Goal: Complete application form

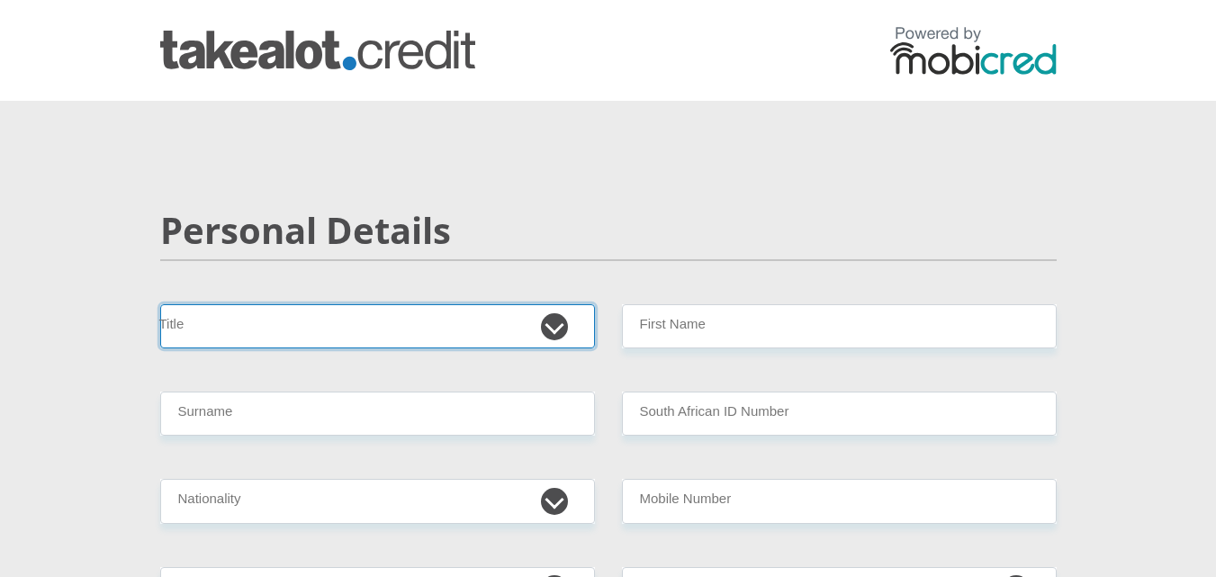
click at [561, 328] on select "Mr Ms Mrs Dr Other" at bounding box center [377, 326] width 435 height 44
select select "Mr"
click at [160, 304] on select "Mr Ms Mrs Dr Other" at bounding box center [377, 326] width 435 height 44
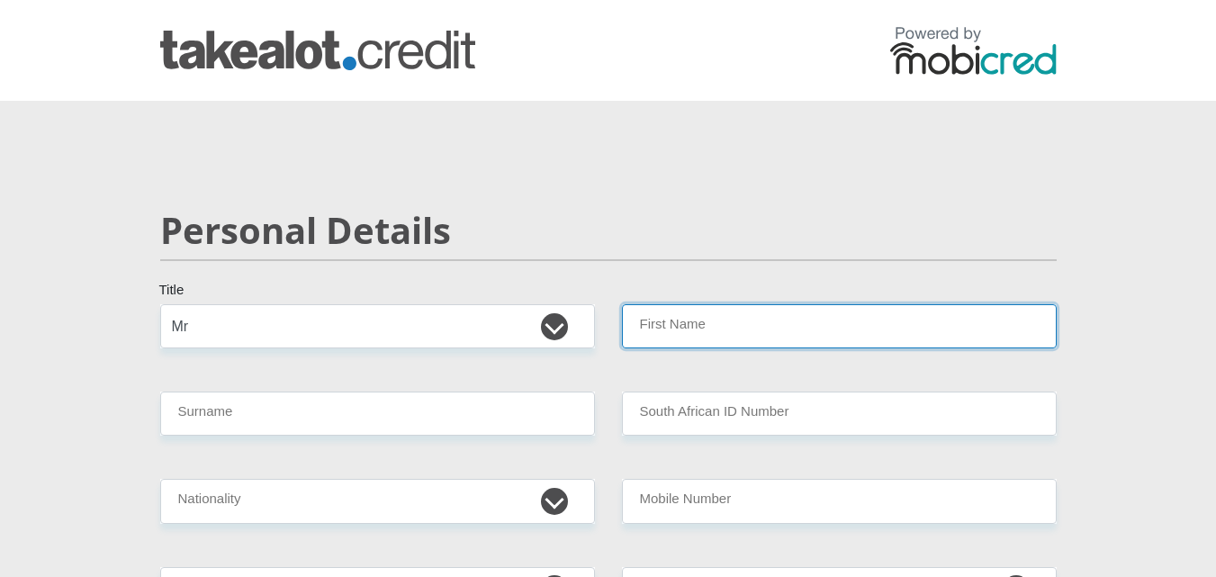
click at [722, 323] on input "First Name" at bounding box center [839, 326] width 435 height 44
type input "Sibusiso"
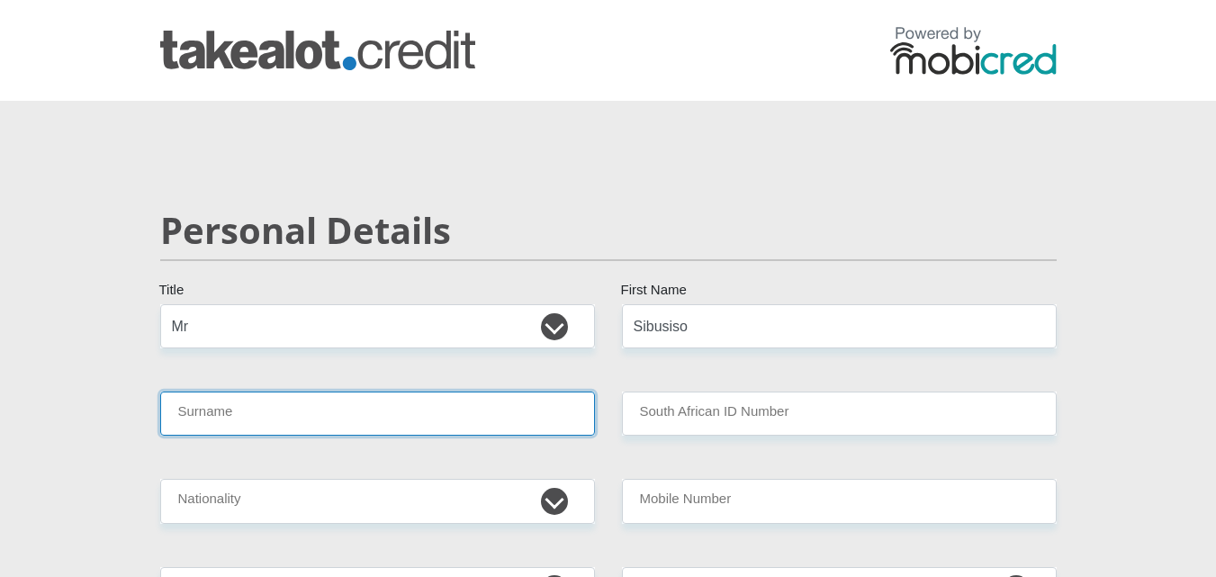
type input "Landu"
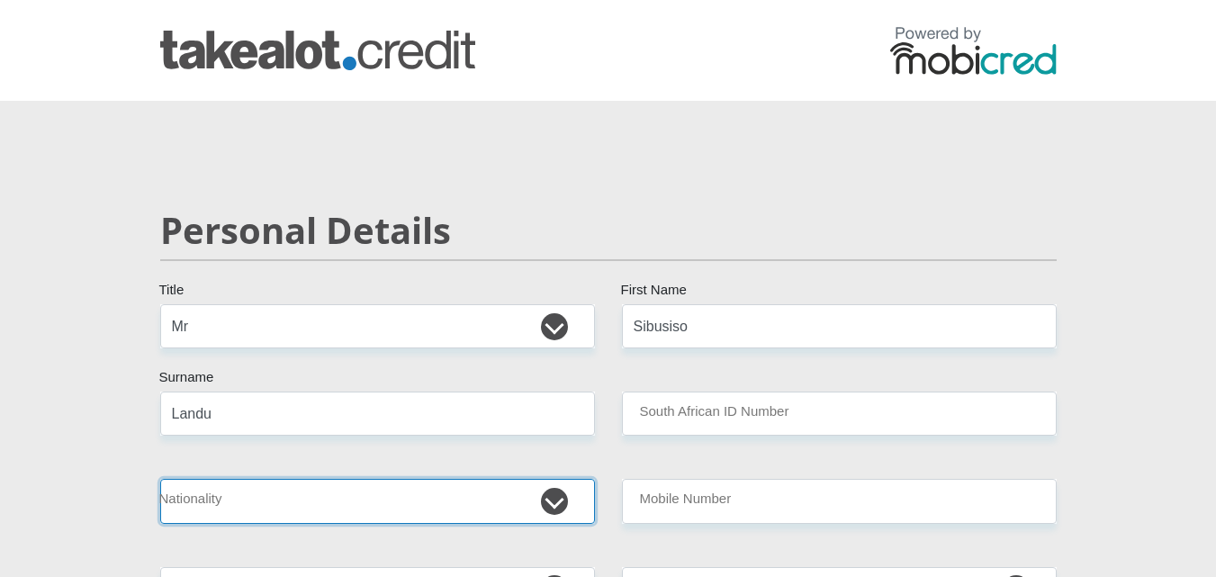
select select "ZAF"
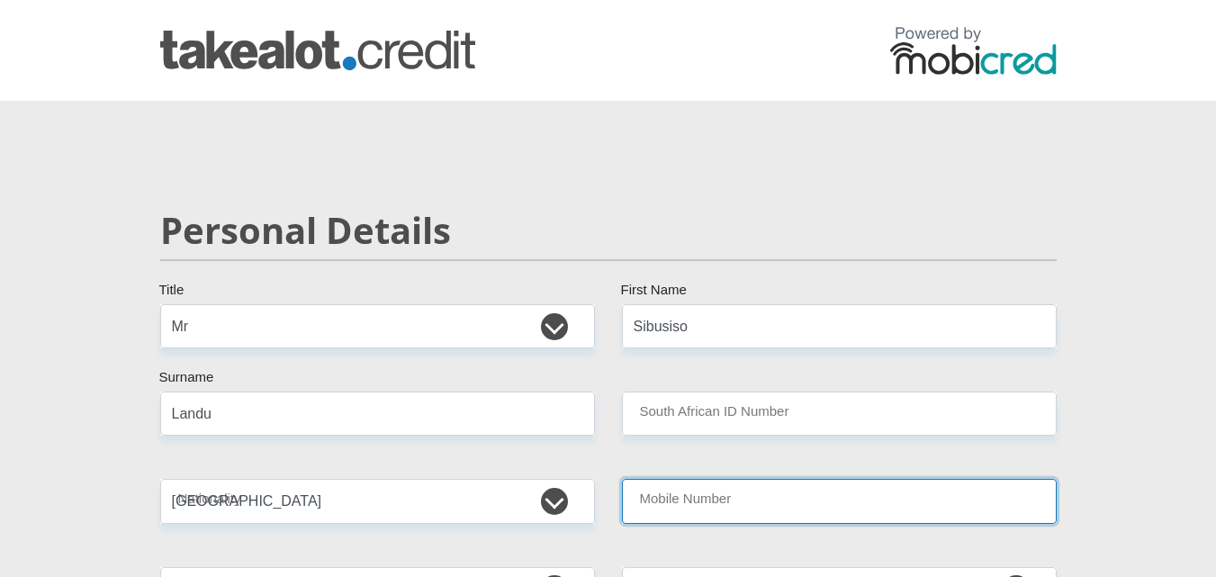
type input "0717548660"
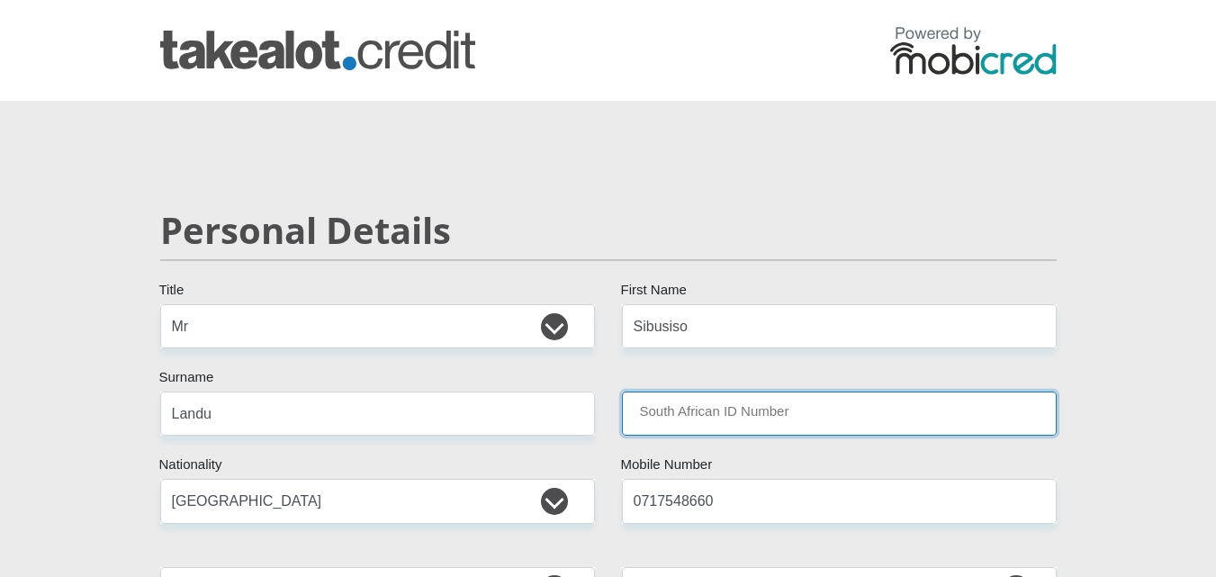
click at [709, 408] on input "South African ID Number" at bounding box center [839, 414] width 435 height 44
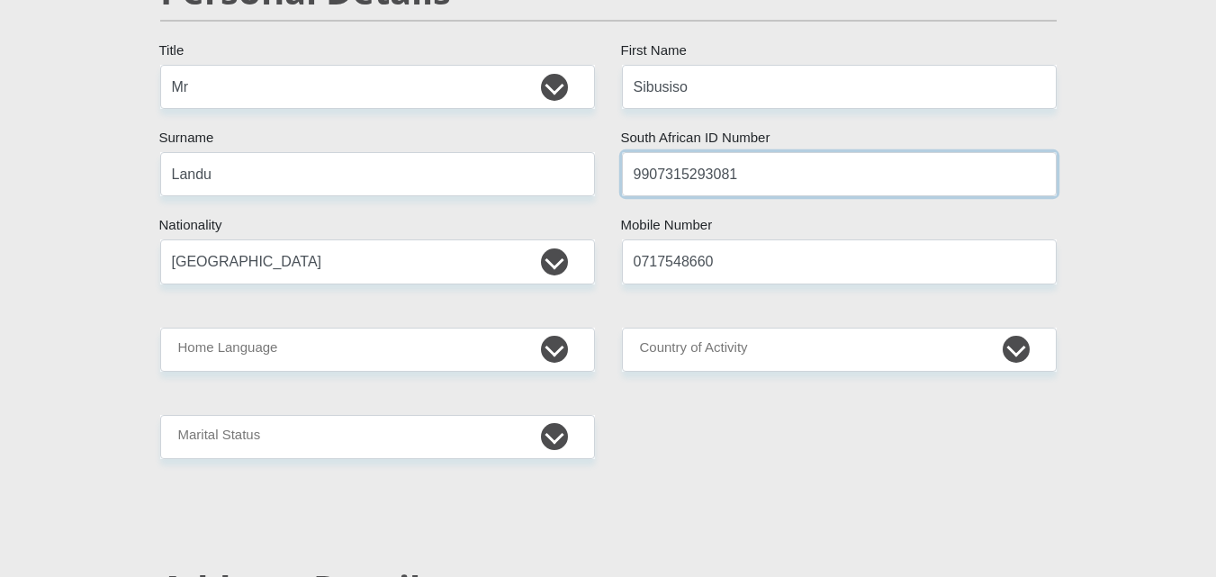
scroll to position [250, 0]
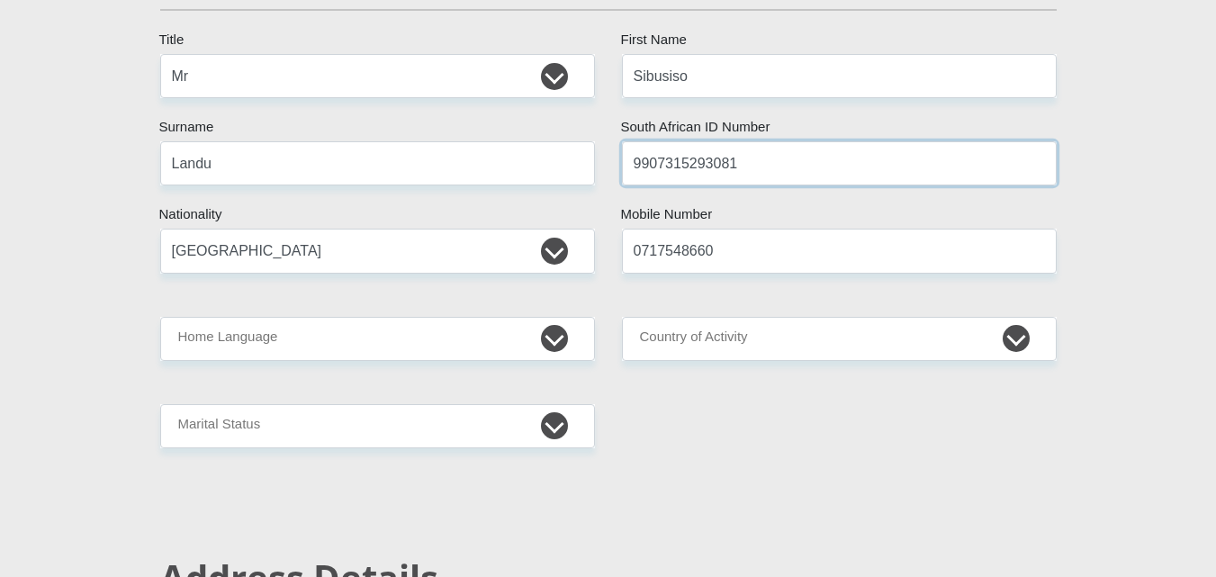
type input "9907315293081"
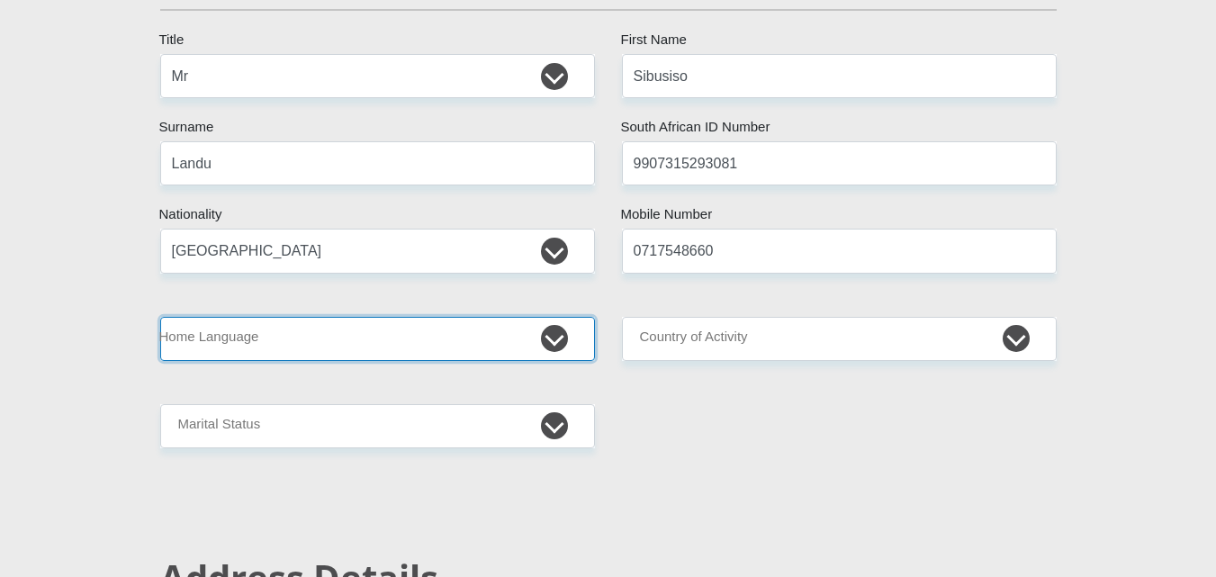
click at [540, 332] on select "Afrikaans English Sepedi South Ndebele Southern Sotho Swati Tsonga Tswana Venda…" at bounding box center [377, 339] width 435 height 44
select select "eng"
click at [160, 317] on select "Afrikaans English Sepedi South Ndebele Southern Sotho Swati Tsonga Tswana Venda…" at bounding box center [377, 339] width 435 height 44
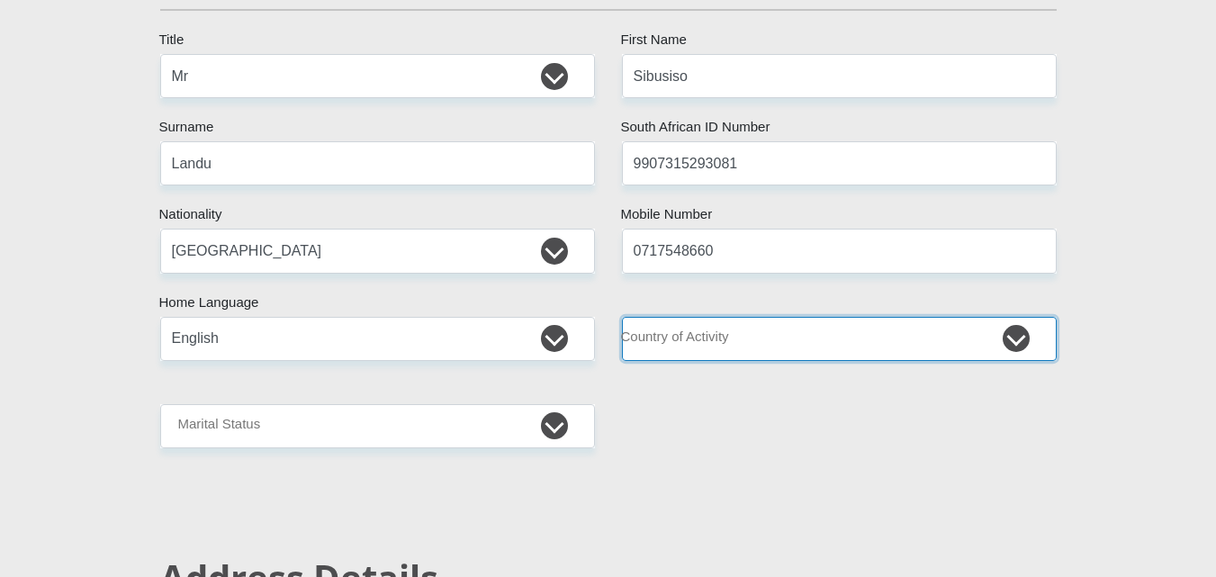
click at [1021, 345] on select "[GEOGRAPHIC_DATA] [GEOGRAPHIC_DATA] [GEOGRAPHIC_DATA] [GEOGRAPHIC_DATA] [GEOGRA…" at bounding box center [839, 339] width 435 height 44
select select "ZAF"
click at [622, 317] on select "[GEOGRAPHIC_DATA] [GEOGRAPHIC_DATA] [GEOGRAPHIC_DATA] [GEOGRAPHIC_DATA] [GEOGRA…" at bounding box center [839, 339] width 435 height 44
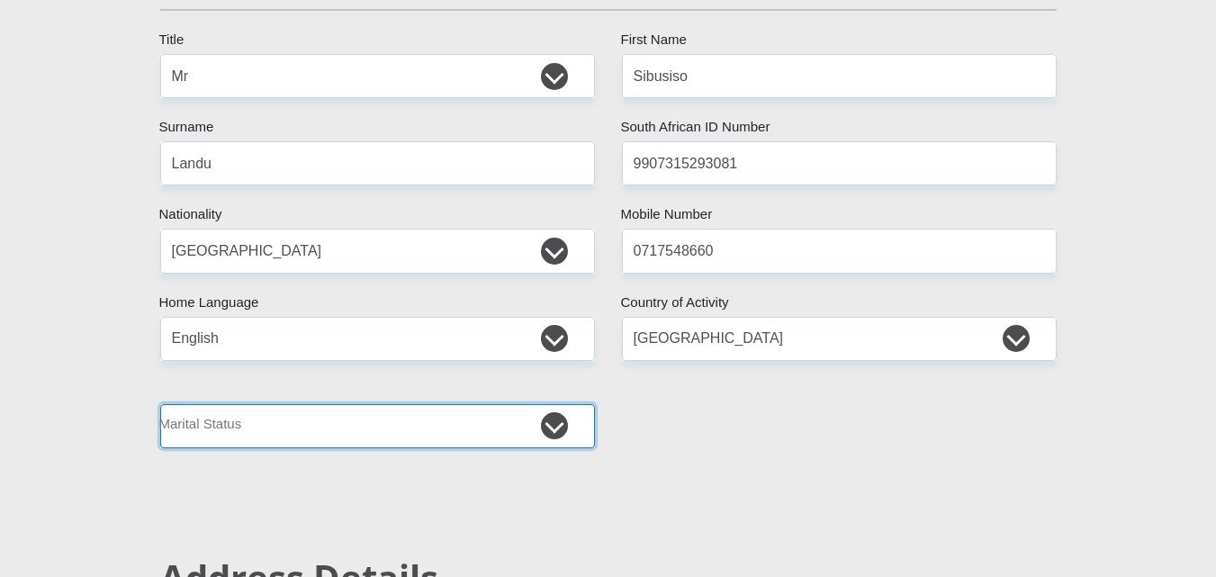
click at [556, 439] on select "Married ANC Single Divorced Widowed Married COP or Customary Law" at bounding box center [377, 426] width 435 height 44
select select "2"
click at [160, 404] on select "Married ANC Single Divorced Widowed Married COP or Customary Law" at bounding box center [377, 426] width 435 height 44
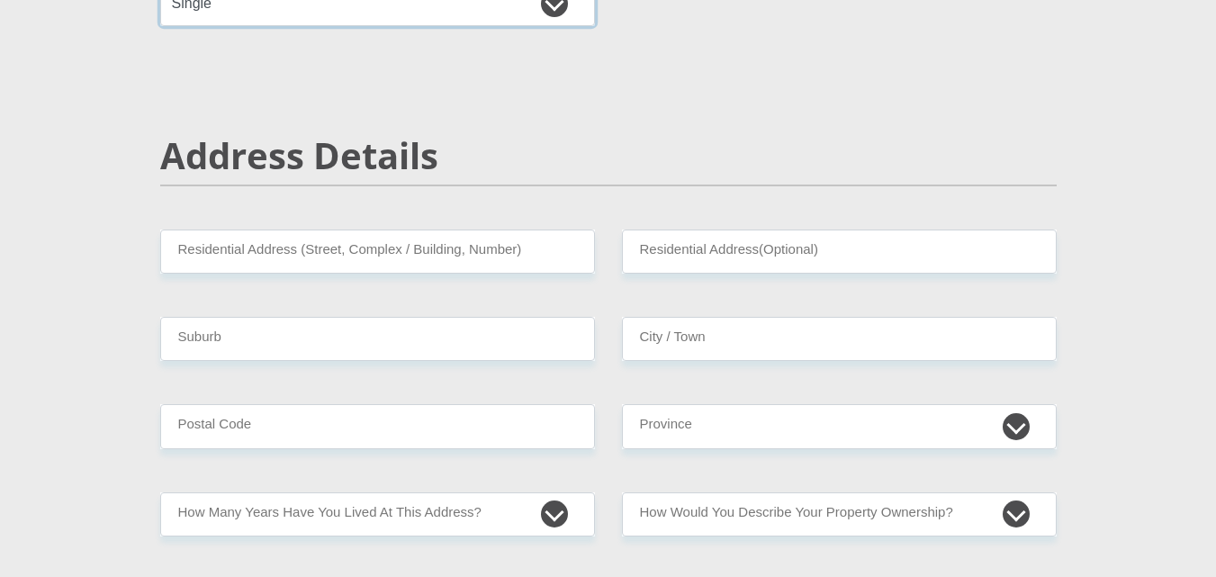
scroll to position [674, 0]
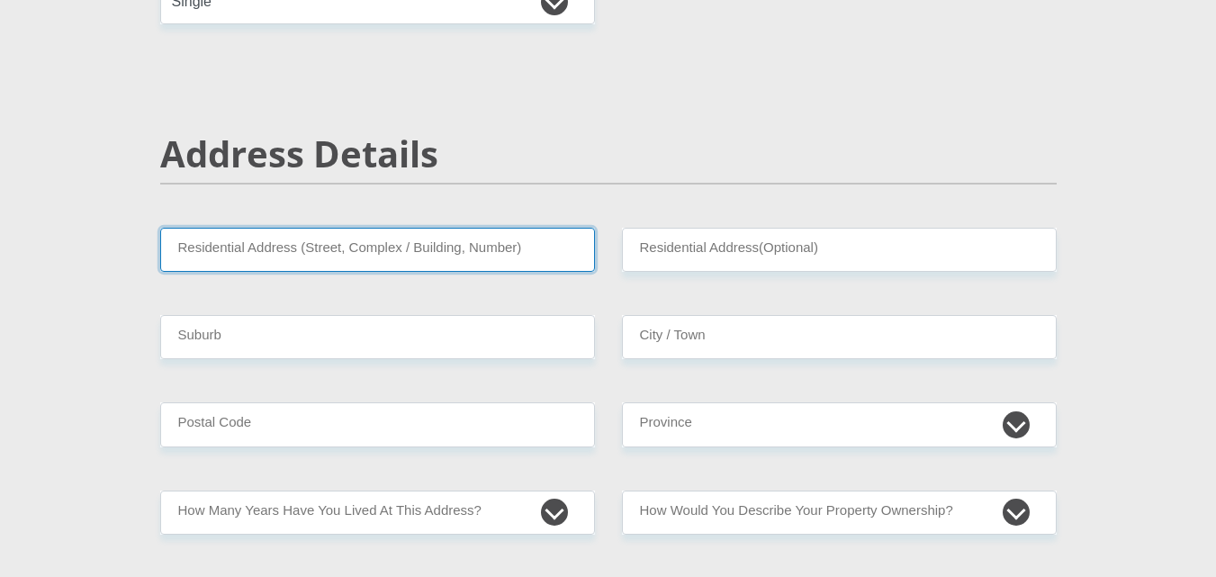
click at [316, 257] on input "Residential Address (Street, Complex / Building, Number)" at bounding box center [377, 250] width 435 height 44
type input "[STREET_ADDRESS]"
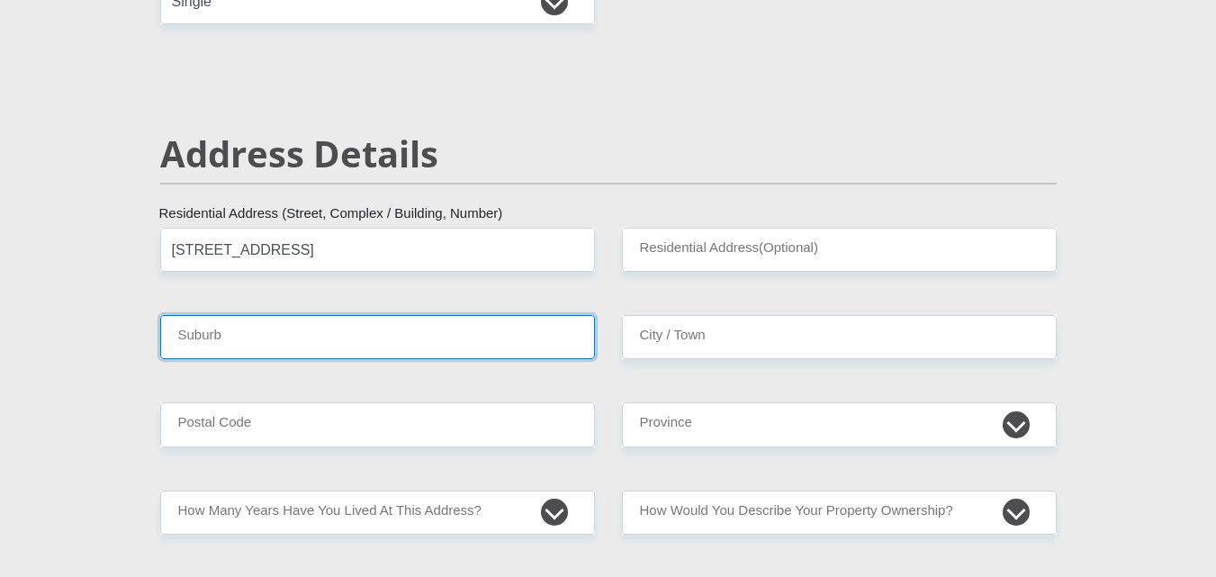
type input "Soweto"
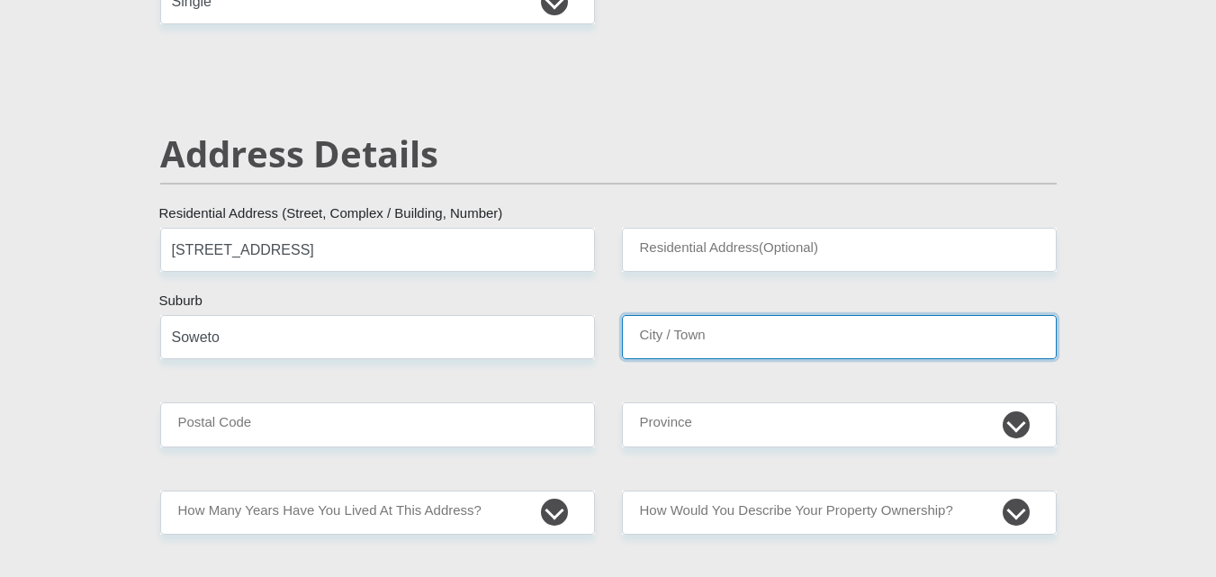
type input "Soweto"
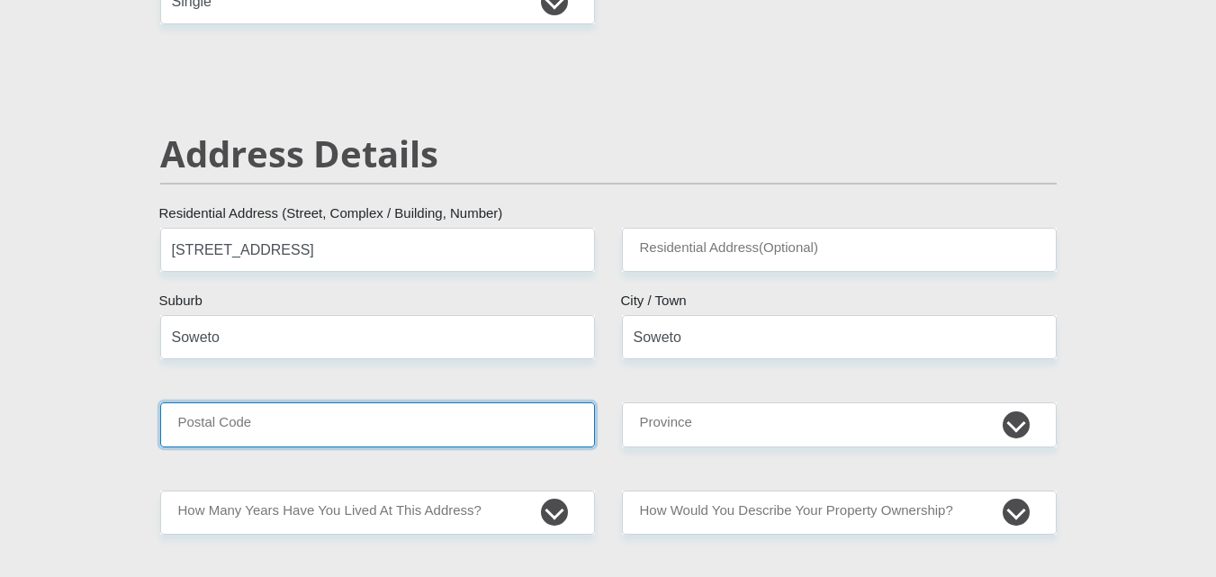
type input "1804"
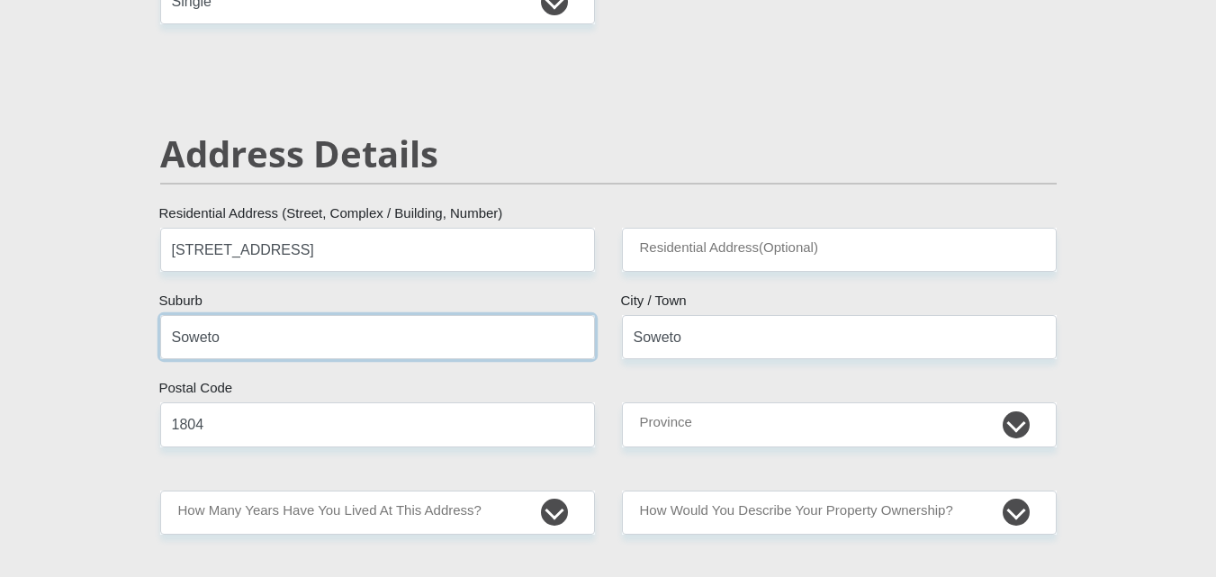
drag, startPoint x: 251, startPoint y: 324, endPoint x: 140, endPoint y: 321, distance: 111.7
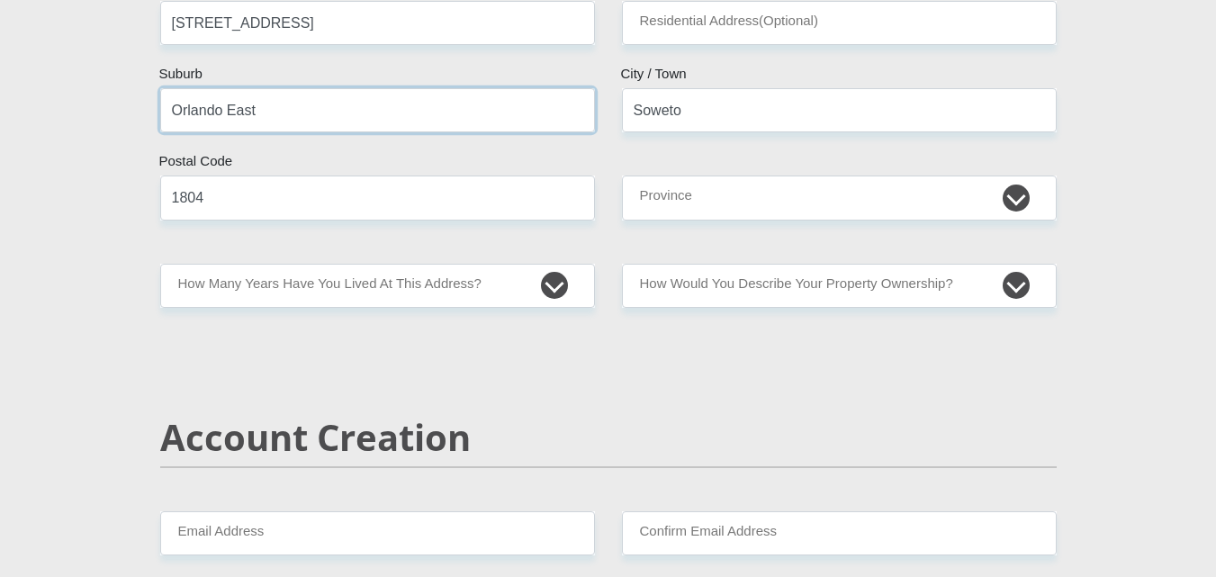
scroll to position [906, 0]
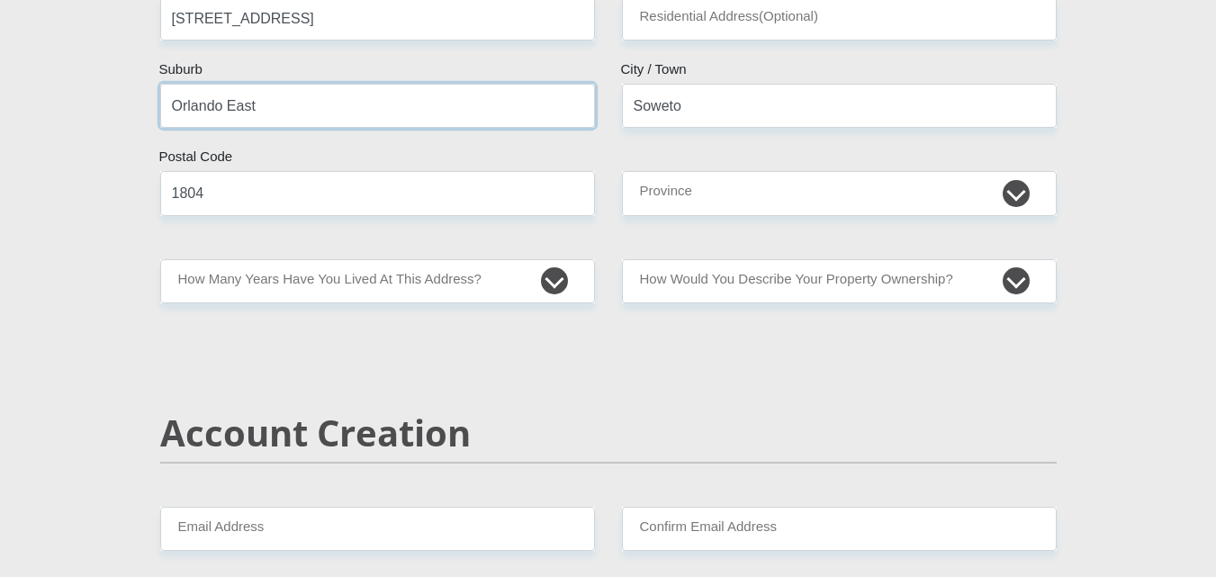
type input "Orlando East"
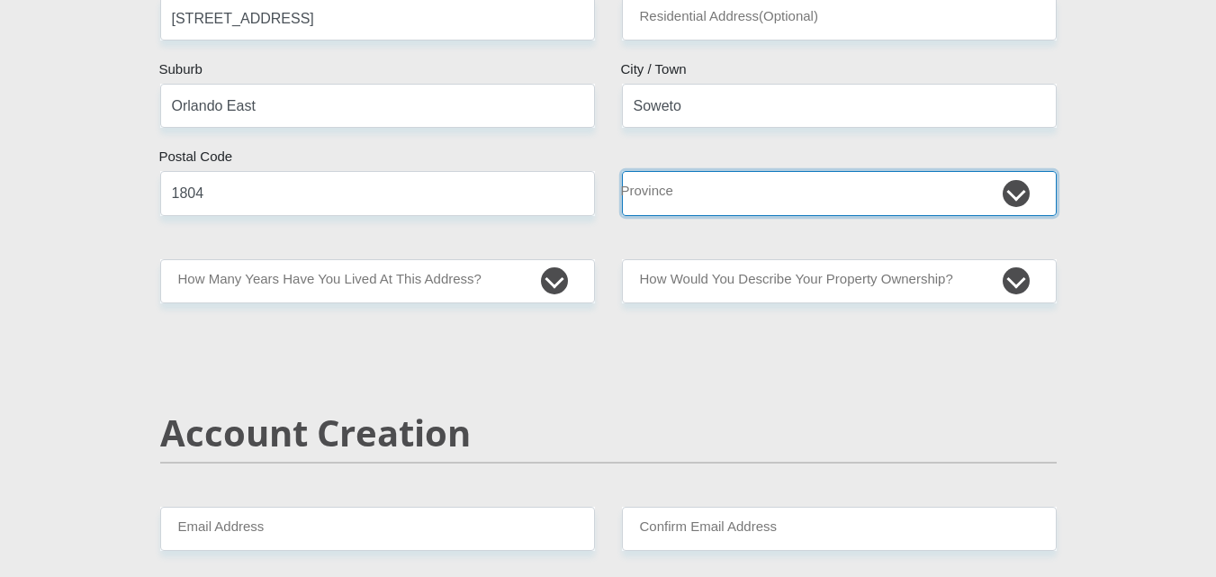
click at [1004, 203] on select "Eastern Cape Free State [GEOGRAPHIC_DATA] [GEOGRAPHIC_DATA][DATE] [GEOGRAPHIC_D…" at bounding box center [839, 193] width 435 height 44
select select "Gauteng"
click at [622, 171] on select "Eastern Cape Free State [GEOGRAPHIC_DATA] [GEOGRAPHIC_DATA][DATE] [GEOGRAPHIC_D…" at bounding box center [839, 193] width 435 height 44
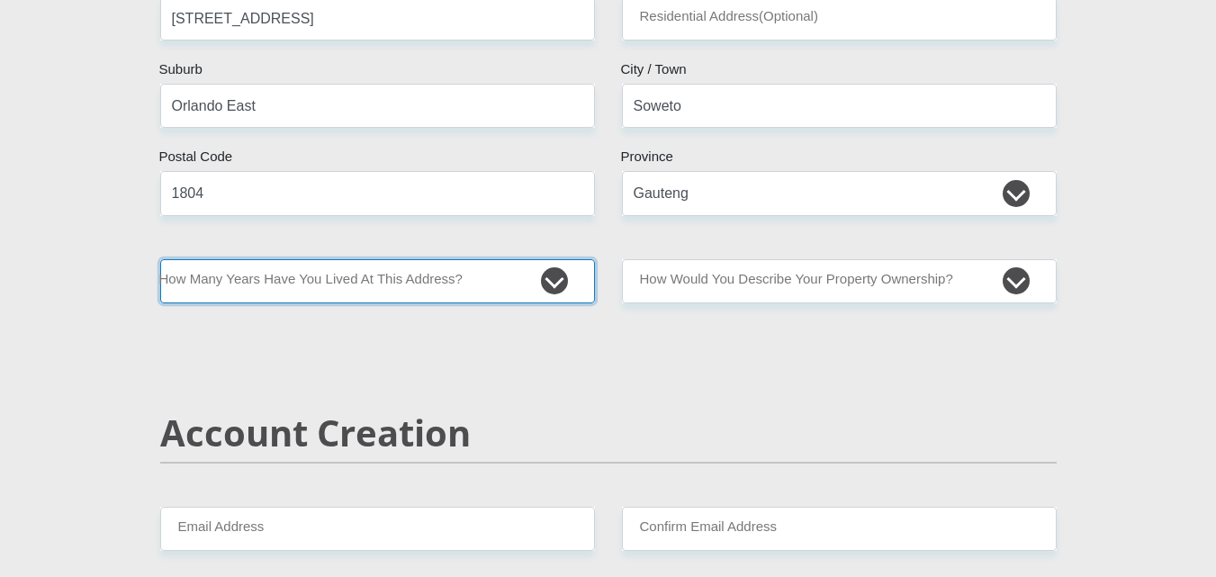
click at [555, 278] on select "less than 1 year 1-3 years 3-5 years 5+ years" at bounding box center [377, 281] width 435 height 44
select select "5"
click at [160, 259] on select "less than 1 year 1-3 years 3-5 years 5+ years" at bounding box center [377, 281] width 435 height 44
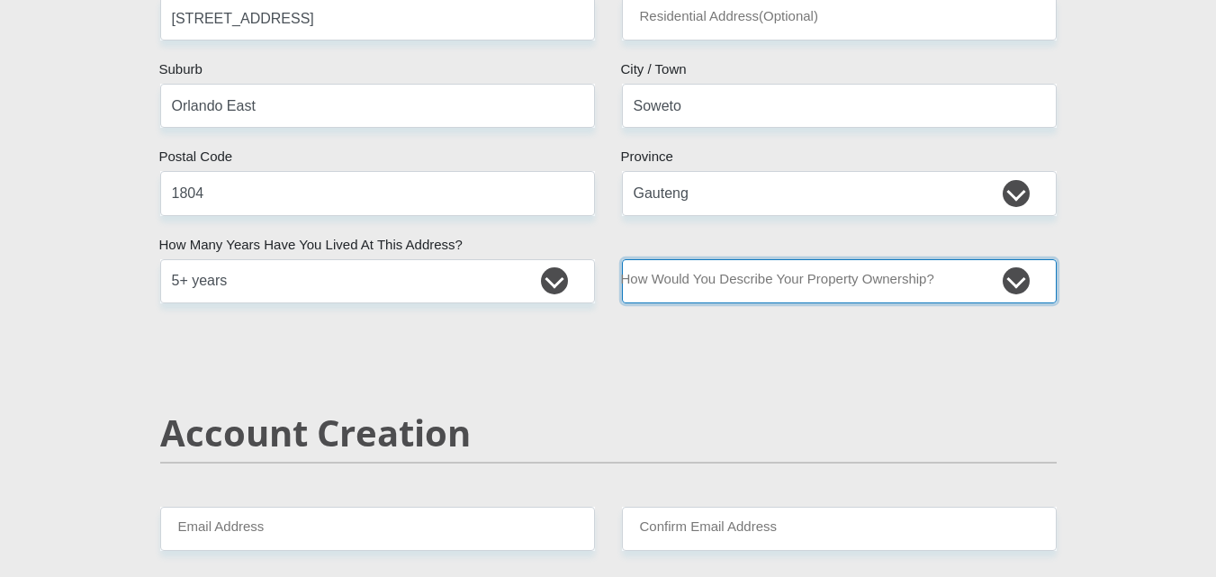
click at [1018, 280] on select "Owned Rented Family Owned Company Dwelling" at bounding box center [839, 281] width 435 height 44
select select "parents"
click at [622, 259] on select "Owned Rented Family Owned Company Dwelling" at bounding box center [839, 281] width 435 height 44
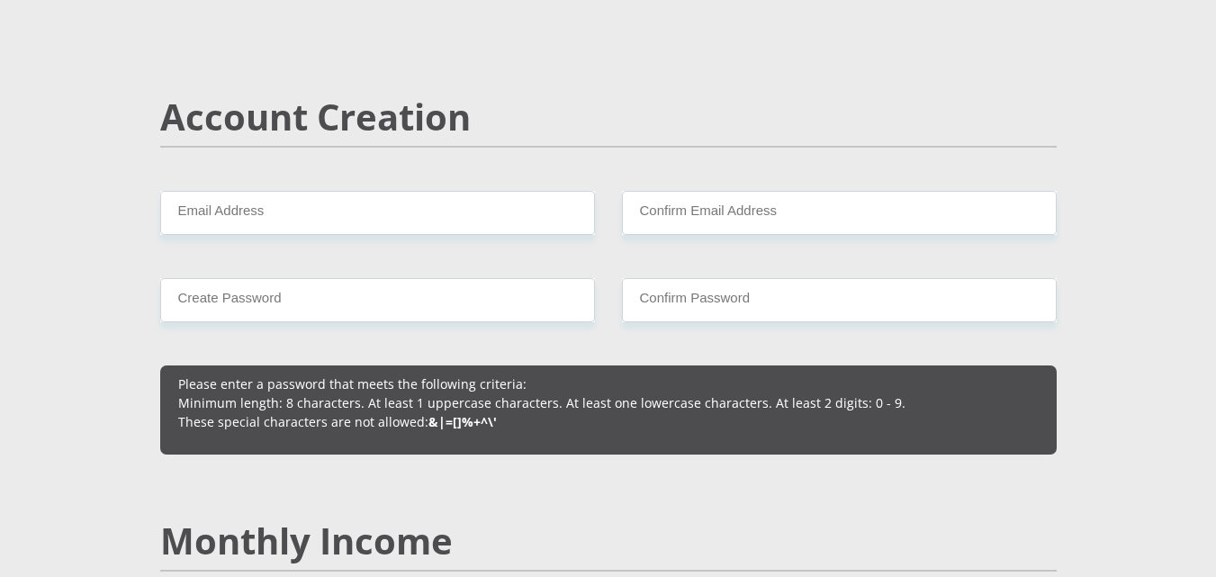
scroll to position [1225, 0]
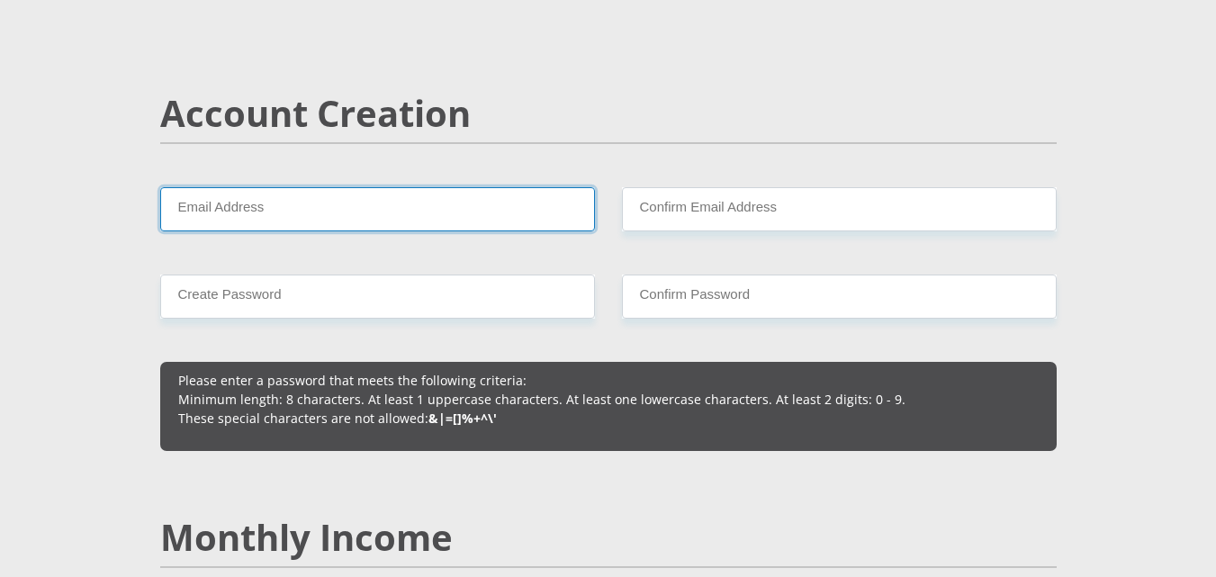
click at [375, 203] on input "Email Address" at bounding box center [377, 209] width 435 height 44
type input "landusibusiso3@gmail.com"
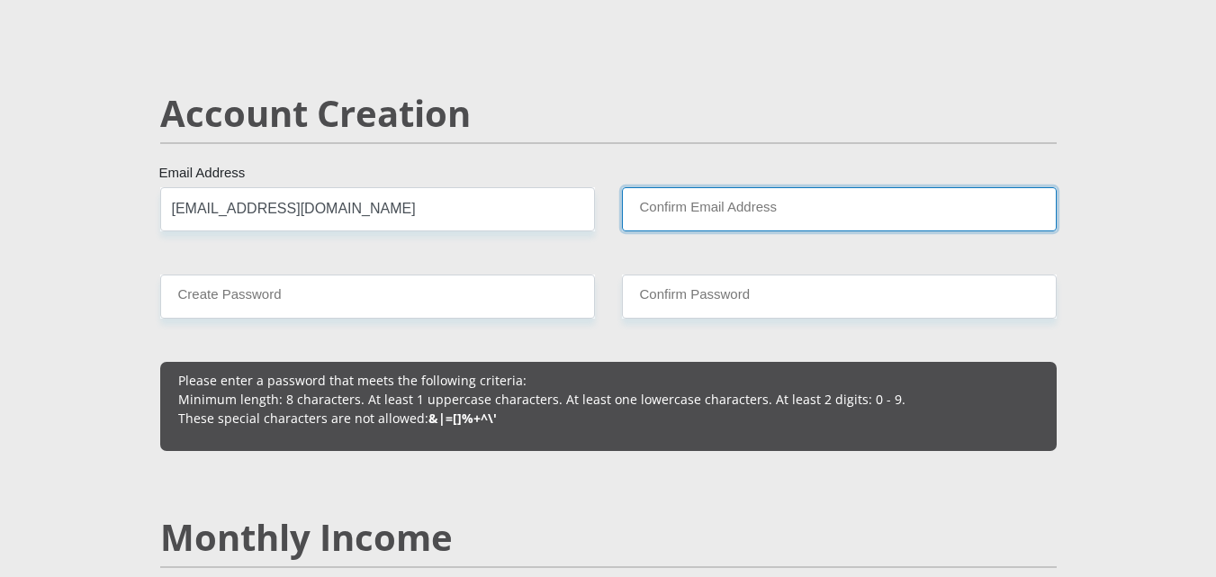
type input "[EMAIL_ADDRESS][DOMAIN_NAME]"
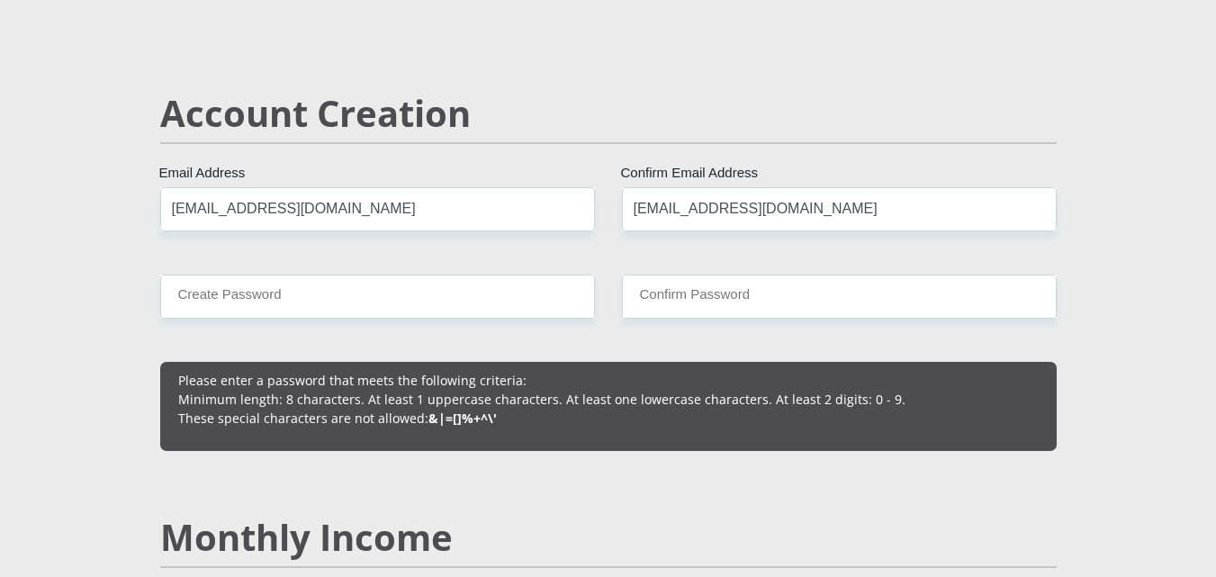
type input "0717548660"
type input "Sibusiso"
type input "Landu"
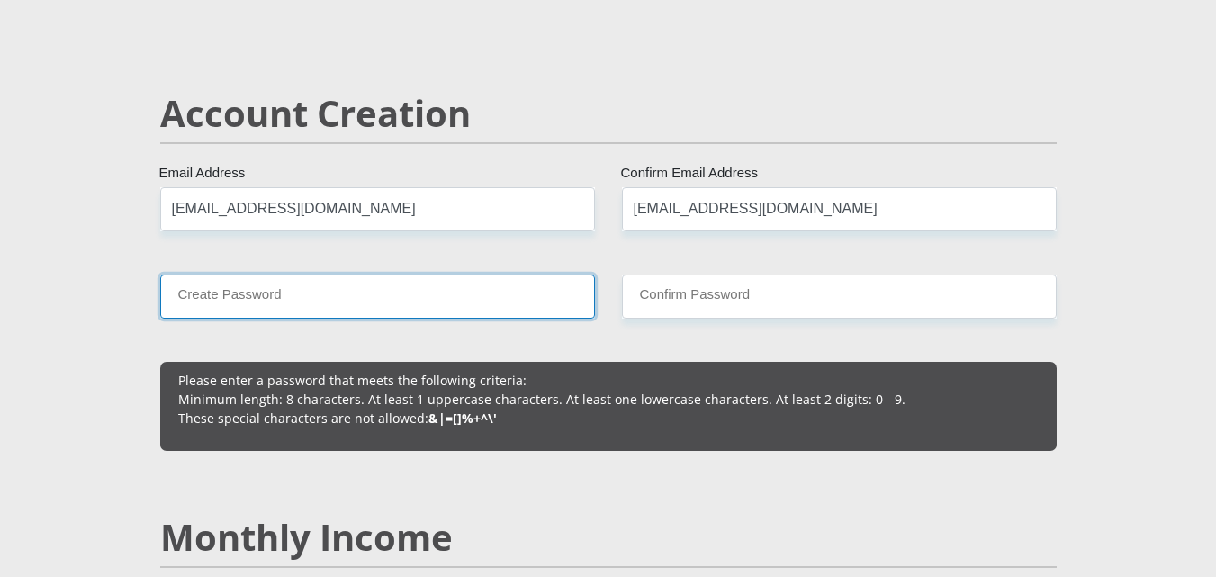
click at [341, 289] on input "Create Password" at bounding box center [377, 297] width 435 height 44
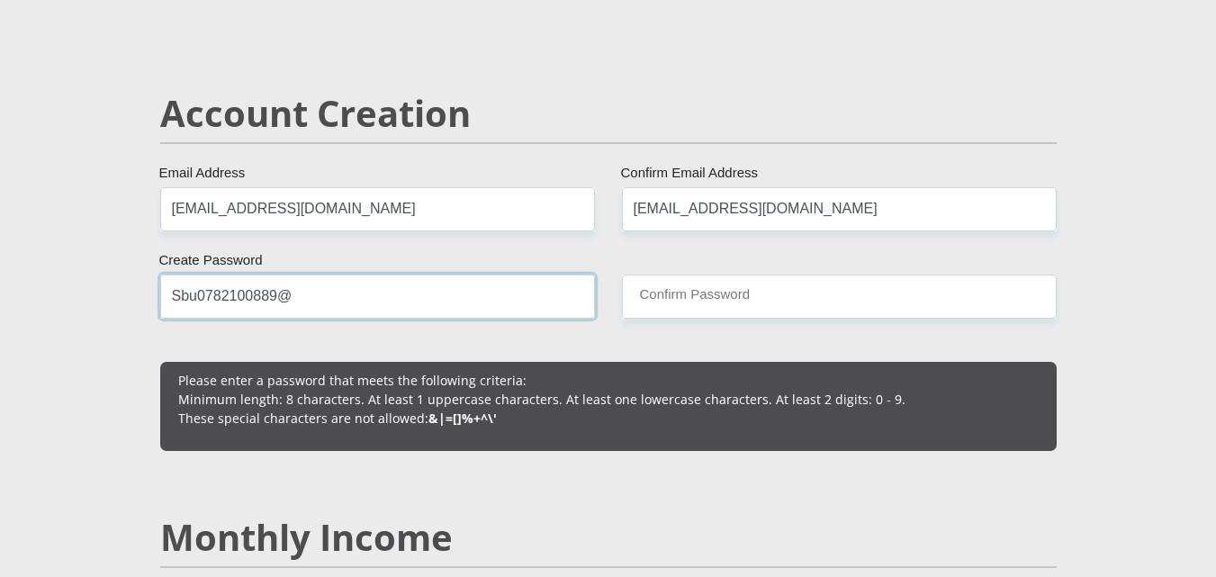
click at [381, 299] on input "Sbu0782100889@" at bounding box center [377, 297] width 435 height 44
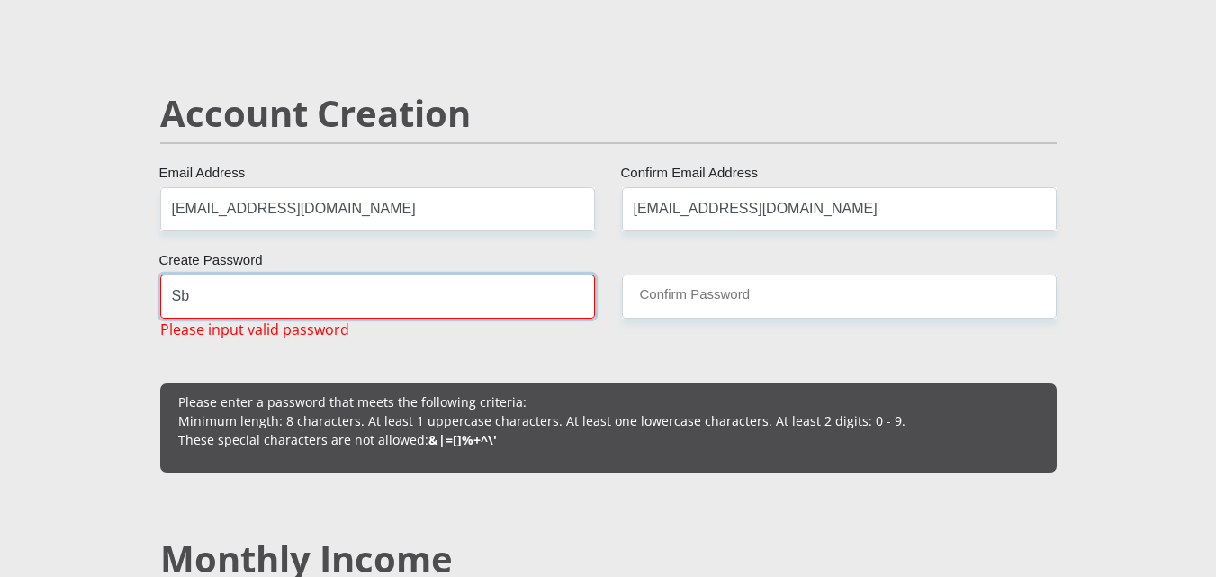
type input "S"
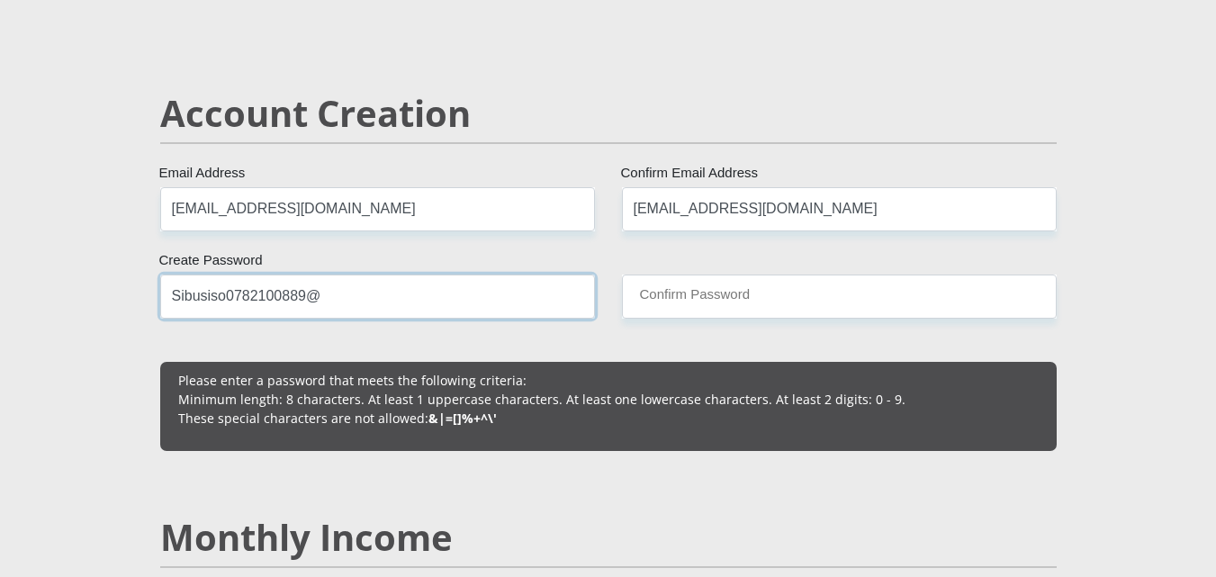
type input "Sibusiso0782100889@"
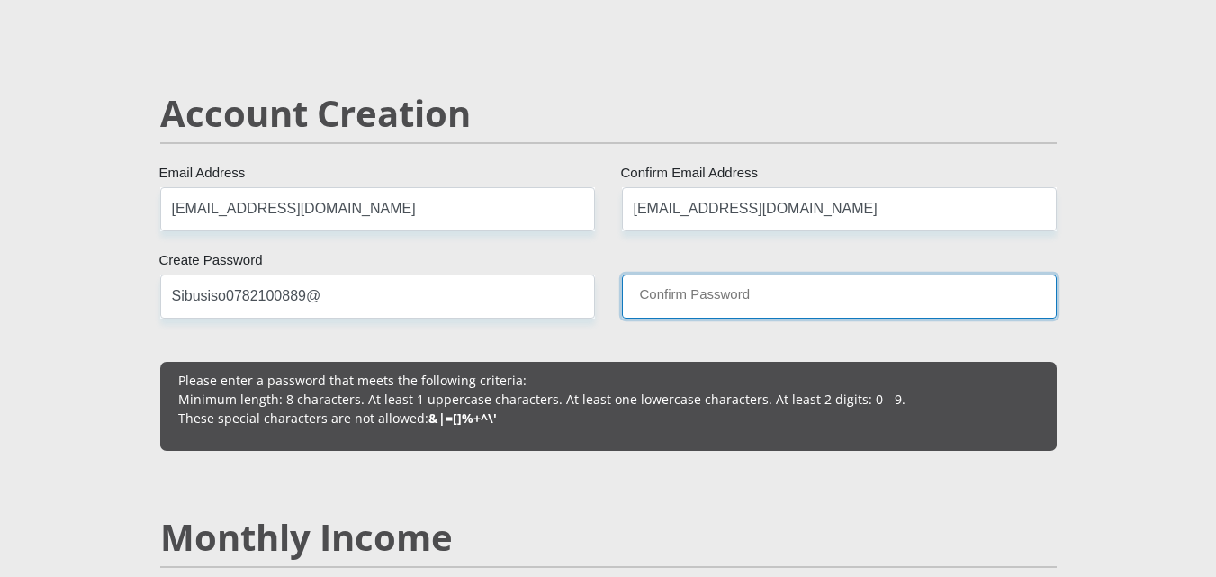
click at [679, 311] on input "Confirm Password" at bounding box center [839, 297] width 435 height 44
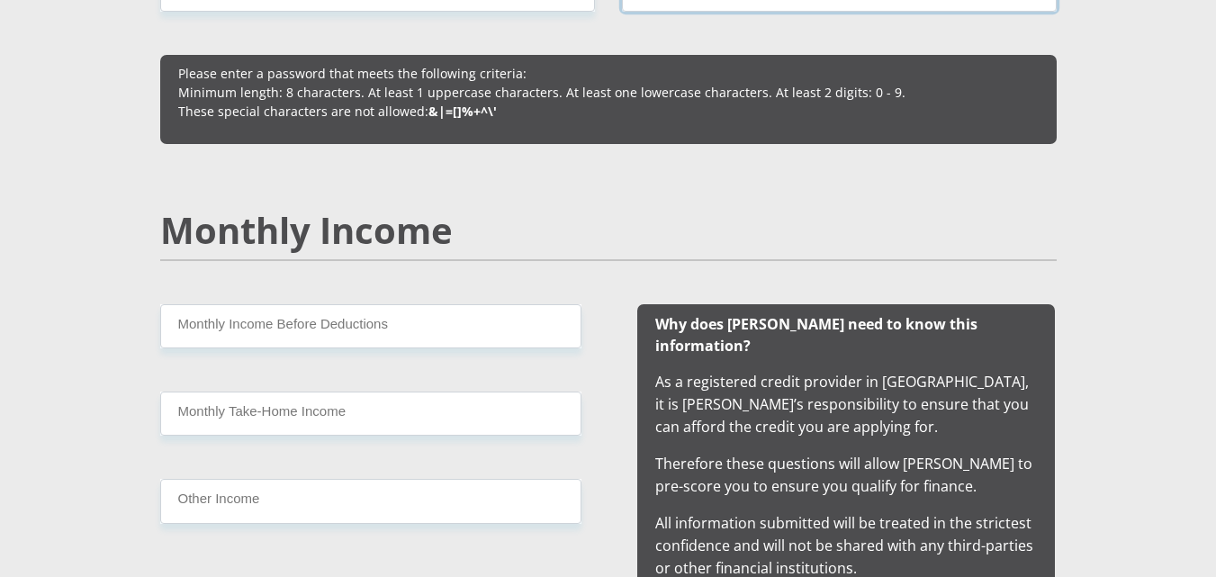
scroll to position [1541, 0]
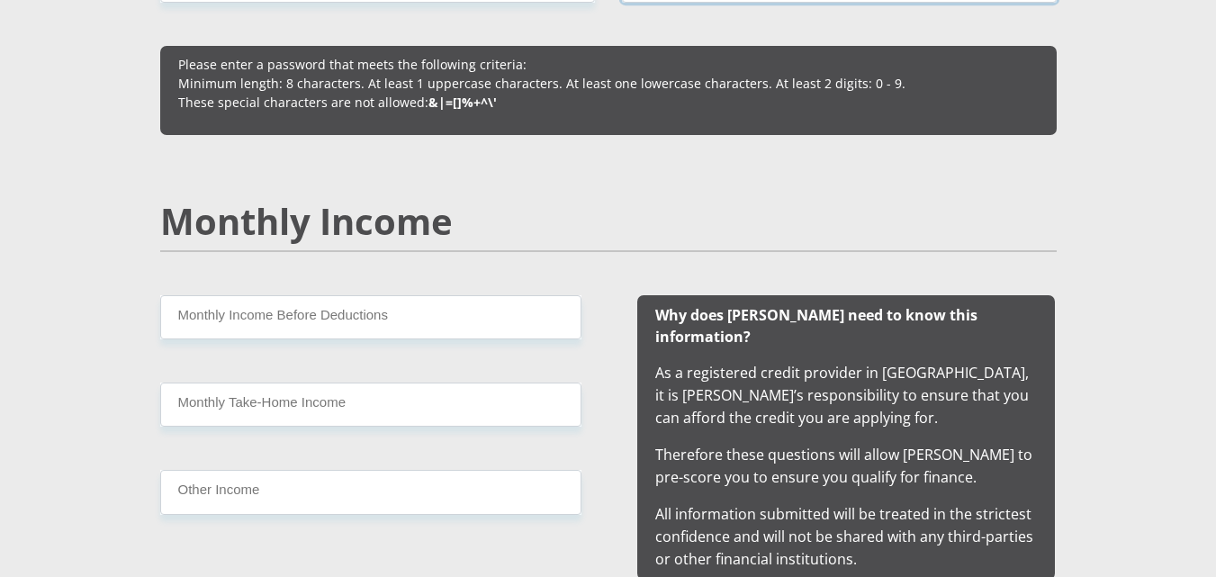
type input "Sibusiso0782100889@"
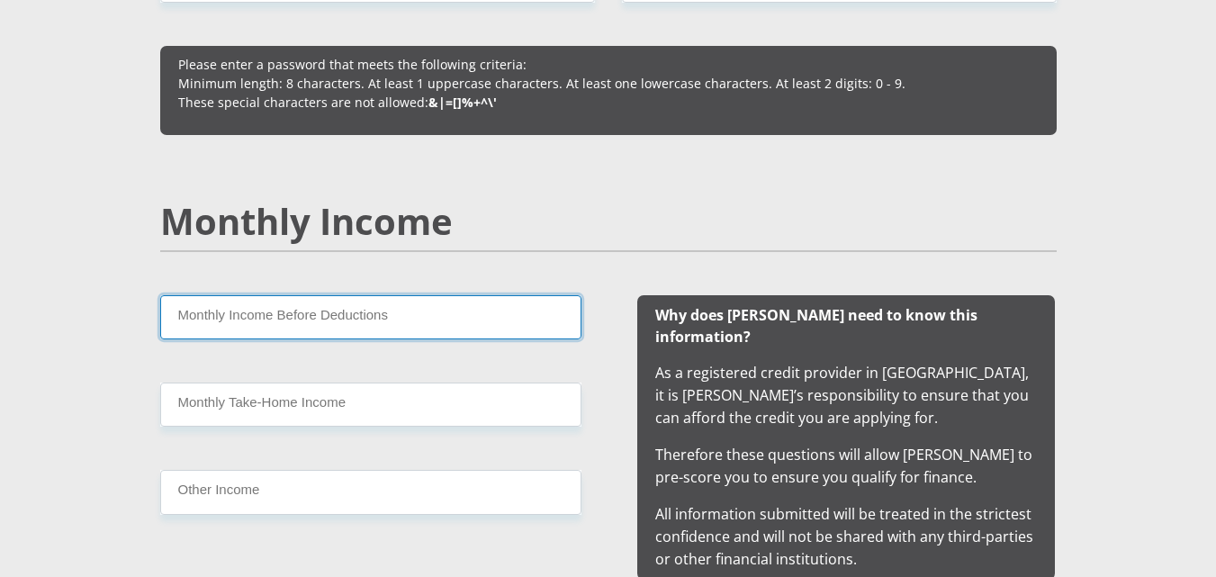
click at [357, 302] on input "Monthly Income Before Deductions" at bounding box center [370, 317] width 421 height 44
type input "5"
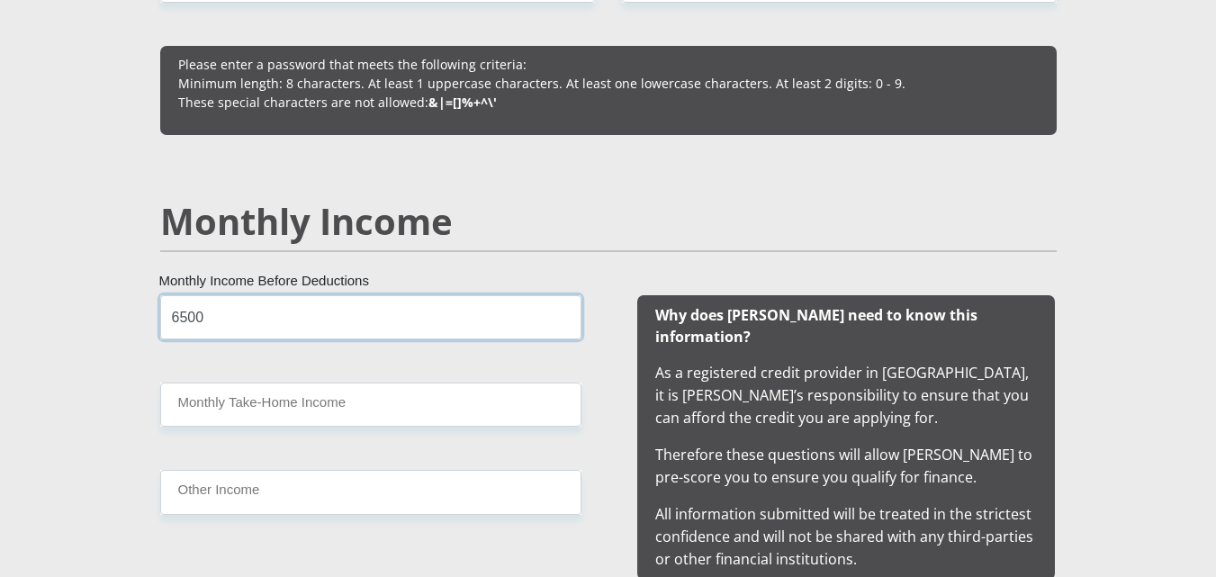
type input "6500"
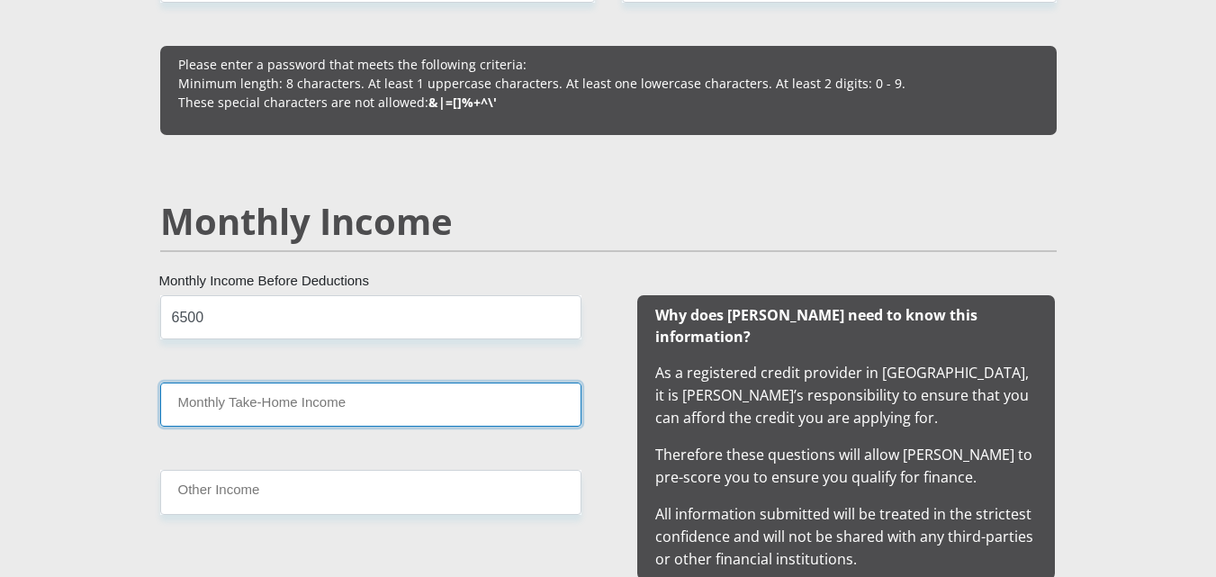
click at [314, 419] on input "Monthly Take-Home Income" at bounding box center [370, 405] width 421 height 44
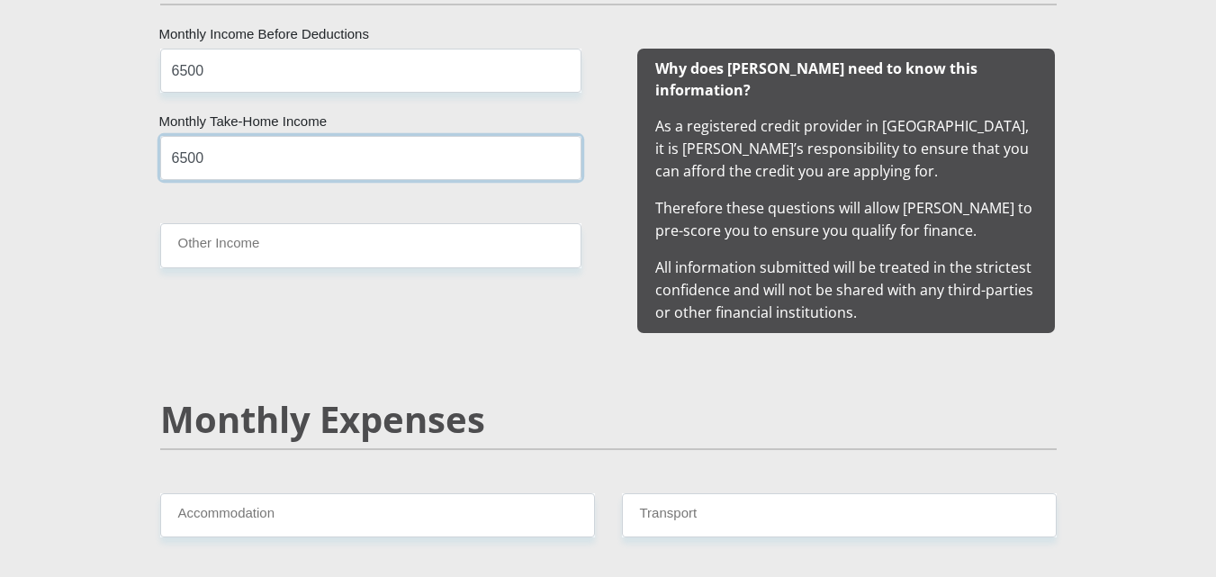
scroll to position [1793, 0]
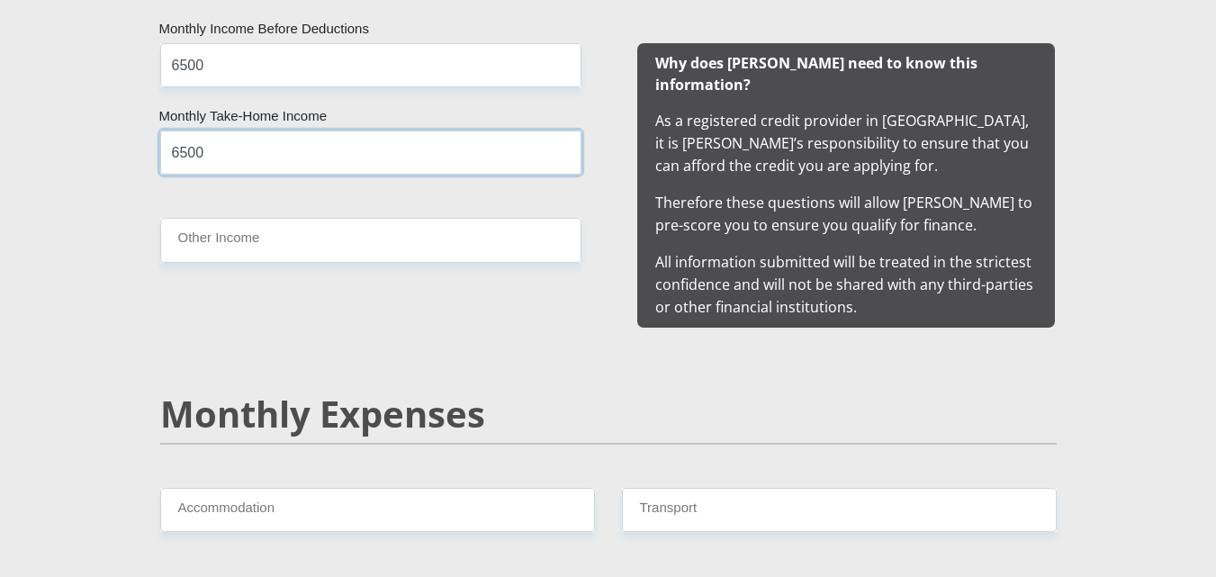
type input "6500"
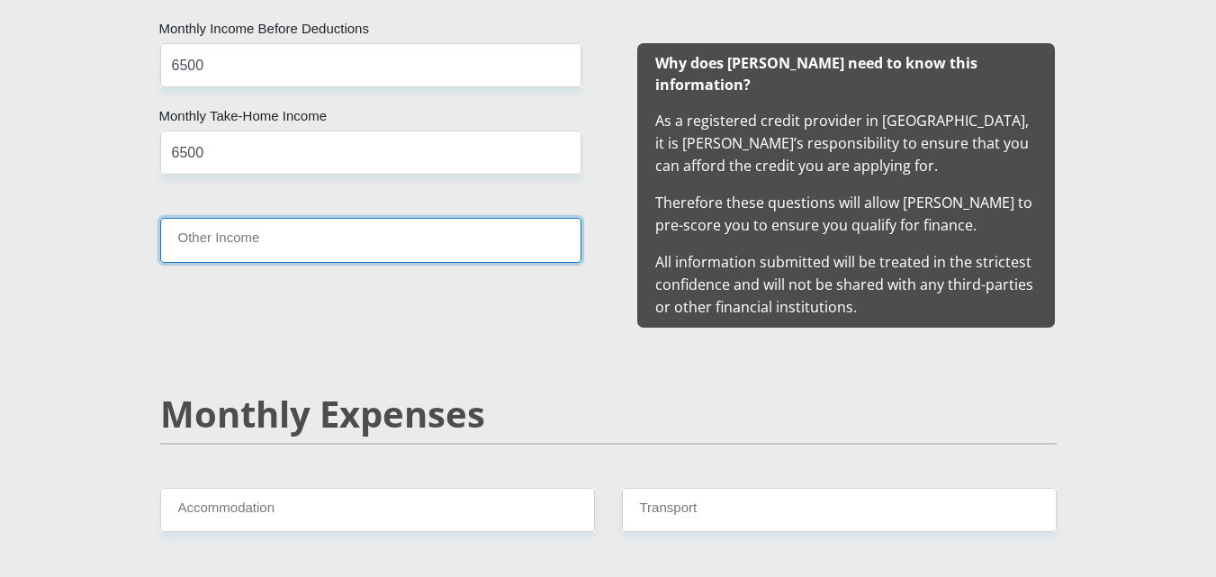
click at [273, 246] on input "Other Income" at bounding box center [370, 240] width 421 height 44
type input "0"
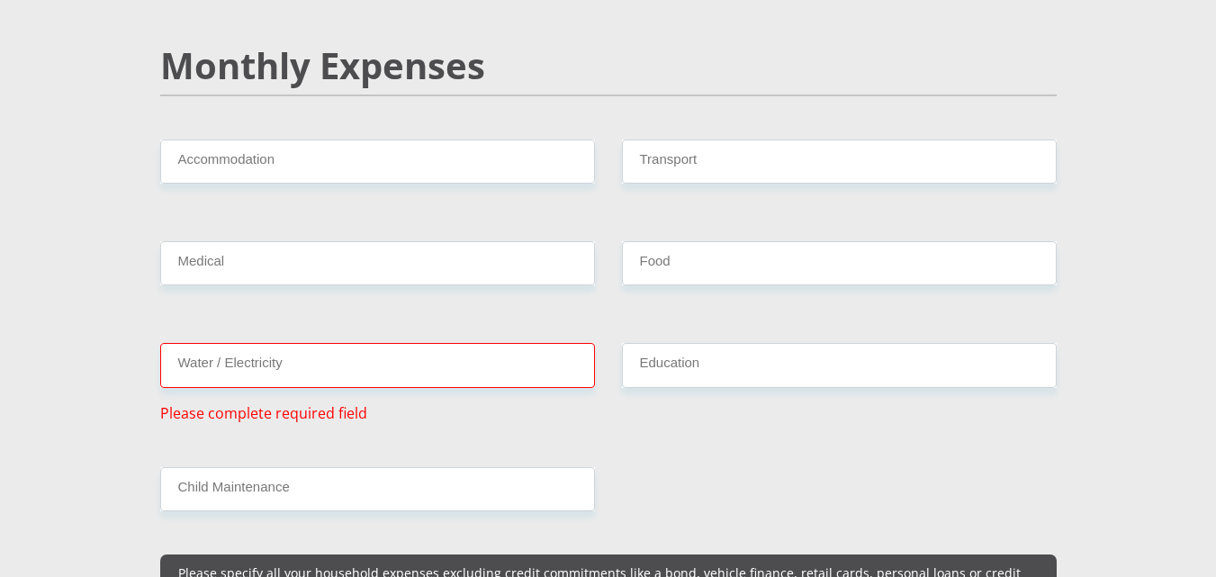
scroll to position [2143, 0]
type input "0"
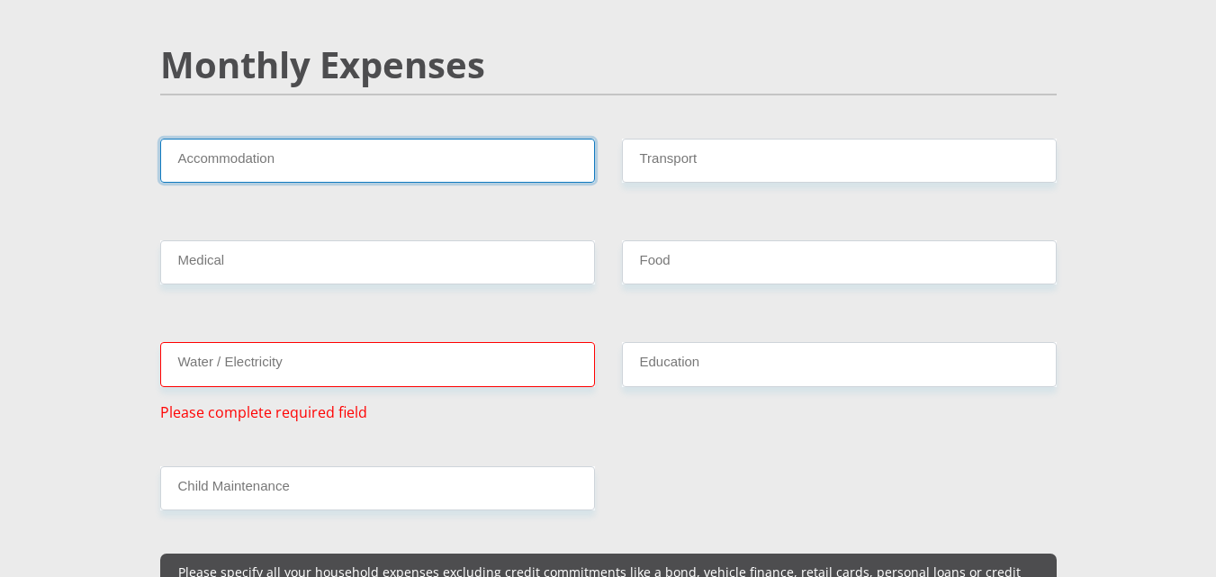
click at [264, 143] on input "Accommodation" at bounding box center [377, 161] width 435 height 44
type input "0"
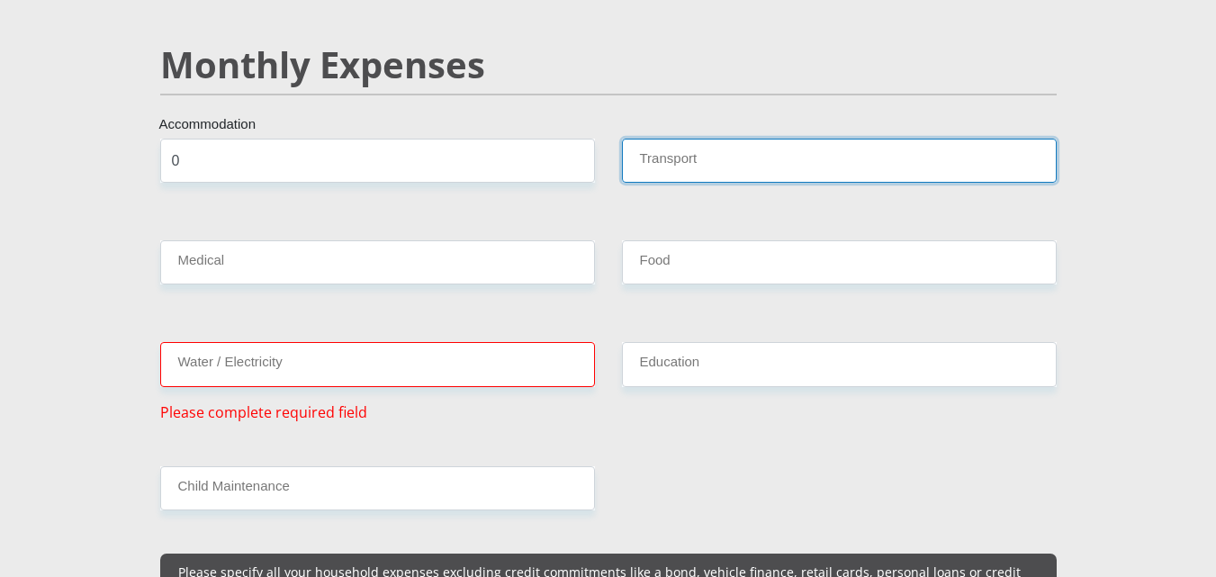
click at [699, 142] on input "Transport" at bounding box center [839, 161] width 435 height 44
type input "0"
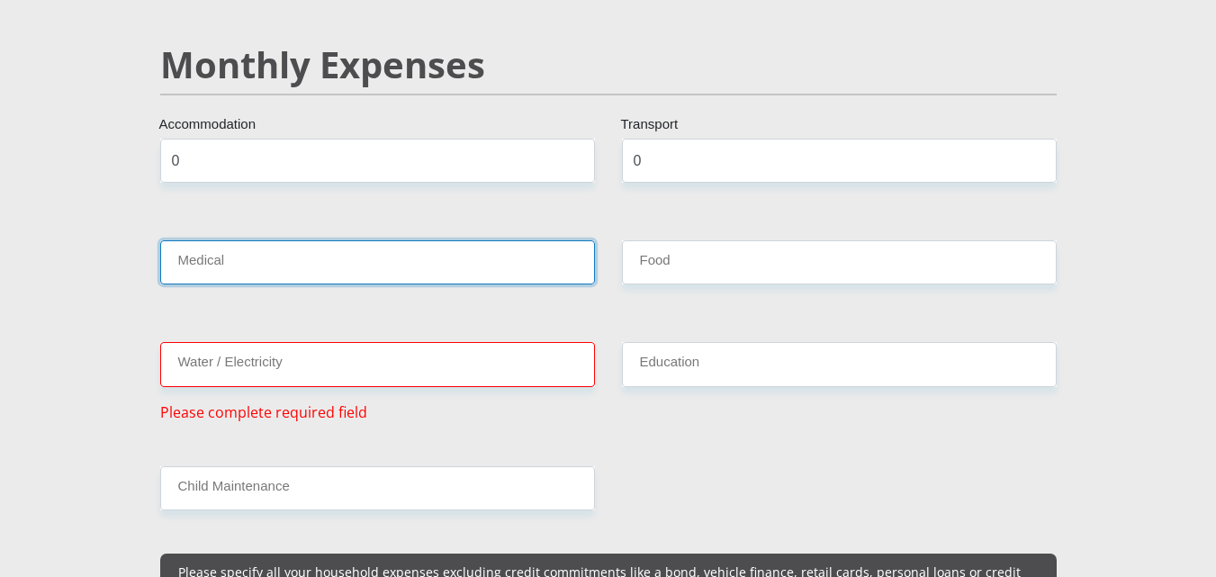
click at [463, 241] on input "Medical" at bounding box center [377, 262] width 435 height 44
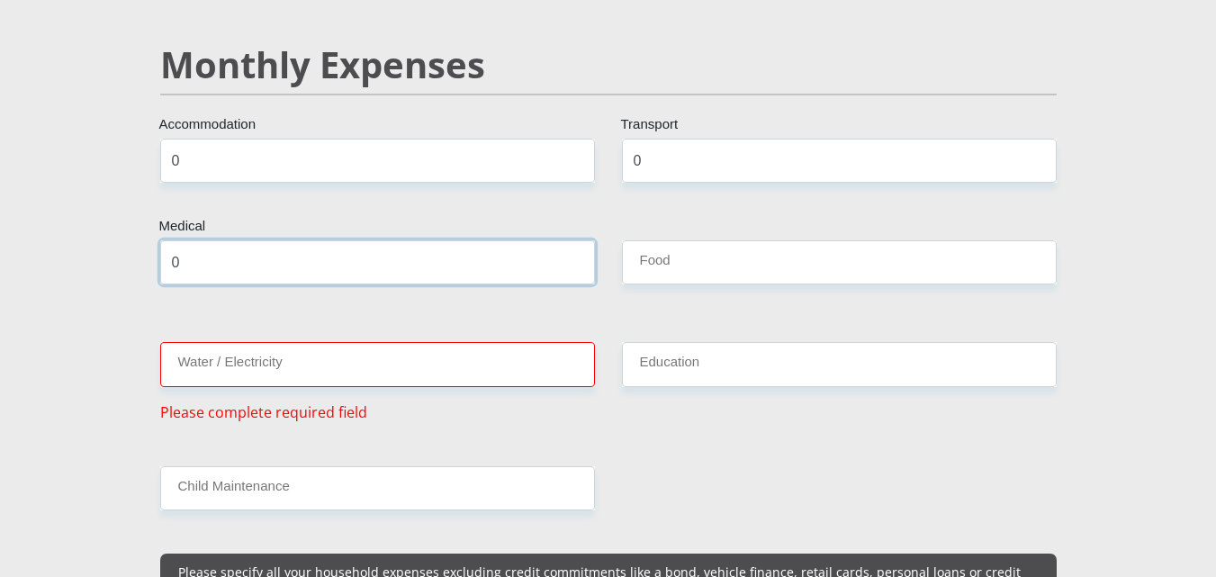
type input "0"
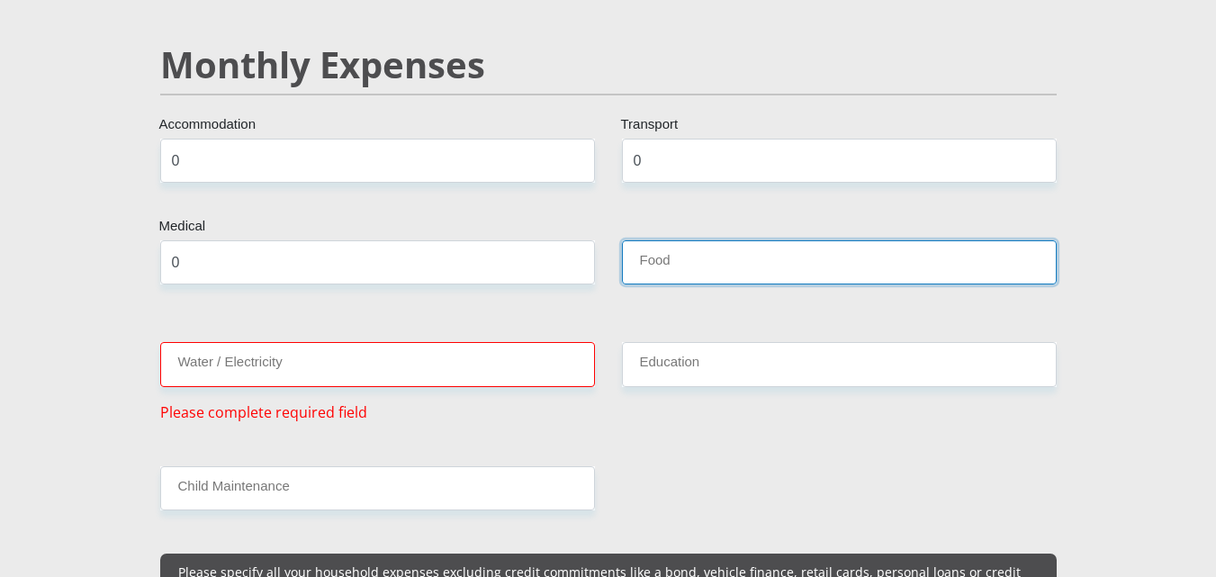
click at [772, 255] on input "Food" at bounding box center [839, 262] width 435 height 44
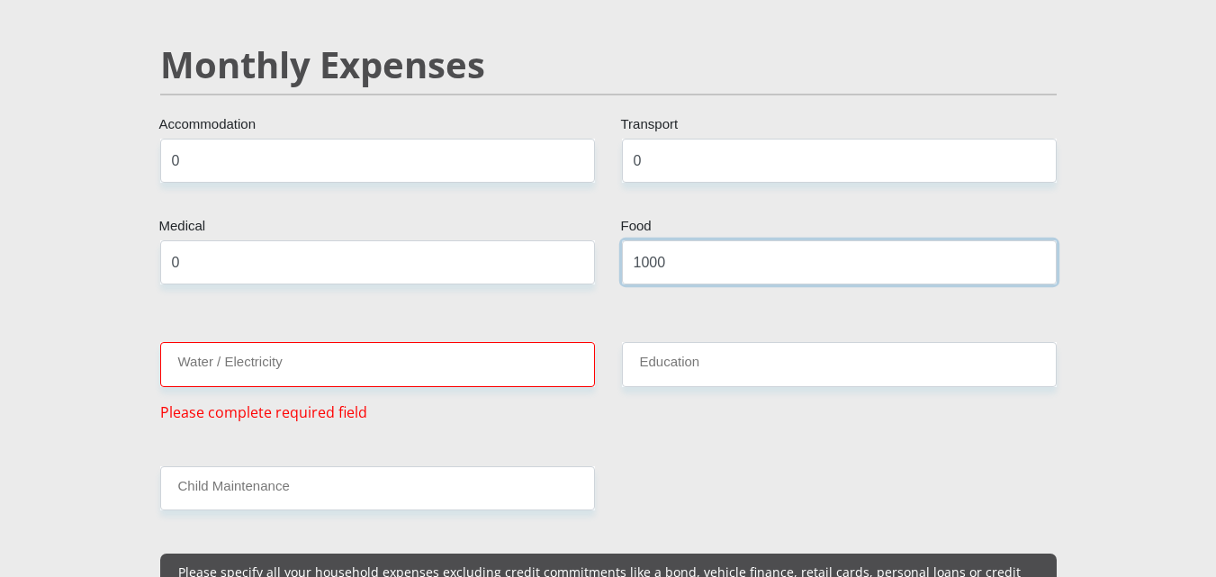
type input "1000"
click at [408, 342] on input "Water / Electricity" at bounding box center [377, 364] width 435 height 44
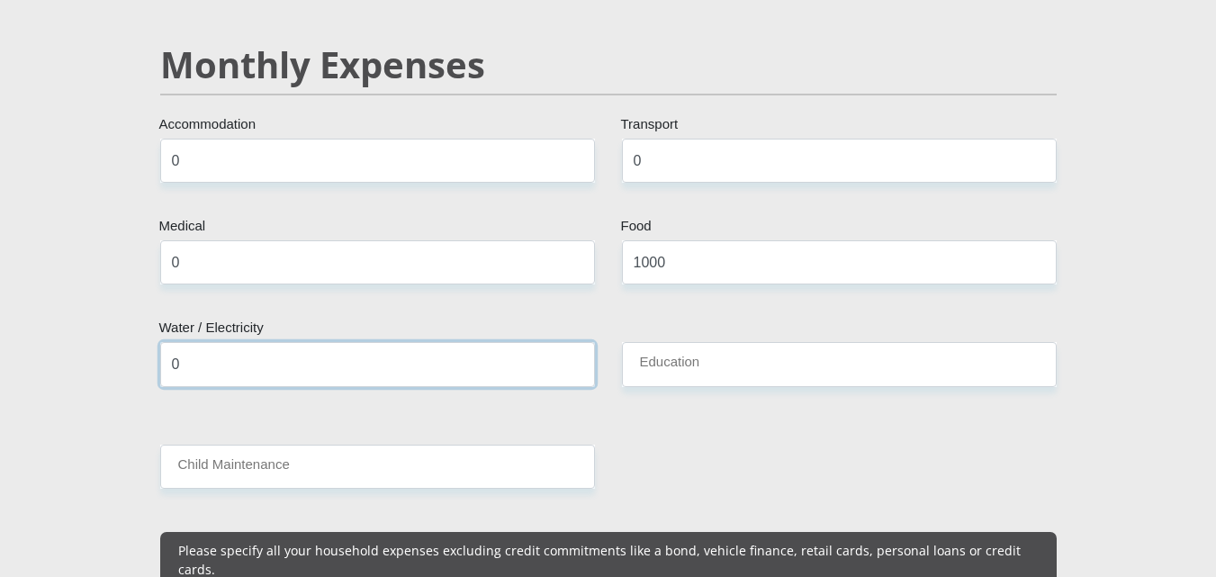
type input "0"
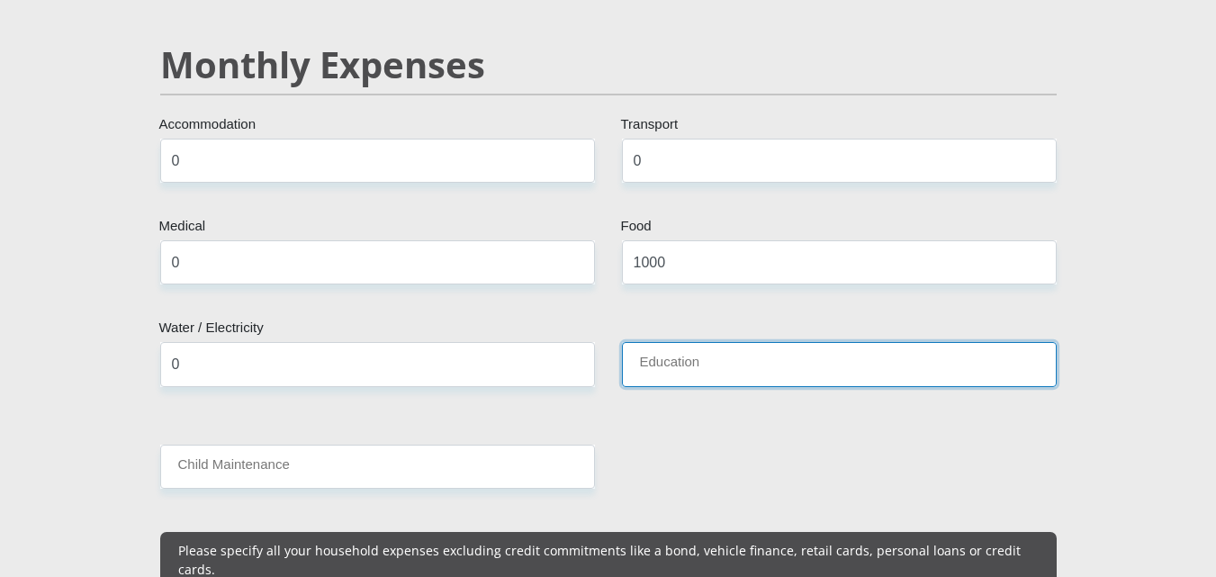
click at [745, 342] on input "Education" at bounding box center [839, 364] width 435 height 44
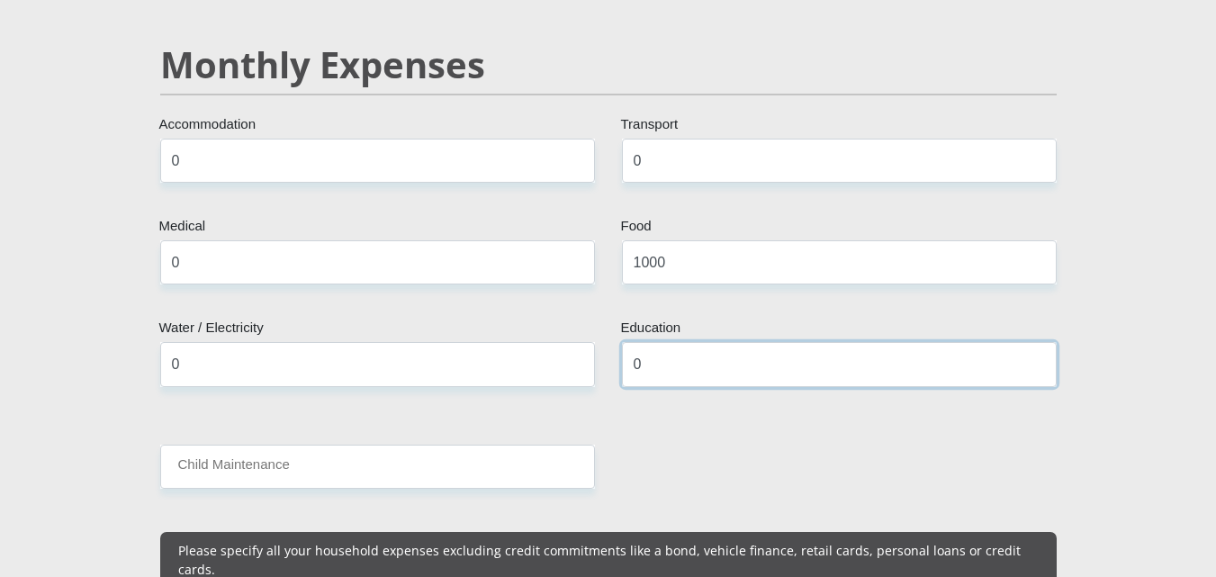
type input "0"
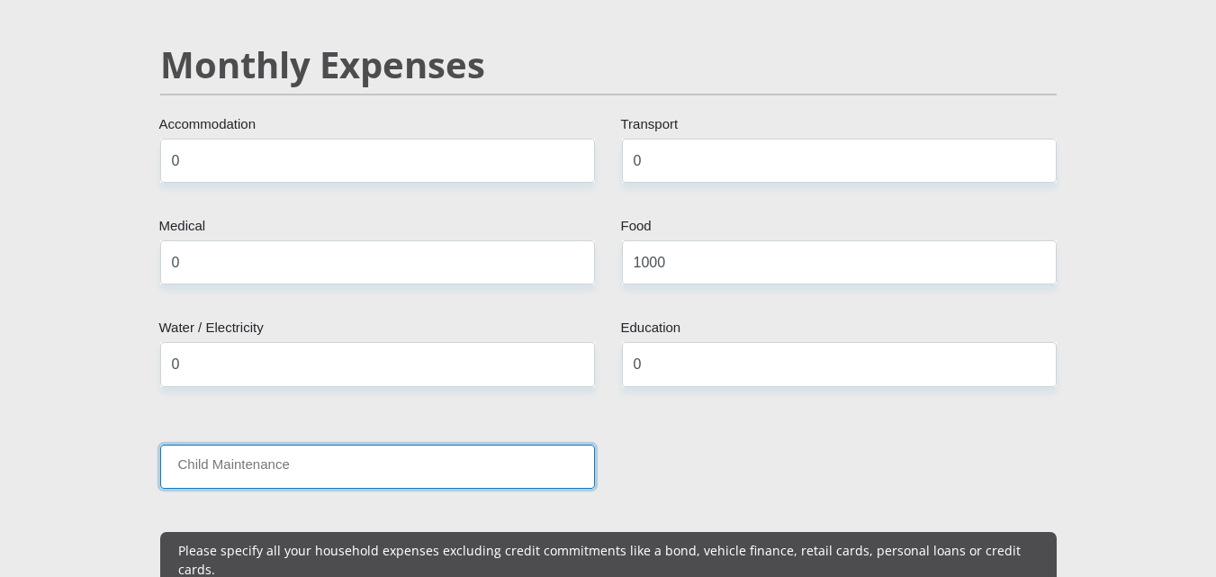
click at [406, 445] on input "Child Maintenance" at bounding box center [377, 467] width 435 height 44
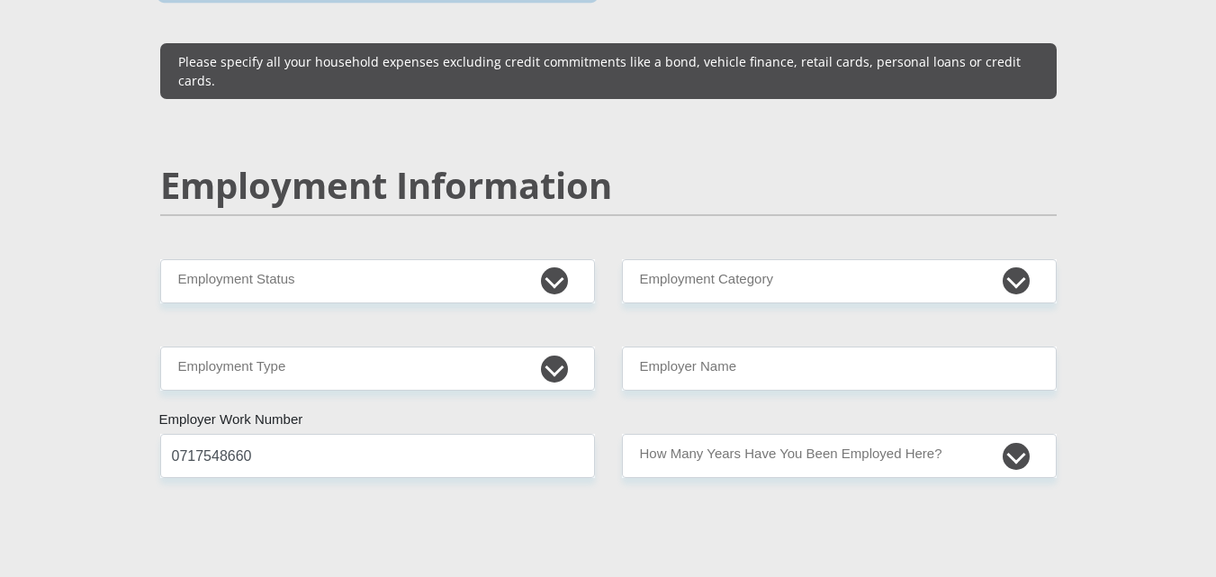
scroll to position [2633, 0]
type input "500"
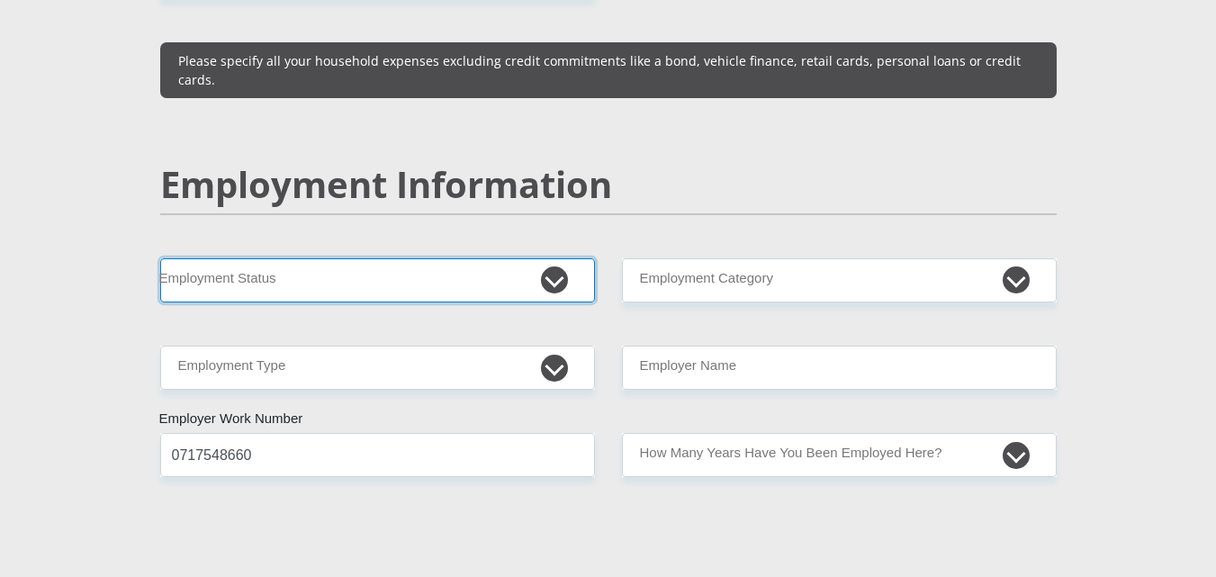
click at [554, 258] on select "Permanent/Full-time Part-time/Casual Contract Worker Self-Employed Housewife Re…" at bounding box center [377, 280] width 435 height 44
select select "7"
click at [160, 258] on select "Permanent/Full-time Part-time/Casual Contract Worker Self-Employed Housewife Re…" at bounding box center [377, 280] width 435 height 44
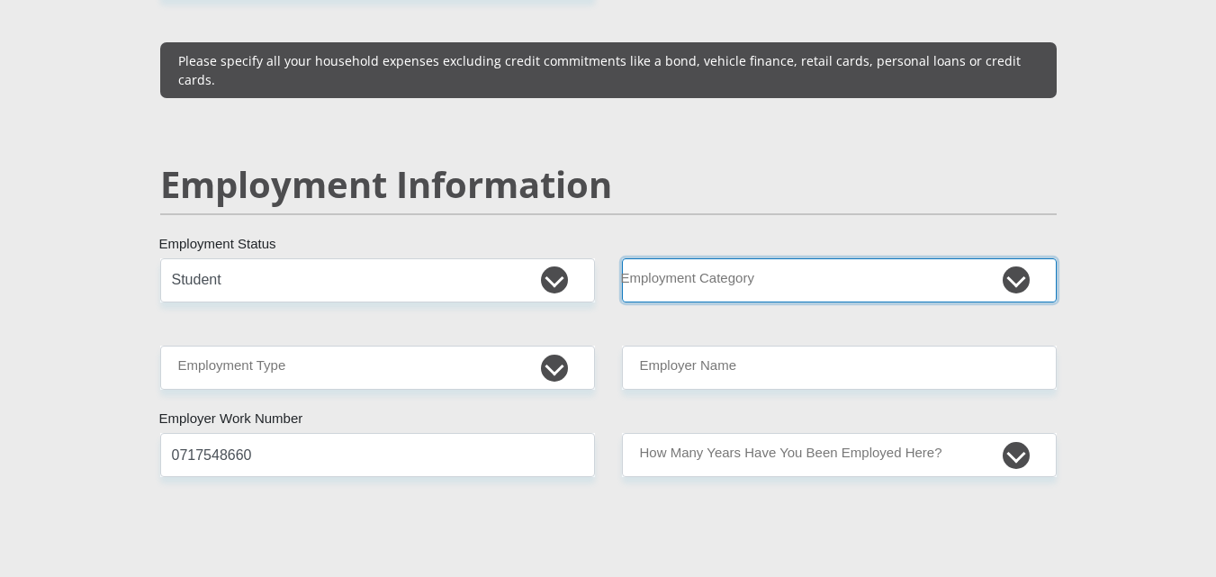
click at [1025, 258] on select "AGRICULTURE ALCOHOL & TOBACCO CONSTRUCTION MATERIALS METALLURGY EQUIPMENT FOR R…" at bounding box center [839, 280] width 435 height 44
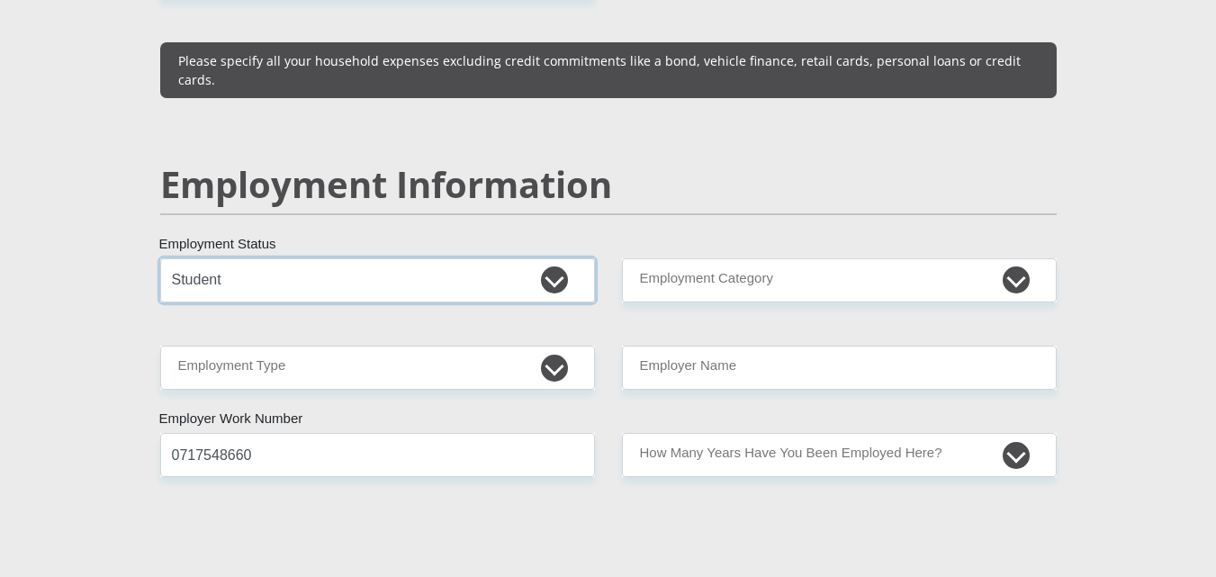
click at [483, 260] on select "Permanent/Full-time Part-time/Casual Contract Worker Self-Employed Housewife Re…" at bounding box center [377, 280] width 435 height 44
click at [625, 175] on div "Employment Information" at bounding box center [609, 210] width 924 height 95
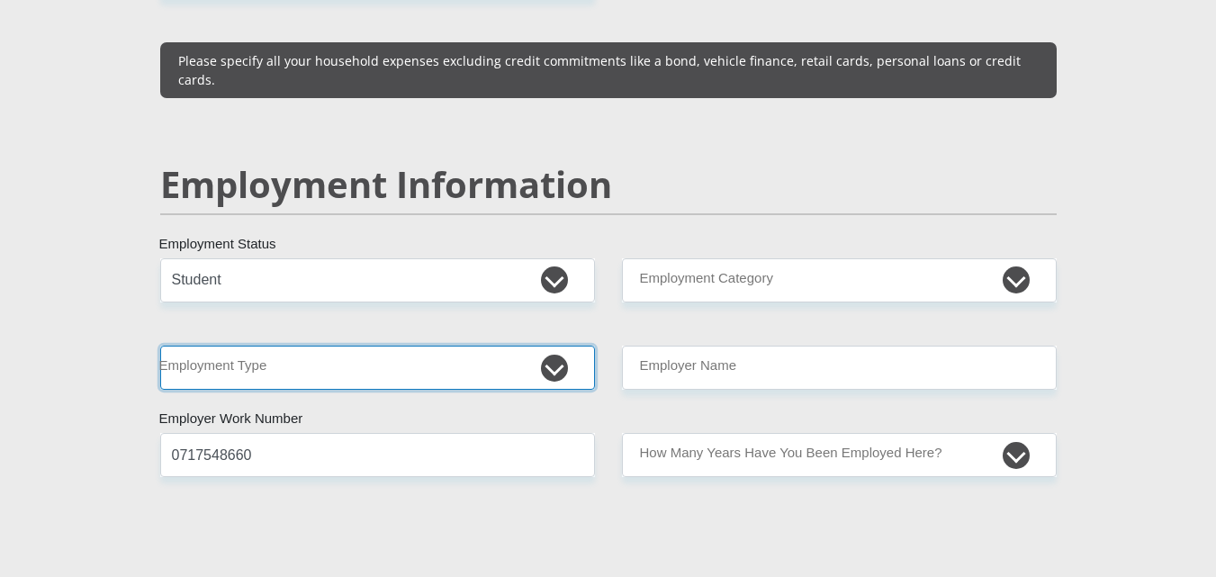
click at [550, 346] on select "College/Lecturer Craft Seller Creative Driver Executive Farmer Forces - Non Com…" at bounding box center [377, 368] width 435 height 44
select select "Student"
click at [160, 346] on select "College/Lecturer Craft Seller Creative Driver Executive Farmer Forces - Non Com…" at bounding box center [377, 368] width 435 height 44
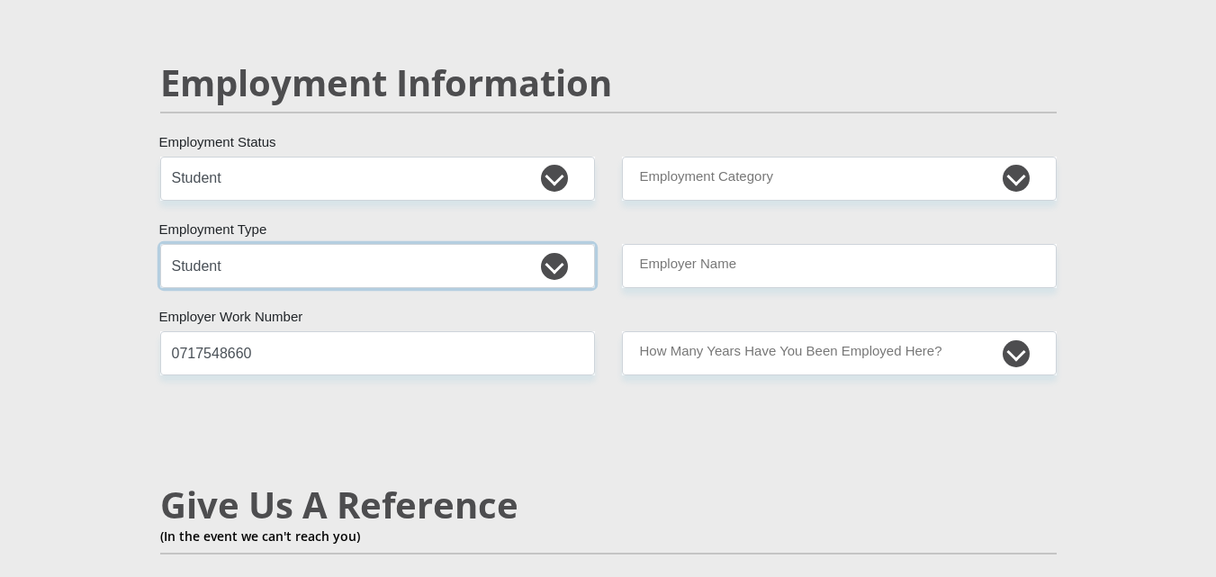
scroll to position [2751, 0]
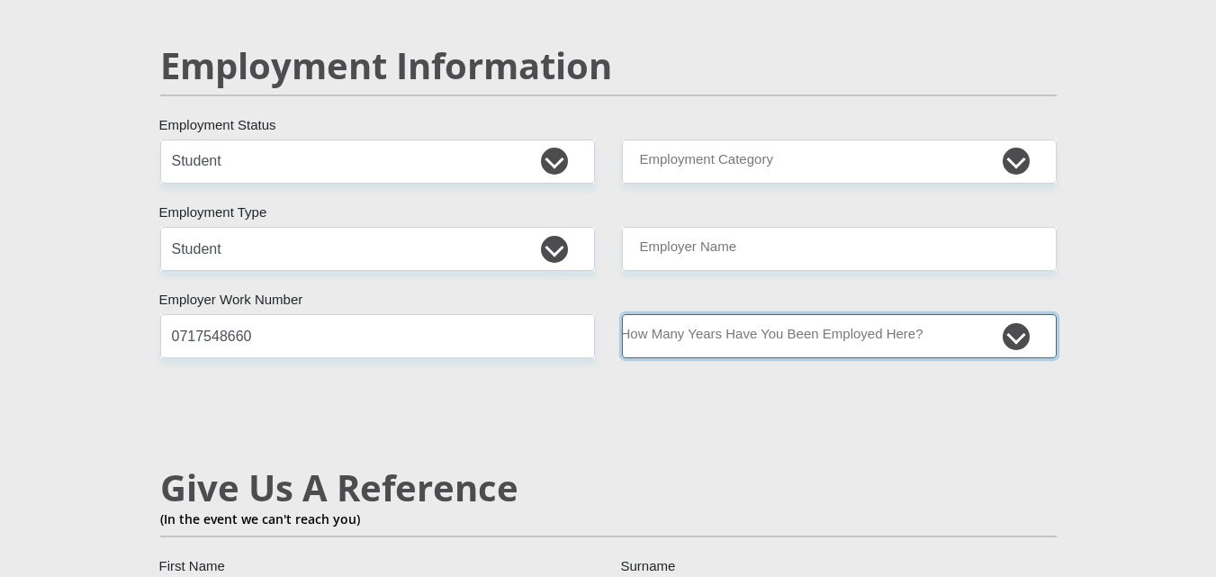
click at [1016, 314] on select "less than 1 year 1-3 years 3-5 years 5+ years" at bounding box center [839, 336] width 435 height 44
select select "24"
click at [622, 314] on select "less than 1 year 1-3 years 3-5 years 5+ years" at bounding box center [839, 336] width 435 height 44
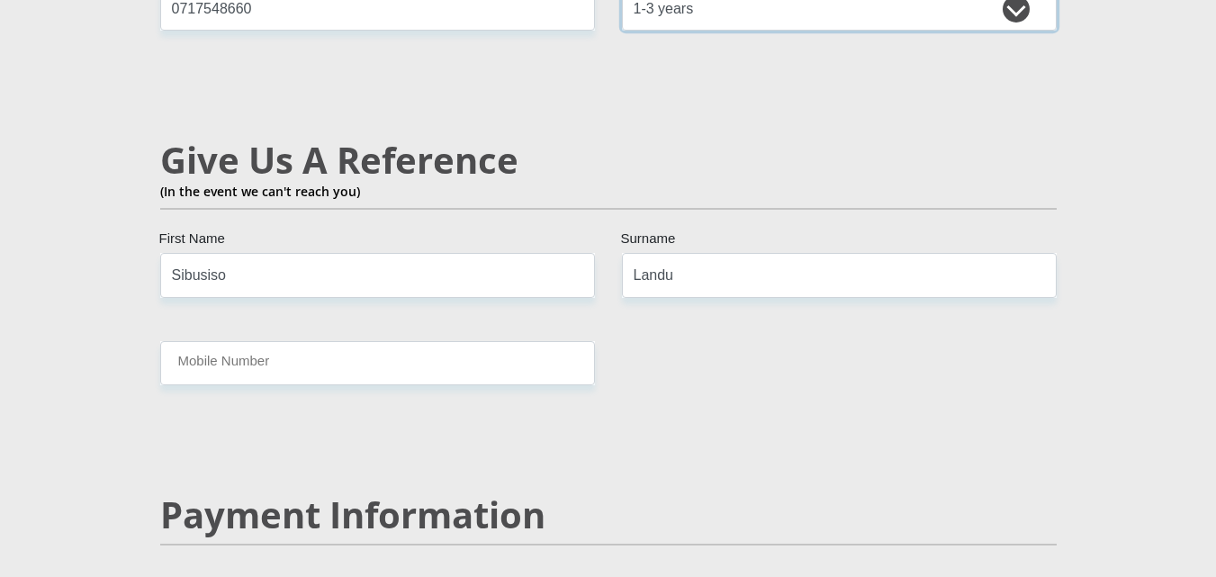
scroll to position [3081, 0]
drag, startPoint x: 248, startPoint y: 227, endPoint x: 123, endPoint y: 232, distance: 125.3
type input "Nontuthuzelo"
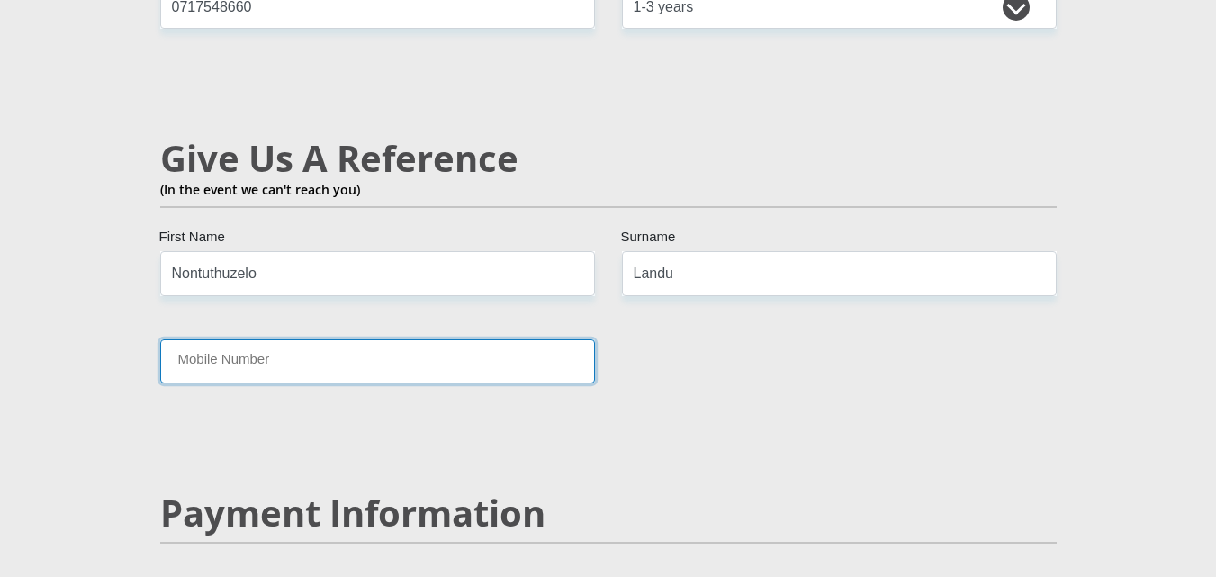
click at [268, 339] on input "Mobile Number" at bounding box center [377, 361] width 435 height 44
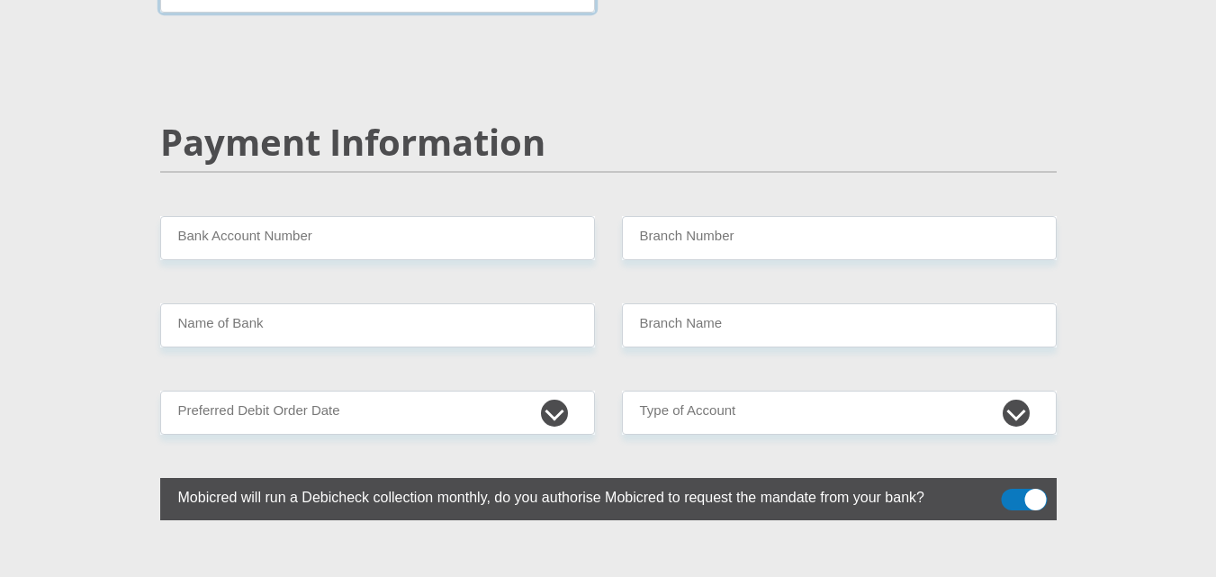
scroll to position [3459, 0]
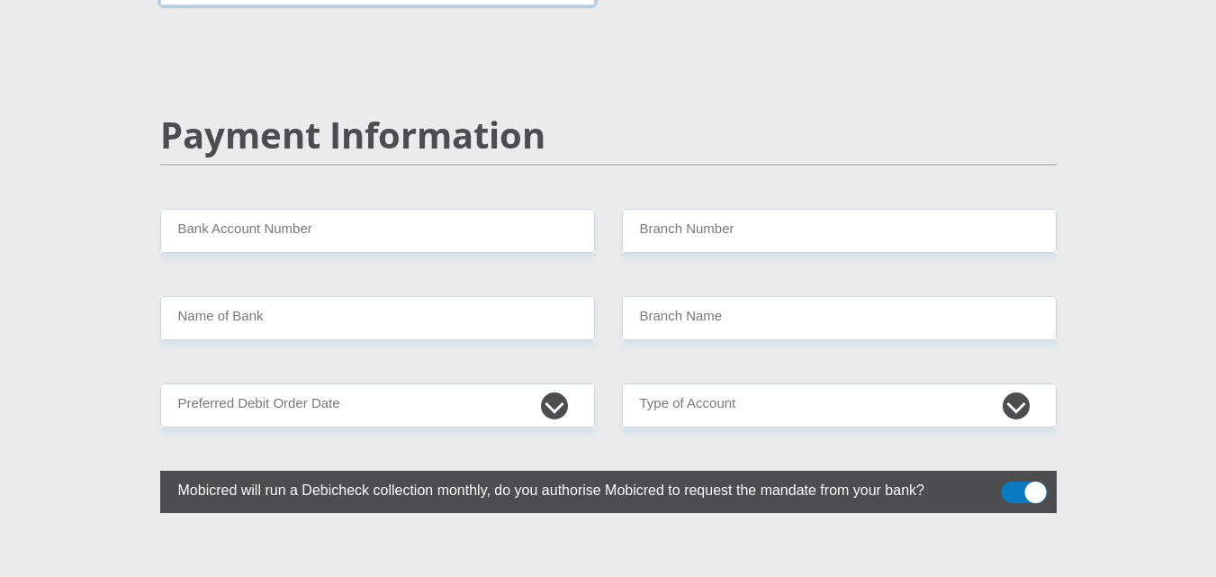
type input "0782100889"
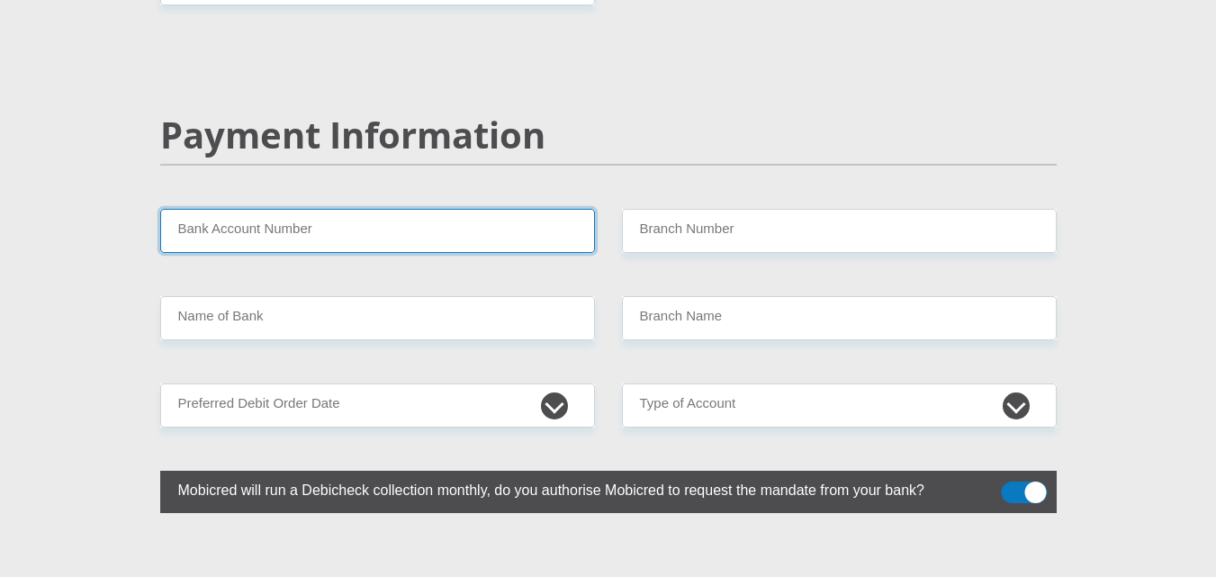
click at [294, 209] on input "Bank Account Number" at bounding box center [377, 231] width 435 height 44
type input "1698460625"
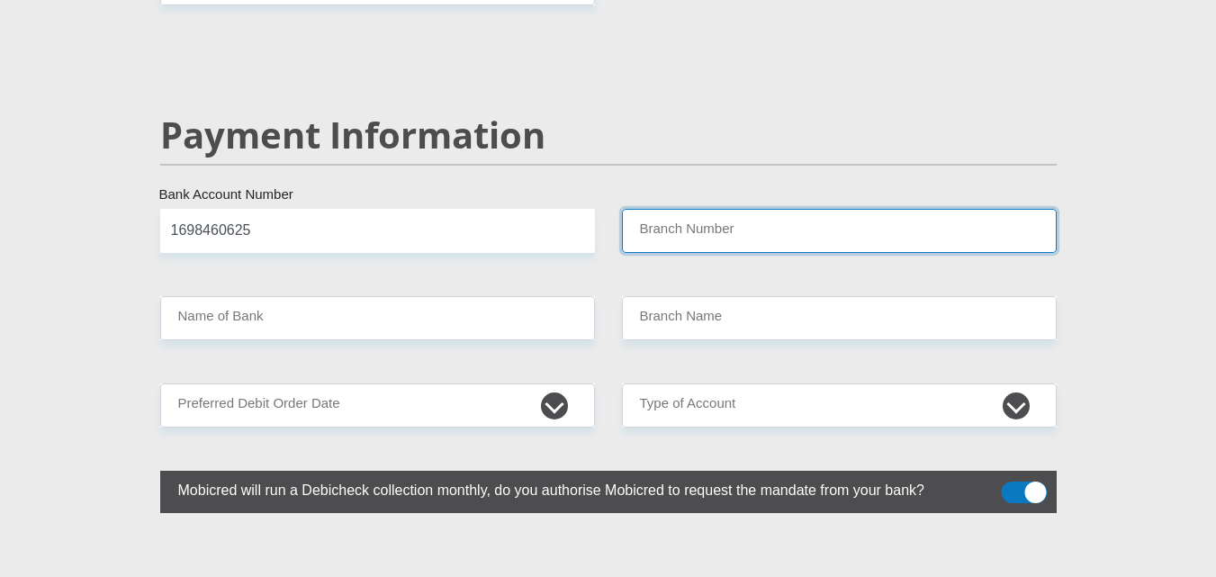
click at [673, 209] on input "Branch Number" at bounding box center [839, 231] width 435 height 44
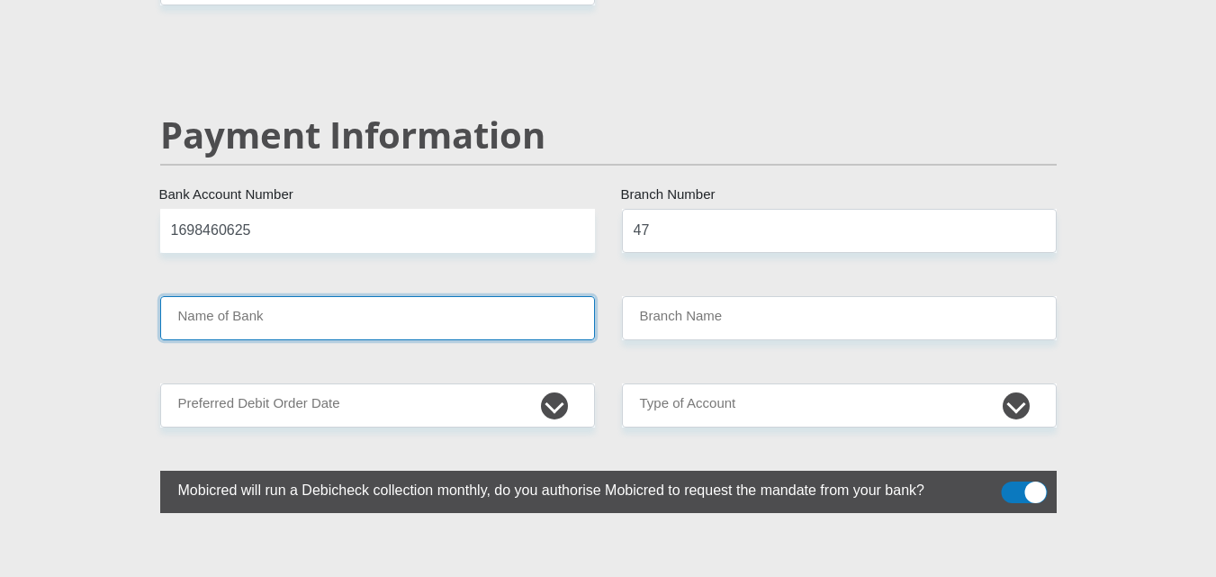
click at [241, 296] on input "Name of Bank" at bounding box center [377, 318] width 435 height 44
click at [263, 296] on input "Name of Bank" at bounding box center [377, 318] width 435 height 44
click at [397, 296] on input "Name of Bank" at bounding box center [377, 318] width 435 height 44
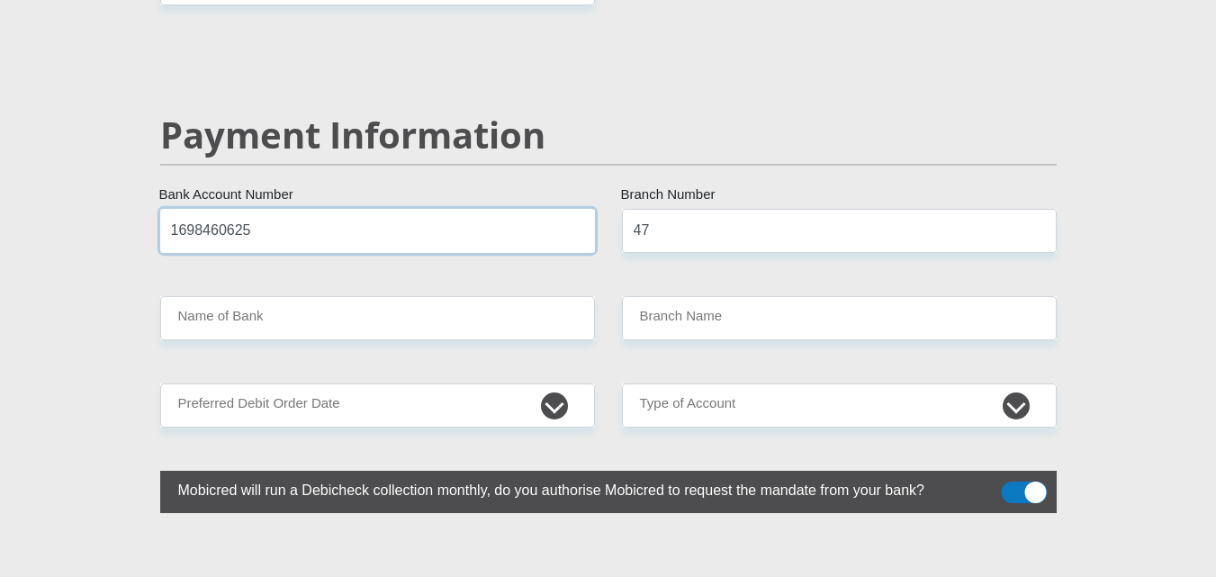
click at [478, 209] on input "1698460625" at bounding box center [377, 231] width 435 height 44
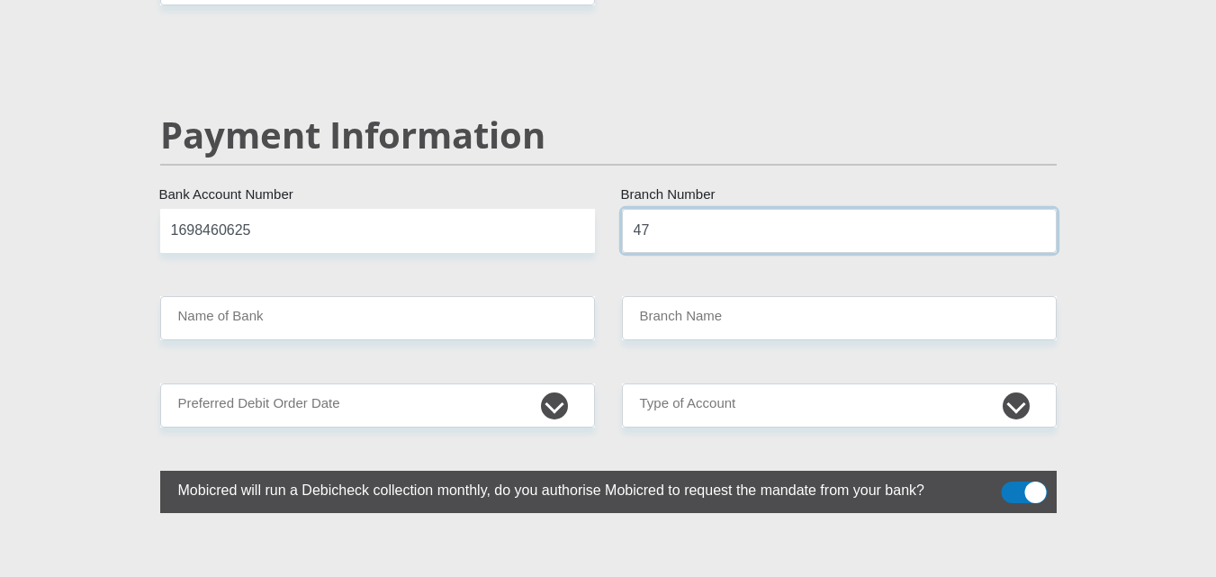
click at [709, 209] on input "47" at bounding box center [839, 231] width 435 height 44
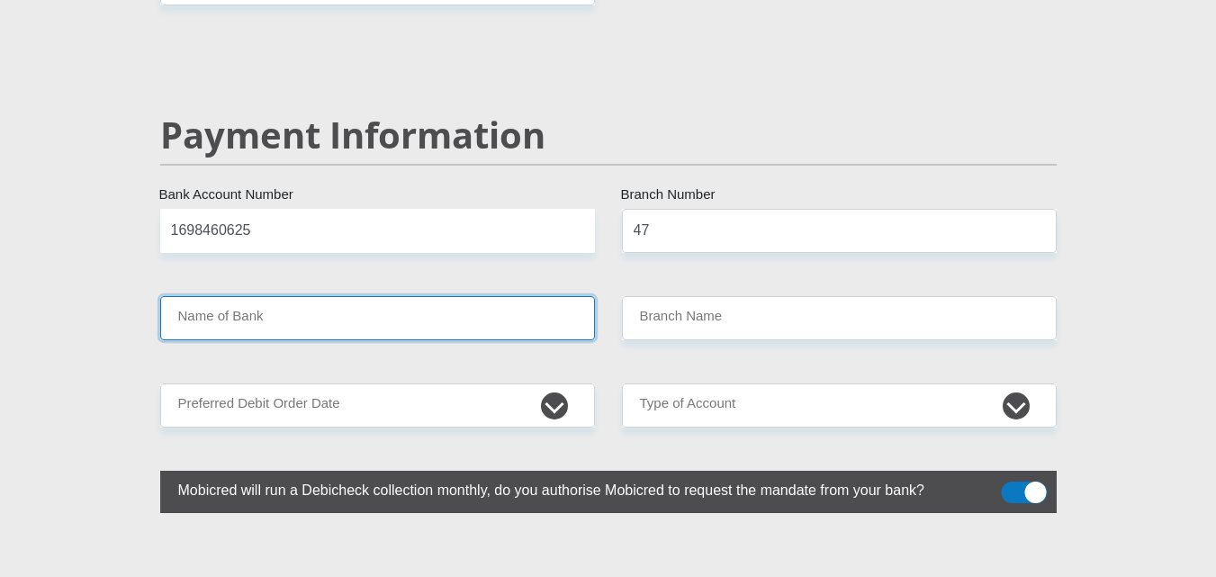
click at [474, 296] on input "Name of Bank" at bounding box center [377, 318] width 435 height 44
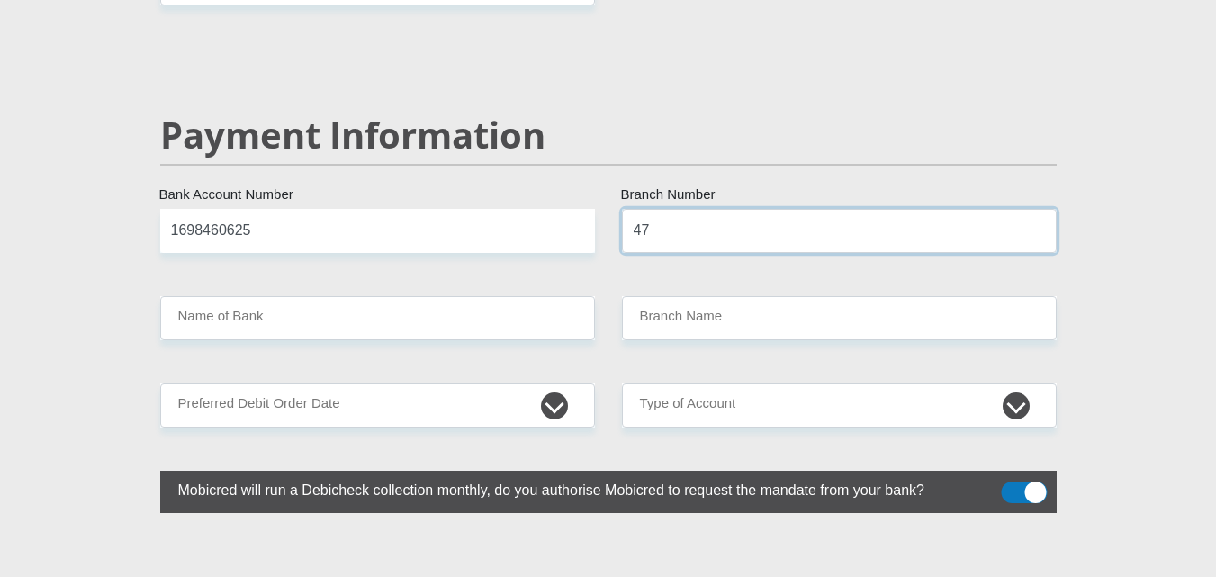
click at [689, 209] on input "47" at bounding box center [839, 231] width 435 height 44
type input "470010"
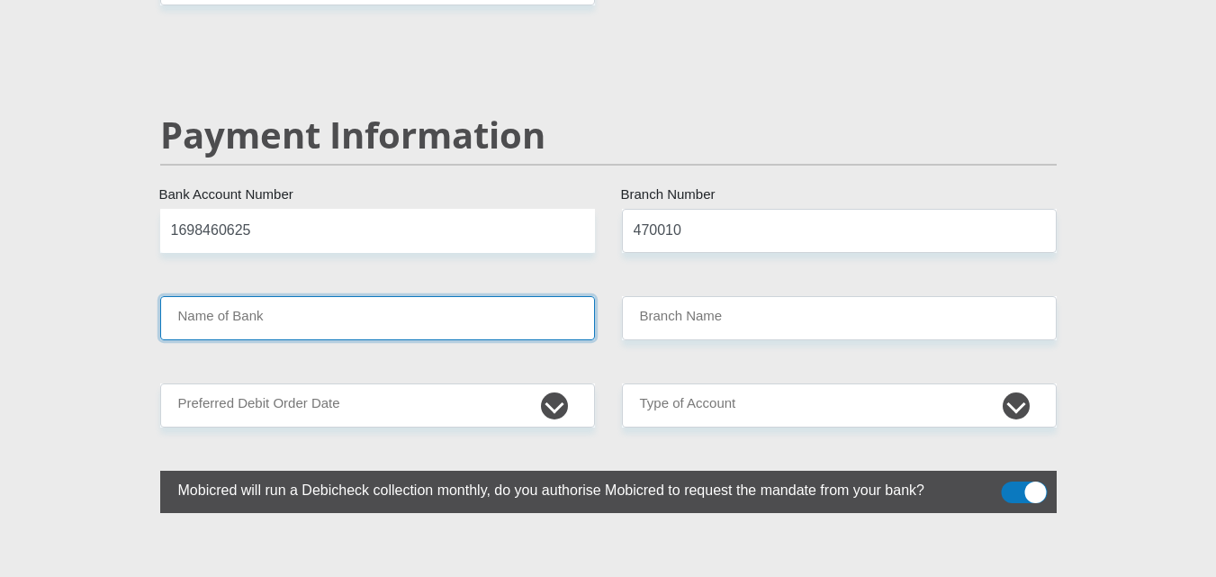
click at [528, 296] on input "Name of Bank" at bounding box center [377, 318] width 435 height 44
type input "CAPITEC BANK LIMITED"
type input "CAPITEC BANK CPC"
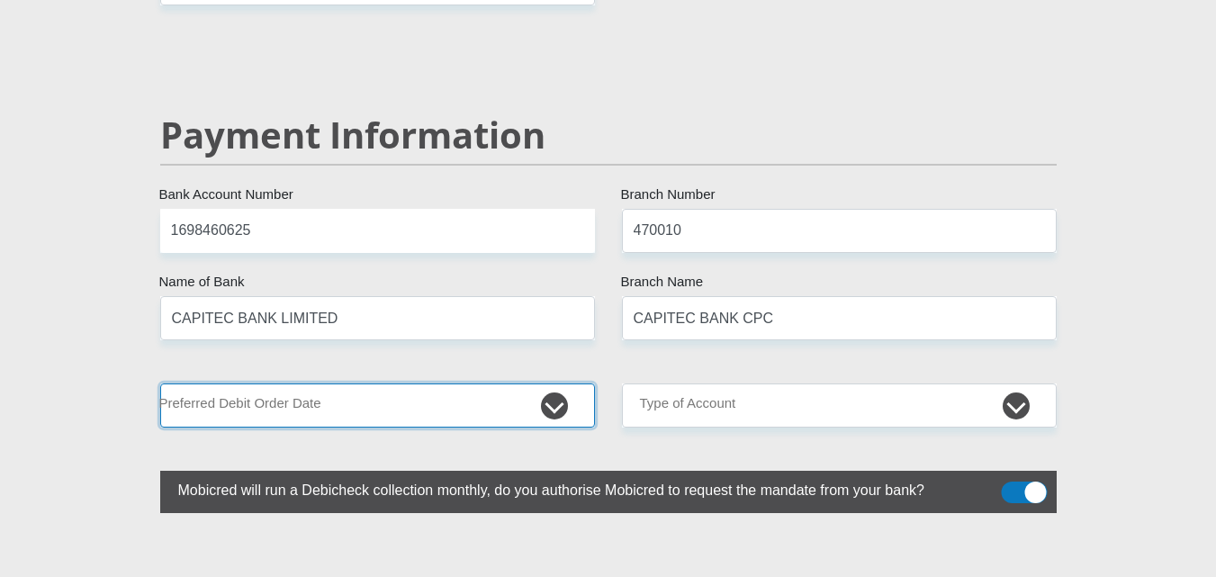
click at [557, 384] on select "1st 2nd 3rd 4th 5th 7th 18th 19th 20th 21st 22nd 23rd 24th 25th 26th 27th 28th …" at bounding box center [377, 406] width 435 height 44
select select "24"
click at [160, 384] on select "1st 2nd 3rd 4th 5th 7th 18th 19th 20th 21st 22nd 23rd 24th 25th 26th 27th 28th …" at bounding box center [377, 406] width 435 height 44
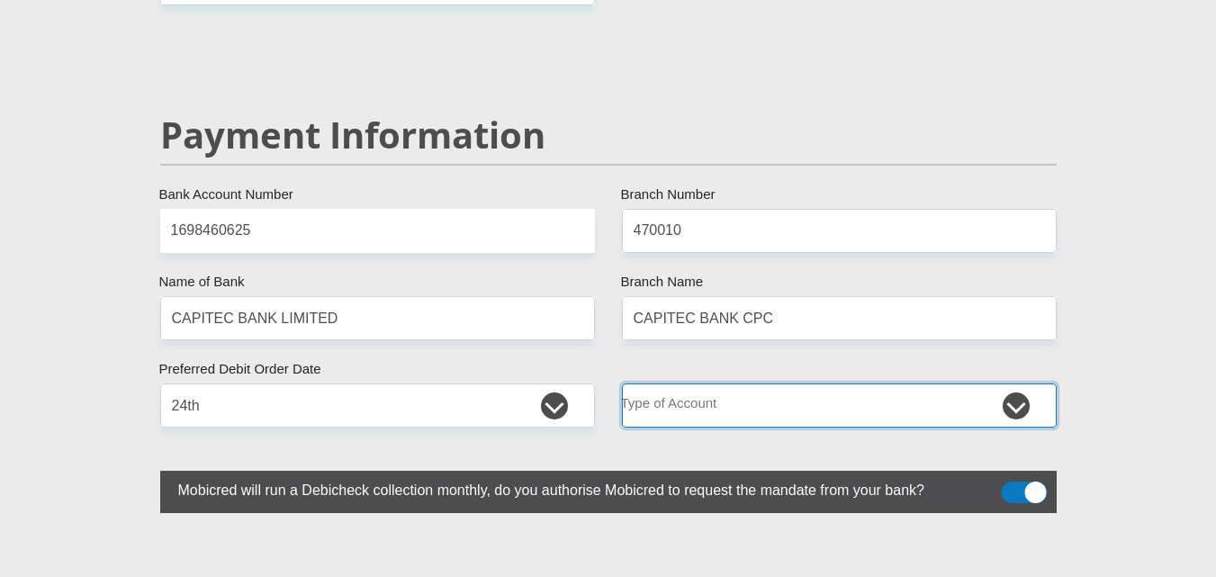
click at [1017, 384] on select "Cheque Savings" at bounding box center [839, 406] width 435 height 44
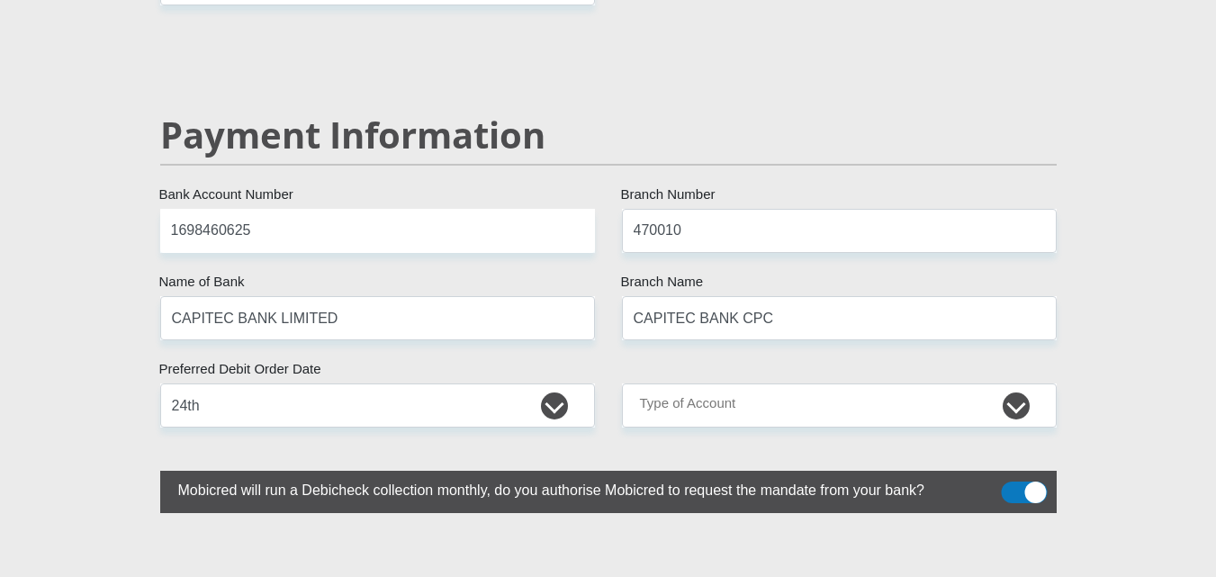
click at [754, 471] on label "Mobicred will run a Debicheck collection monthly, do you authorise Mobicred to …" at bounding box center [563, 488] width 807 height 35
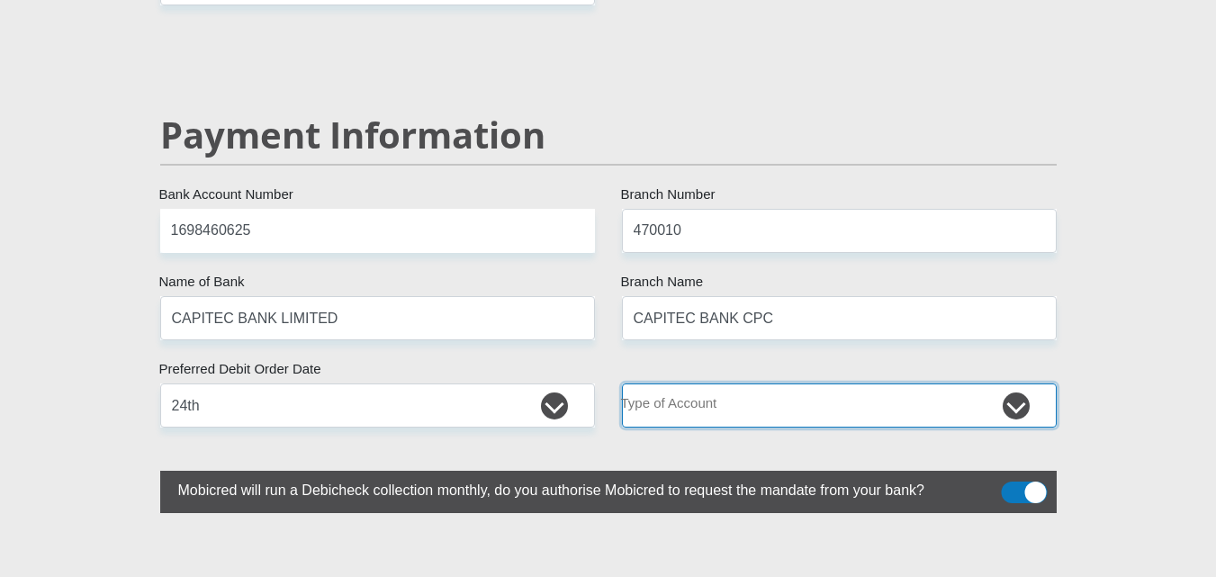
click at [1009, 384] on select "Cheque Savings" at bounding box center [839, 406] width 435 height 44
select select "SAV"
click at [622, 384] on select "Cheque Savings" at bounding box center [839, 406] width 435 height 44
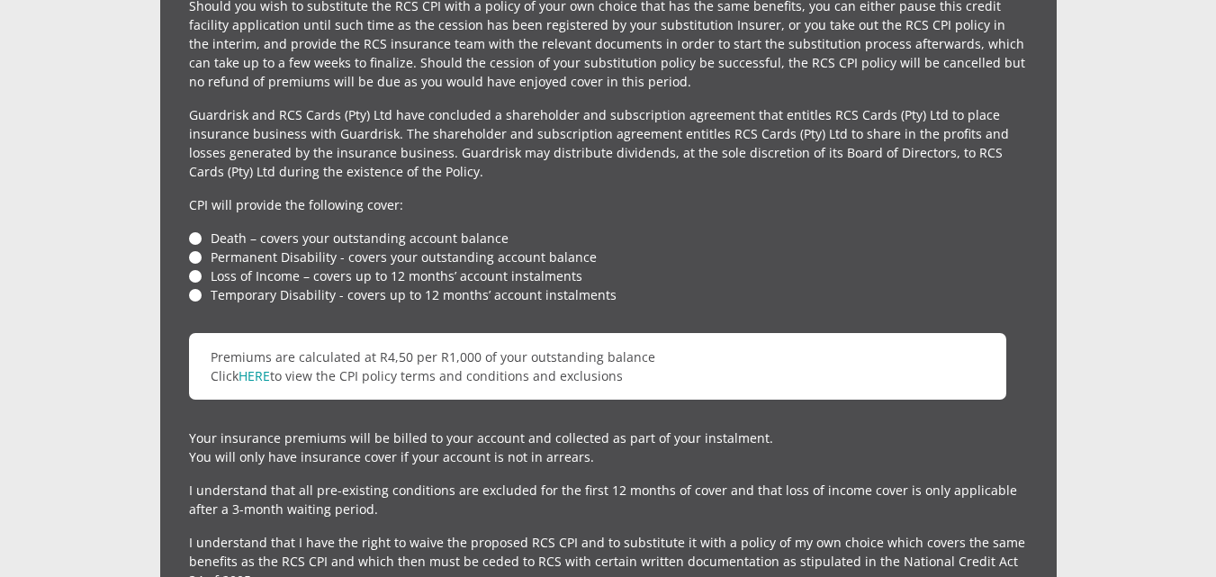
scroll to position [4256, 0]
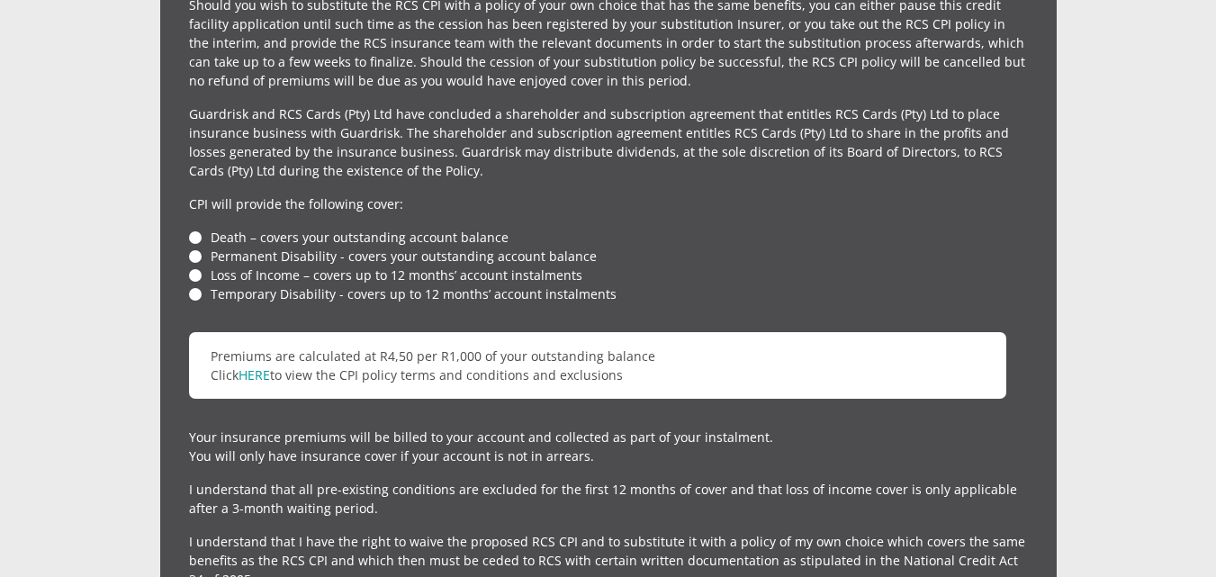
click at [195, 228] on li "Death – covers your outstanding account balance" at bounding box center [608, 237] width 839 height 19
click at [194, 228] on li "Death – covers your outstanding account balance" at bounding box center [608, 237] width 839 height 19
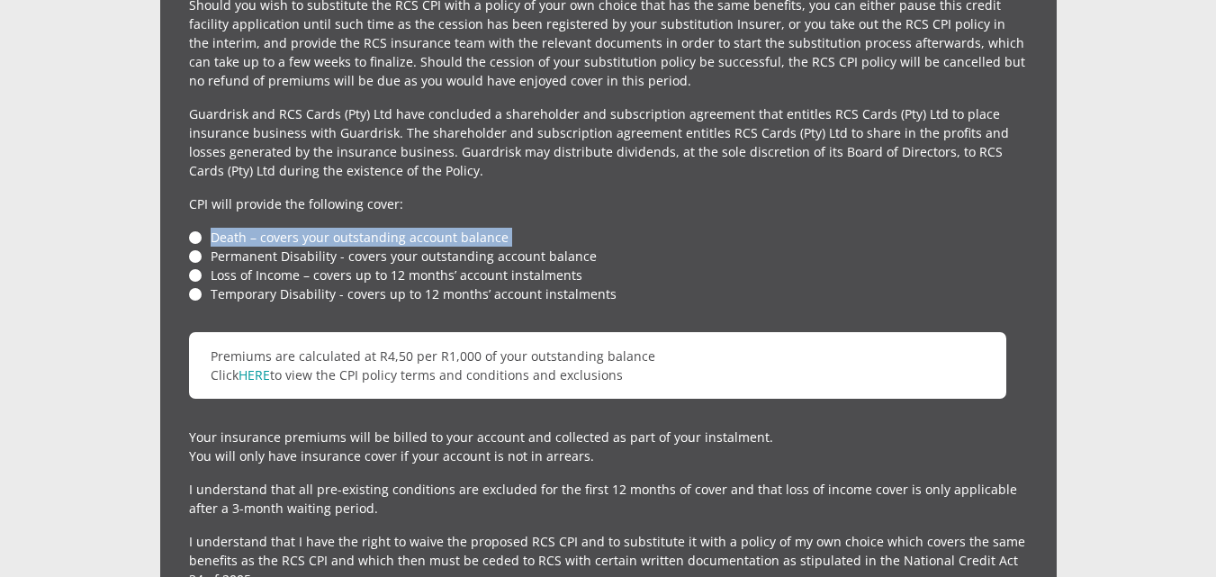
click at [194, 228] on ul "Death – covers your outstanding account balance Permanent Disability - covers y…" at bounding box center [608, 266] width 839 height 76
click at [194, 247] on li "Permanent Disability - covers your outstanding account balance" at bounding box center [608, 256] width 839 height 19
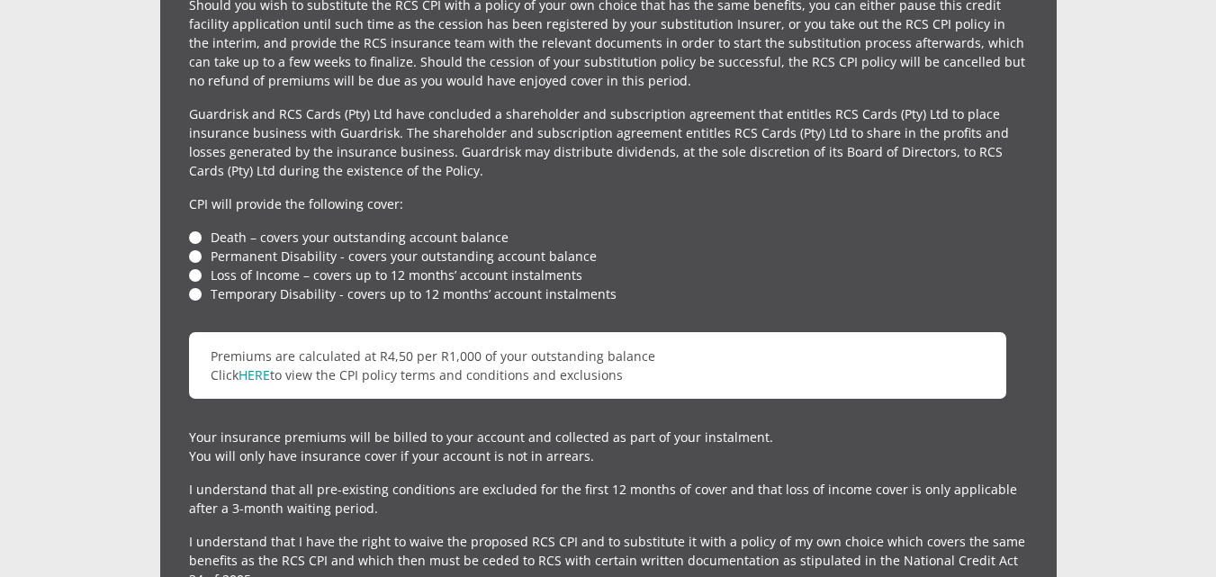
click at [194, 247] on li "Permanent Disability - covers your outstanding account balance" at bounding box center [608, 256] width 839 height 19
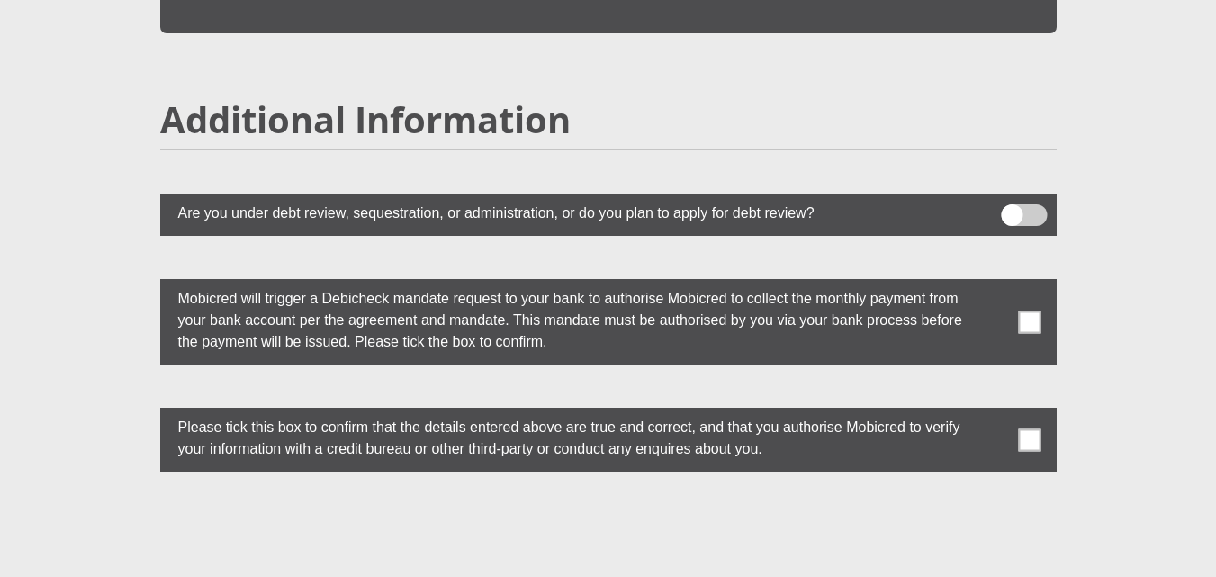
scroll to position [4862, 0]
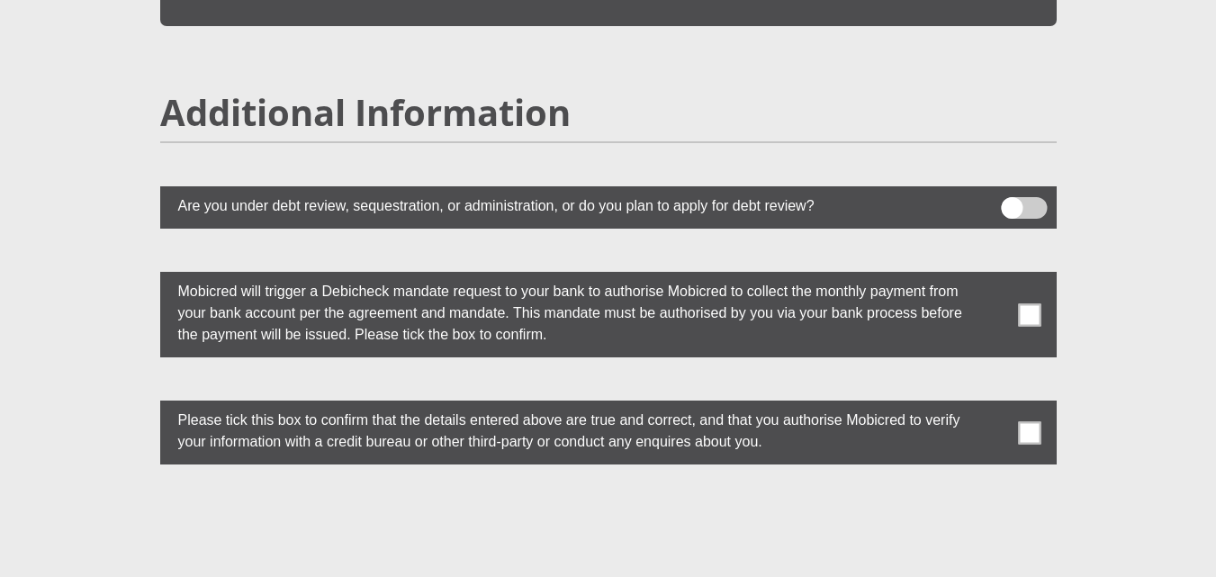
click at [1026, 303] on span at bounding box center [1029, 314] width 23 height 23
click at [994, 276] on input "checkbox" at bounding box center [994, 276] width 0 height 0
click at [1030, 421] on span at bounding box center [1029, 432] width 23 height 23
click at [994, 405] on input "checkbox" at bounding box center [994, 405] width 0 height 0
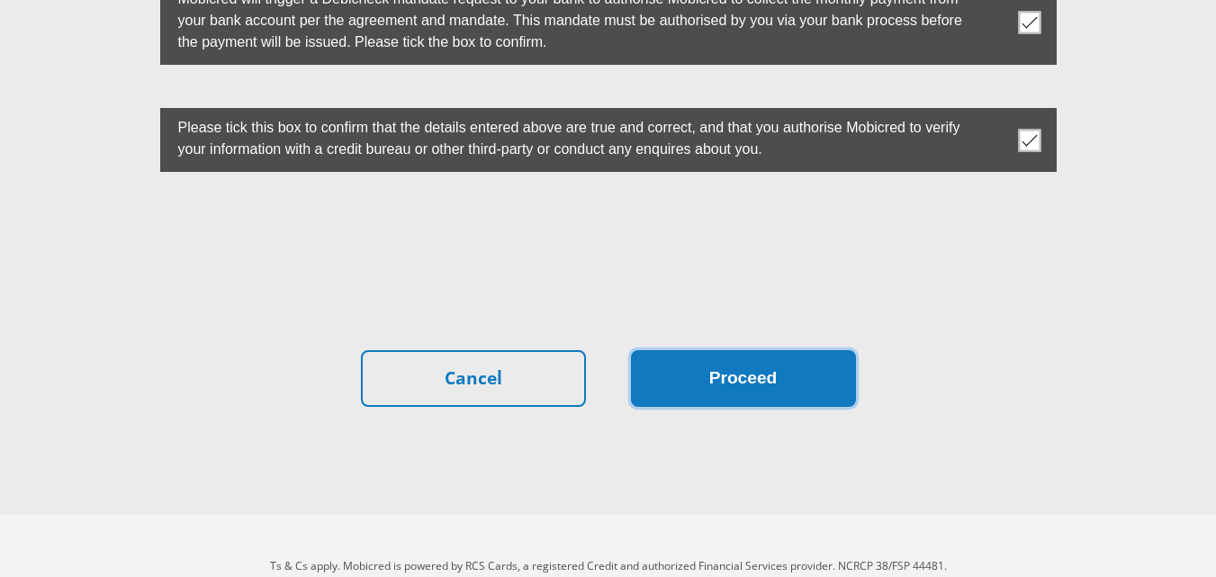
click at [718, 350] on button "Proceed" at bounding box center [743, 378] width 225 height 57
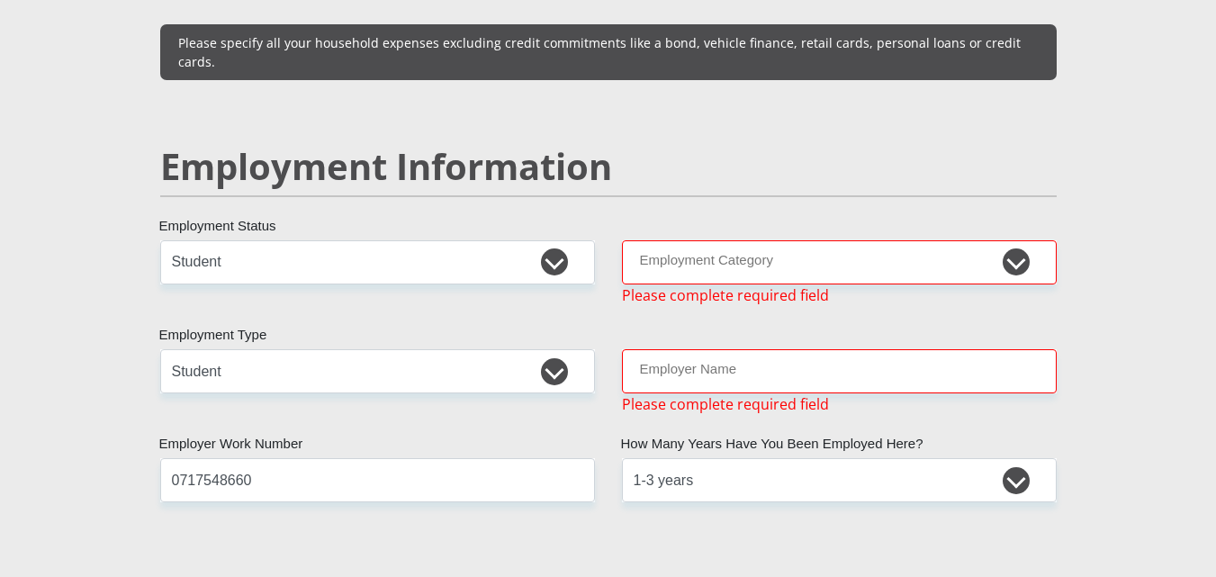
scroll to position [2624, 0]
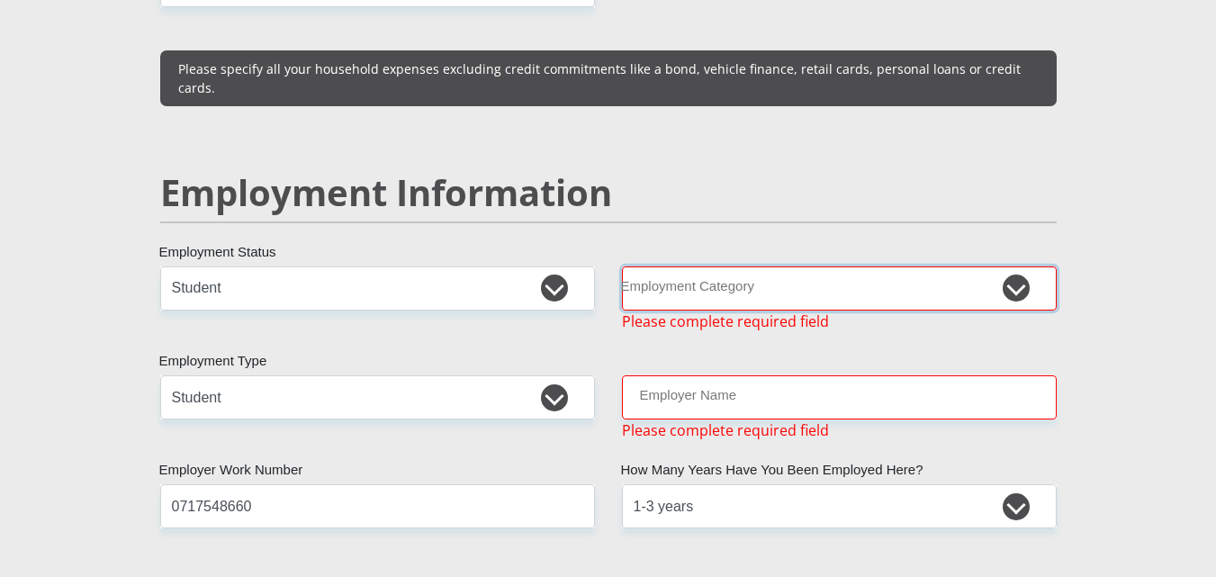
click at [1014, 266] on select "AGRICULTURE ALCOHOL & TOBACCO CONSTRUCTION MATERIALS METALLURGY EQUIPMENT FOR R…" at bounding box center [839, 288] width 435 height 44
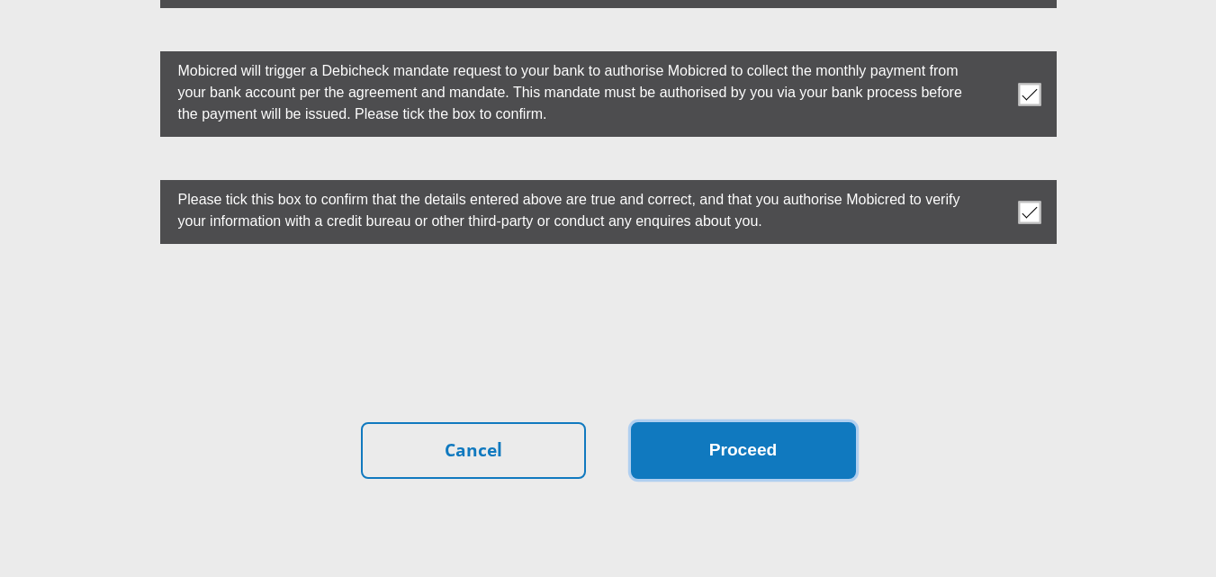
click at [734, 422] on button "Proceed" at bounding box center [743, 450] width 225 height 57
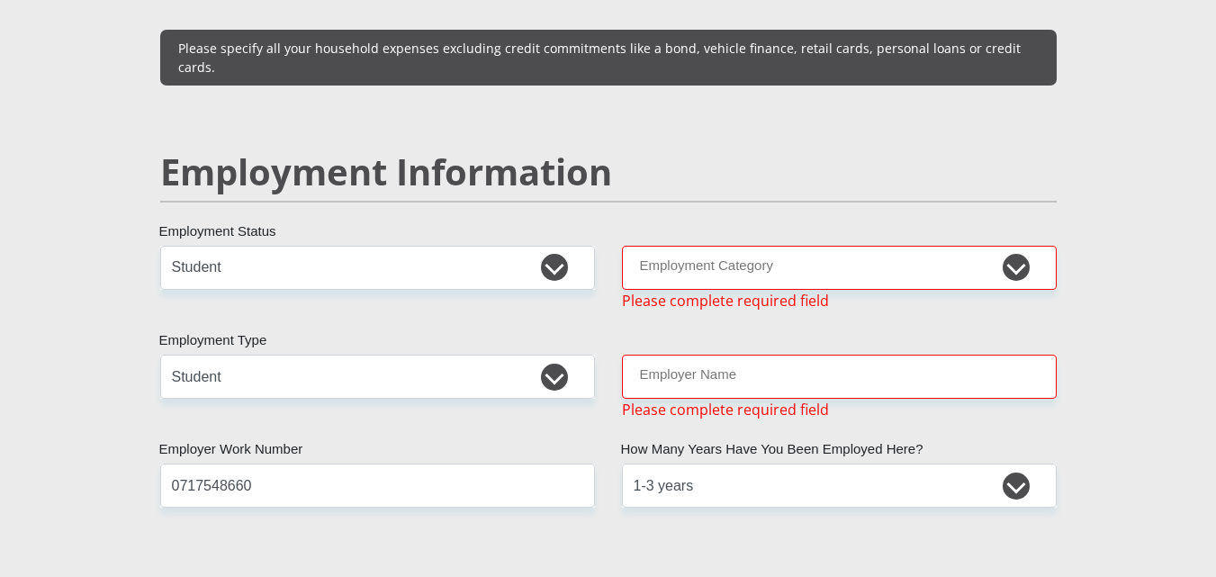
scroll to position [2624, 0]
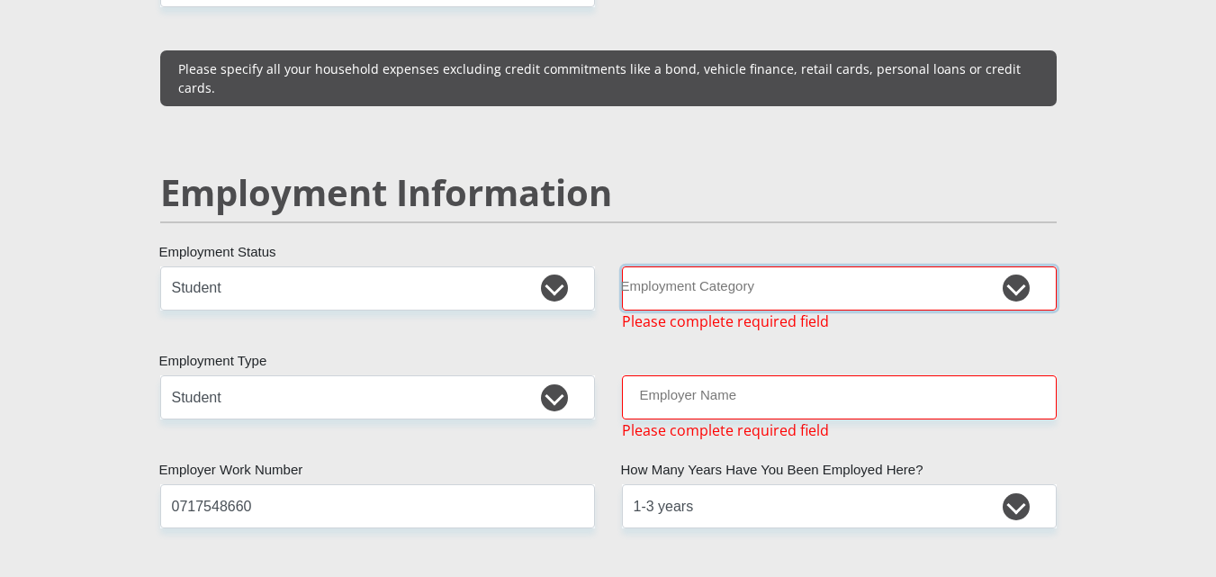
click at [1008, 266] on select "AGRICULTURE ALCOHOL & TOBACCO CONSTRUCTION MATERIALS METALLURGY EQUIPMENT FOR R…" at bounding box center [839, 288] width 435 height 44
click at [622, 266] on select "AGRICULTURE ALCOHOL & TOBACCO CONSTRUCTION MATERIALS METALLURGY EQUIPMENT FOR R…" at bounding box center [839, 288] width 435 height 44
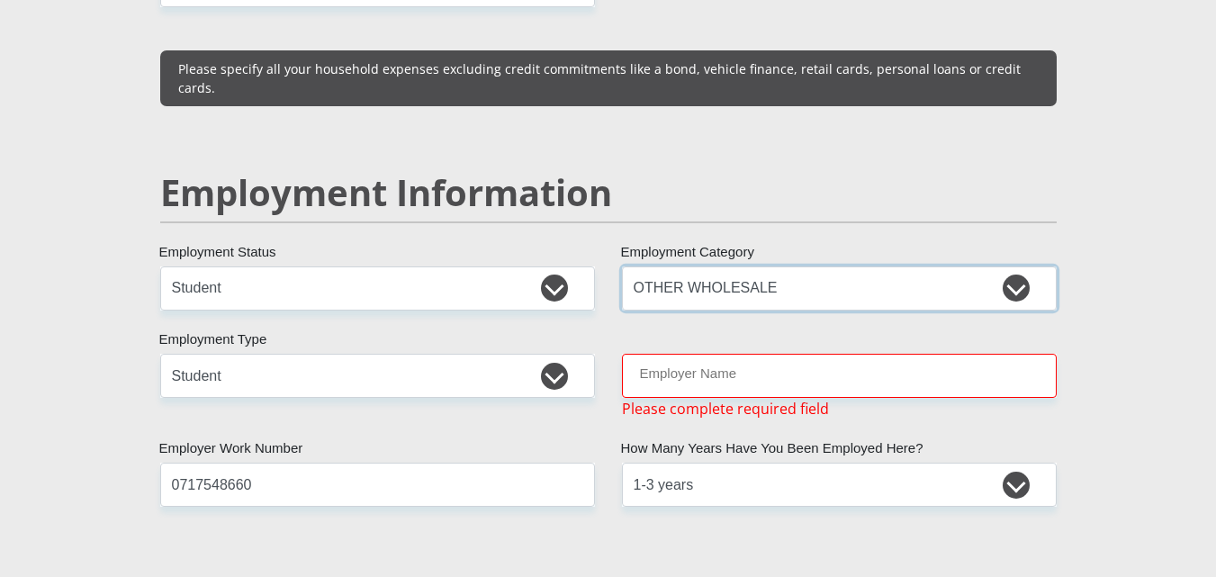
click at [1021, 266] on select "AGRICULTURE ALCOHOL & TOBACCO CONSTRUCTION MATERIALS METALLURGY EQUIPMENT FOR R…" at bounding box center [839, 288] width 435 height 44
select select "2"
click at [622, 266] on select "AGRICULTURE ALCOHOL & TOBACCO CONSTRUCTION MATERIALS METALLURGY EQUIPMENT FOR R…" at bounding box center [839, 288] width 435 height 44
click at [681, 354] on input "Employer Name" at bounding box center [839, 376] width 435 height 44
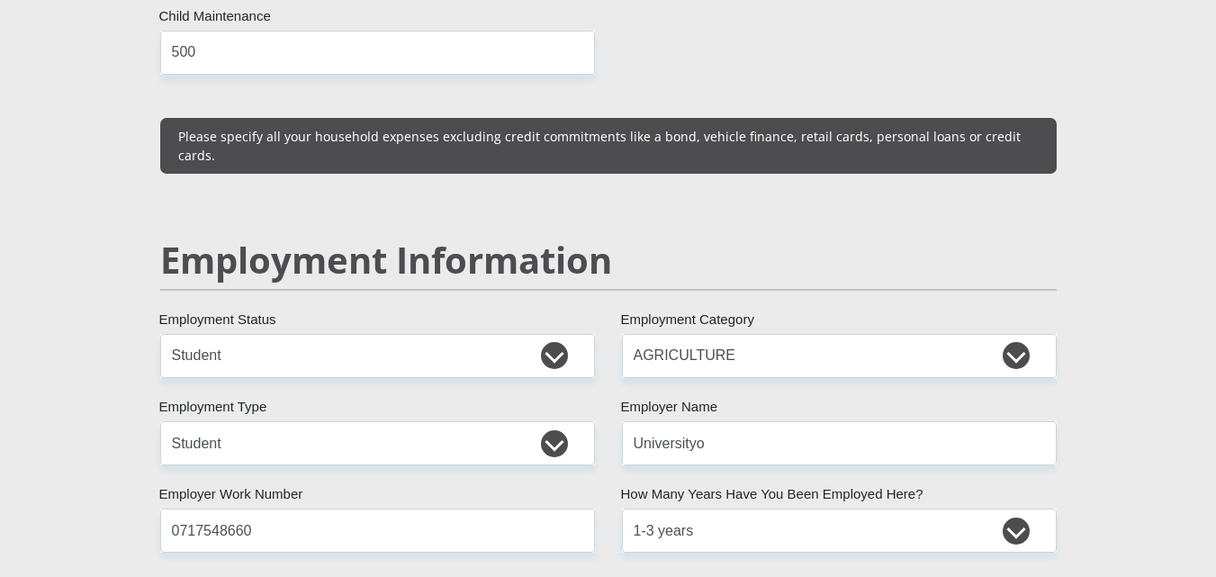
scroll to position [2558, 0]
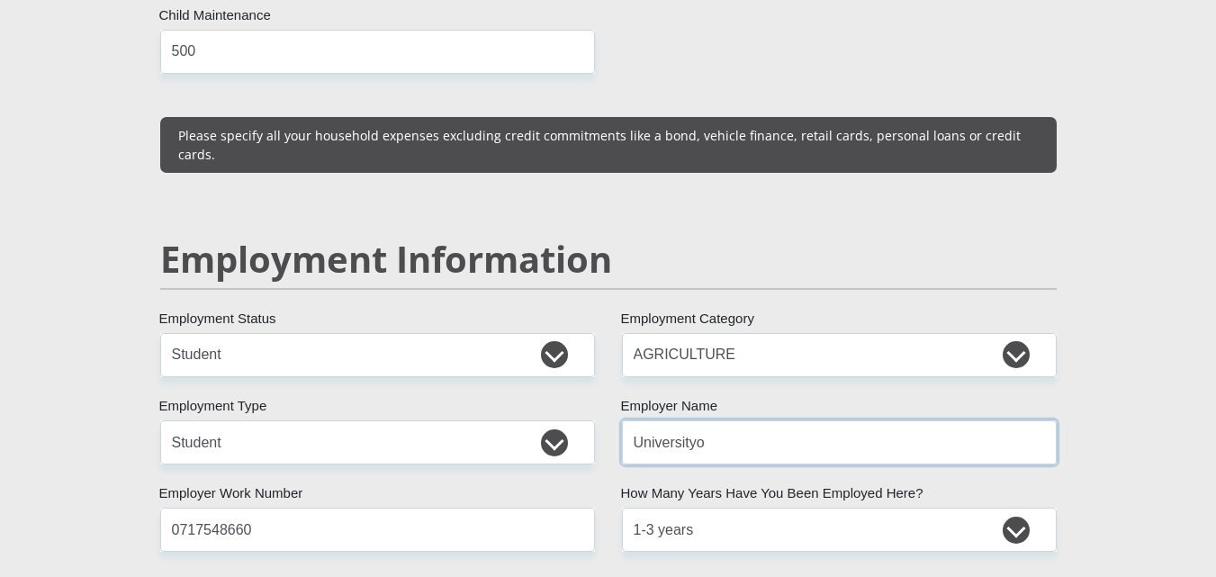
drag, startPoint x: 729, startPoint y: 408, endPoint x: 263, endPoint y: 425, distance: 466.7
click at [263, 425] on div "Mr Ms Mrs Dr Other Title Sibusiso First Name Landu Surname 9907315293081 South …" at bounding box center [609, 314] width 924 height 5136
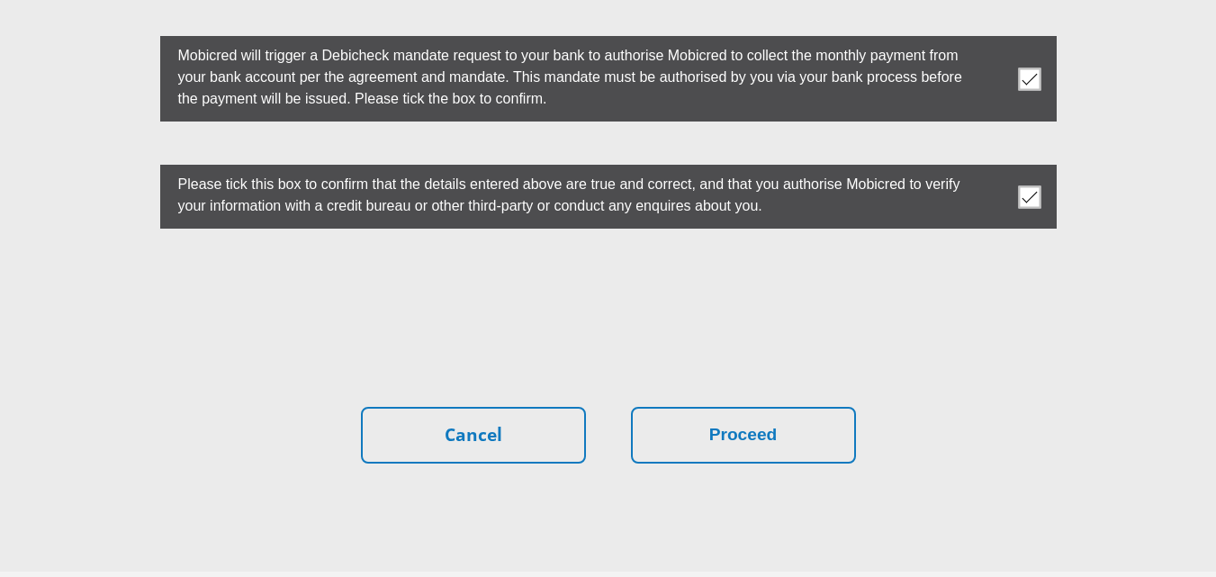
scroll to position [5102, 0]
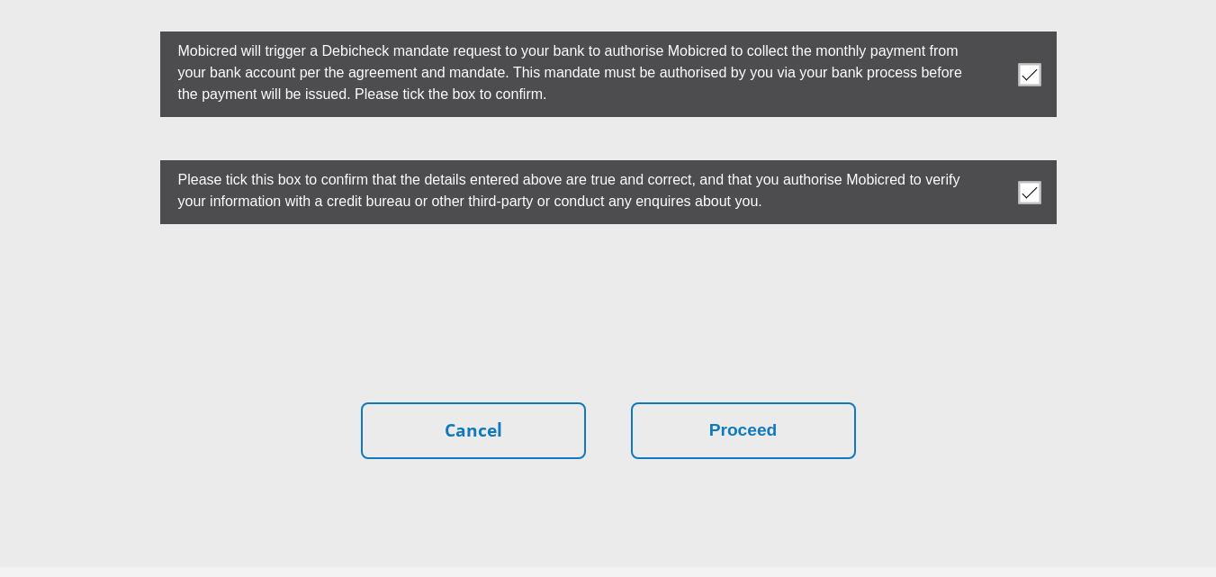
type input "UFS"
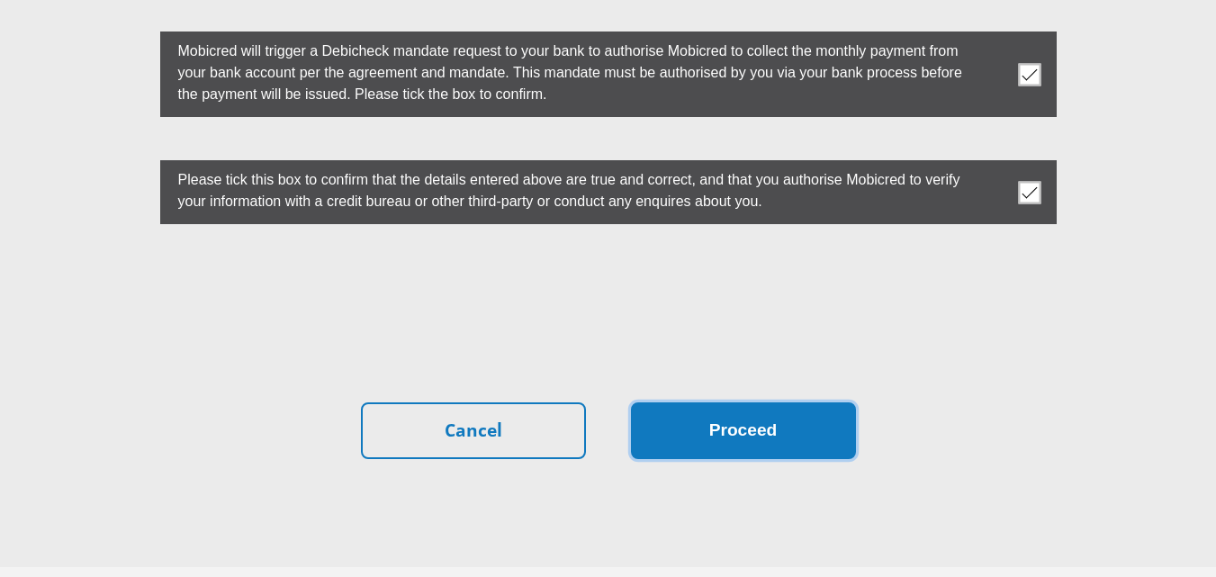
click at [751, 402] on button "Proceed" at bounding box center [743, 430] width 225 height 57
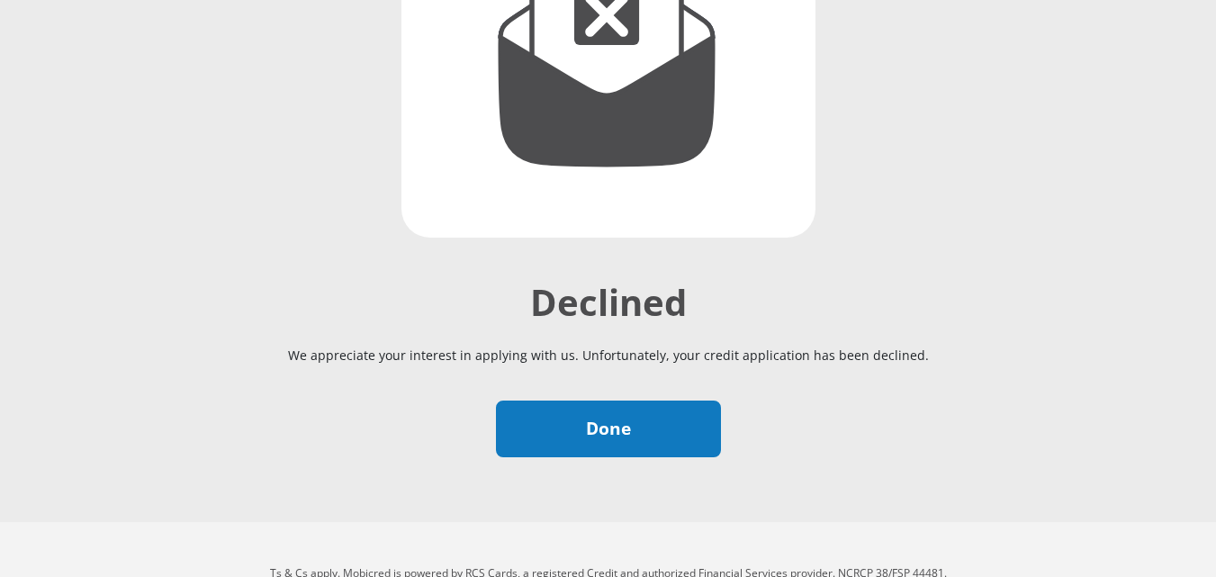
scroll to position [387, 0]
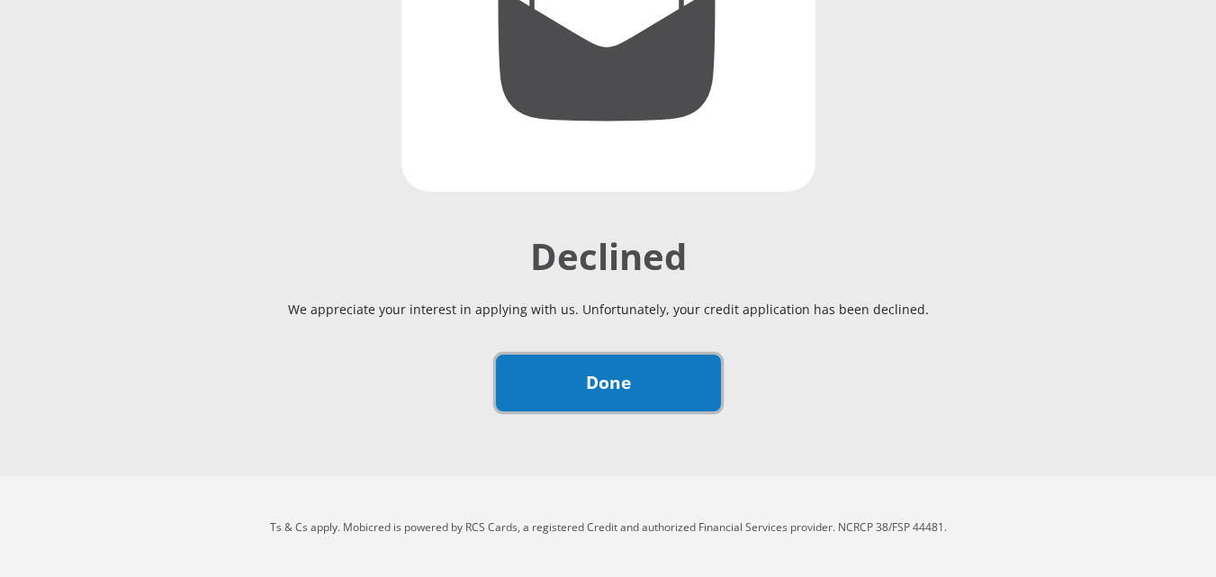
click at [605, 380] on link "Done" at bounding box center [608, 383] width 225 height 57
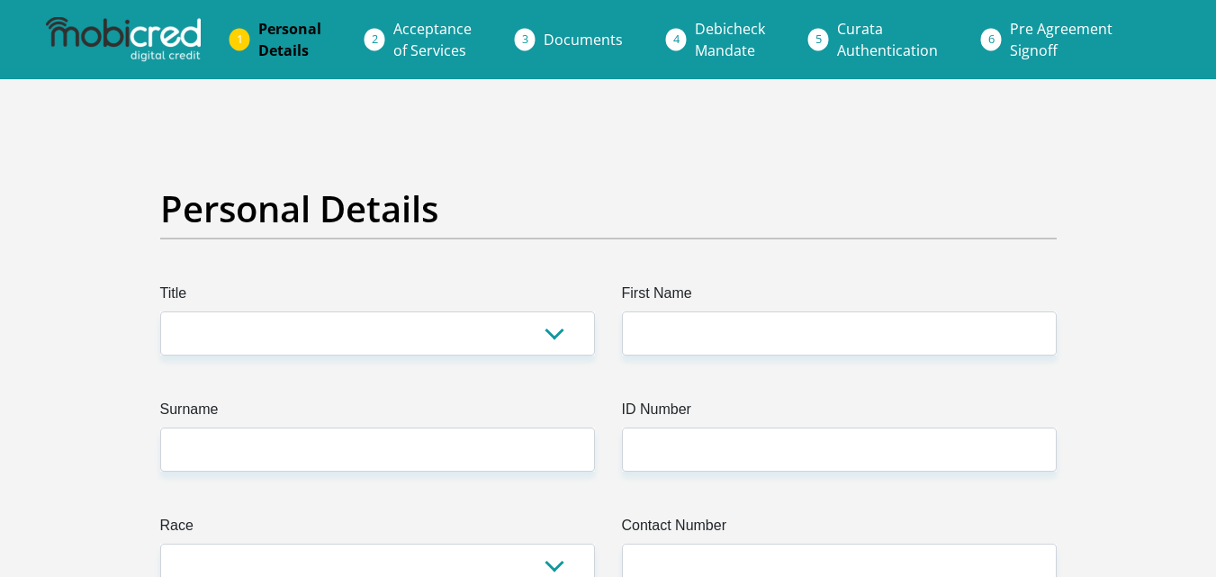
click at [547, 333] on select "Mr Ms Mrs Dr [PERSON_NAME]" at bounding box center [377, 334] width 435 height 44
click at [497, 333] on select "Mr Ms Mrs Dr Other" at bounding box center [377, 334] width 435 height 44
select select "Mr"
click at [160, 312] on select "Mr Ms Mrs Dr Other" at bounding box center [377, 334] width 435 height 44
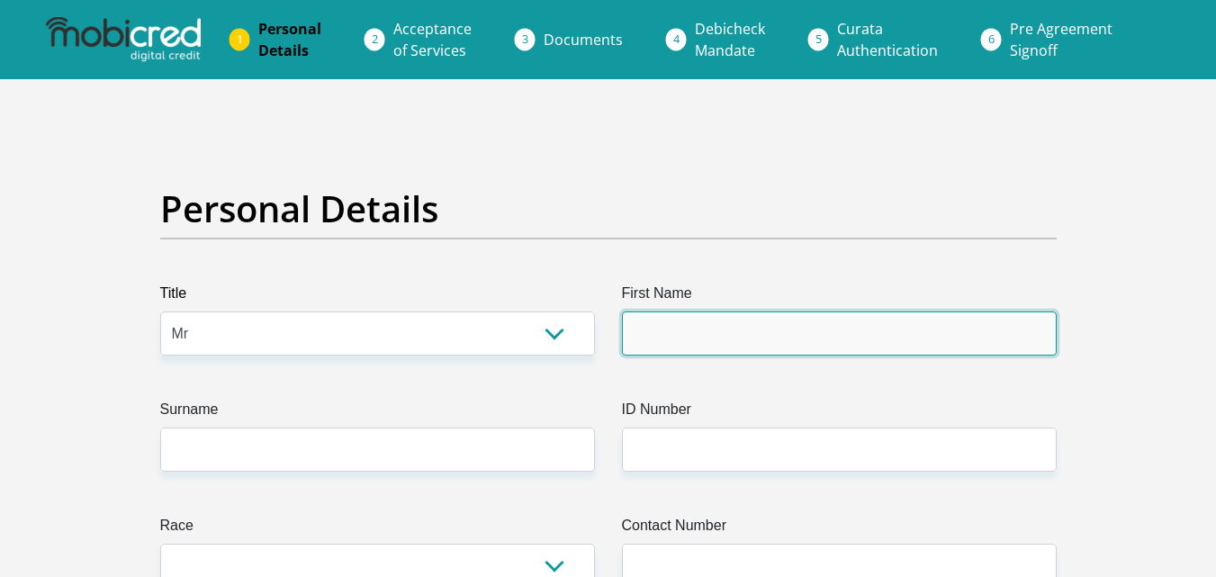
click at [682, 348] on input "First Name" at bounding box center [839, 334] width 435 height 44
type input "Sibusiso"
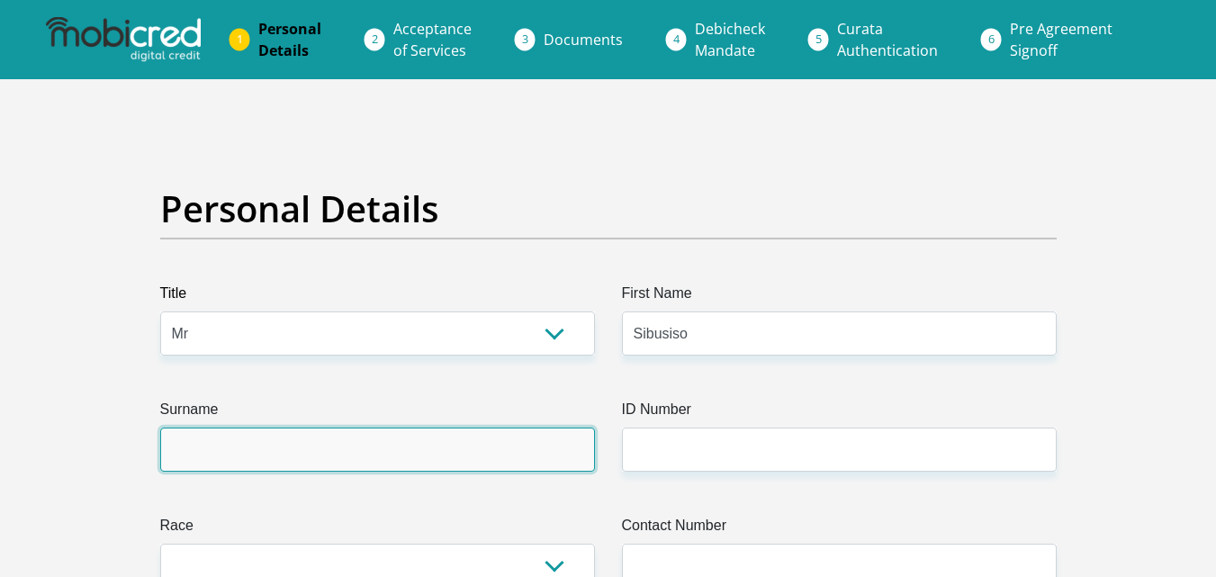
type input "Landu"
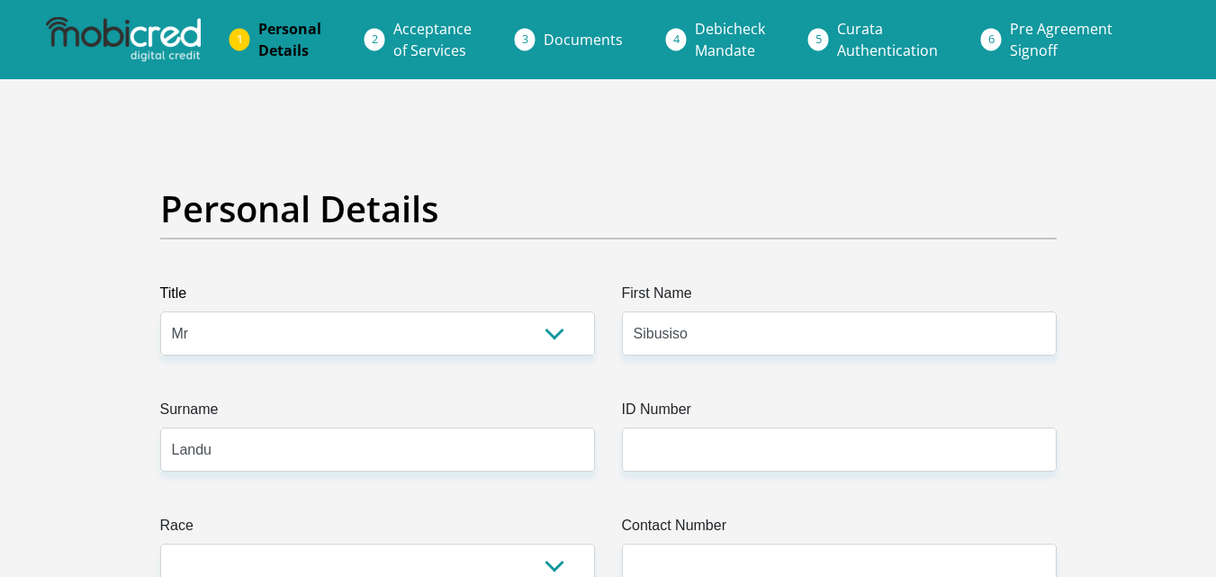
select select "ZAF"
type input "[STREET_ADDRESS]"
type input "Soweto"
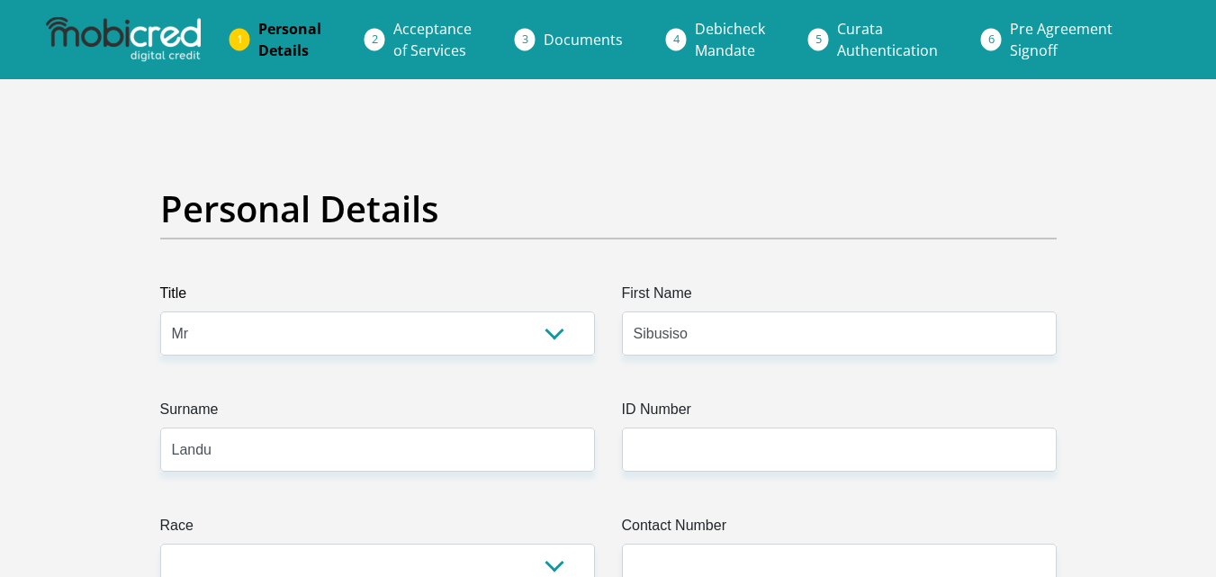
type input "1804"
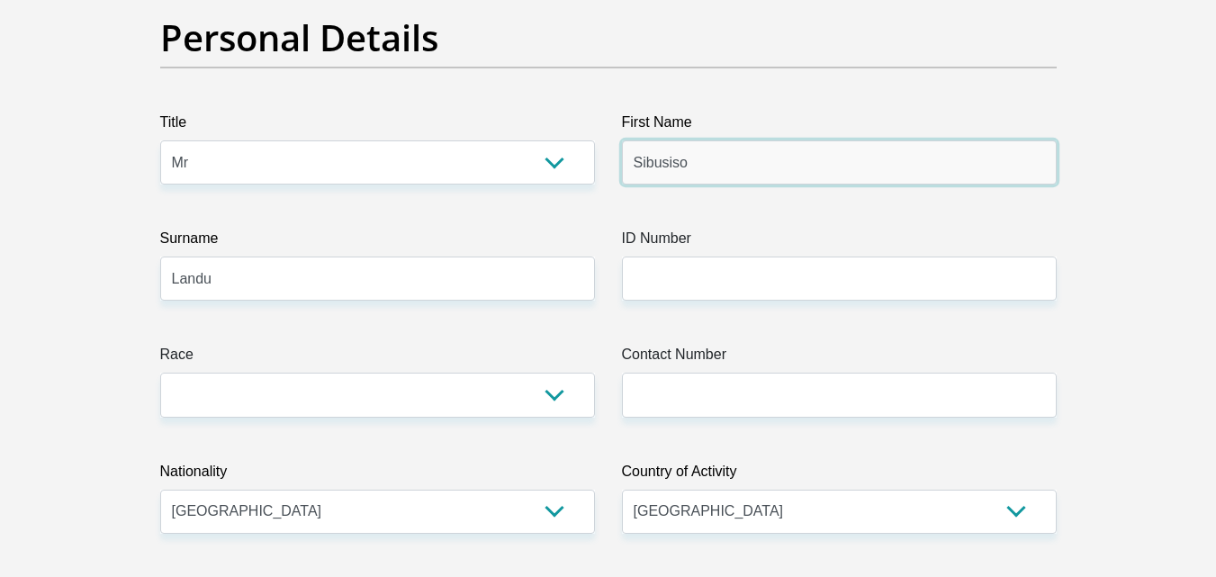
scroll to position [177, 0]
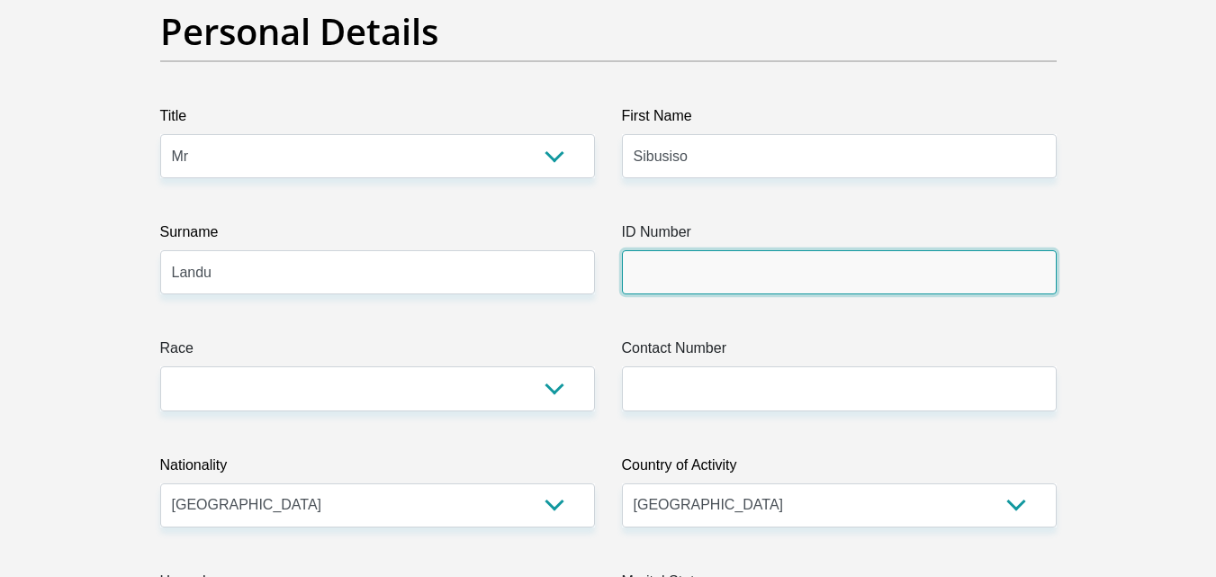
click at [690, 275] on input "ID Number" at bounding box center [839, 272] width 435 height 44
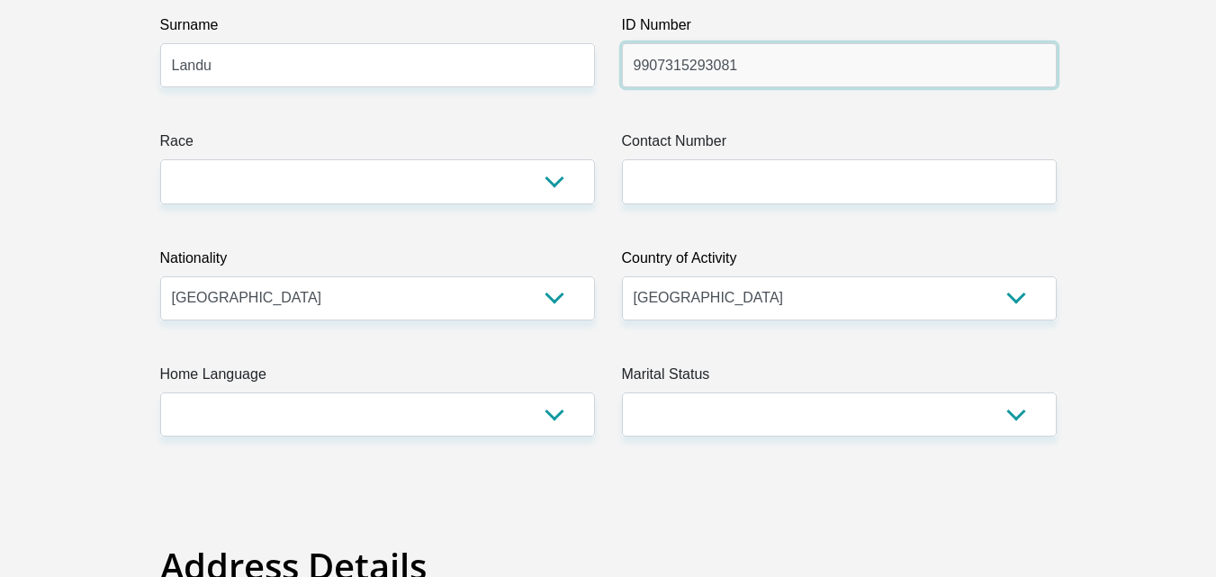
scroll to position [390, 0]
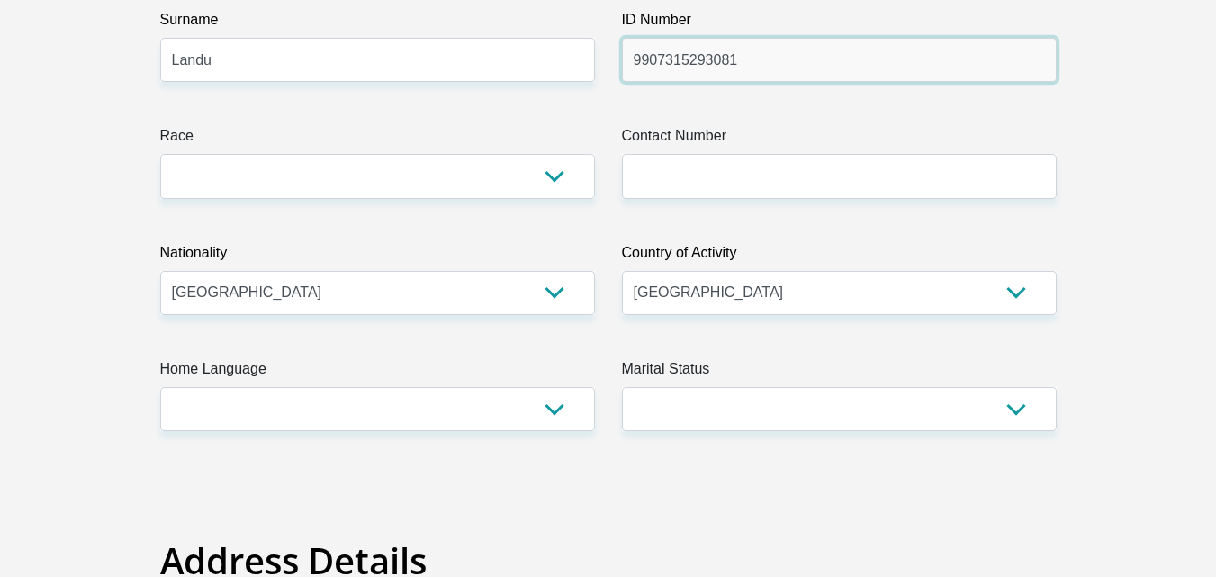
type input "9907315293081"
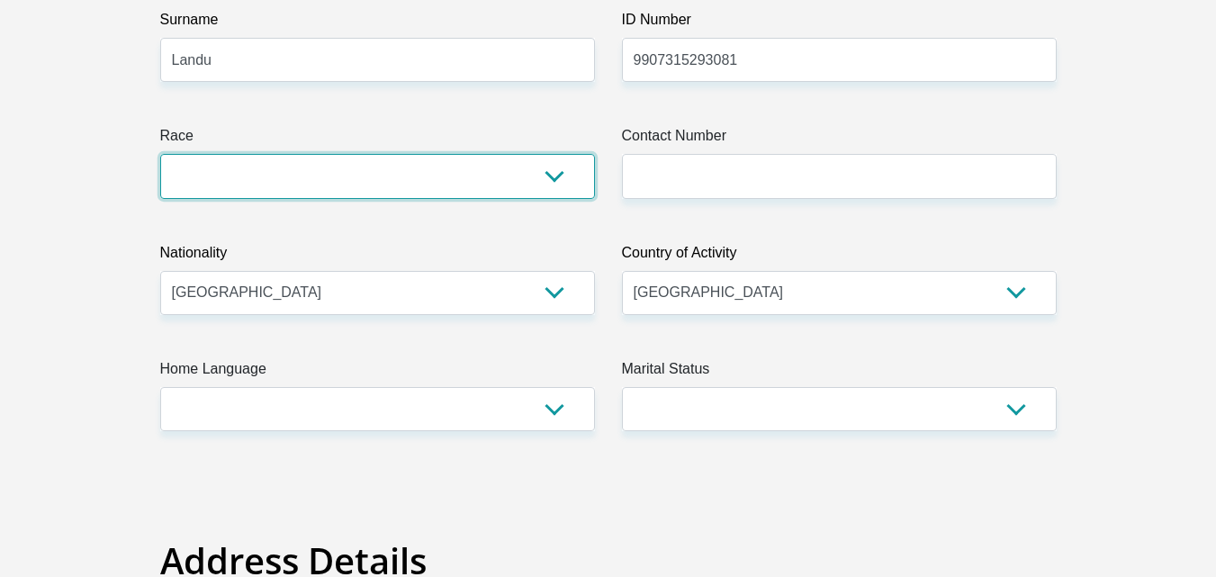
click at [549, 180] on select "Black Coloured Indian White Other" at bounding box center [377, 176] width 435 height 44
select select "1"
click at [160, 154] on select "Black Coloured Indian White Other" at bounding box center [377, 176] width 435 height 44
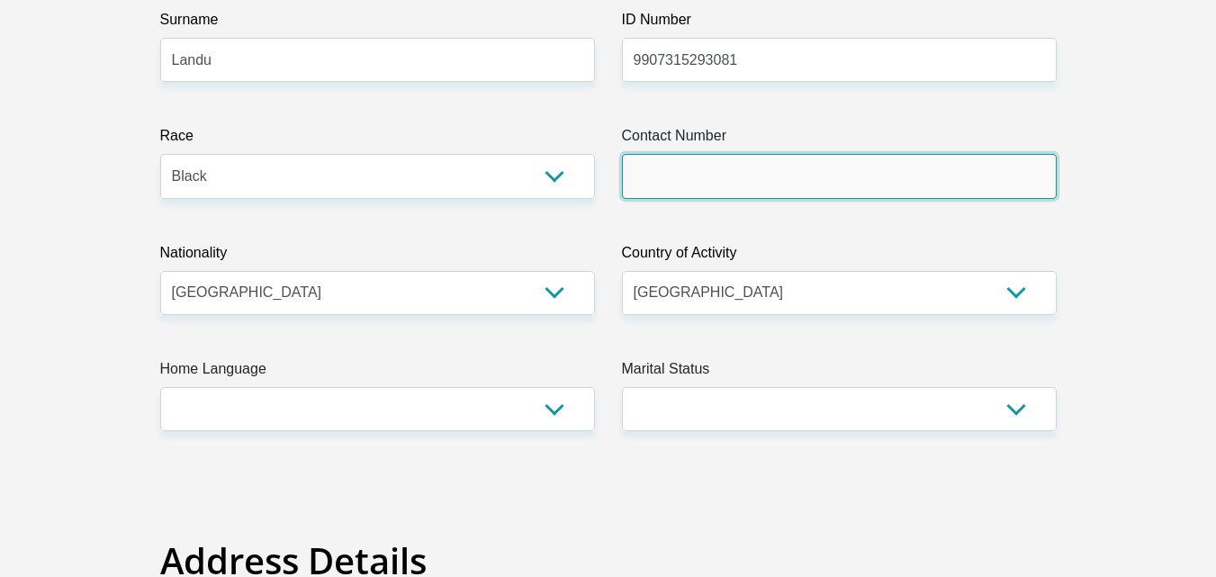
click at [655, 167] on input "Contact Number" at bounding box center [839, 176] width 435 height 44
type input "0717548660"
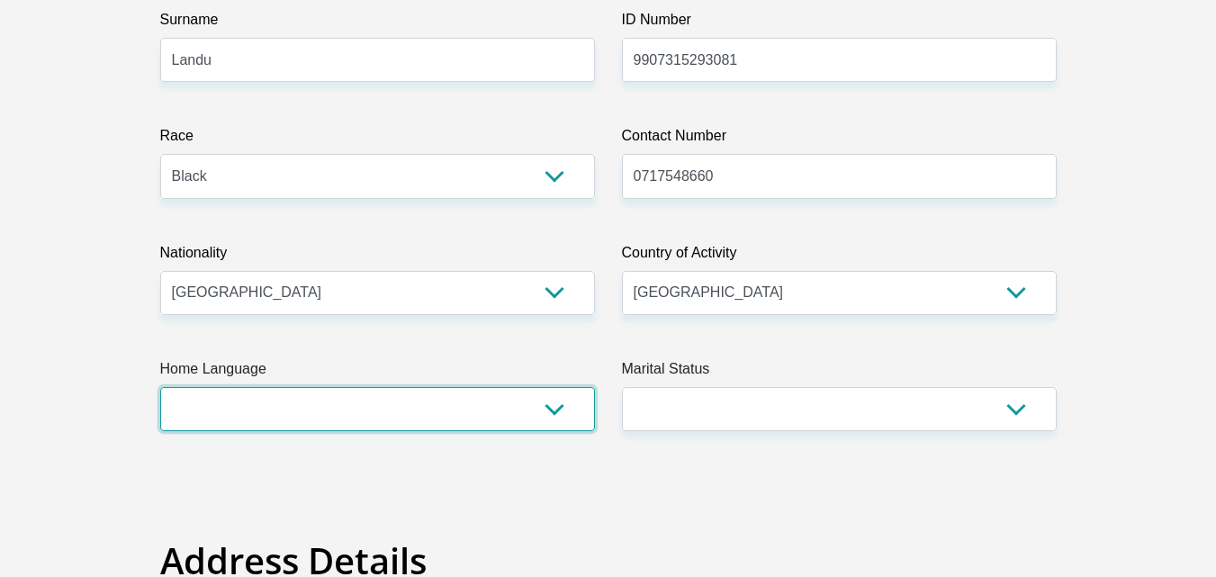
click at [457, 402] on select "Afrikaans English Sepedi South Ndebele Southern Sotho Swati Tsonga Tswana Venda…" at bounding box center [377, 409] width 435 height 44
select select "eng"
click at [160, 387] on select "Afrikaans English Sepedi South Ndebele Southern Sotho Swati Tsonga Tswana Venda…" at bounding box center [377, 409] width 435 height 44
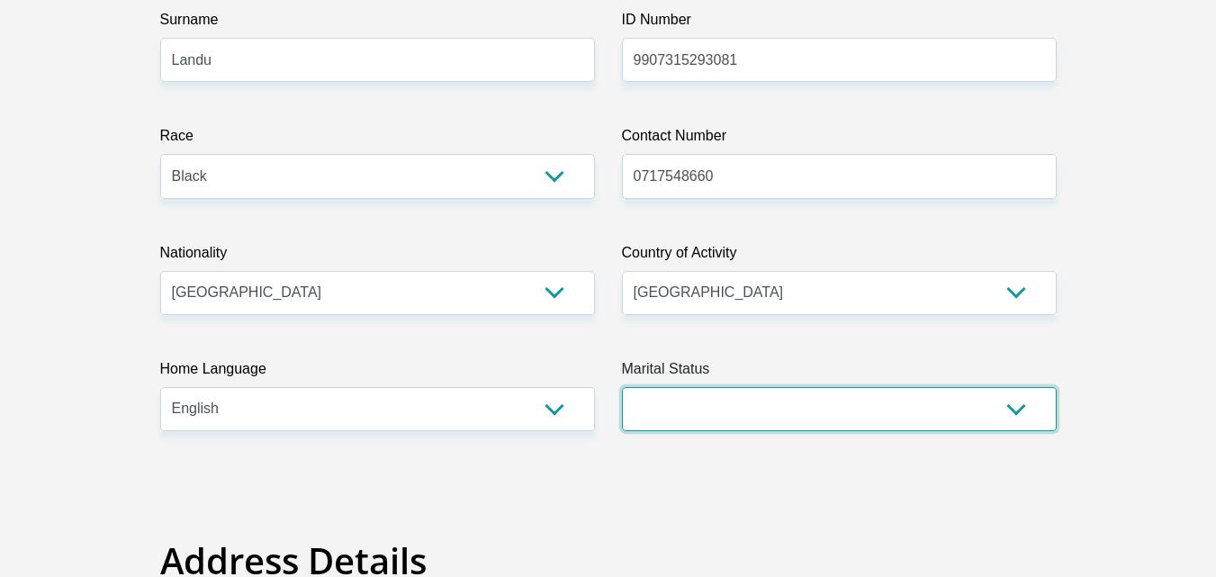
click at [830, 399] on select "Married ANC Single Divorced Widowed Married COP or Customary Law" at bounding box center [839, 409] width 435 height 44
select select "2"
click at [622, 387] on select "Married ANC Single Divorced Widowed Married COP or Customary Law" at bounding box center [839, 409] width 435 height 44
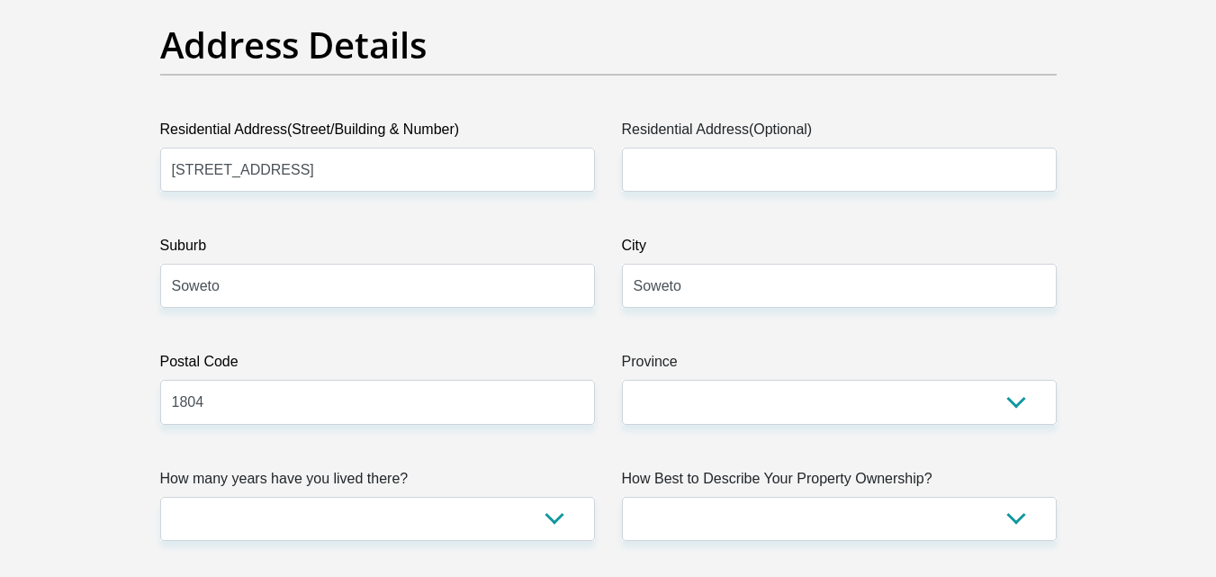
scroll to position [907, 0]
drag, startPoint x: 269, startPoint y: 279, endPoint x: 25, endPoint y: 276, distance: 244.0
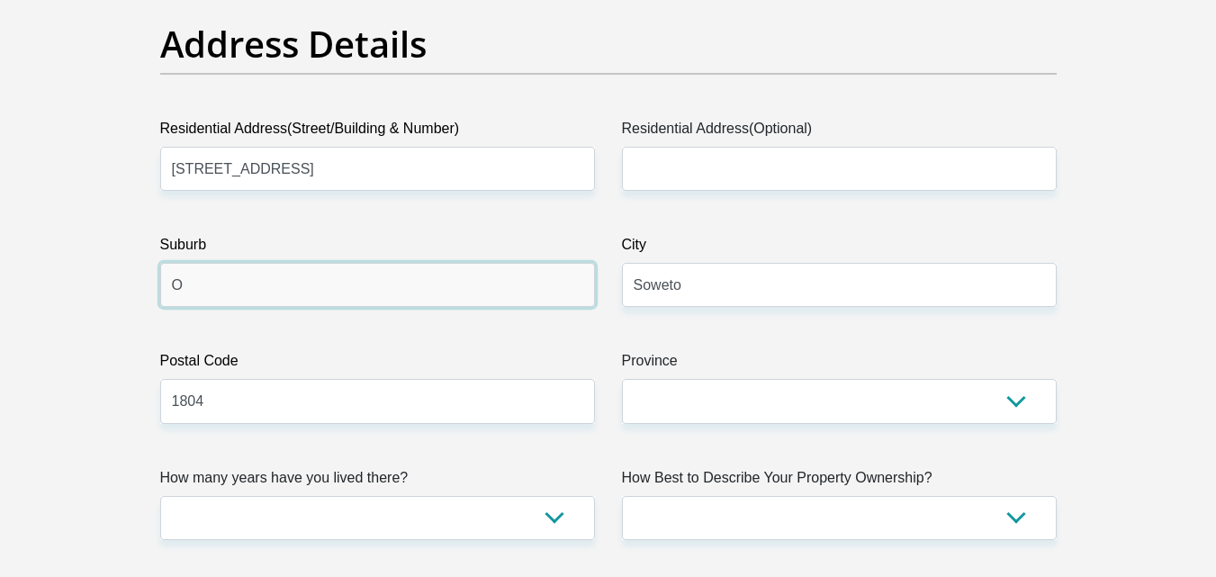
click at [254, 284] on input "O" at bounding box center [377, 285] width 435 height 44
type input "Orlando East"
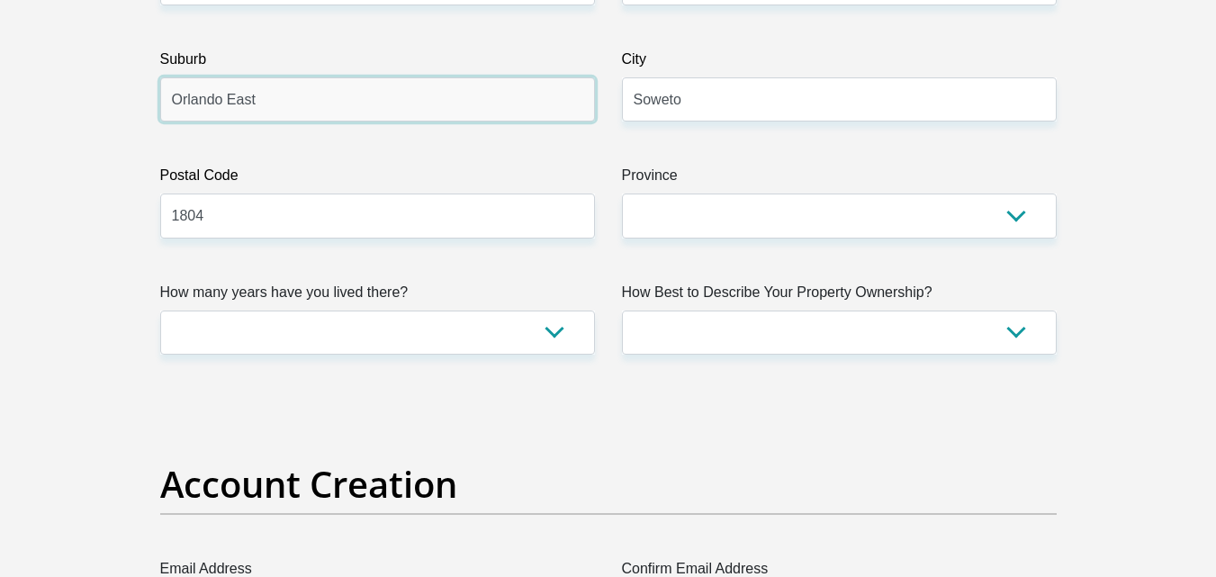
scroll to position [1094, 0]
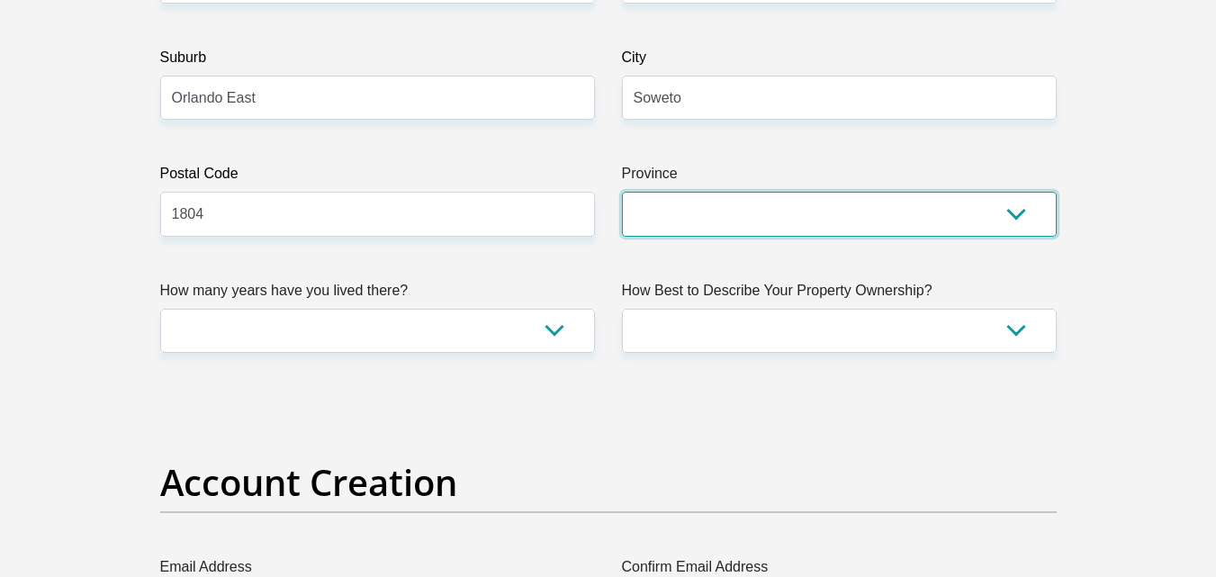
click at [809, 232] on select "Eastern Cape Free State Gauteng KwaZulu-Natal Limpopo Mpumalanga Northern Cape …" at bounding box center [839, 214] width 435 height 44
select select "Gauteng"
click at [622, 192] on select "Eastern Cape Free State Gauteng KwaZulu-Natal Limpopo Mpumalanga Northern Cape …" at bounding box center [839, 214] width 435 height 44
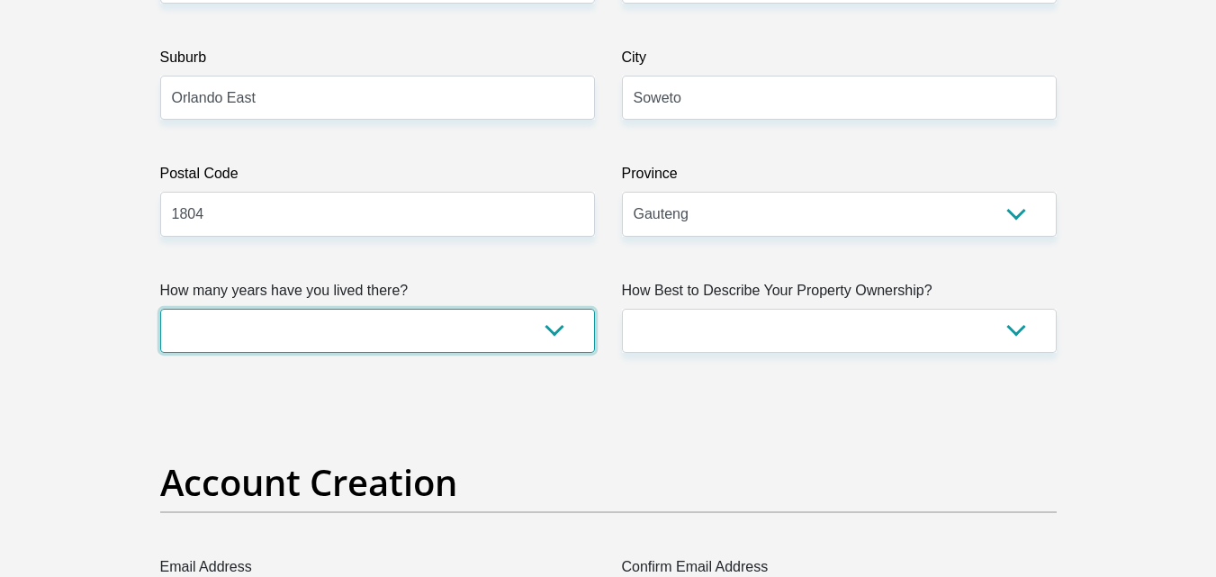
click at [544, 339] on select "less than 1 year 1-3 years 3-5 years 5+ years" at bounding box center [377, 331] width 435 height 44
select select "5"
click at [160, 309] on select "less than 1 year 1-3 years 3-5 years 5+ years" at bounding box center [377, 331] width 435 height 44
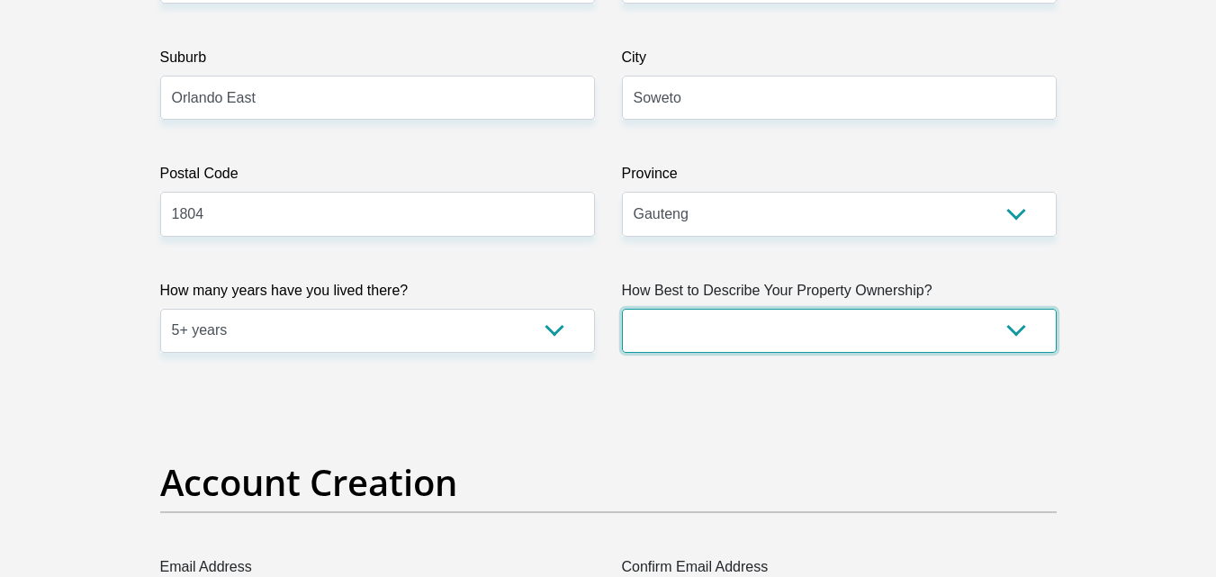
click at [1001, 317] on select "Owned Rented Family Owned Company Dwelling" at bounding box center [839, 331] width 435 height 44
select select "parents"
click at [622, 309] on select "Owned Rented Family Owned Company Dwelling" at bounding box center [839, 331] width 435 height 44
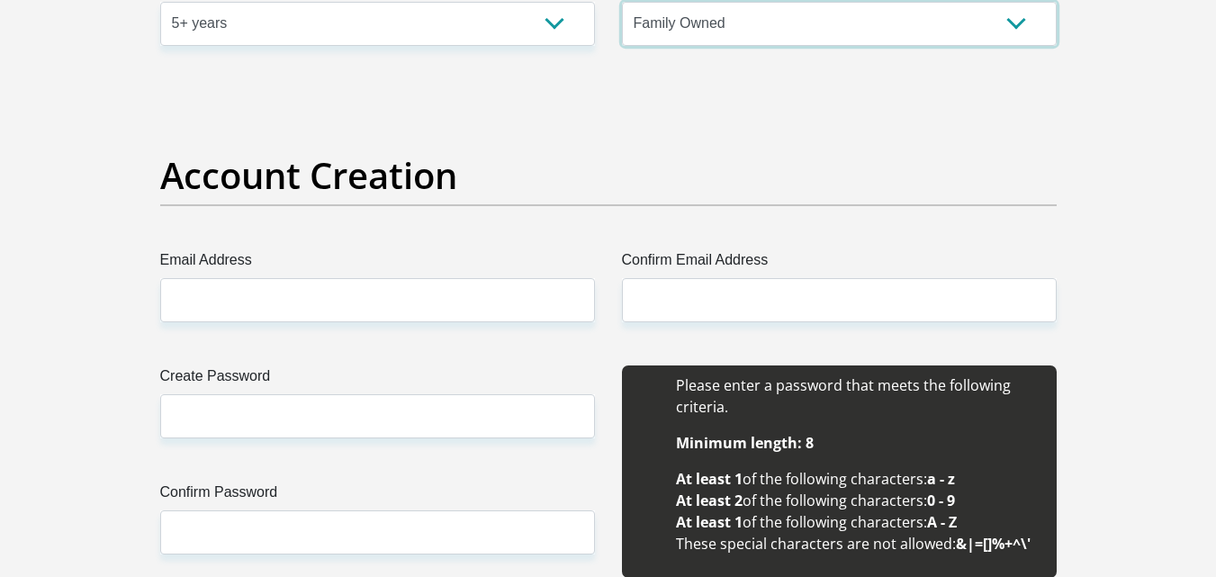
scroll to position [1476, 0]
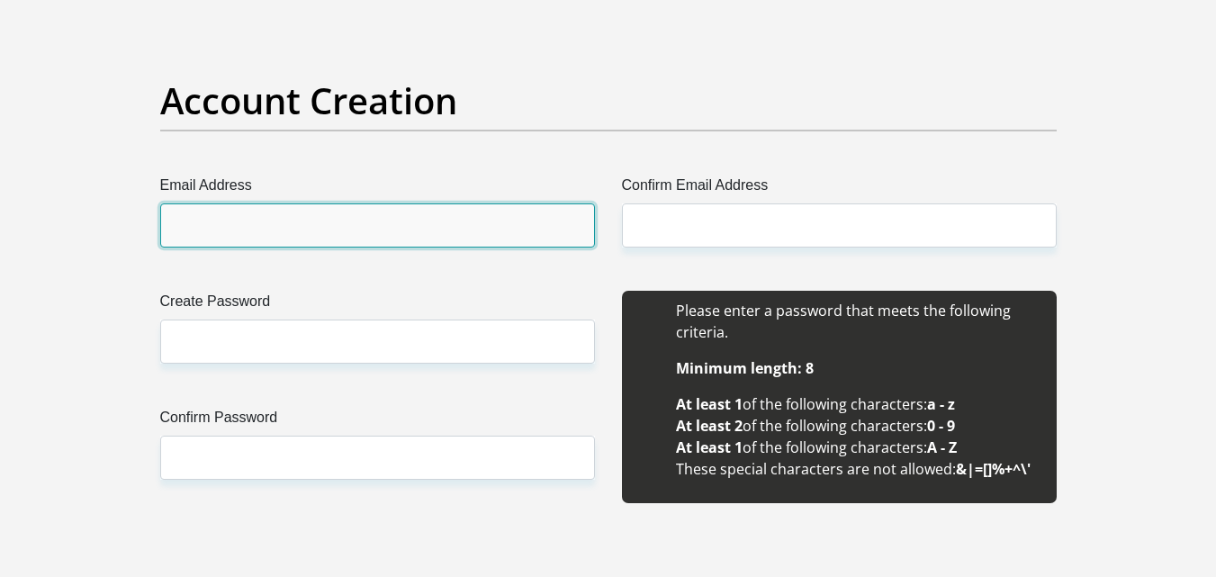
click at [429, 227] on input "Email Address" at bounding box center [377, 225] width 435 height 44
type input "landusibusiso3@gmail.com"
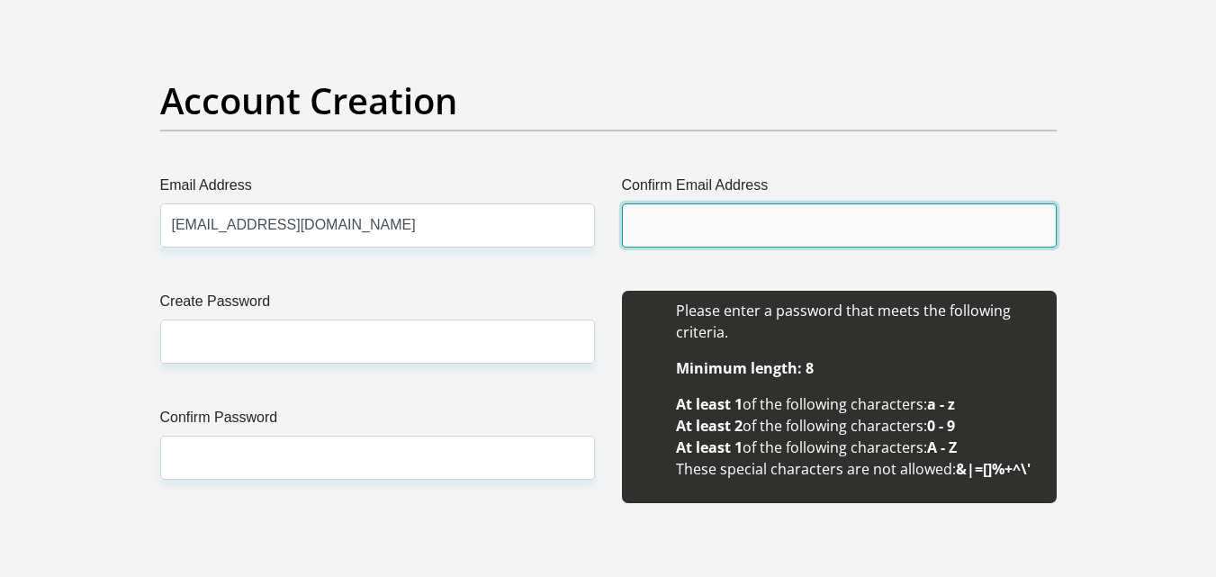
type input "landusibusiso3@gmail.com"
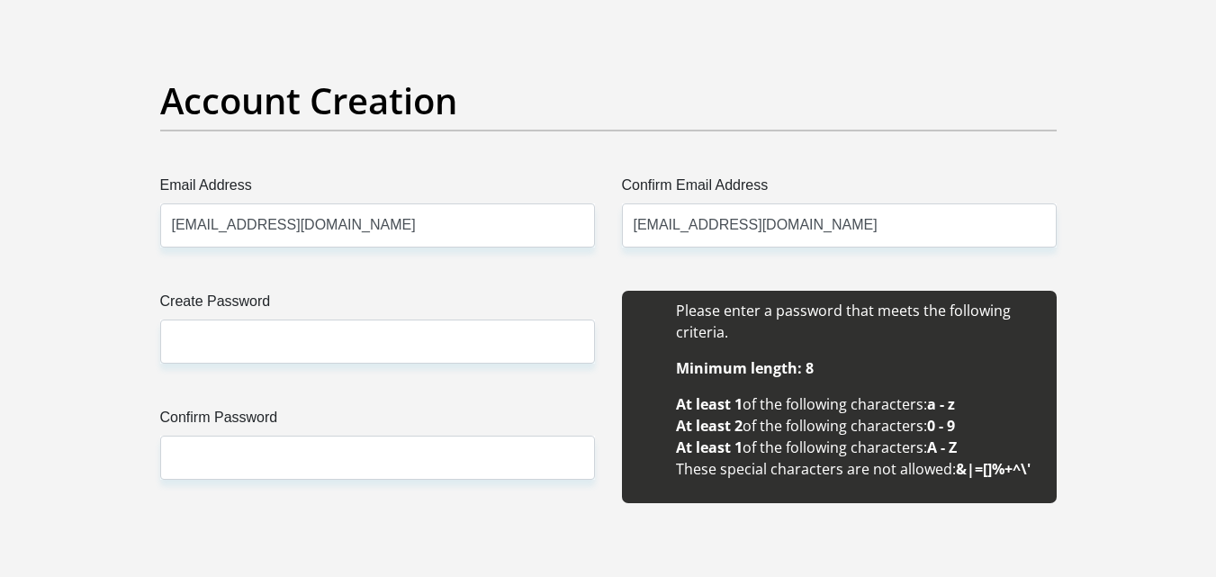
type input "Sibusiso"
type input "Landu"
type input "0717548660"
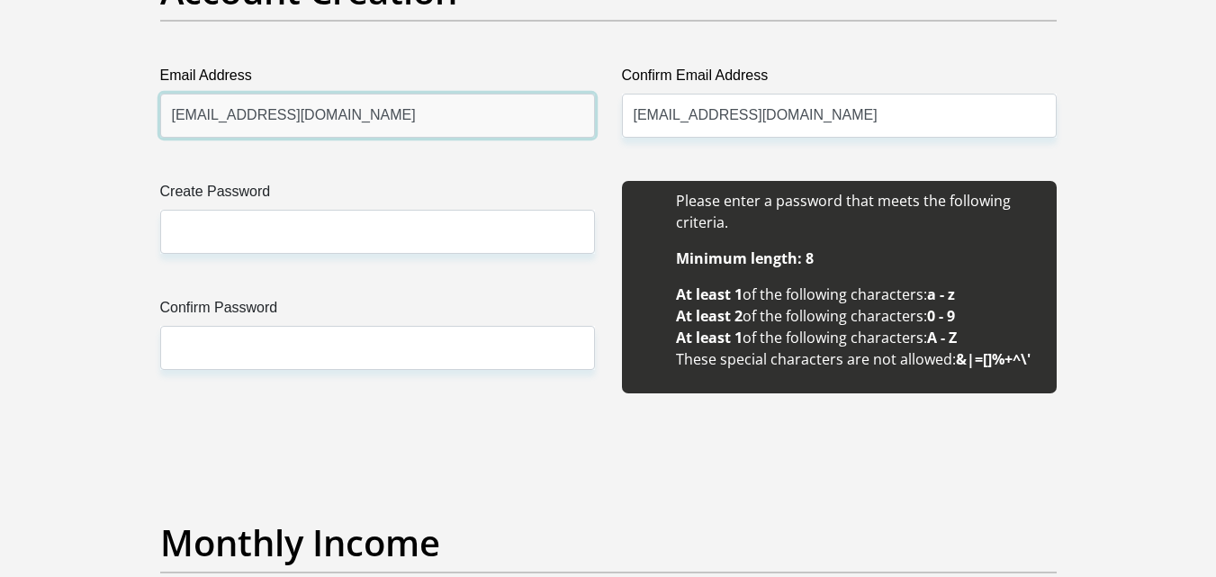
scroll to position [1586, 0]
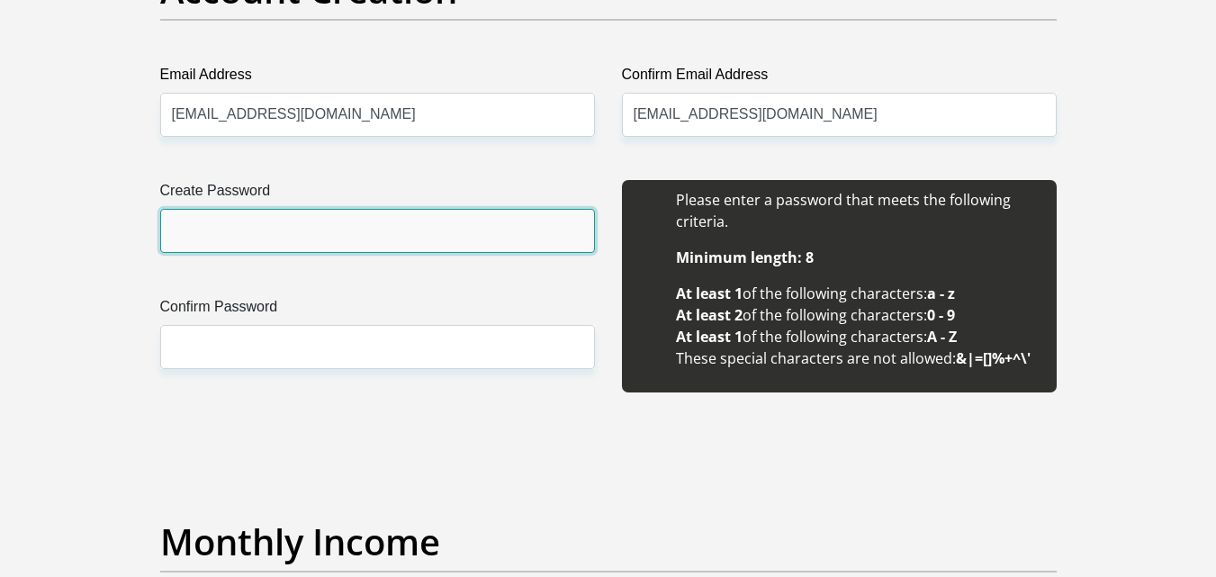
click at [345, 239] on input "Create Password" at bounding box center [377, 231] width 435 height 44
type input "Sibusiso0782100889"
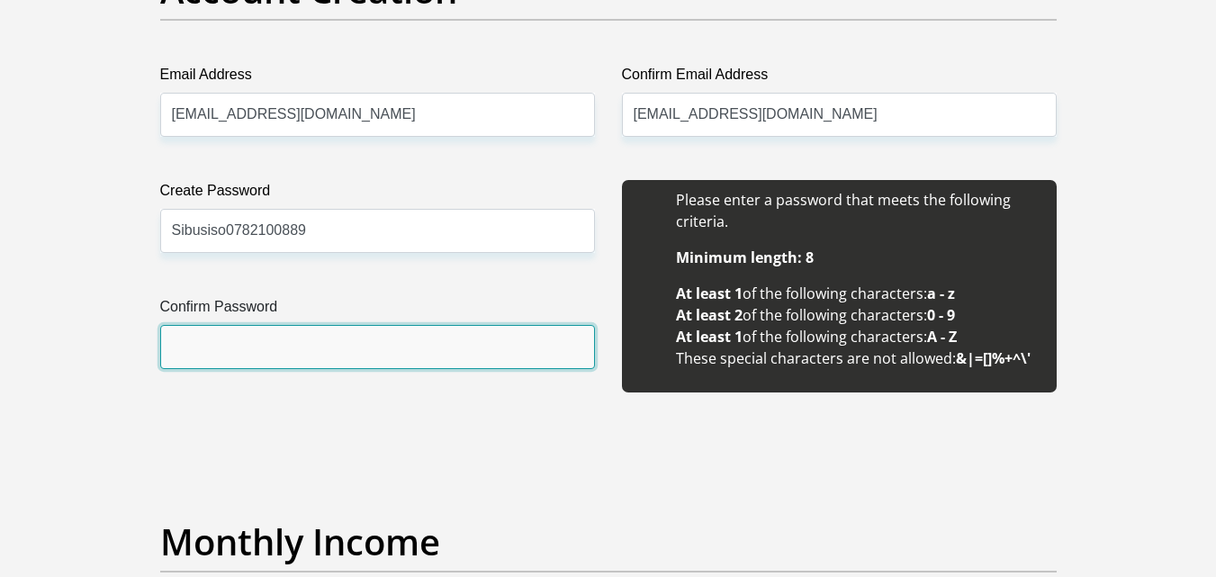
click at [268, 342] on input "Confirm Password" at bounding box center [377, 347] width 435 height 44
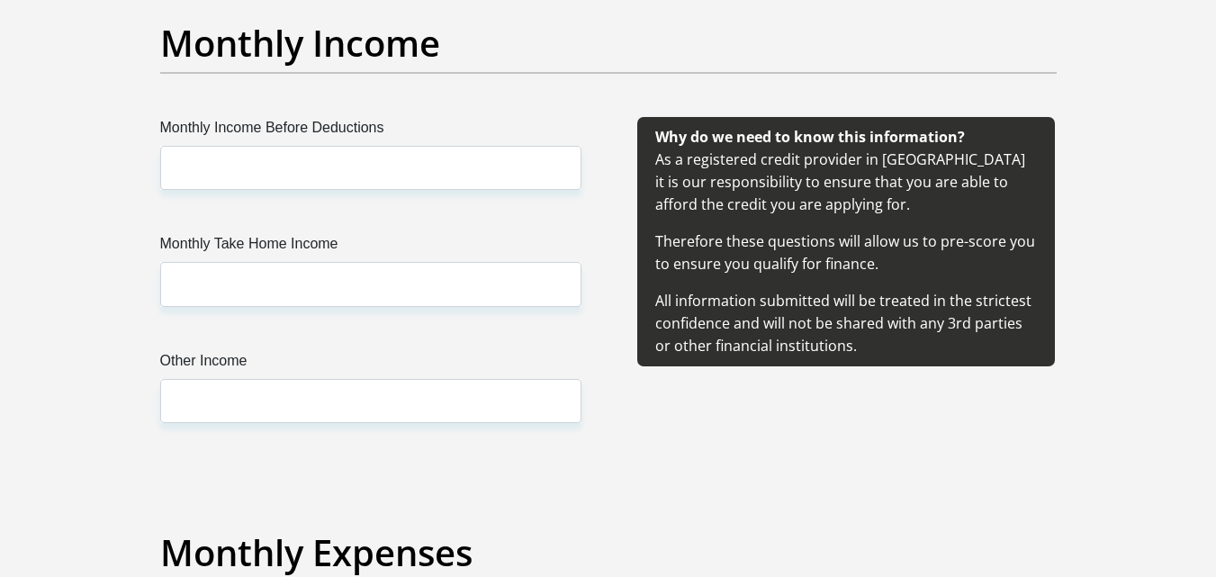
scroll to position [2091, 0]
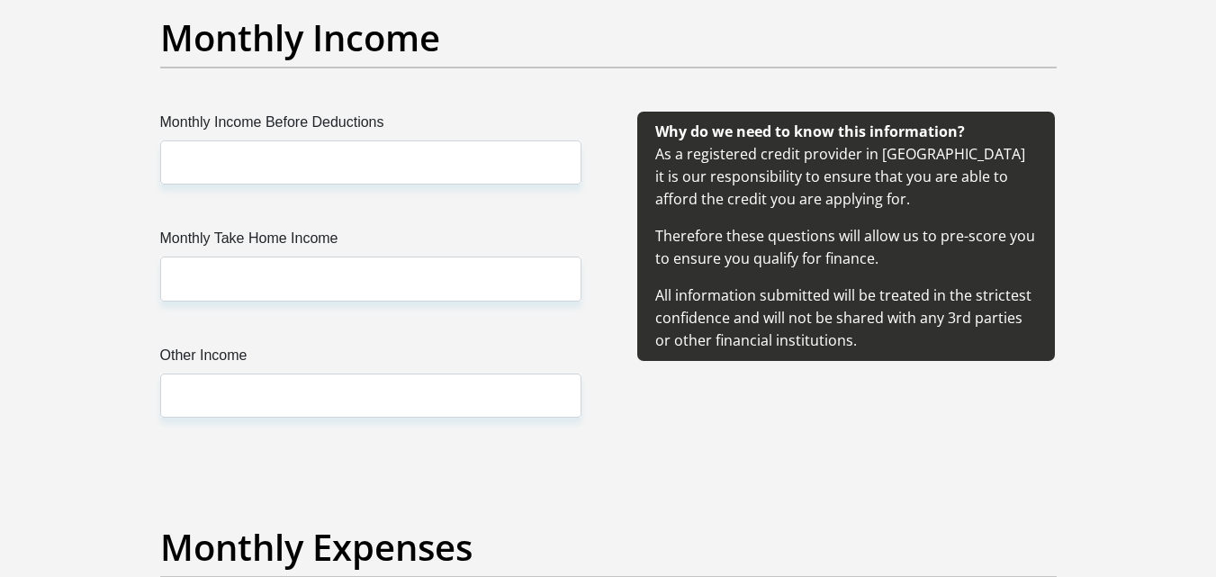
type input "Sibusiso0782100889"
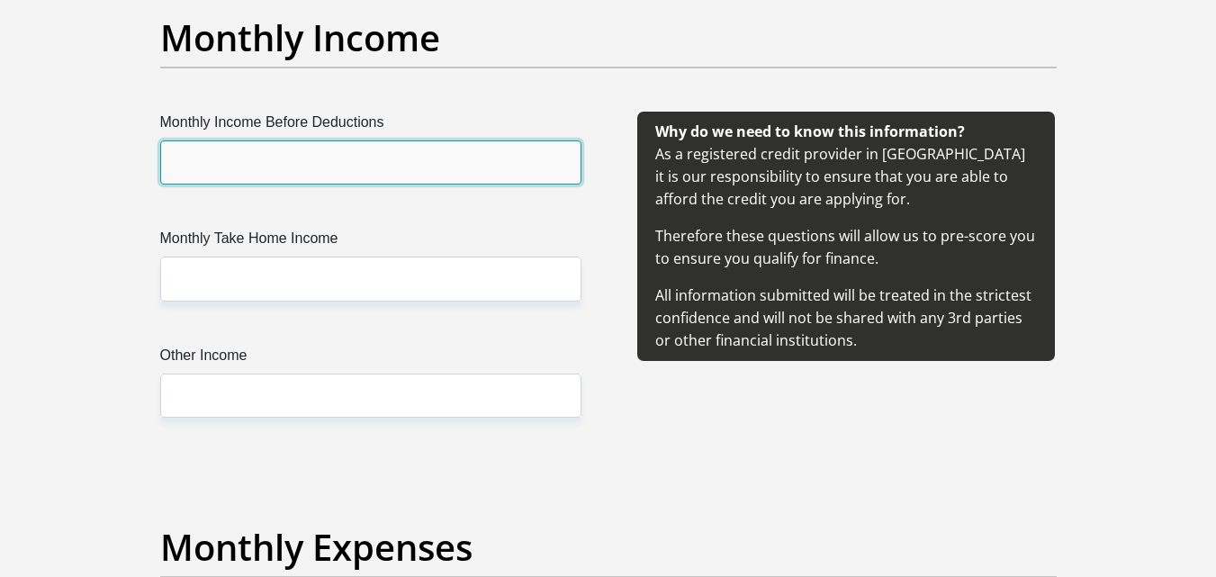
click at [256, 150] on input "Monthly Income Before Deductions" at bounding box center [370, 162] width 421 height 44
type input "6500"
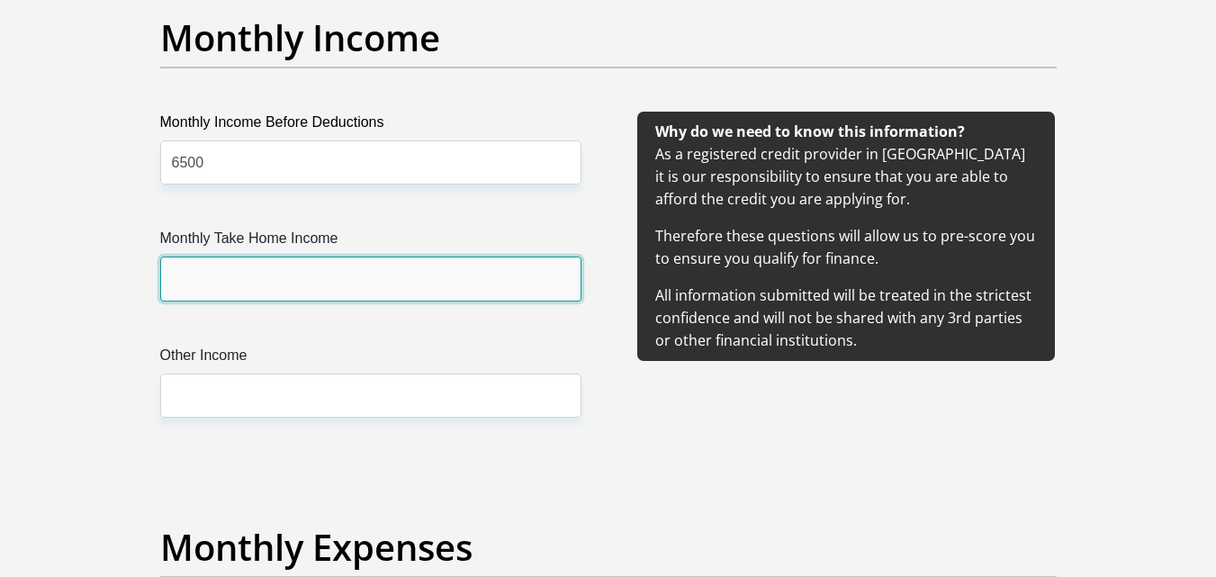
click at [294, 261] on input "Monthly Take Home Income" at bounding box center [370, 279] width 421 height 44
type input "6500"
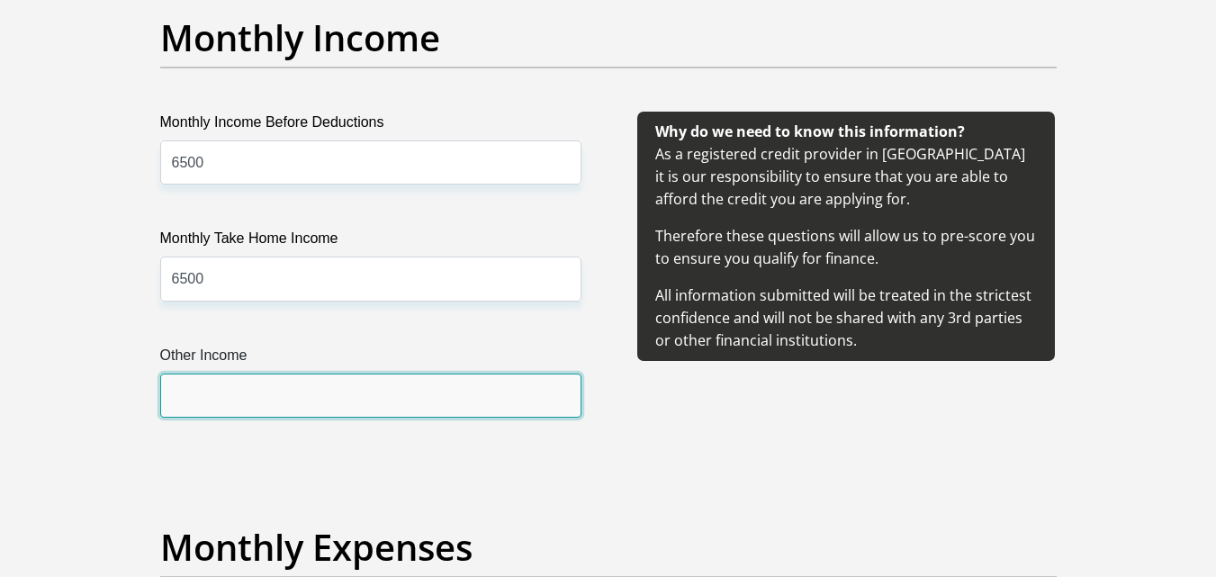
click at [305, 384] on input "Other Income" at bounding box center [370, 396] width 421 height 44
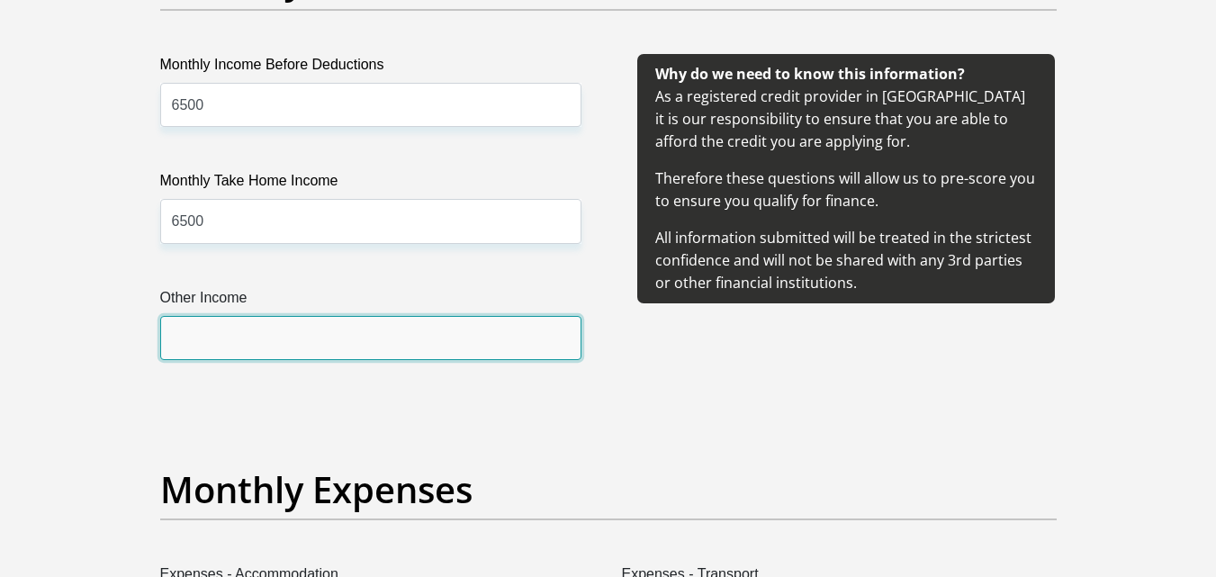
click at [299, 343] on input "Other Income" at bounding box center [370, 338] width 421 height 44
type input "0"
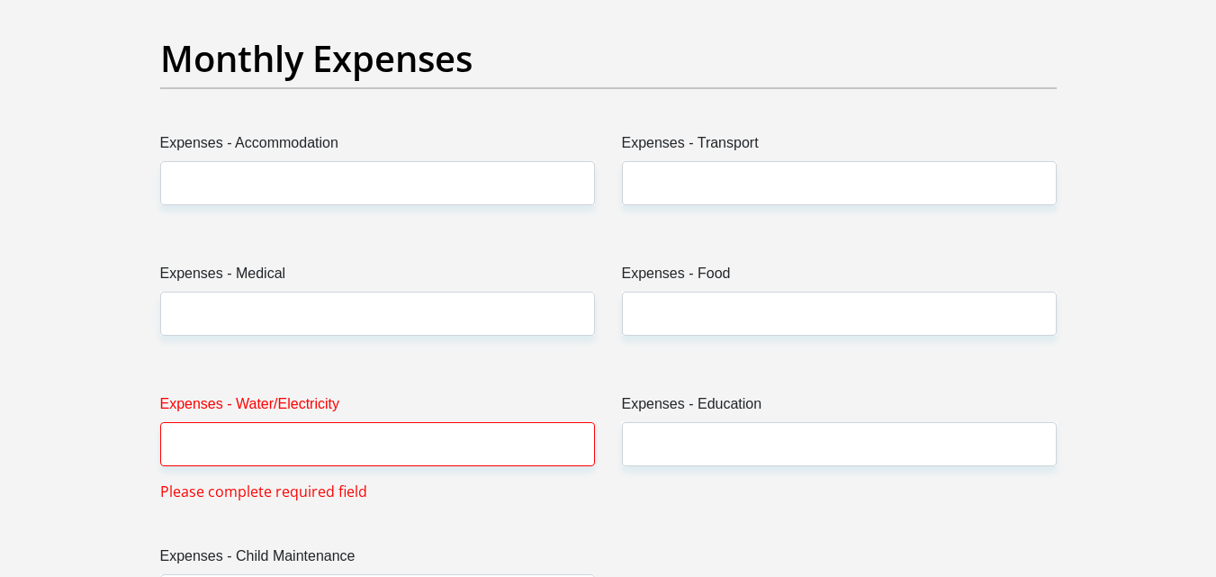
scroll to position [2580, 0]
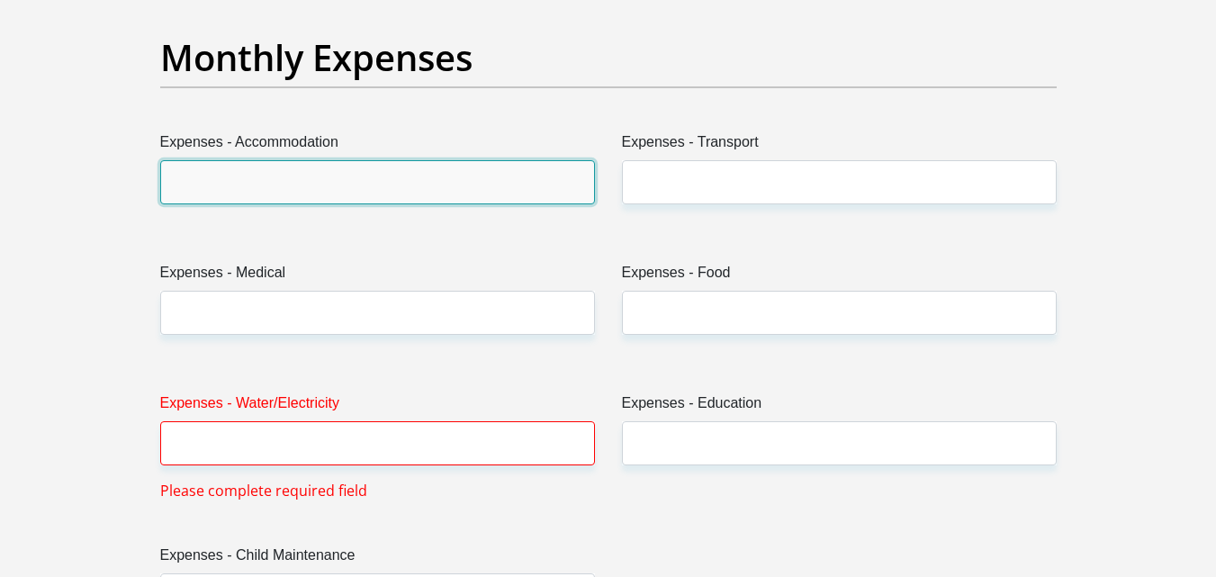
click at [341, 182] on input "Expenses - Accommodation" at bounding box center [377, 182] width 435 height 44
type input "0"
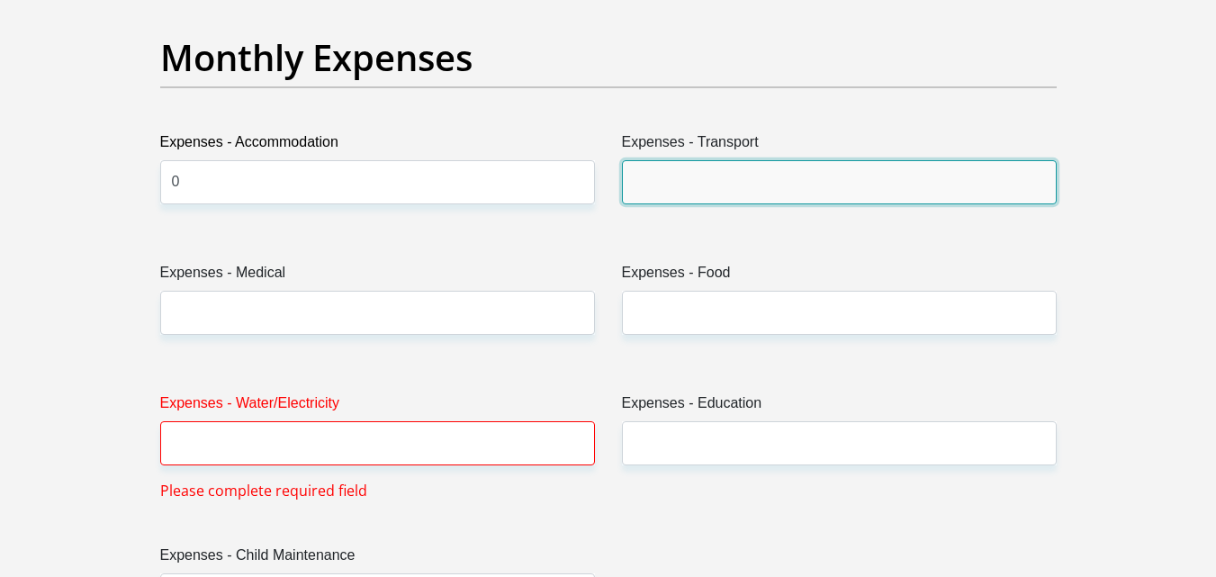
click at [690, 176] on input "Expenses - Transport" at bounding box center [839, 182] width 435 height 44
type input "0"
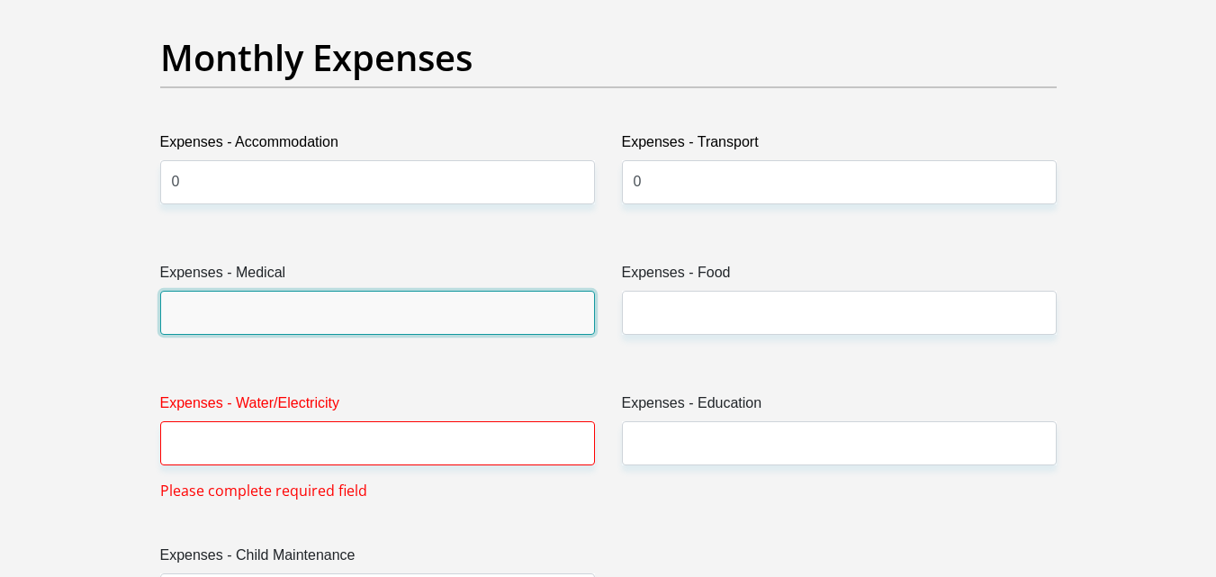
click at [411, 332] on input "Expenses - Medical" at bounding box center [377, 313] width 435 height 44
click at [316, 317] on input "Expenses - Medical" at bounding box center [377, 313] width 435 height 44
type input "0"
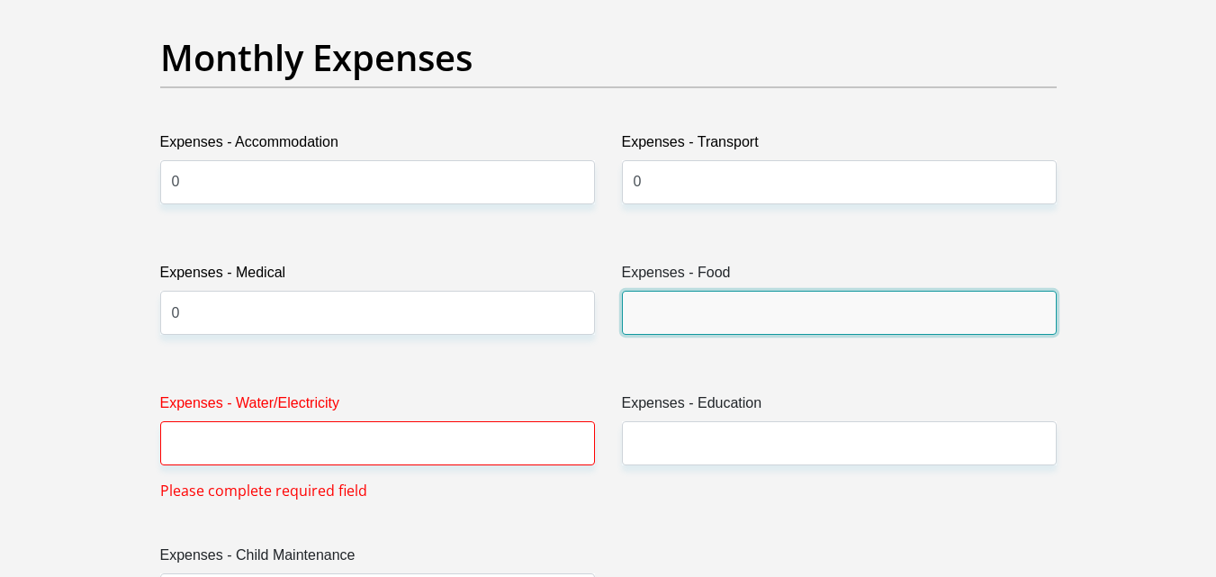
click at [679, 303] on input "Expenses - Food" at bounding box center [839, 313] width 435 height 44
type input "1000"
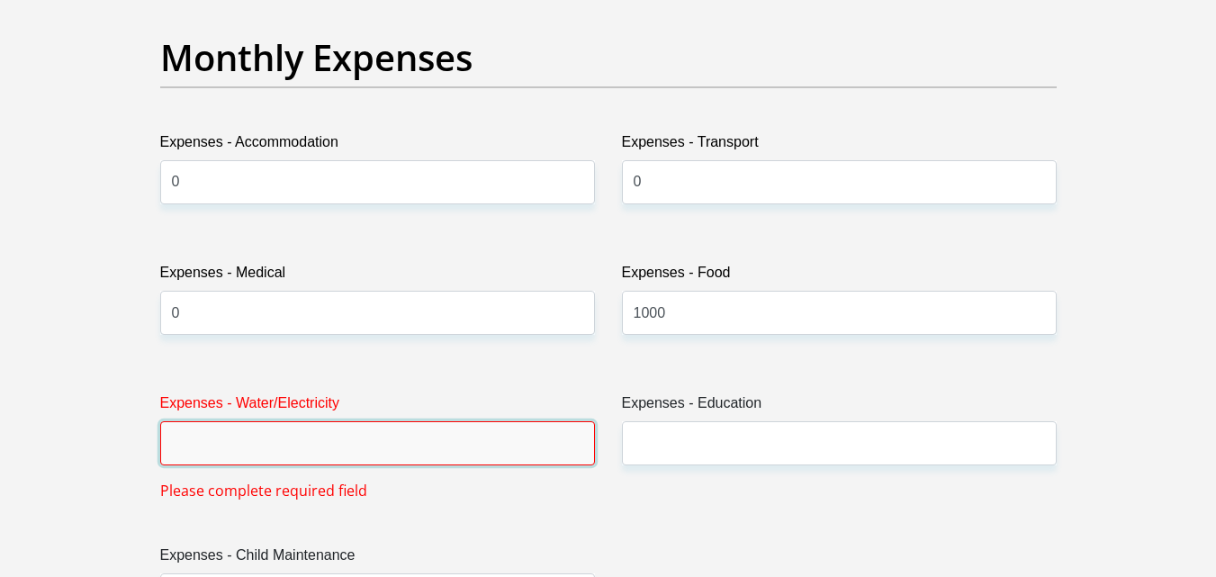
click at [465, 440] on input "Expenses - Water/Electricity" at bounding box center [377, 443] width 435 height 44
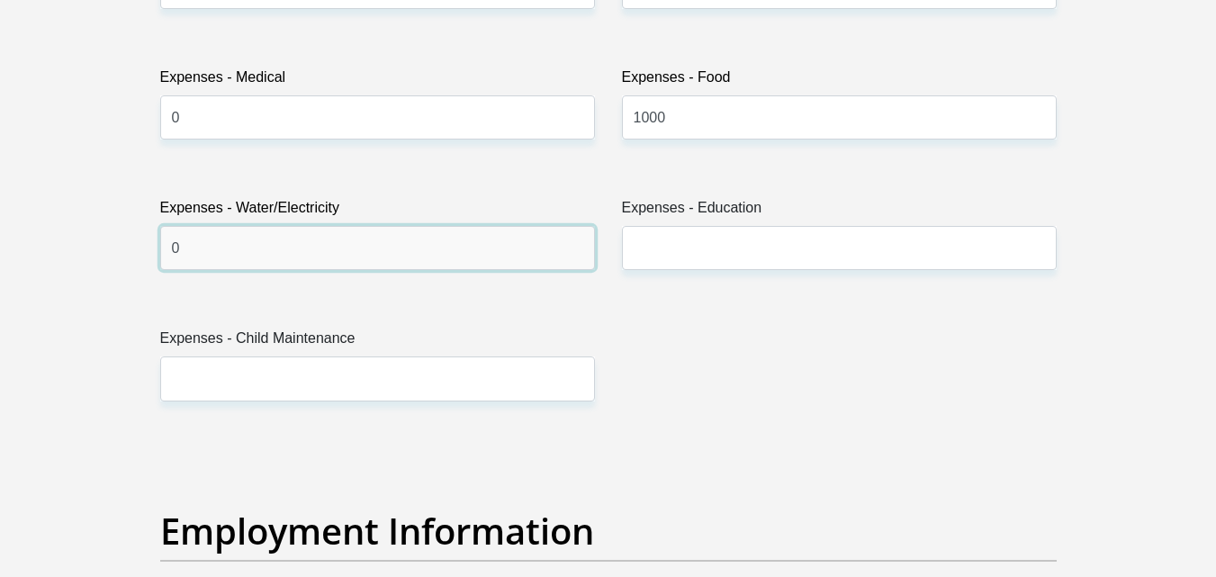
scroll to position [2781, 0]
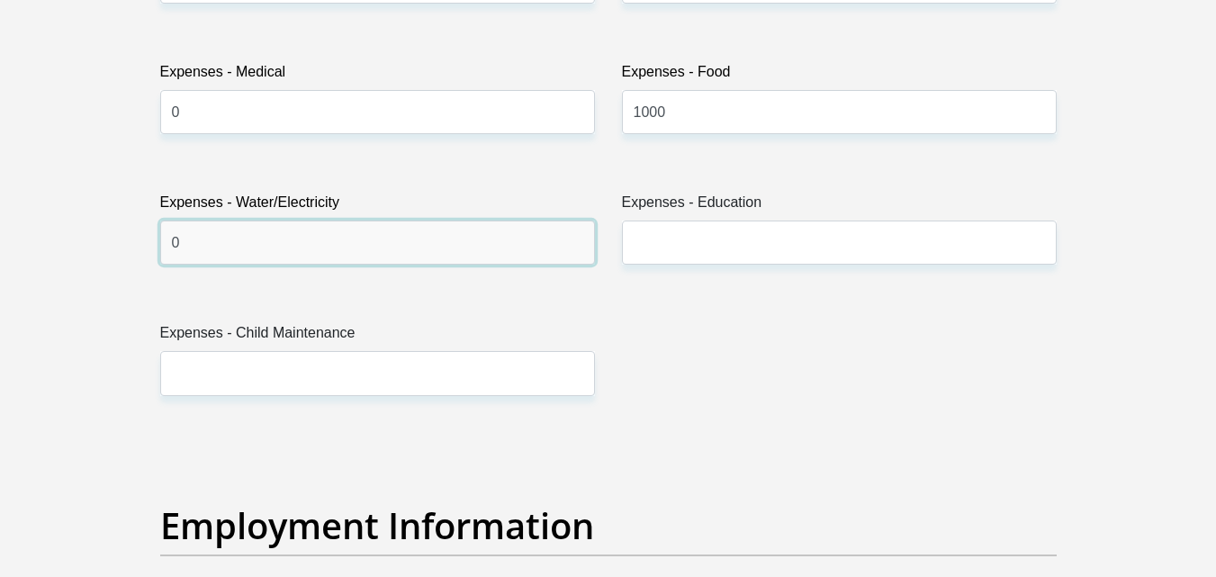
type input "0"
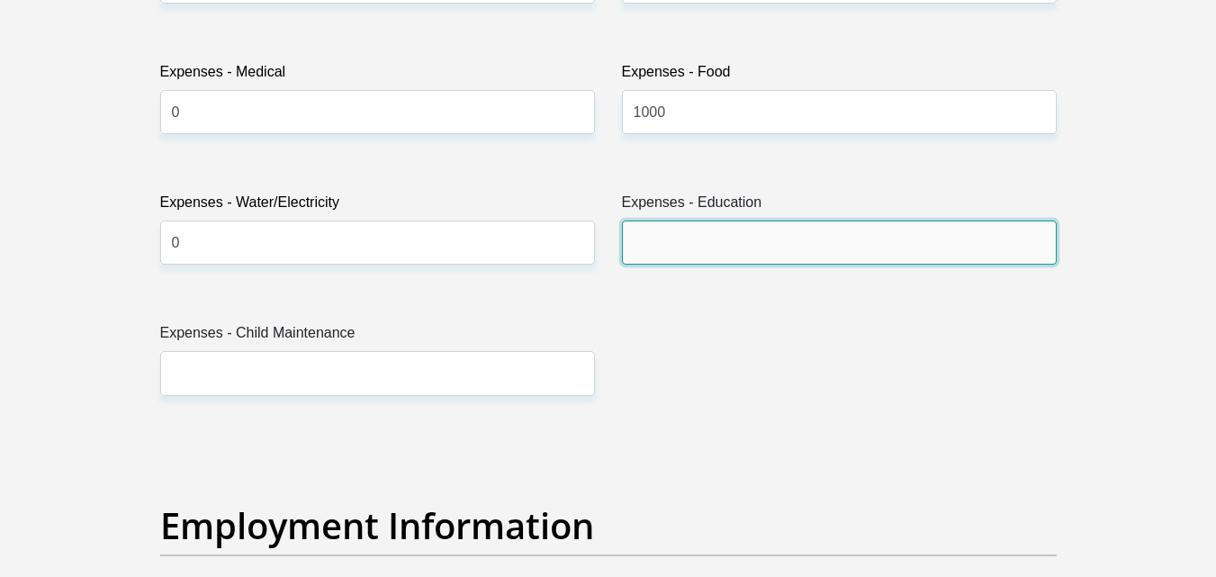
click at [682, 239] on input "Expenses - Education" at bounding box center [839, 243] width 435 height 44
type input "0"
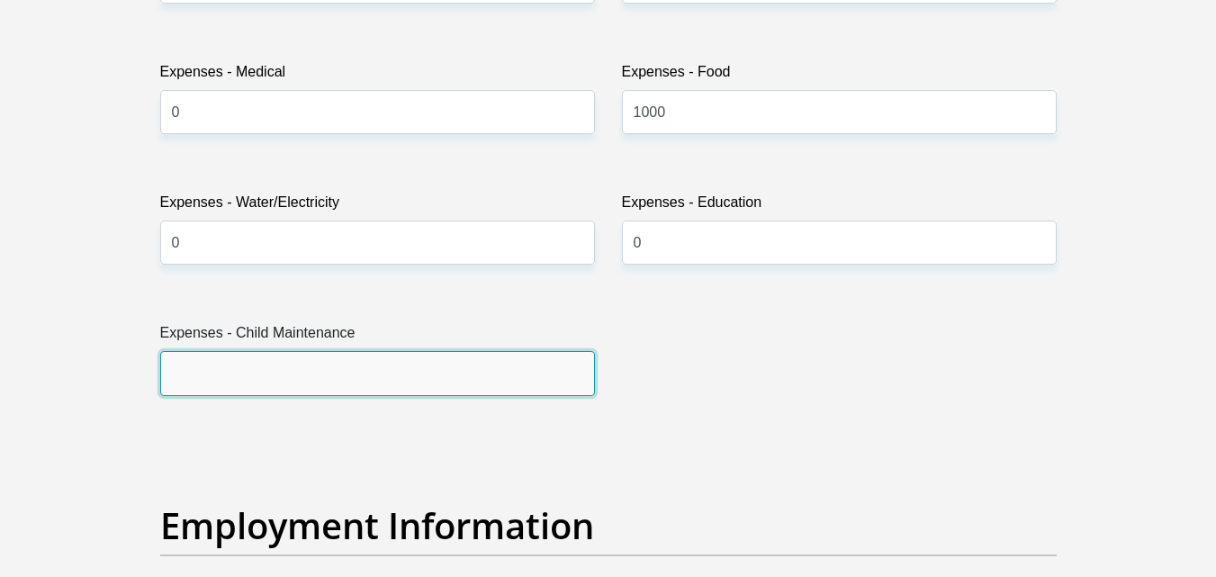
click at [424, 376] on input "Expenses - Child Maintenance" at bounding box center [377, 373] width 435 height 44
type input "500"
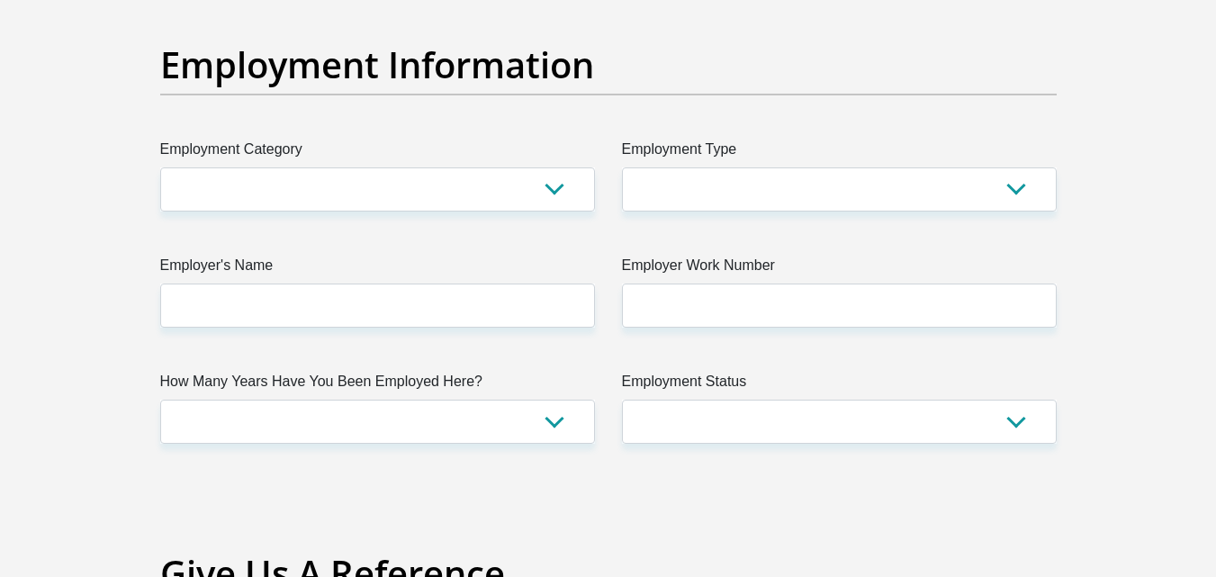
scroll to position [3246, 0]
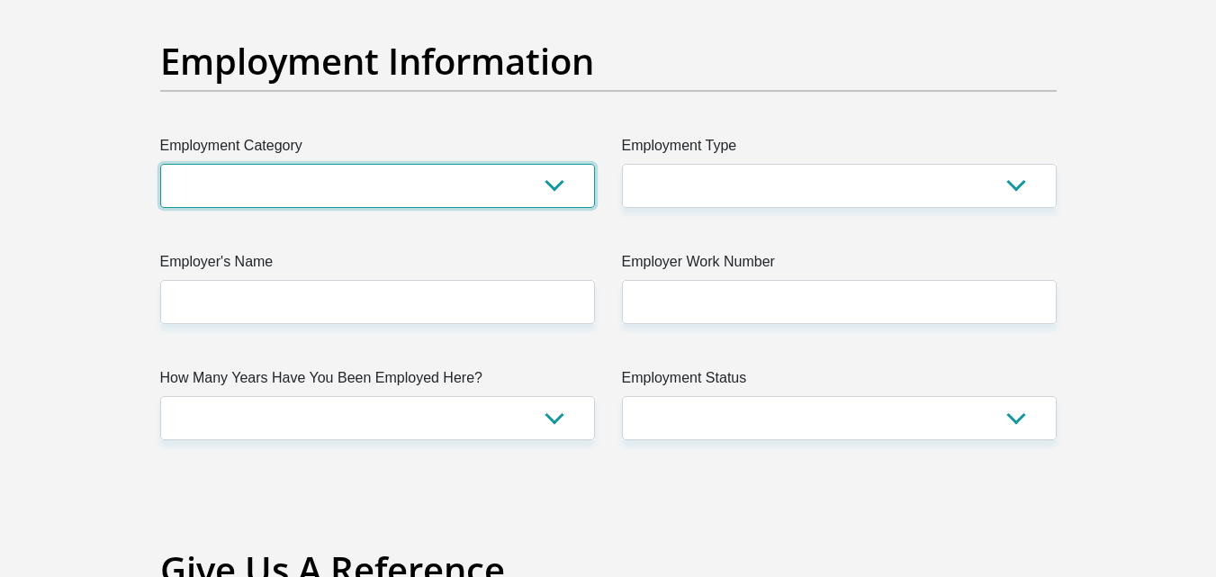
click at [547, 190] on select "AGRICULTURE ALCOHOL & TOBACCO CONSTRUCTION MATERIALS METALLURGY EQUIPMENT FOR R…" at bounding box center [377, 186] width 435 height 44
select select "2"
click at [160, 164] on select "AGRICULTURE ALCOHOL & TOBACCO CONSTRUCTION MATERIALS METALLURGY EQUIPMENT FOR R…" at bounding box center [377, 186] width 435 height 44
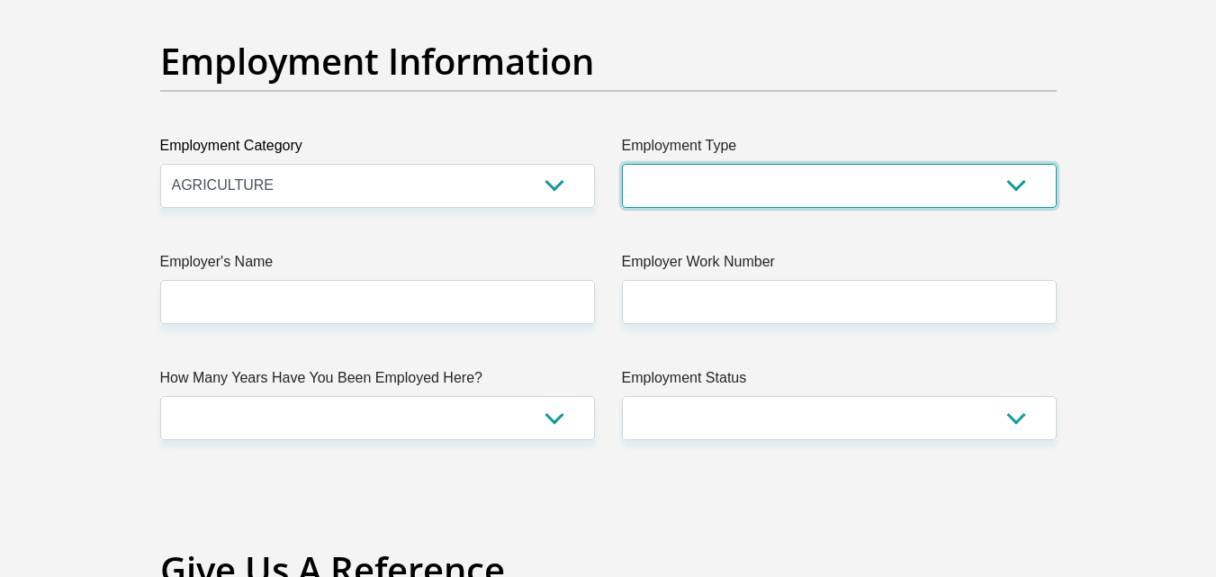
click at [933, 184] on select "College/Lecturer Craft Seller Creative Driver Executive Farmer Forces - Non Com…" at bounding box center [839, 186] width 435 height 44
select select "Student"
click at [622, 164] on select "College/Lecturer Craft Seller Creative Driver Executive Farmer Forces - Non Com…" at bounding box center [839, 186] width 435 height 44
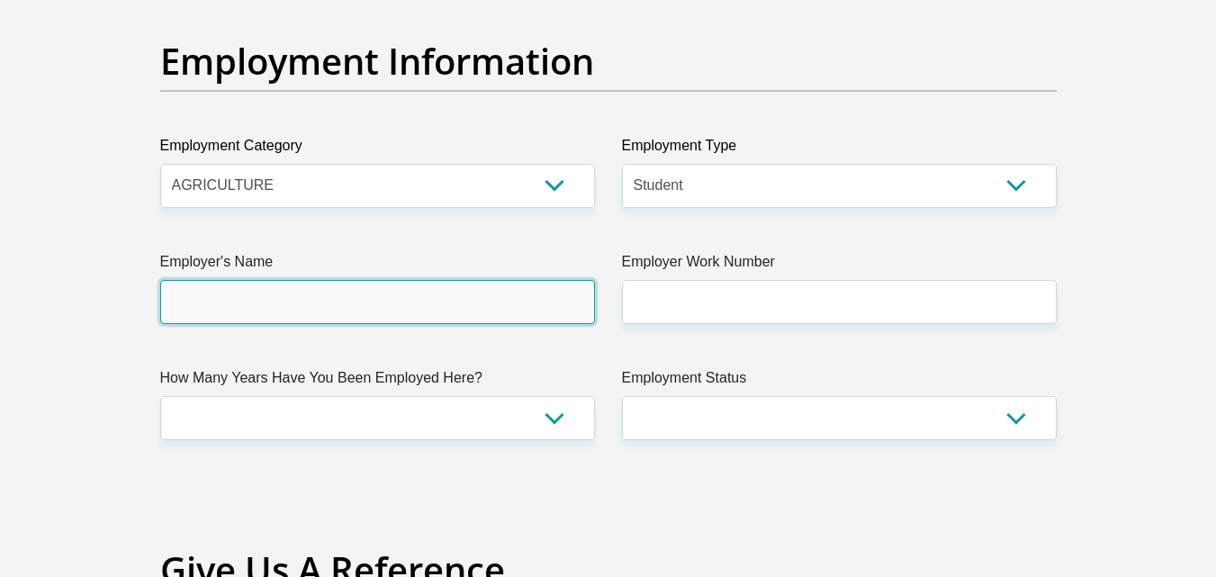
click at [503, 304] on input "Employer's Name" at bounding box center [377, 302] width 435 height 44
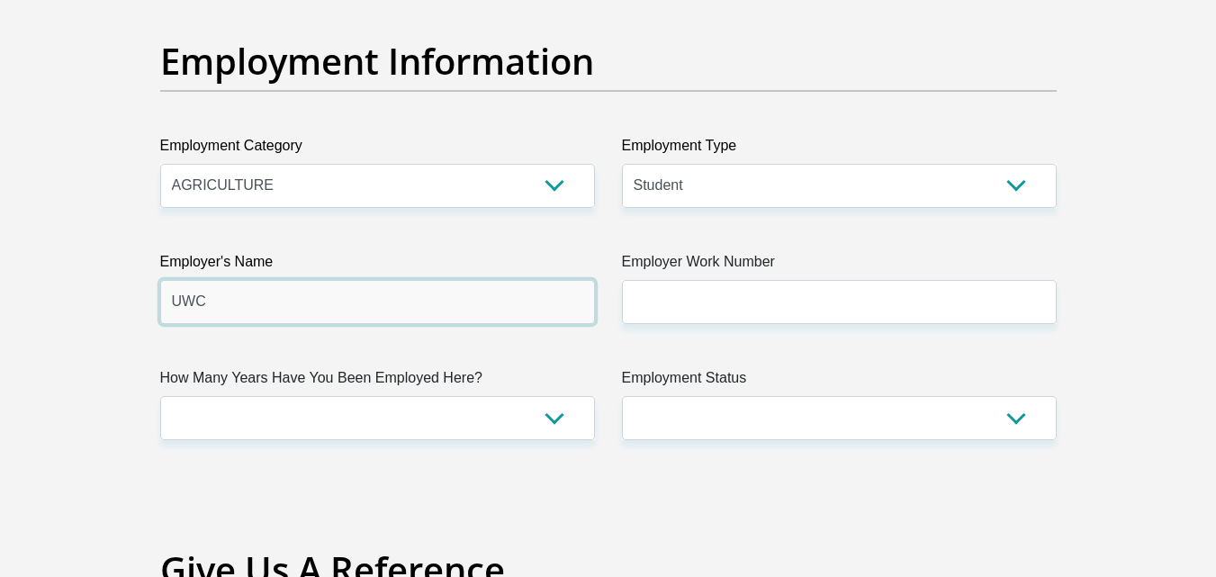
type input "UWC"
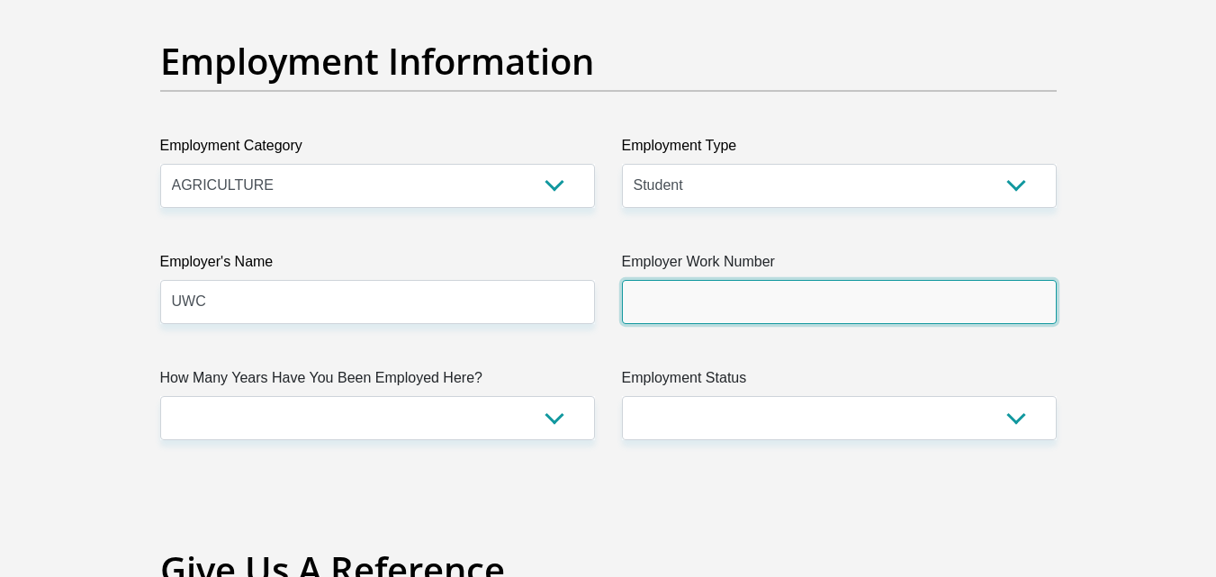
click at [805, 291] on input "Employer Work Number" at bounding box center [839, 302] width 435 height 44
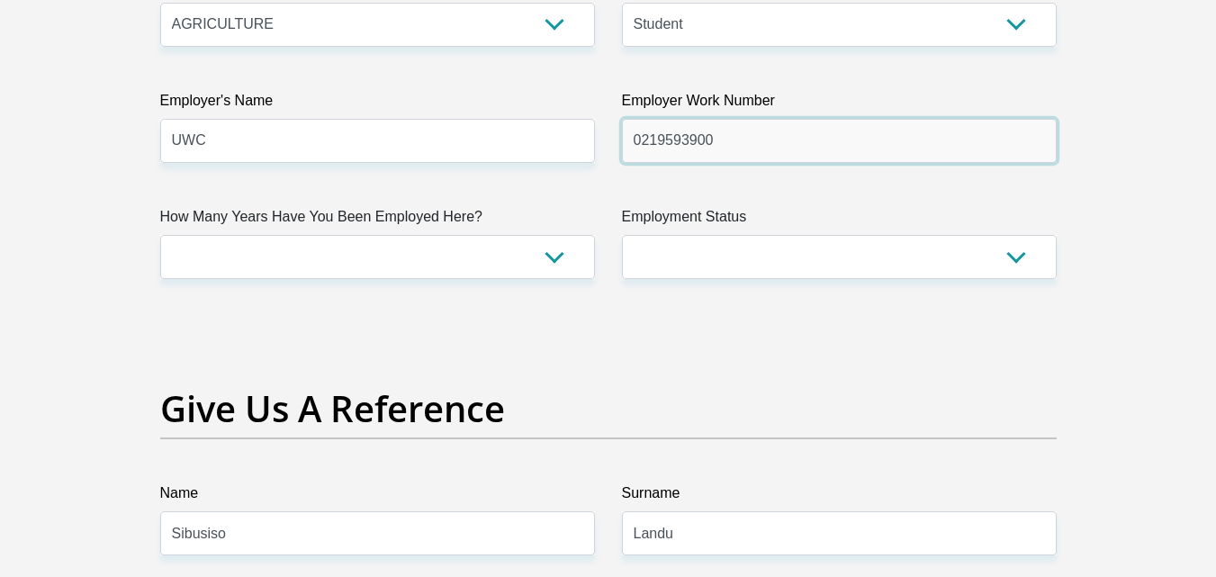
scroll to position [3411, 0]
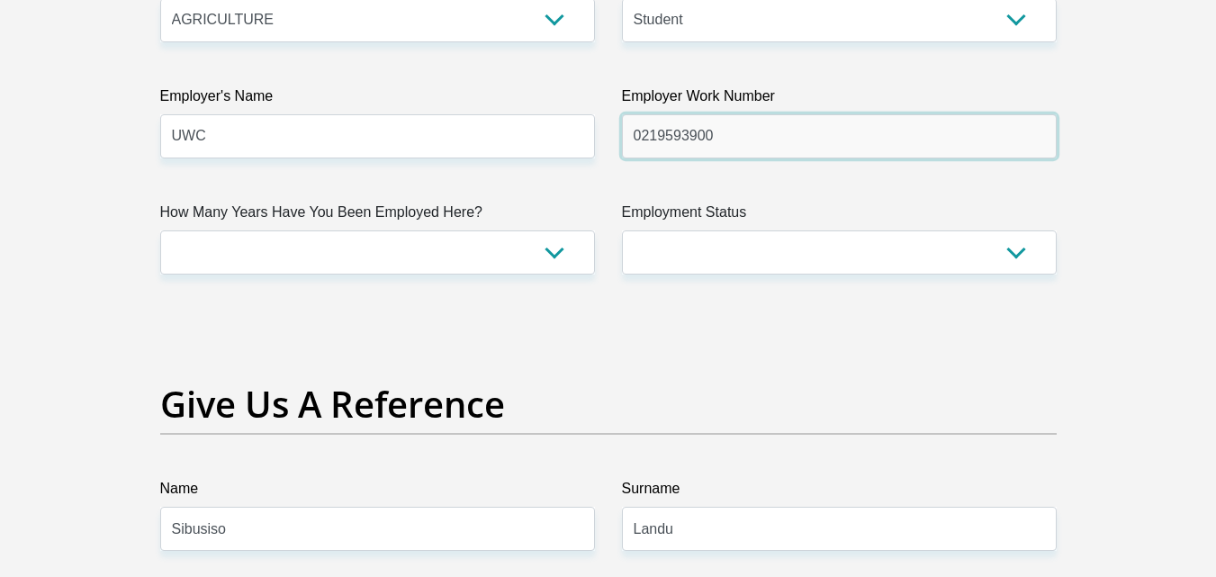
type input "0219593900"
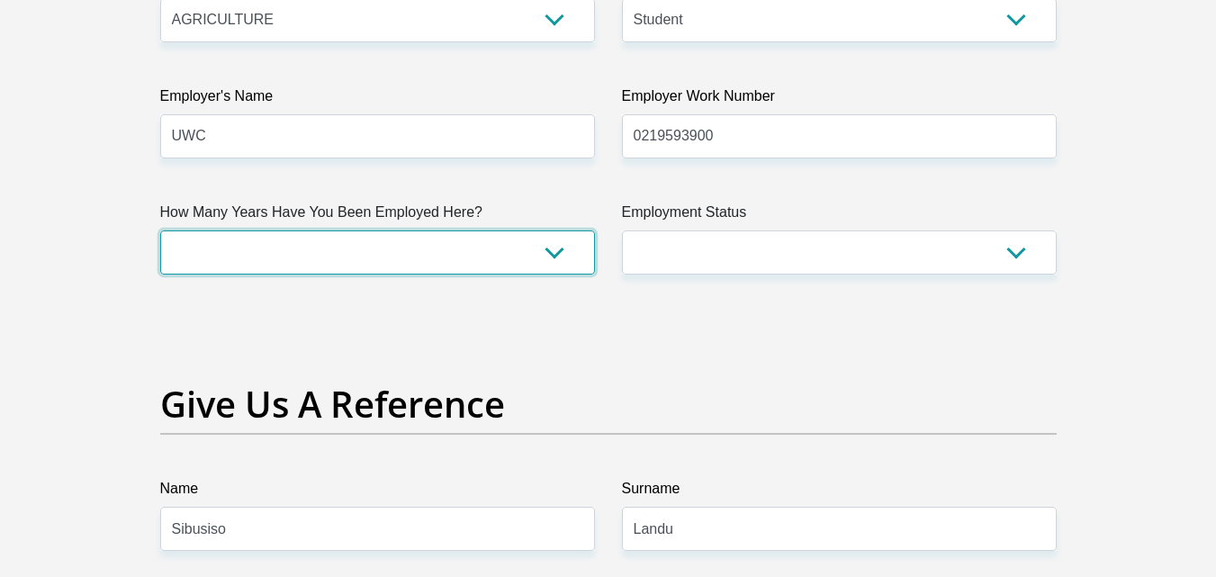
click at [565, 260] on select "less than 1 year 1-3 years 3-5 years 5+ years" at bounding box center [377, 252] width 435 height 44
select select "6"
click at [160, 230] on select "less than 1 year 1-3 years 3-5 years 5+ years" at bounding box center [377, 252] width 435 height 44
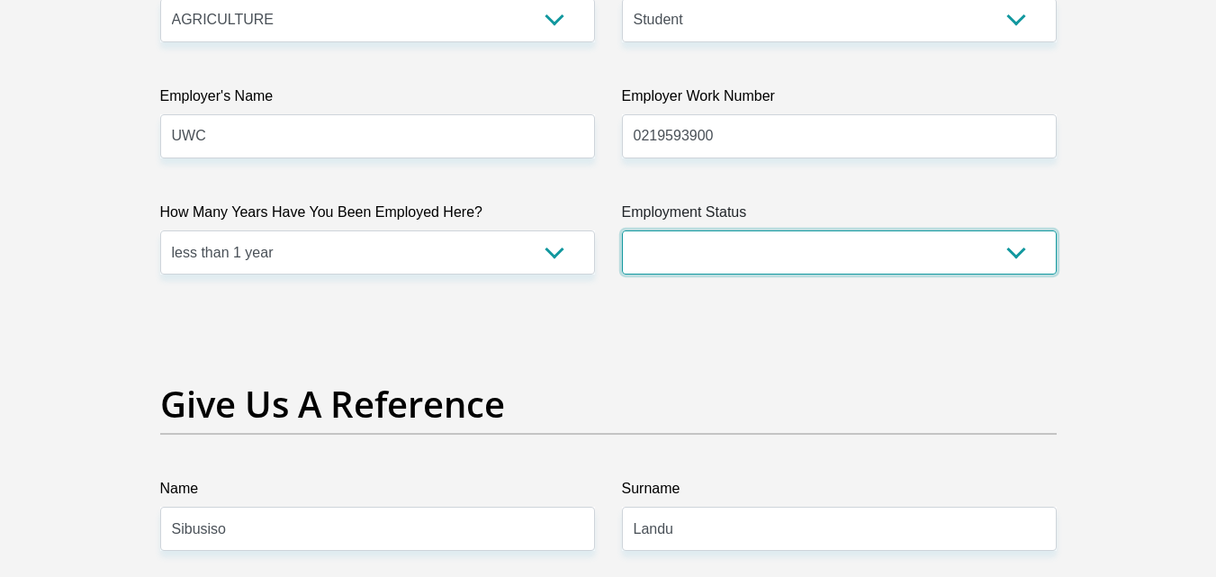
click at [806, 232] on select "Permanent/Full-time Part-time/Casual Contract Worker Self-Employed Housewife Re…" at bounding box center [839, 252] width 435 height 44
select select "7"
click at [622, 230] on select "Permanent/Full-time Part-time/Casual Contract Worker Self-Employed Housewife Re…" at bounding box center [839, 252] width 435 height 44
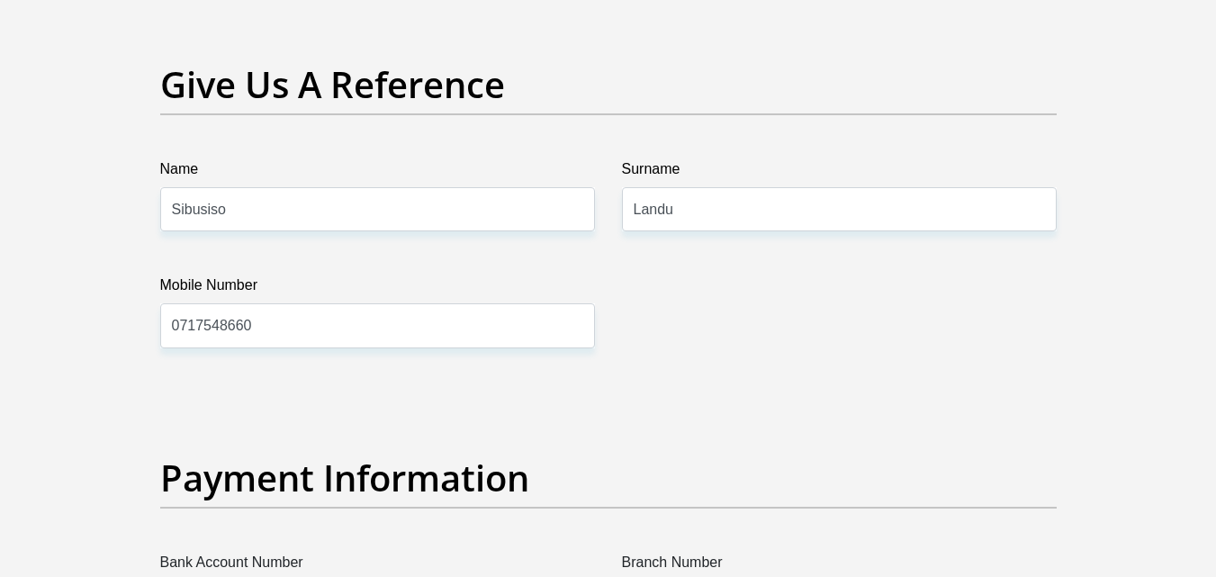
scroll to position [3737, 0]
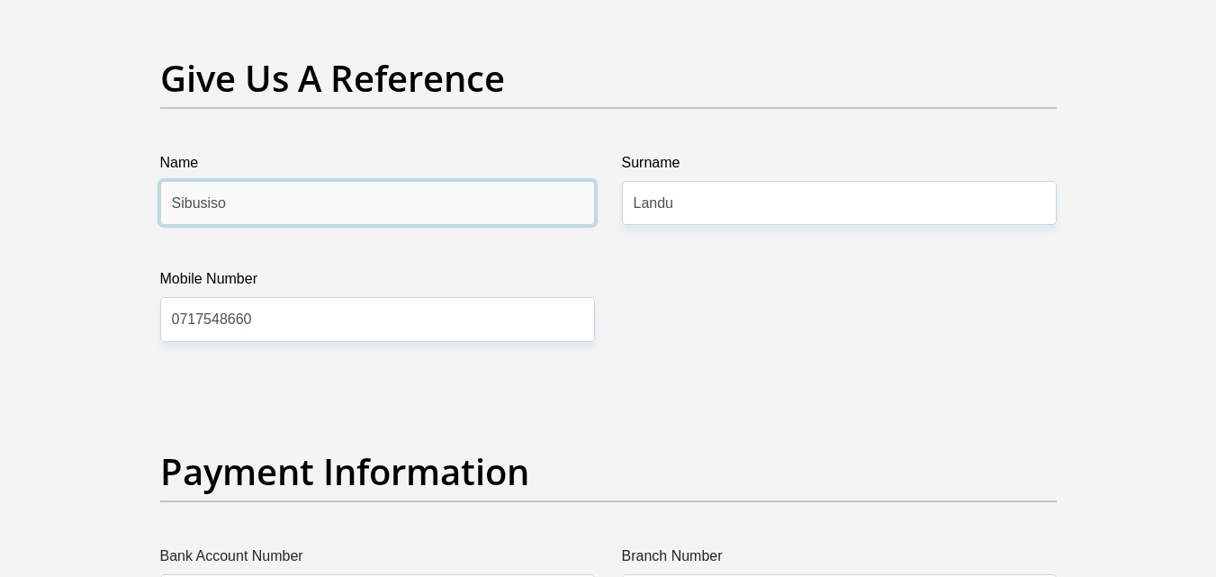
drag, startPoint x: 249, startPoint y: 190, endPoint x: 115, endPoint y: 203, distance: 134.8
type input "Nontuthuzelo"
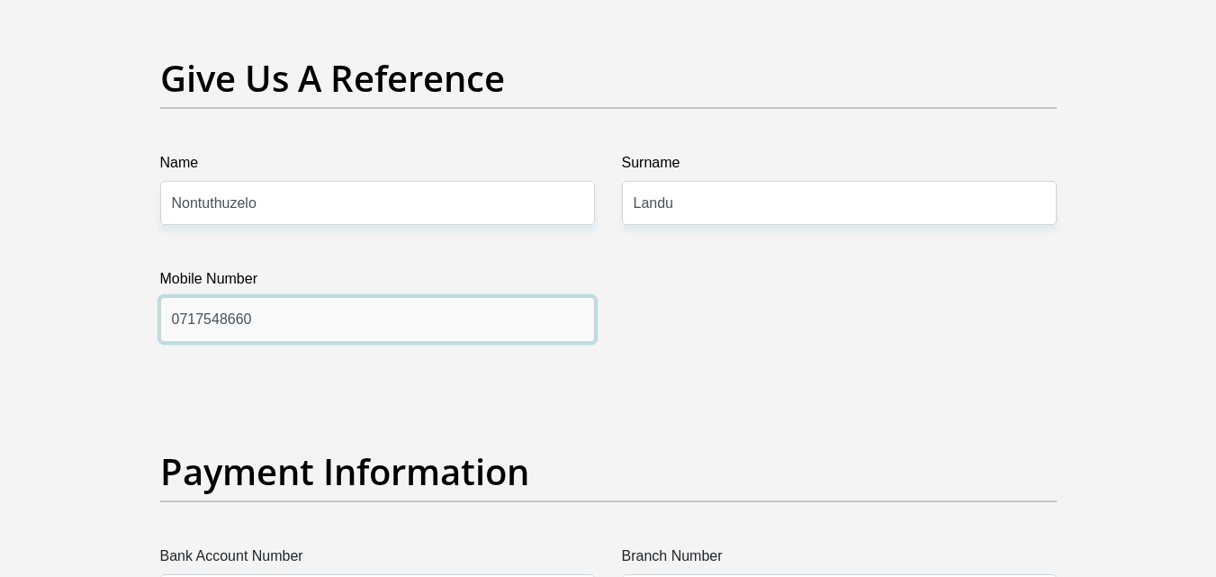
click at [293, 311] on input "0717548660" at bounding box center [377, 319] width 435 height 44
type input "0782100889"
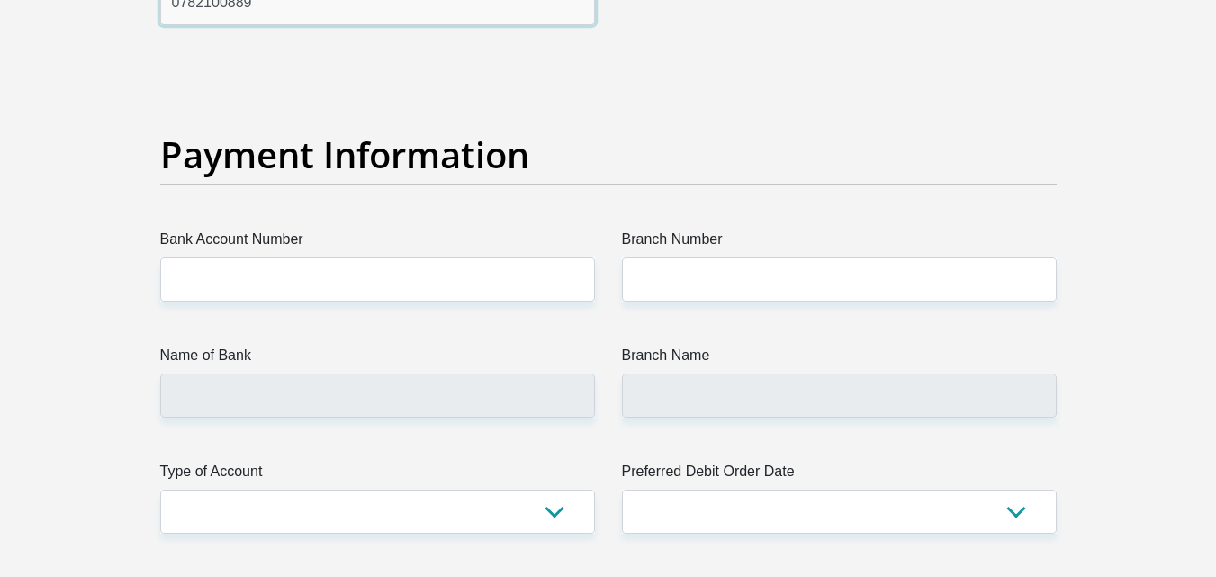
scroll to position [4057, 0]
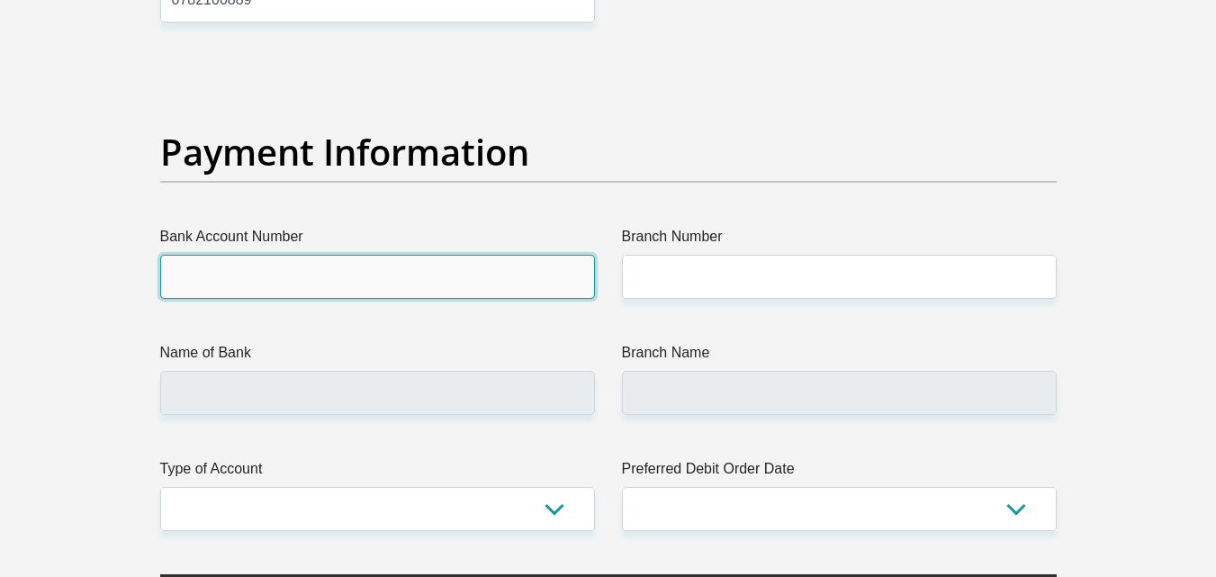
click at [298, 270] on input "Bank Account Number" at bounding box center [377, 277] width 435 height 44
type input "1698460625"
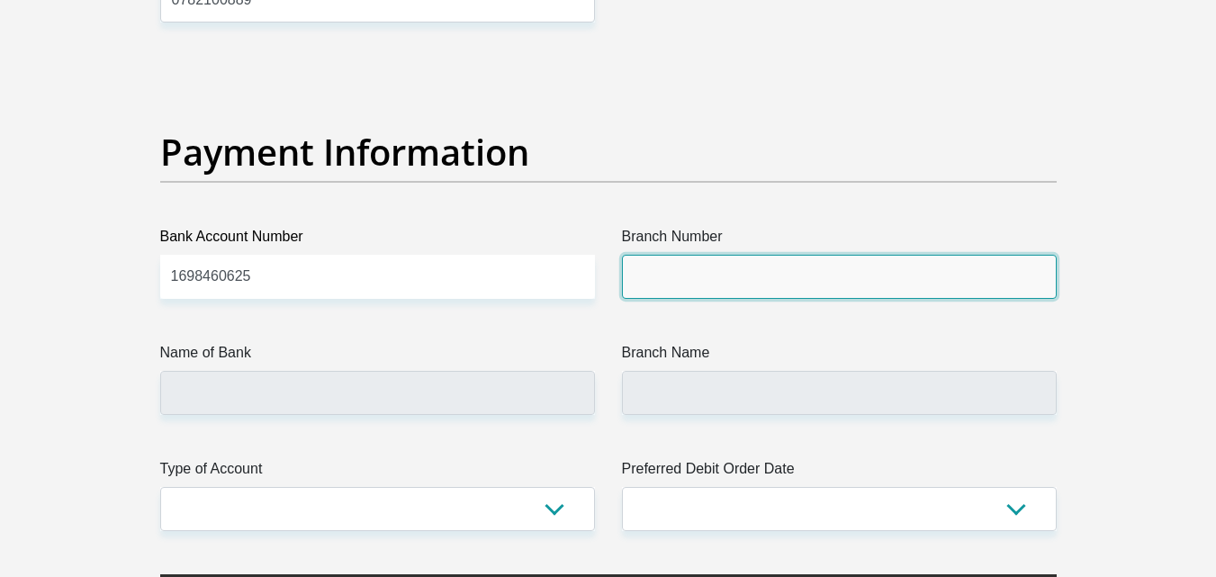
click at [669, 293] on input "Branch Number" at bounding box center [839, 277] width 435 height 44
type input "470010"
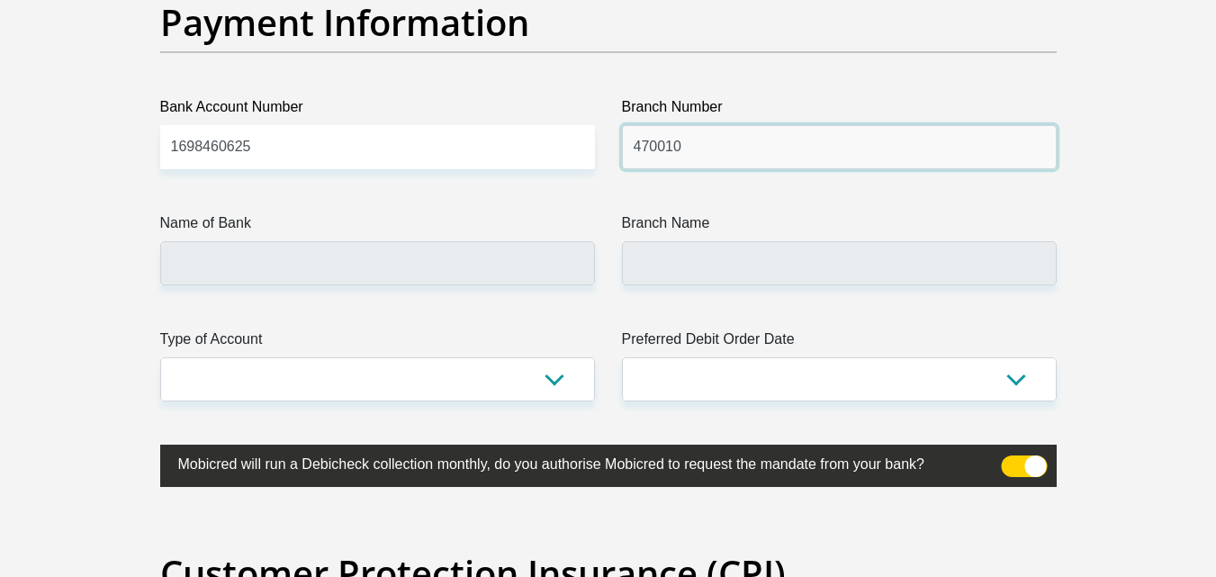
scroll to position [4187, 0]
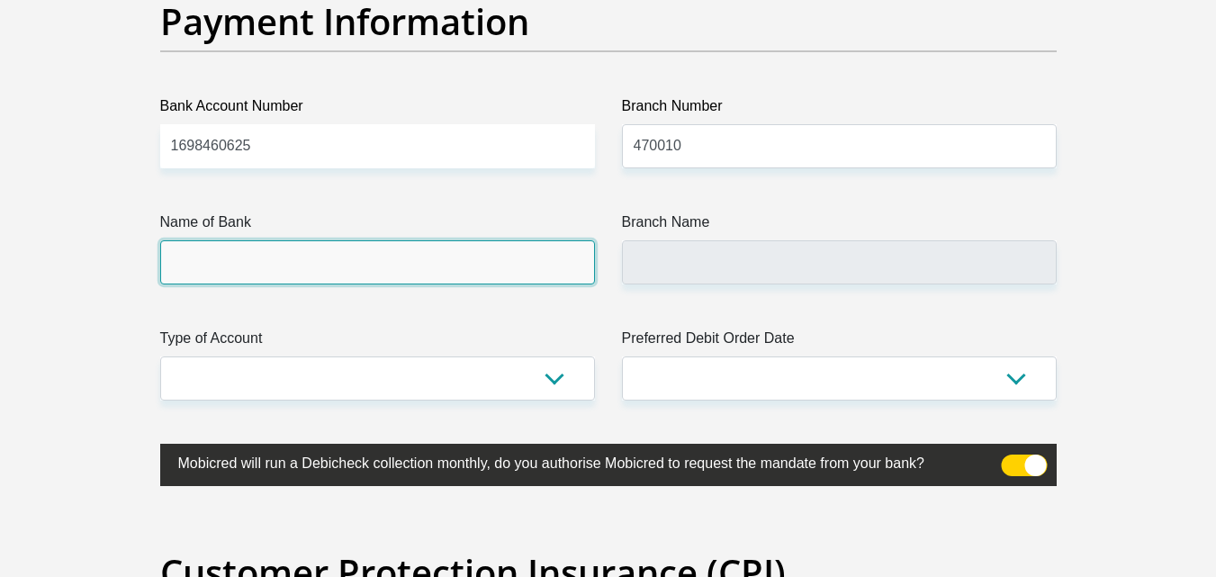
click at [402, 258] on input "Name of Bank" at bounding box center [377, 262] width 435 height 44
type input "CAPITEC BANK LIMITED"
type input "CAPITEC BANK CPC"
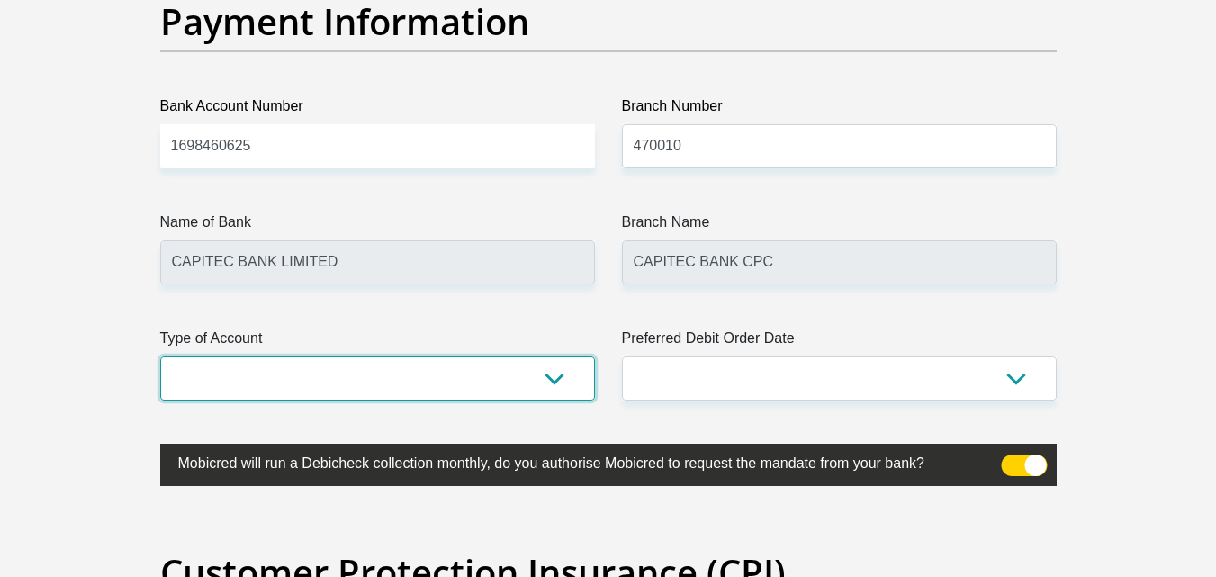
click at [562, 381] on select "Cheque Savings" at bounding box center [377, 379] width 435 height 44
select select "SAV"
click at [160, 357] on select "Cheque Savings" at bounding box center [377, 379] width 435 height 44
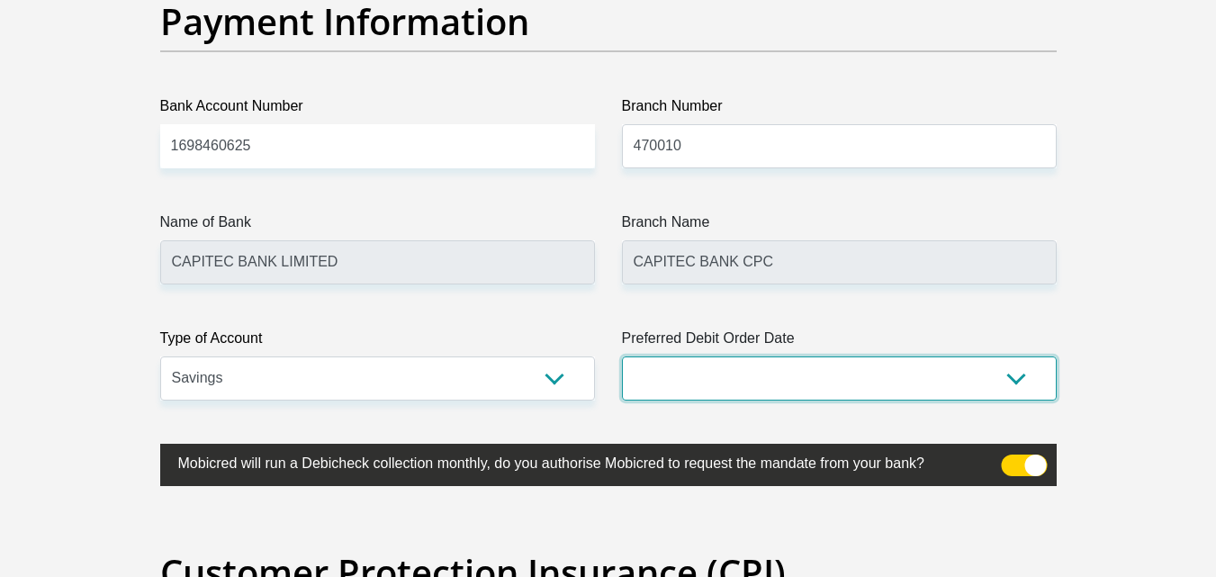
click at [790, 398] on select "1st 2nd 3rd 4th 5th 7th 18th 19th 20th 21st 22nd 23rd 24th 25th 26th 27th 28th …" at bounding box center [839, 379] width 435 height 44
select select "24"
click at [622, 357] on select "1st 2nd 3rd 4th 5th 7th 18th 19th 20th 21st 22nd 23rd 24th 25th 26th 27th 28th …" at bounding box center [839, 379] width 435 height 44
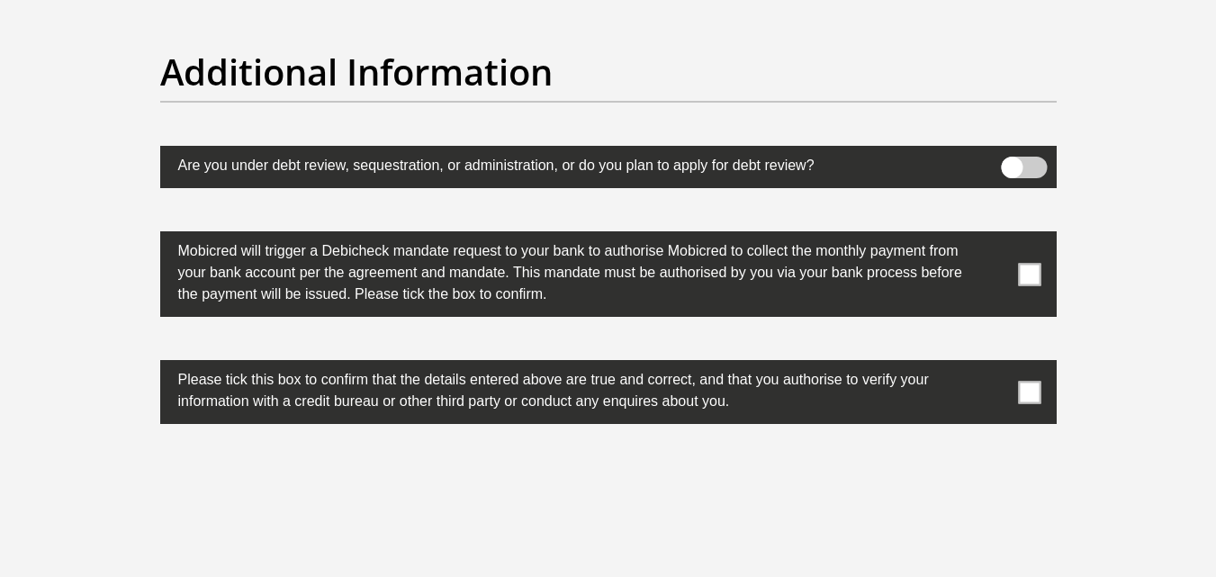
scroll to position [5605, 0]
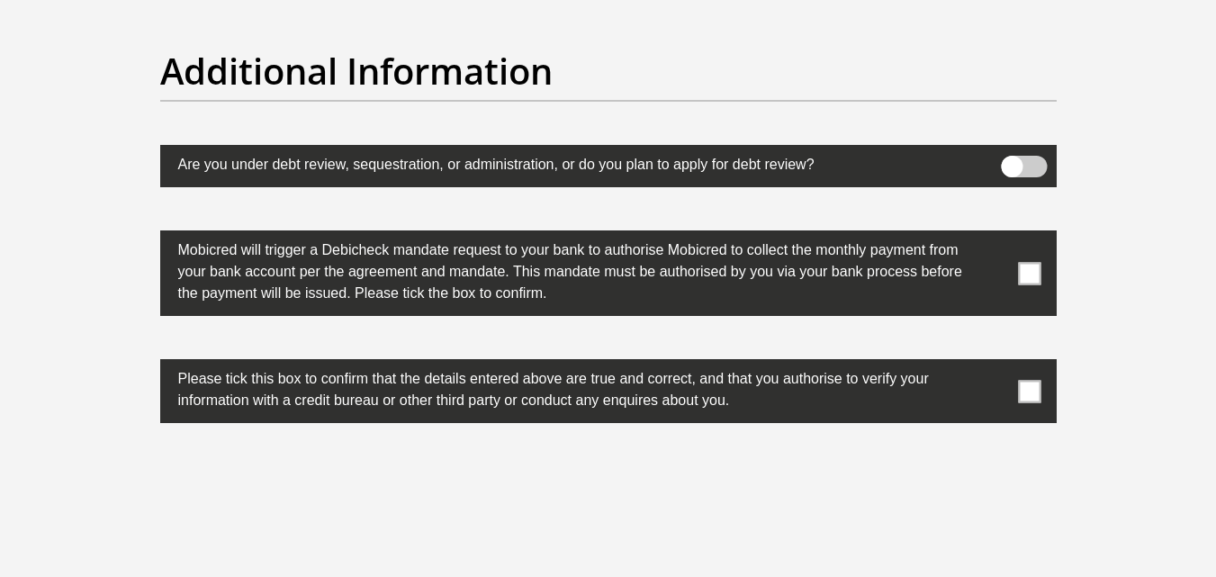
click at [1018, 173] on span at bounding box center [1024, 167] width 46 height 22
click at [1012, 160] on input "checkbox" at bounding box center [1012, 160] width 0 height 0
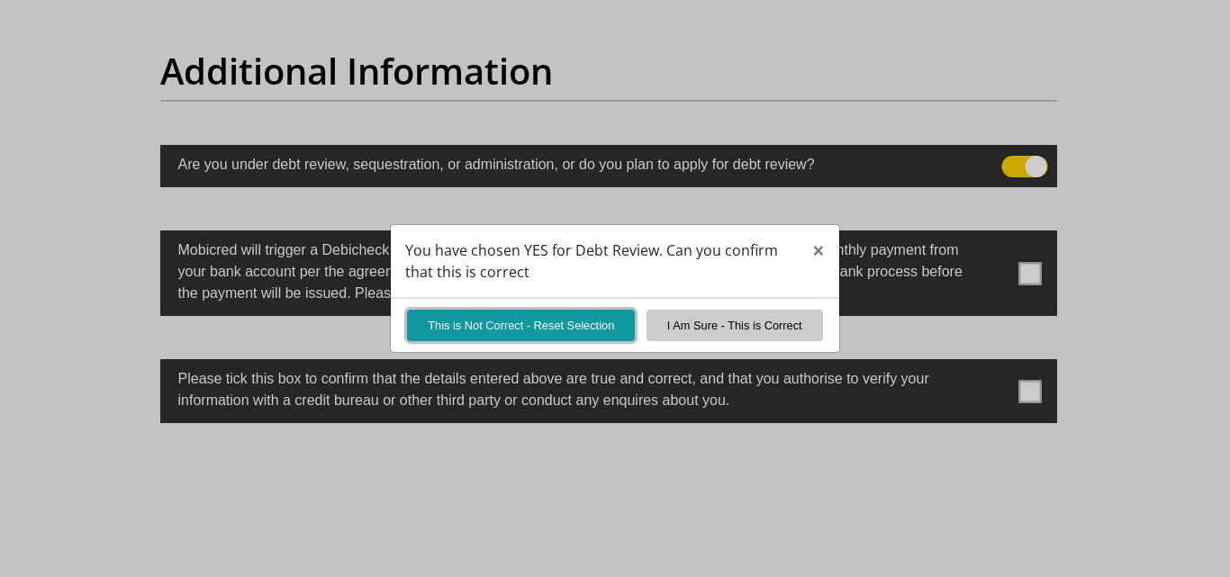
click at [569, 314] on button "This is Not Correct - Reset Selection" at bounding box center [521, 326] width 228 height 32
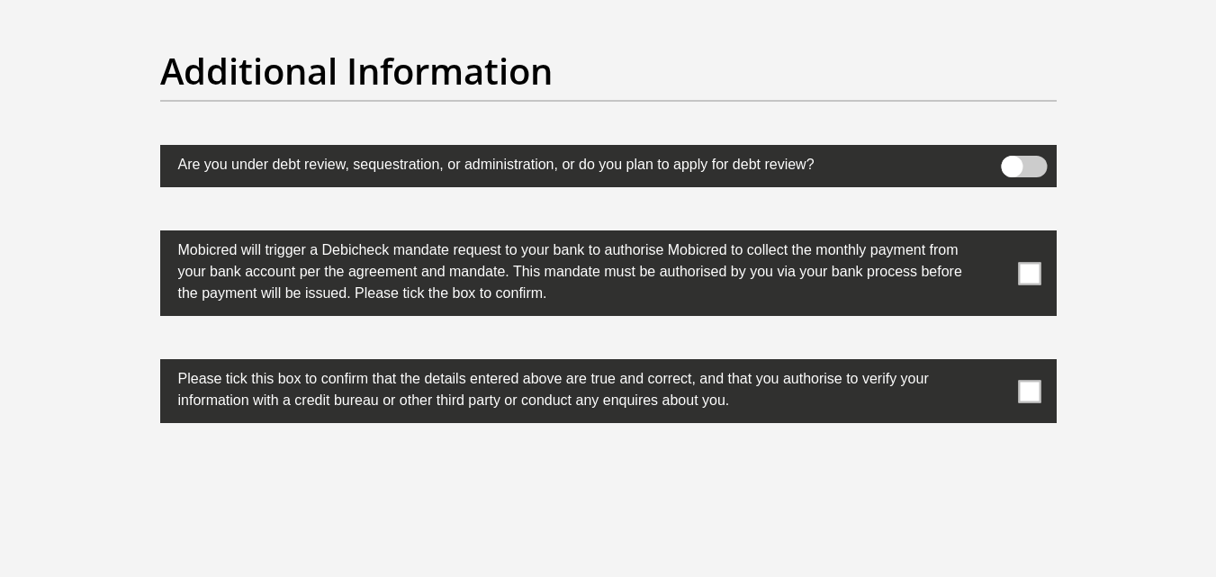
click at [1012, 265] on label at bounding box center [608, 273] width 897 height 86
click at [994, 235] on input "checkbox" at bounding box center [994, 235] width 0 height 0
click at [1026, 385] on span at bounding box center [1029, 391] width 23 height 23
click at [994, 364] on input "checkbox" at bounding box center [994, 364] width 0 height 0
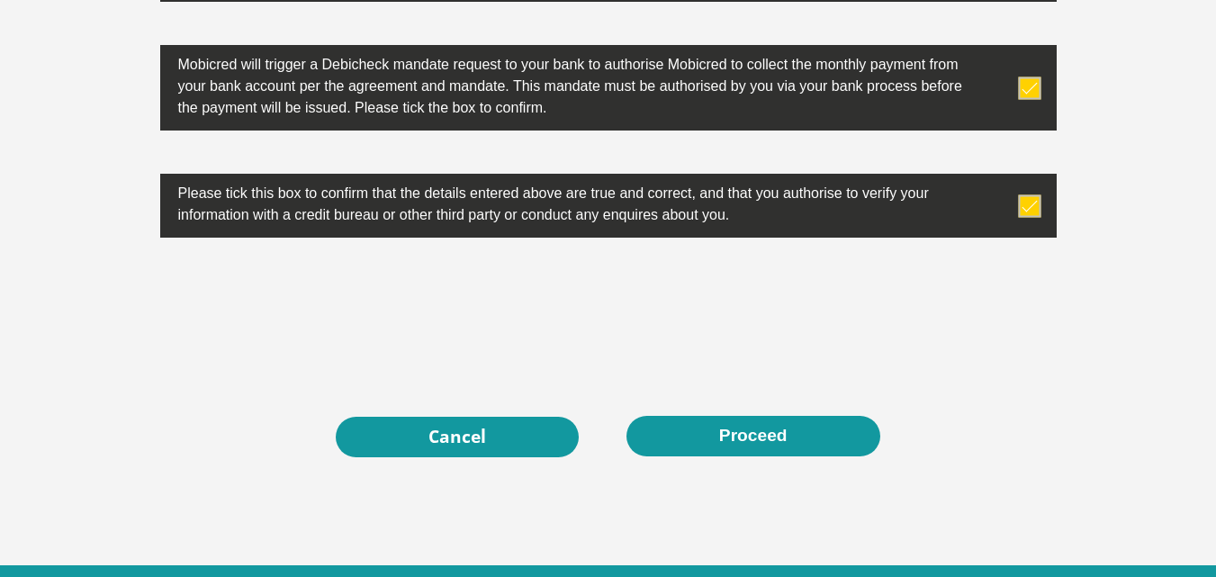
scroll to position [5794, 0]
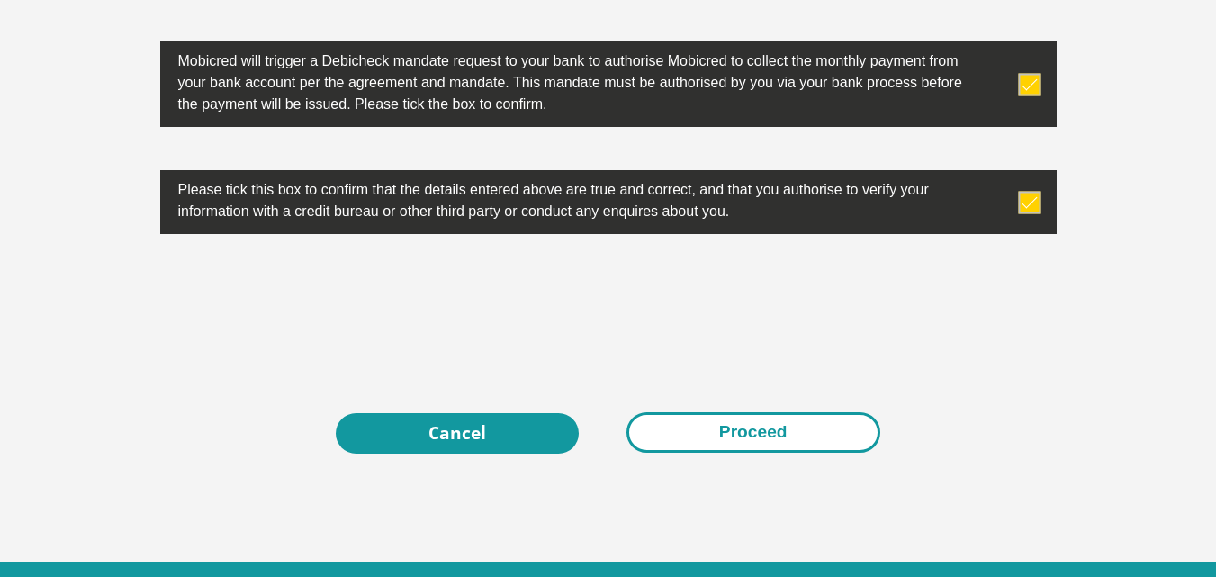
click at [735, 422] on button "Proceed" at bounding box center [754, 432] width 254 height 41
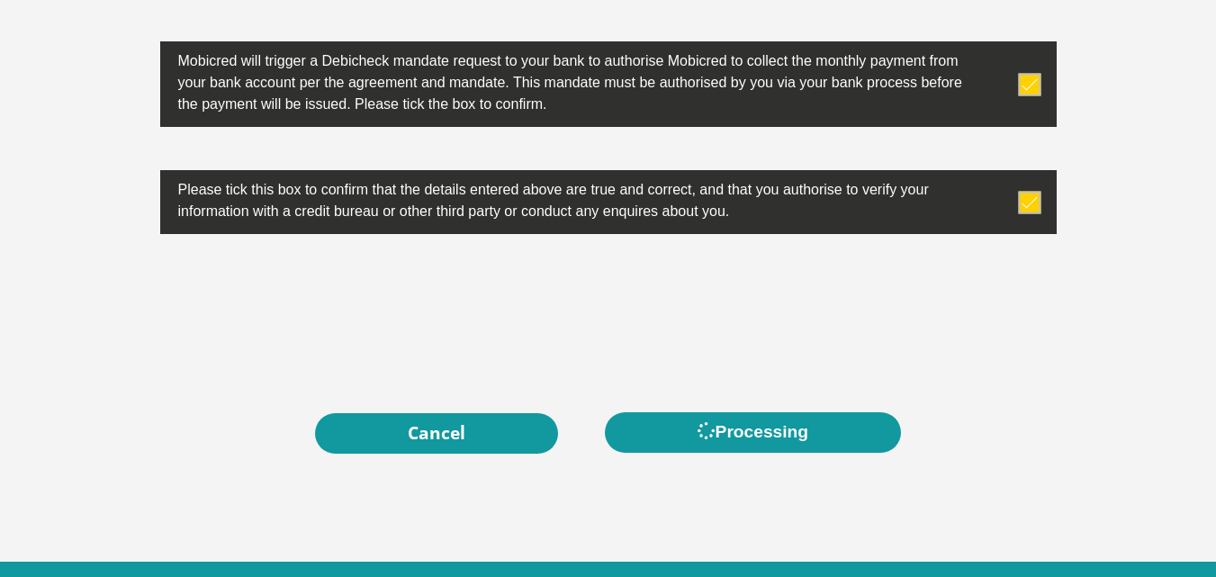
scroll to position [0, 0]
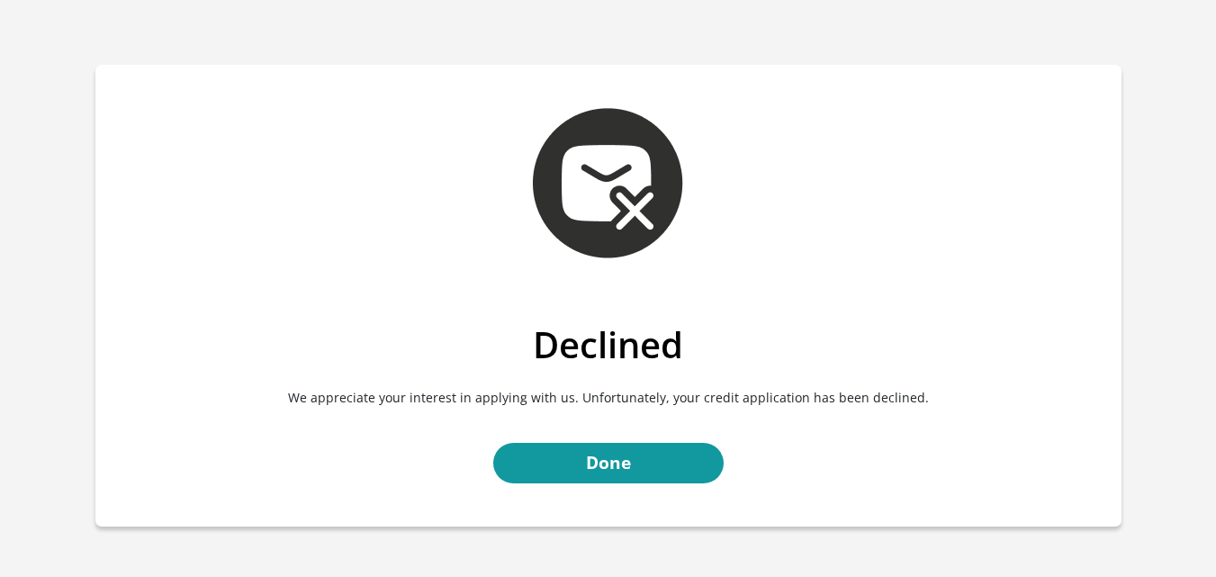
click at [659, 486] on div "Declined We appreciate your interest in applying with us. Unfortunately, your c…" at bounding box center [608, 424] width 1026 height 203
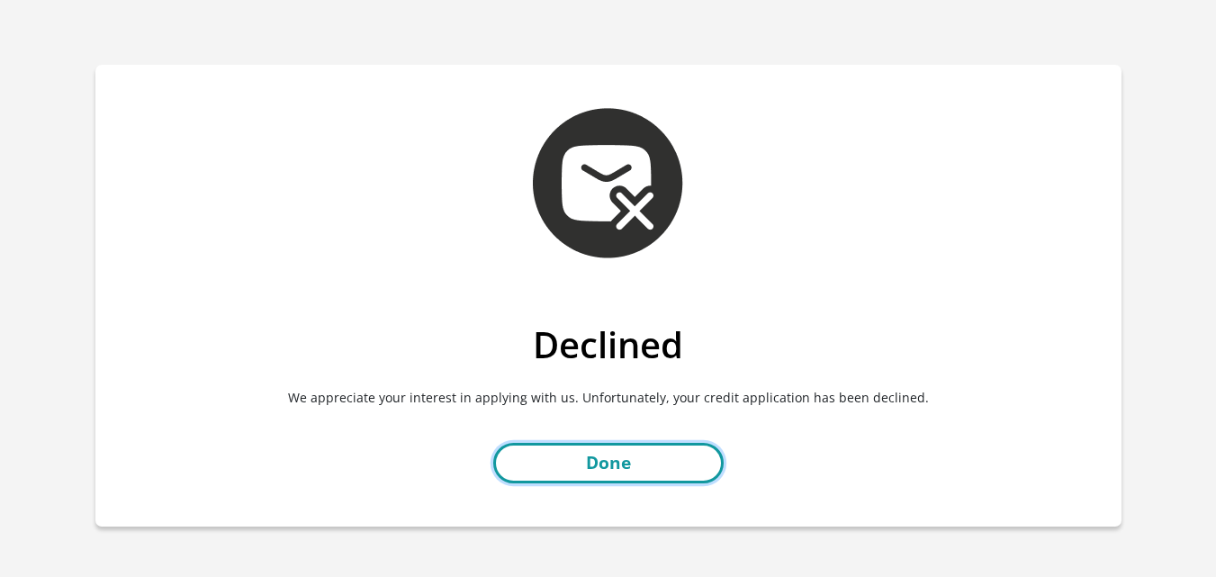
click at [640, 445] on link "Done" at bounding box center [608, 463] width 230 height 41
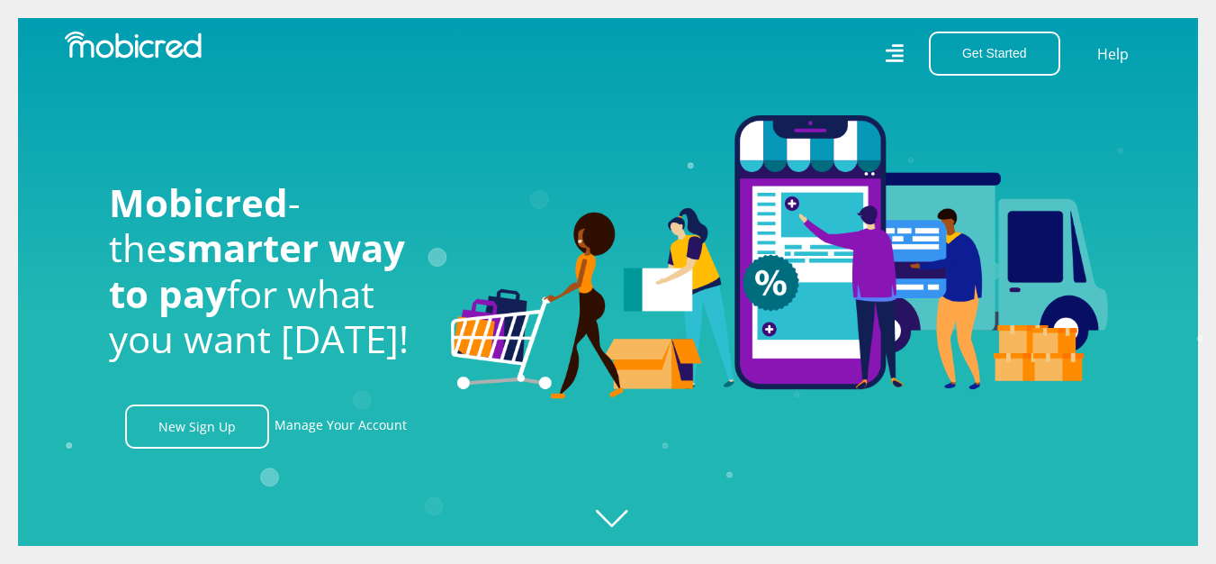
scroll to position [0, 1199]
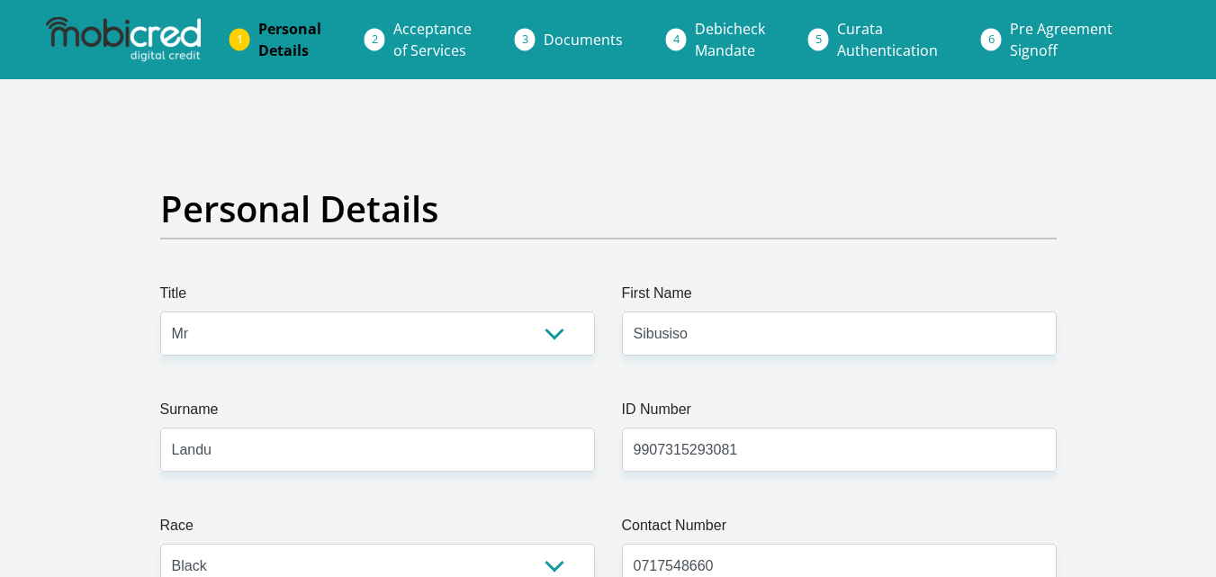
select select "Mr"
select select "1"
select select "ZAF"
select select "eng"
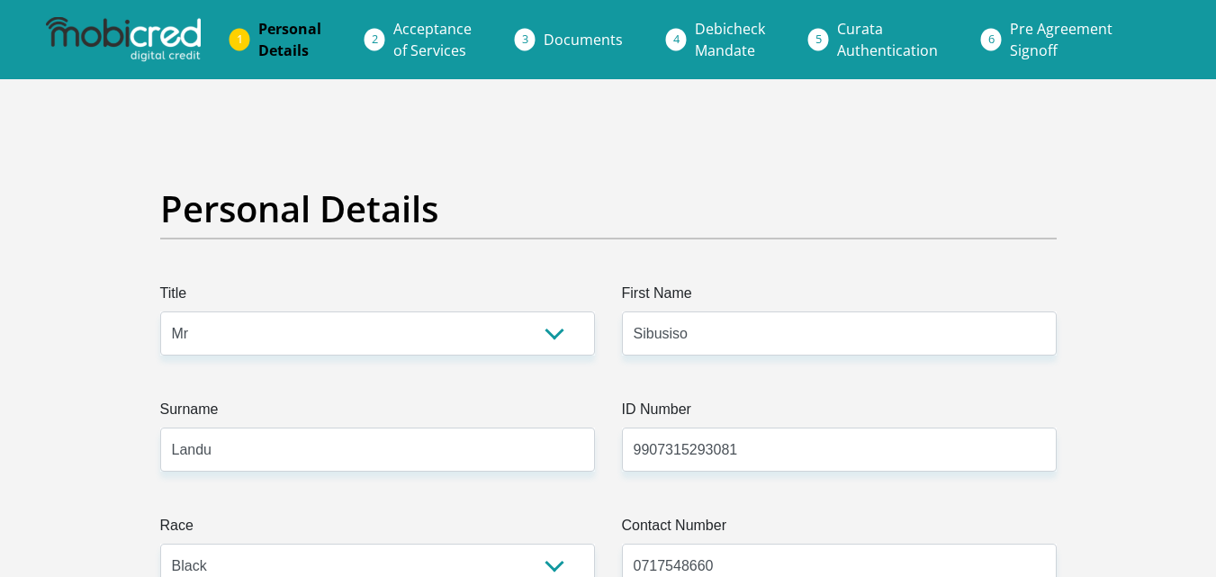
select select "2"
select select "Gauteng"
select select "5"
select select "parents"
select select "2"
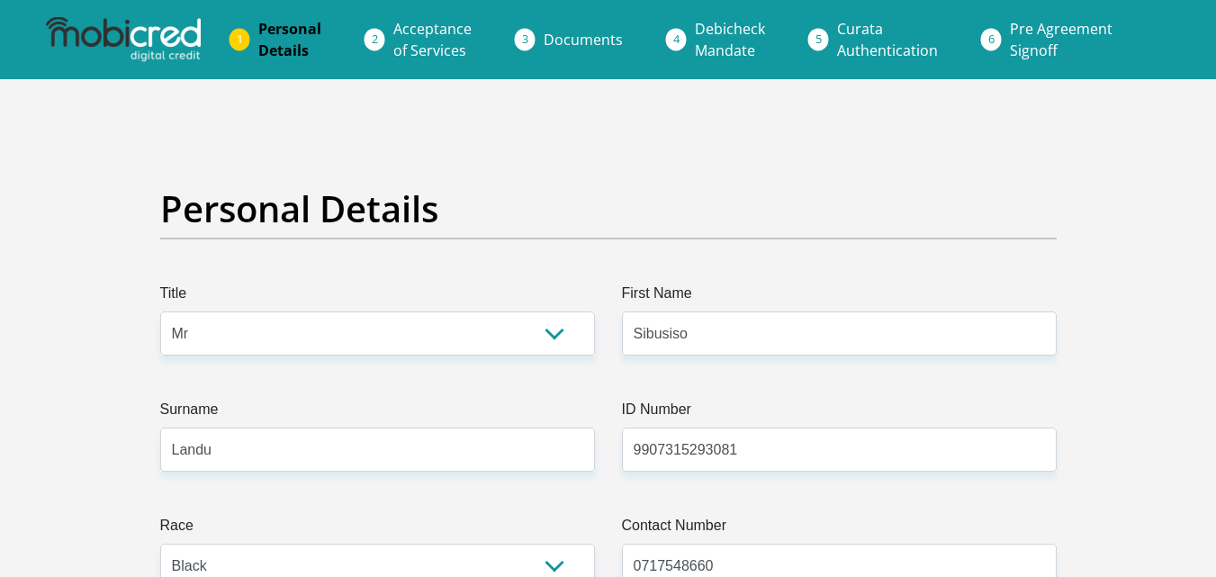
select select "Student"
select select "6"
select select "7"
select select "SAV"
select select "24"
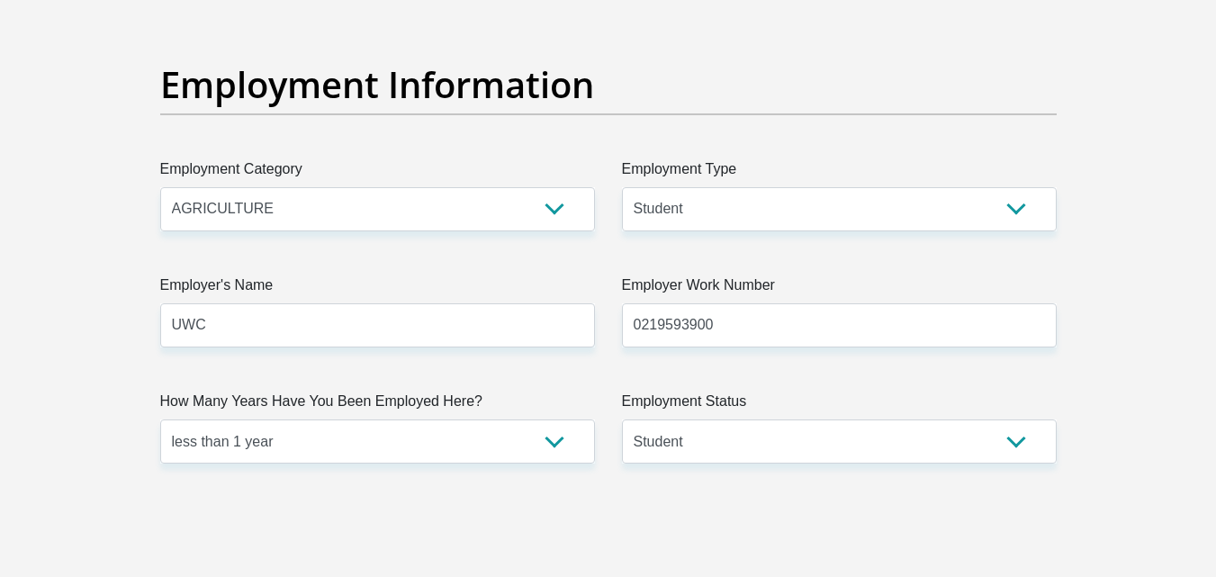
scroll to position [3225, 0]
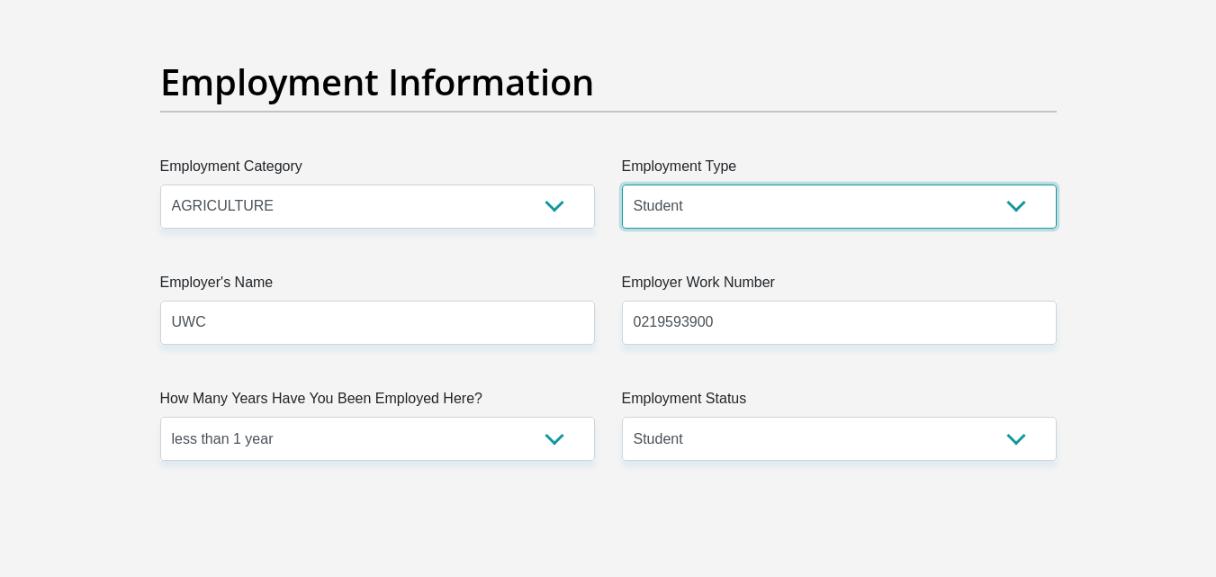
click at [886, 201] on select "College/Lecturer Craft Seller Creative Driver Executive Farmer Forces - Non Com…" at bounding box center [839, 207] width 435 height 44
select select "Self-Employed"
click at [622, 185] on select "College/Lecturer Craft Seller Creative Driver Executive Farmer Forces - Non Com…" at bounding box center [839, 207] width 435 height 44
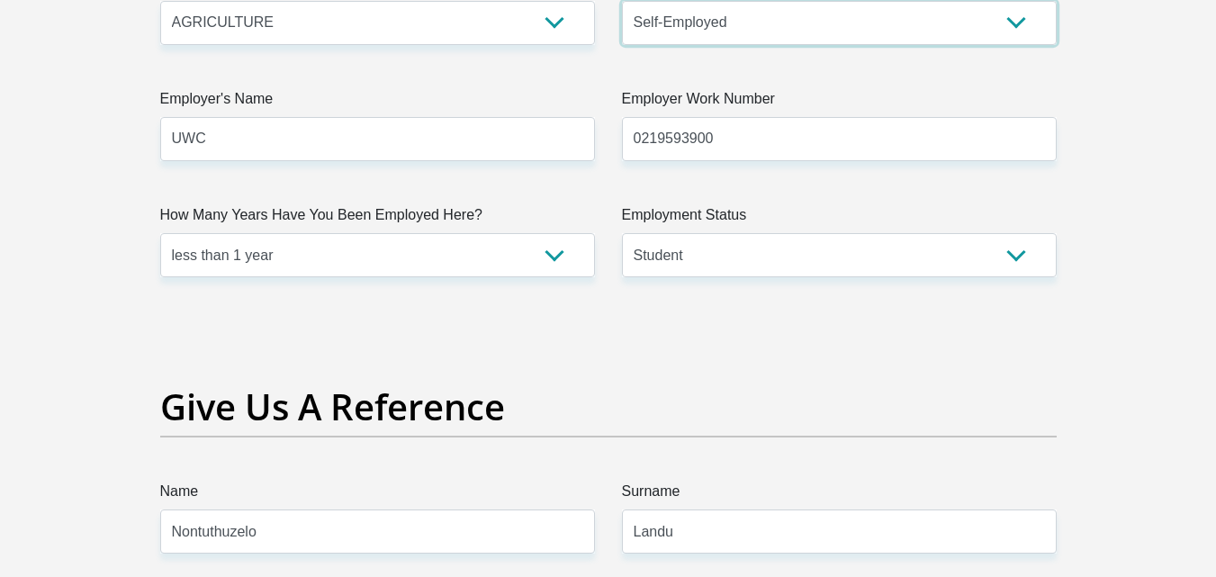
scroll to position [3410, 0]
click at [763, 230] on label "Employment Status" at bounding box center [839, 217] width 435 height 29
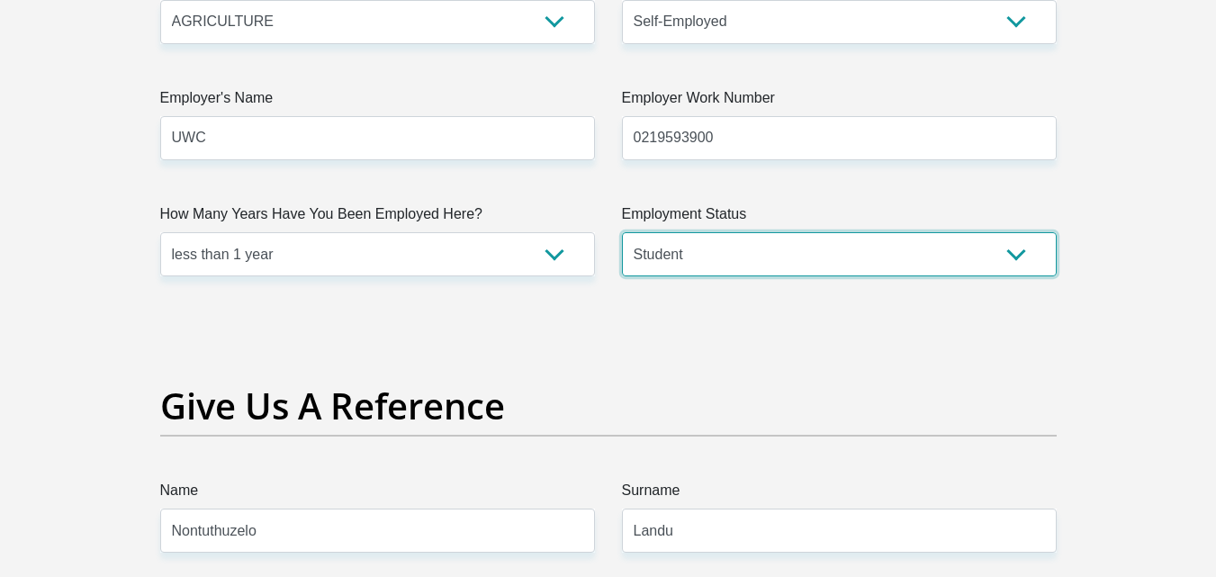
click at [763, 232] on select "Permanent/Full-time Part-time/Casual Contract Worker Self-Employed Housewife Re…" at bounding box center [839, 254] width 435 height 44
click at [745, 248] on select "Permanent/Full-time Part-time/Casual Contract Worker Self-Employed Housewife Re…" at bounding box center [839, 254] width 435 height 44
select select "4"
click at [622, 232] on select "Permanent/Full-time Part-time/Casual Contract Worker Self-Employed Housewife Re…" at bounding box center [839, 254] width 435 height 44
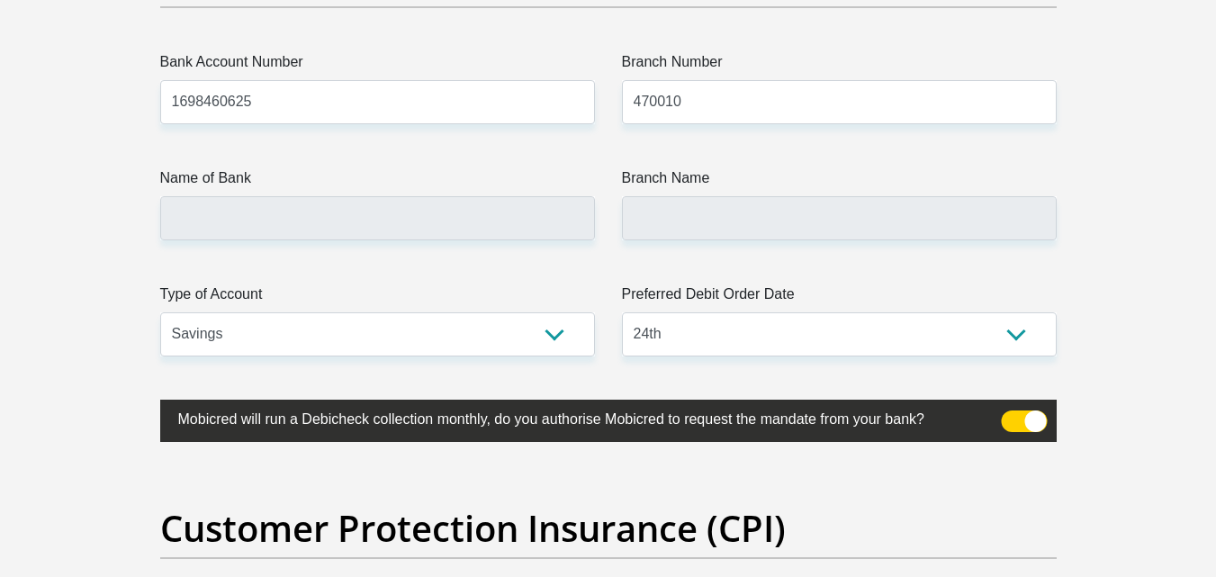
scroll to position [4230, 0]
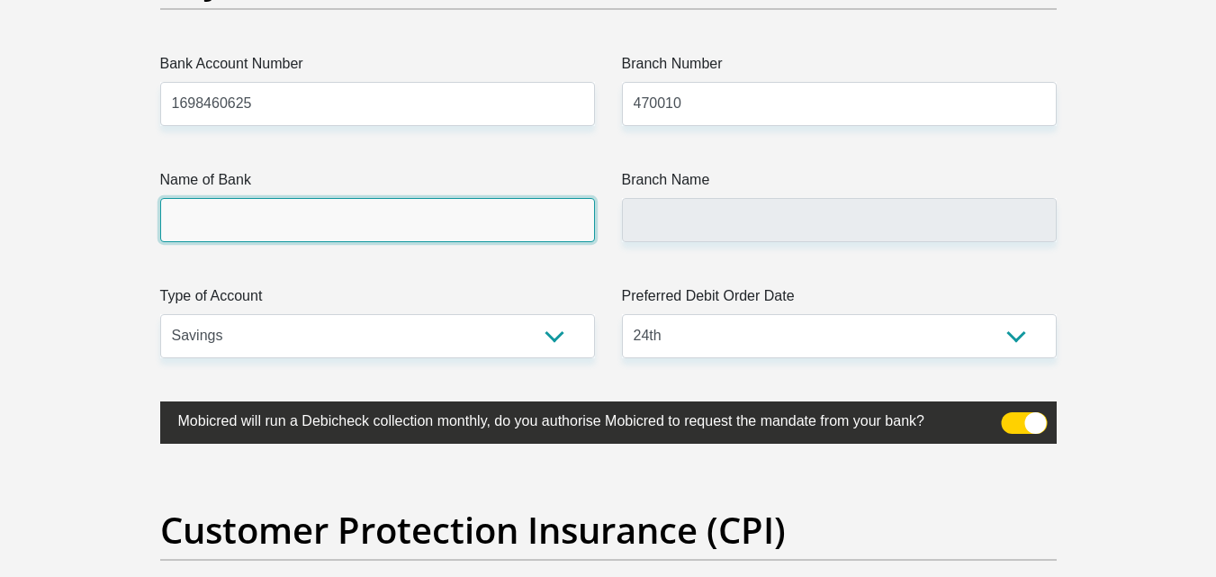
click at [437, 218] on input "Name of Bank" at bounding box center [377, 220] width 435 height 44
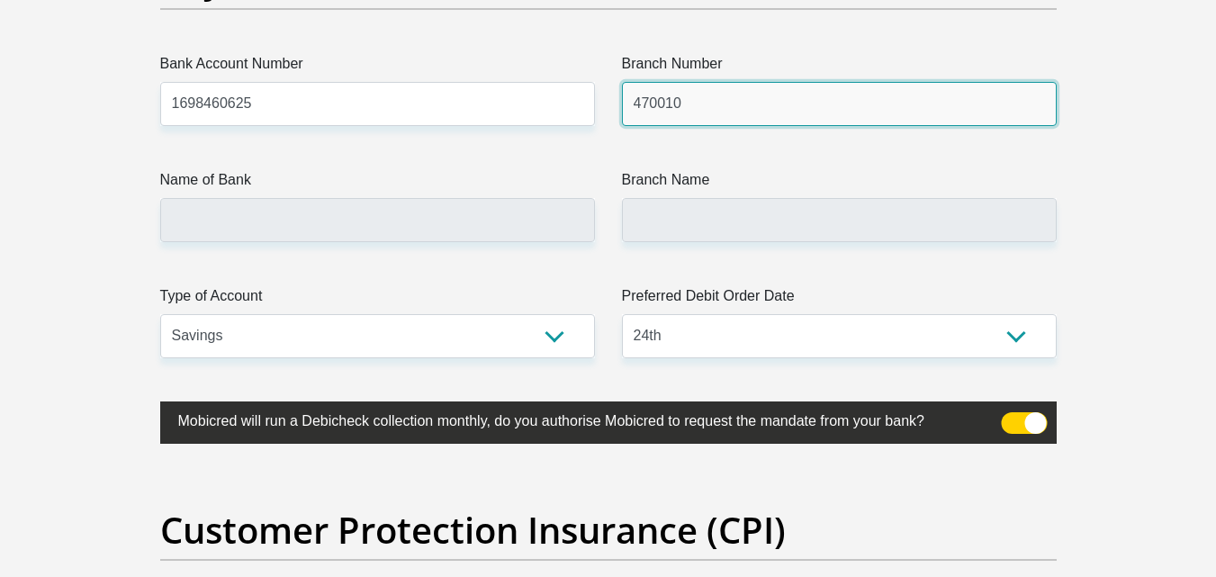
click at [728, 109] on input "470010" at bounding box center [839, 104] width 435 height 44
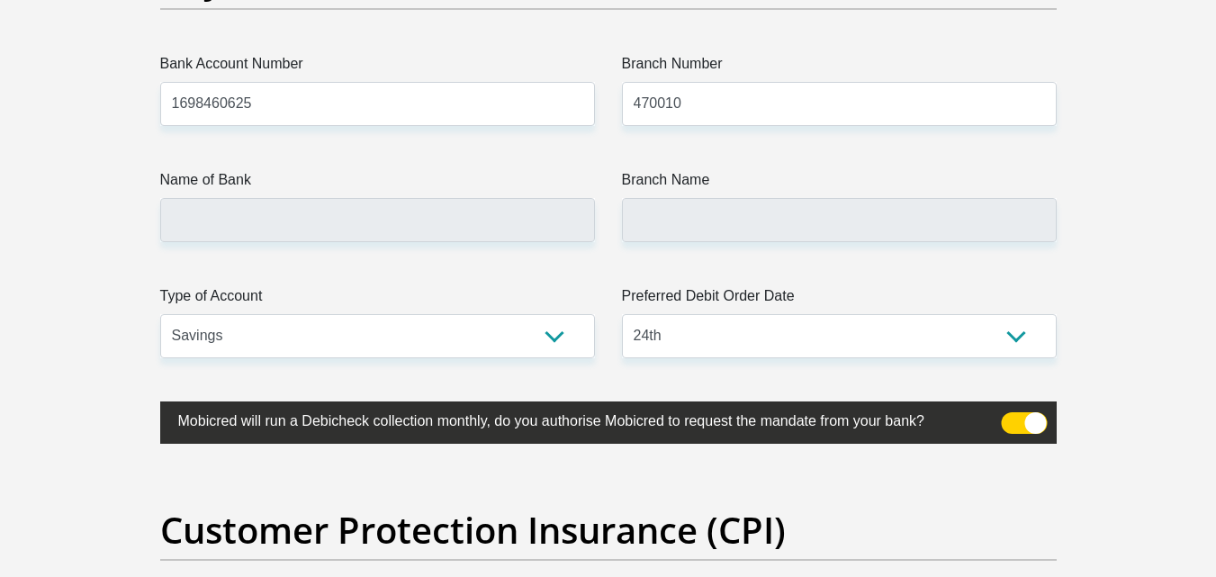
click at [438, 187] on label "Name of Bank" at bounding box center [377, 183] width 435 height 29
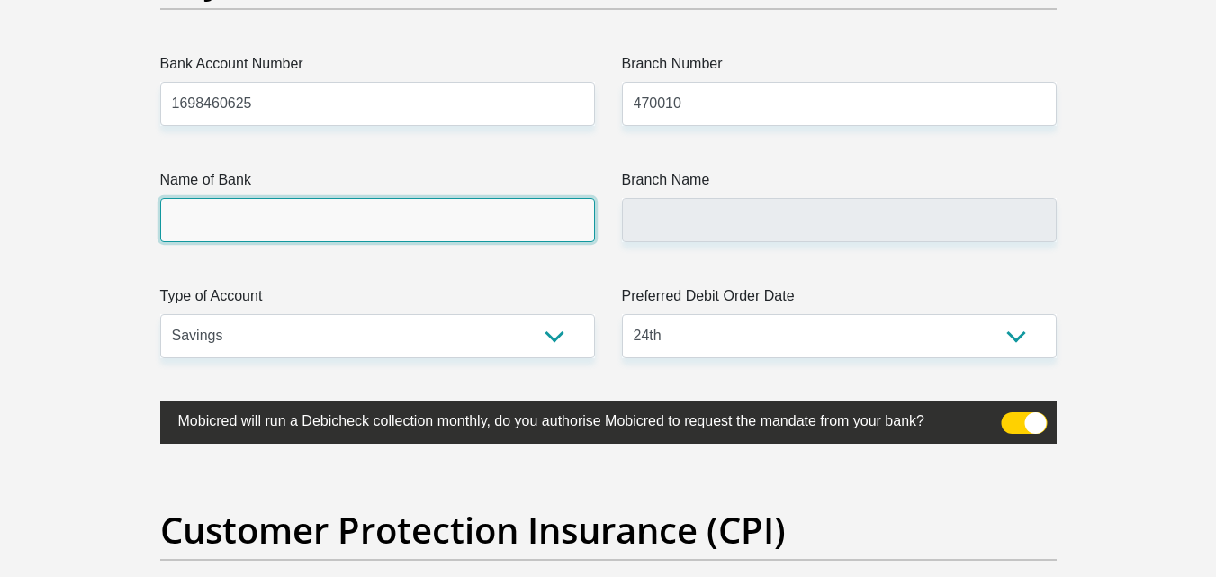
click at [438, 198] on input "Name of Bank" at bounding box center [377, 220] width 435 height 44
type input "CAPITEC BANK LIMITED"
type input "CAPITEC BANK CPC"
click at [366, 223] on input "CAPITEC BANK LIMITED" at bounding box center [377, 220] width 435 height 44
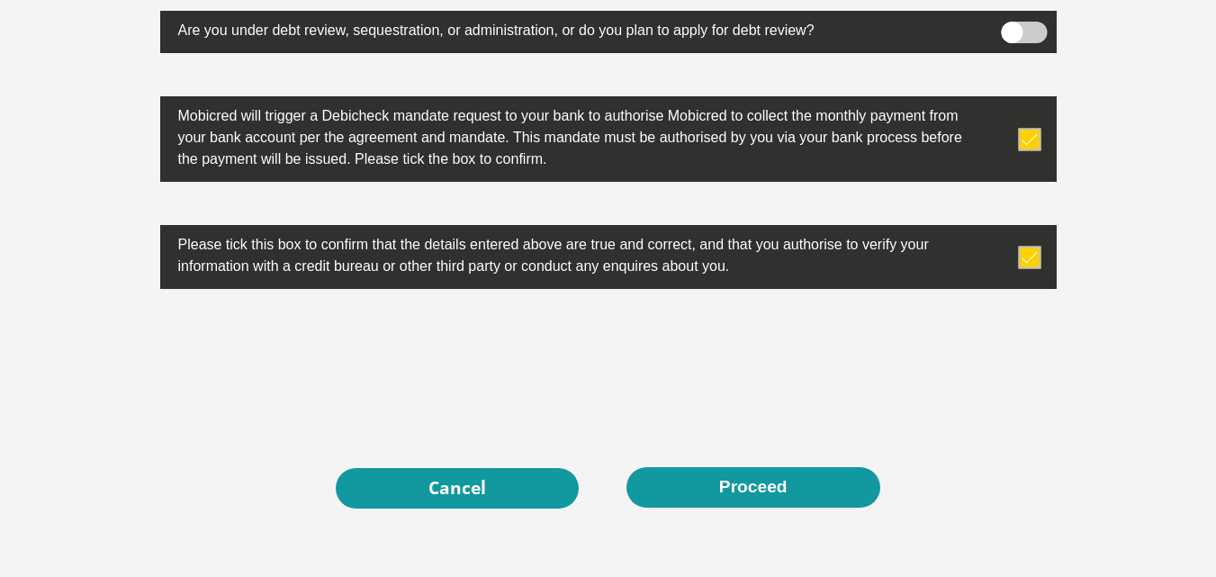
scroll to position [5740, 0]
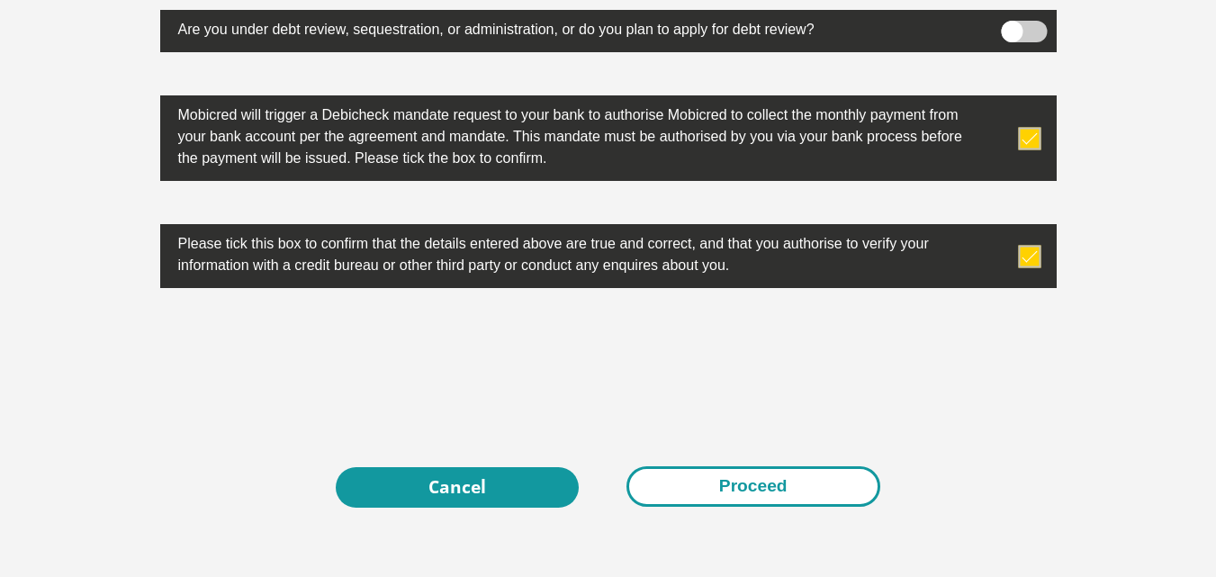
click at [731, 484] on button "Proceed" at bounding box center [754, 486] width 254 height 41
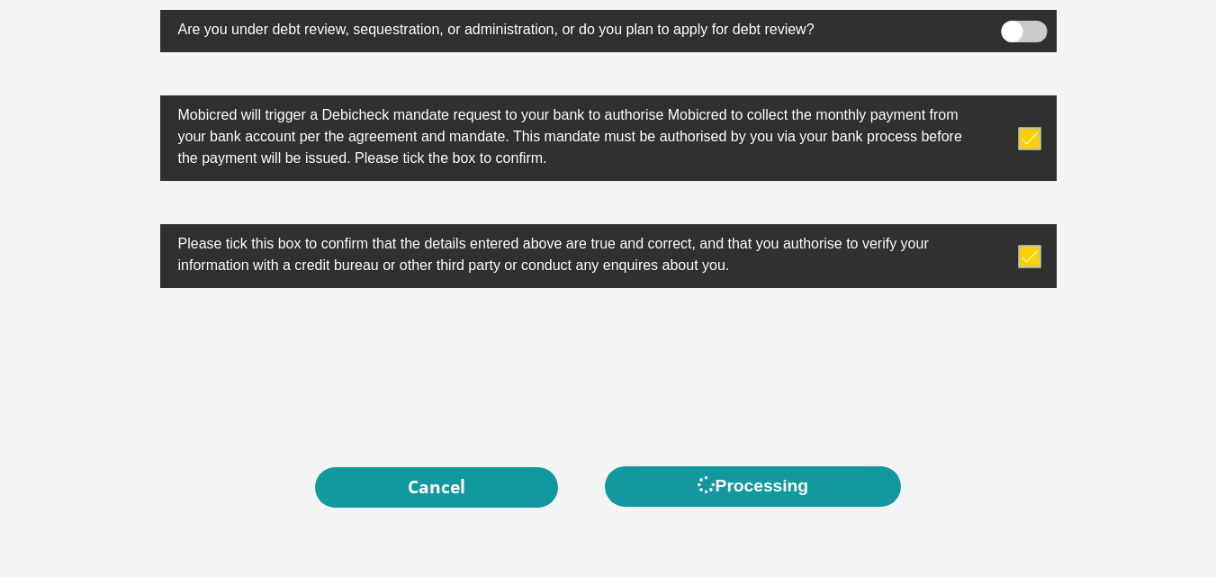
scroll to position [0, 0]
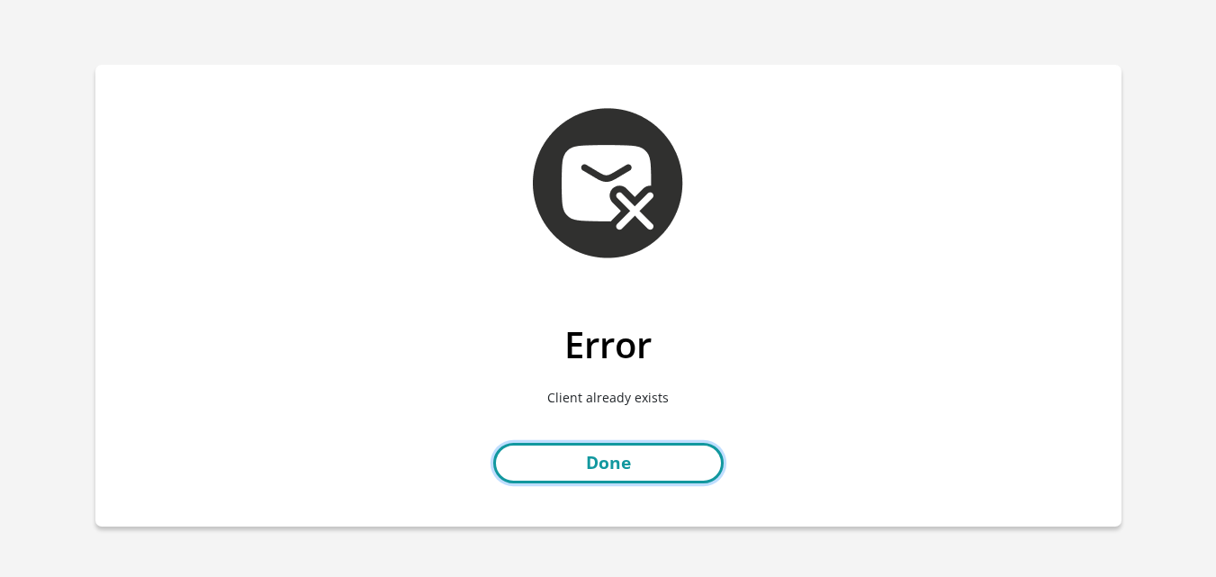
click at [632, 468] on link "Done" at bounding box center [608, 463] width 230 height 41
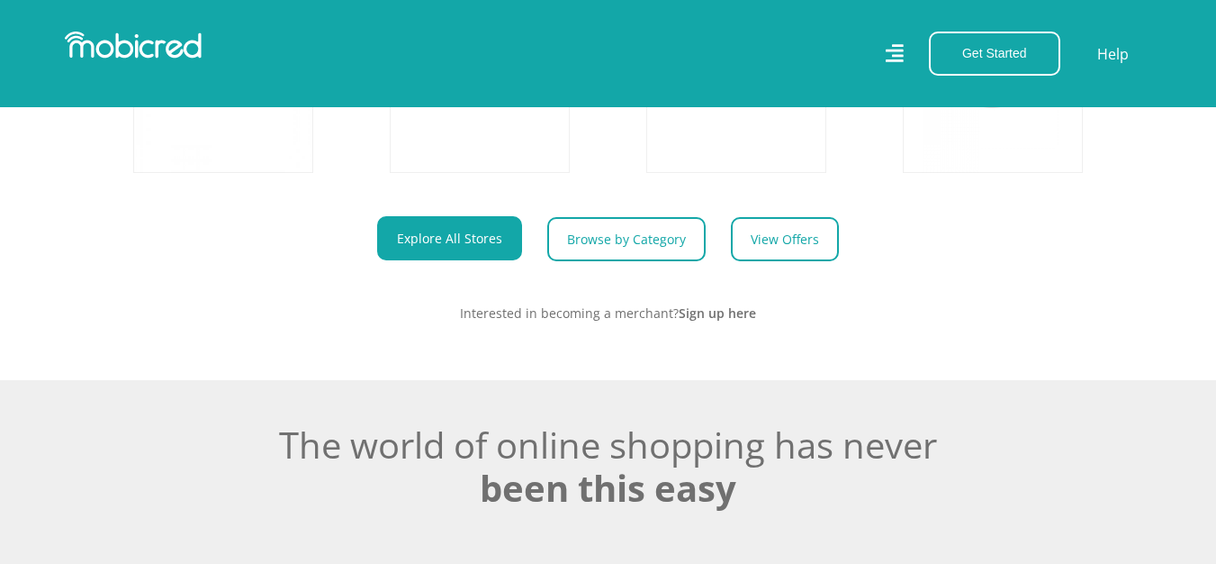
scroll to position [563, 0]
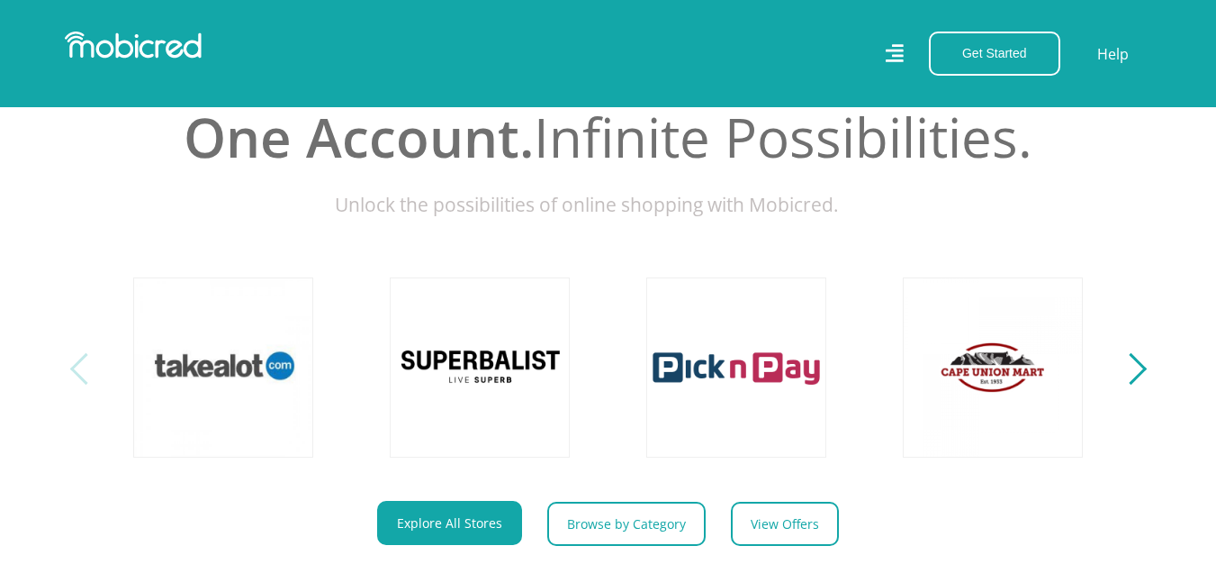
click at [1137, 384] on div "Next" at bounding box center [1131, 369] width 32 height 32
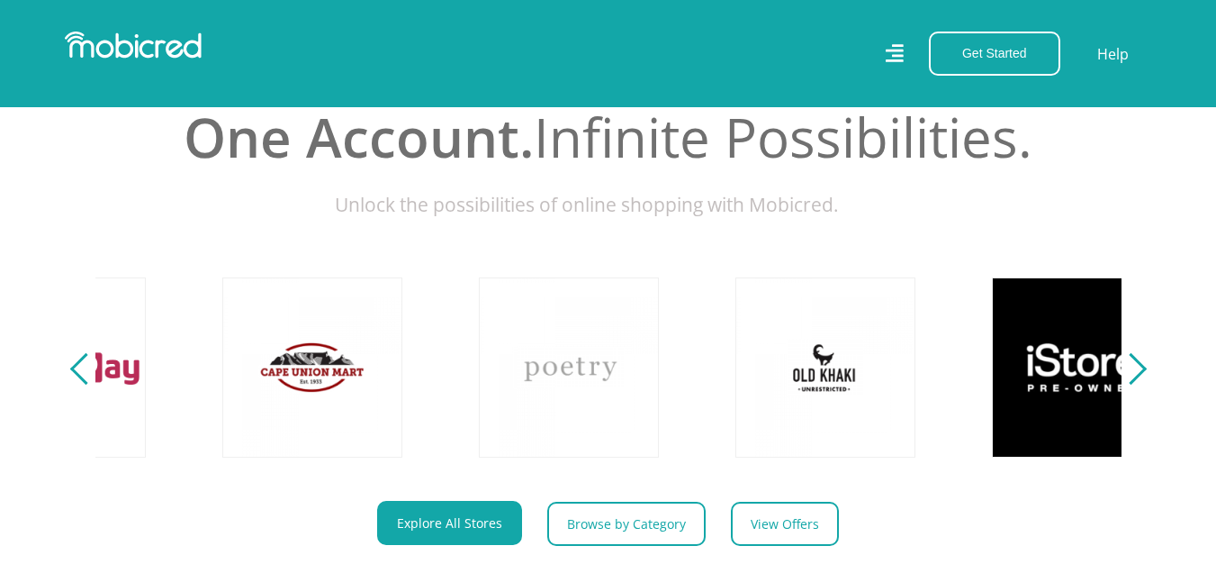
scroll to position [0, 1026]
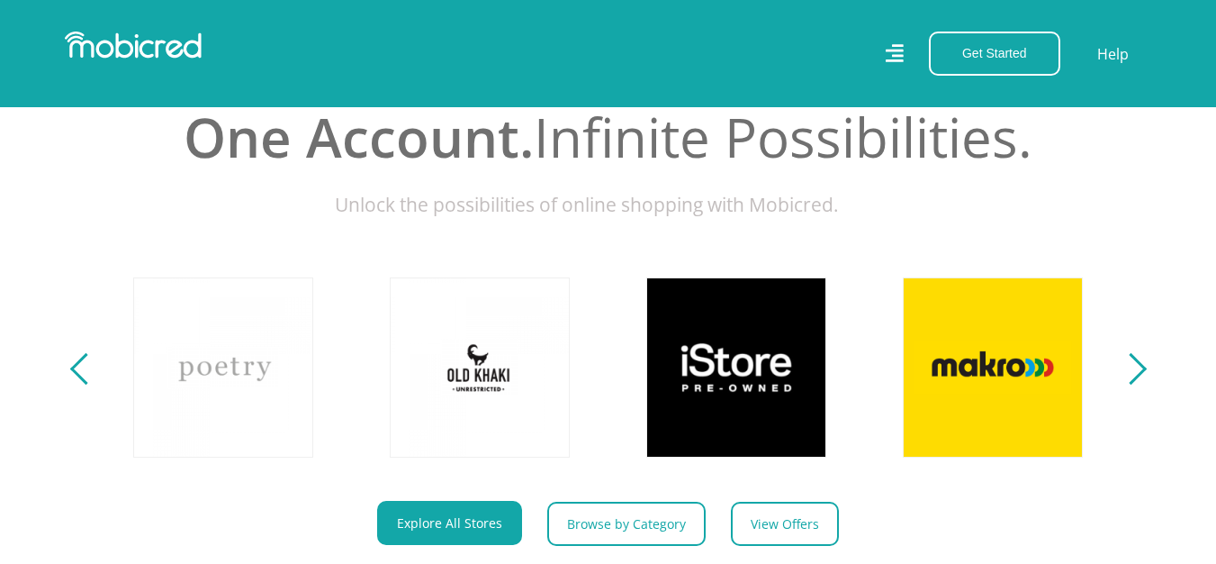
click at [92, 384] on div "Previous" at bounding box center [85, 369] width 32 height 32
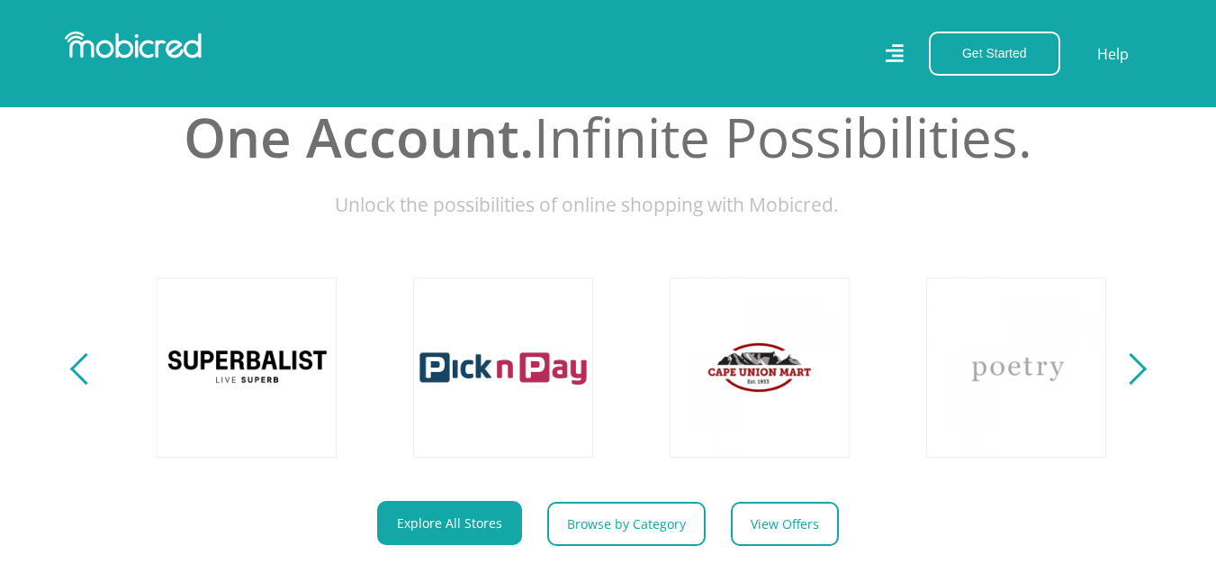
scroll to position [0, 0]
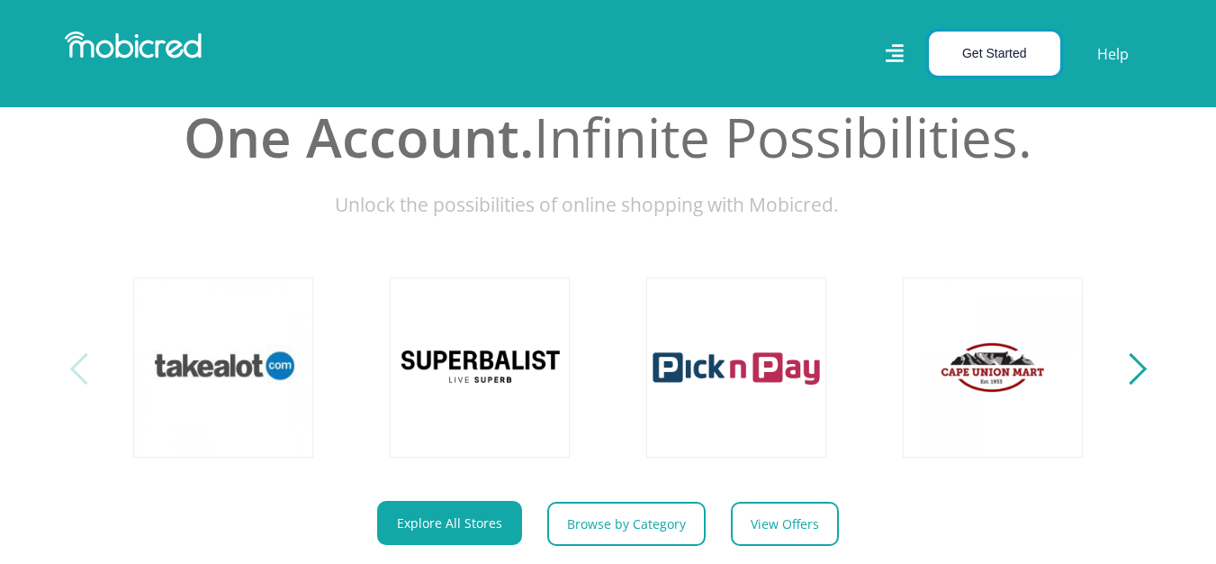
click at [969, 52] on button "Get Started" at bounding box center [994, 54] width 131 height 44
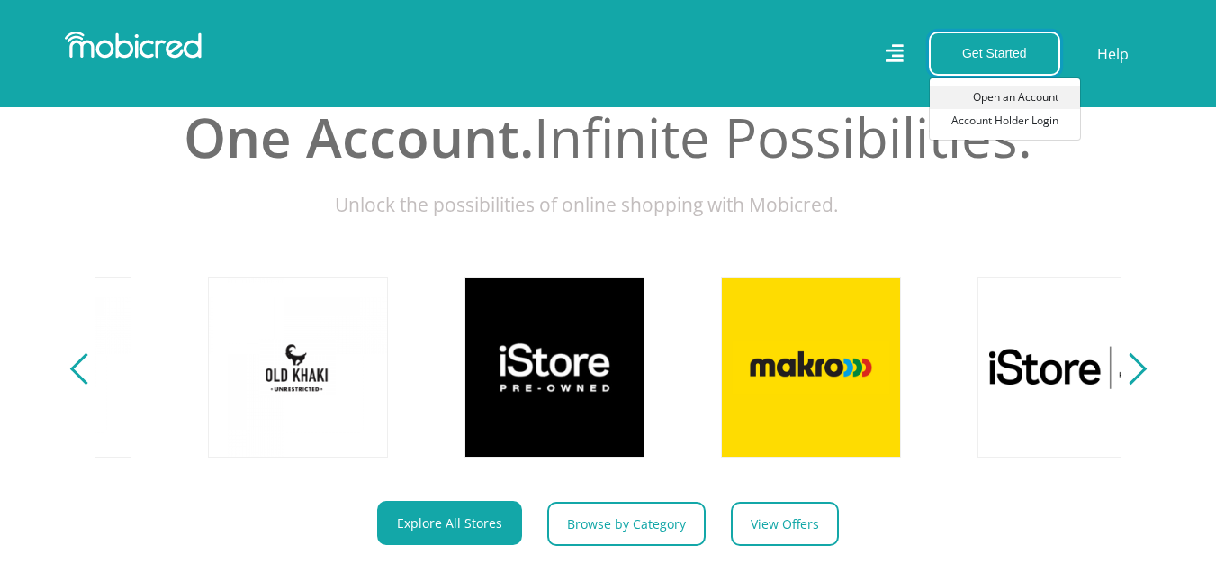
scroll to position [0, 1283]
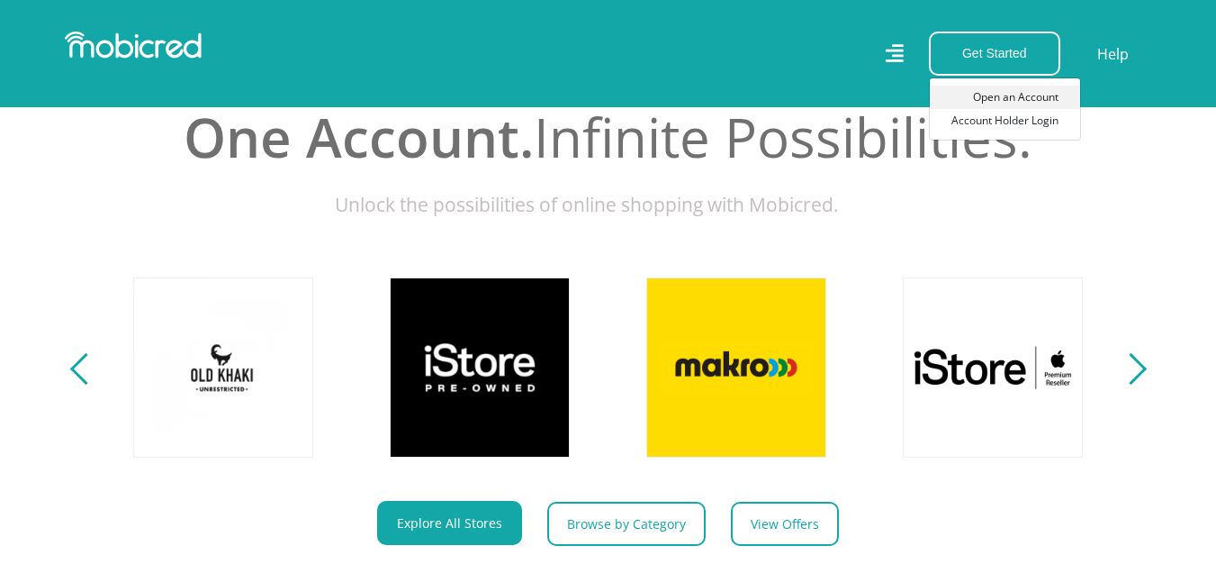
click at [1003, 90] on link "Open an Account" at bounding box center [1005, 97] width 150 height 23
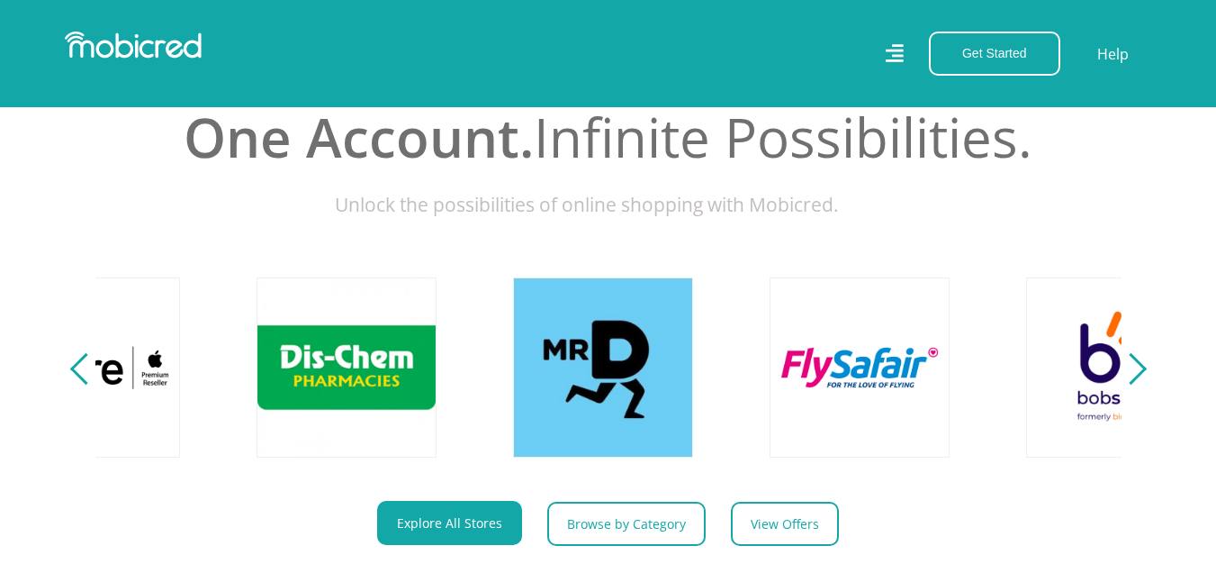
scroll to position [0, 2309]
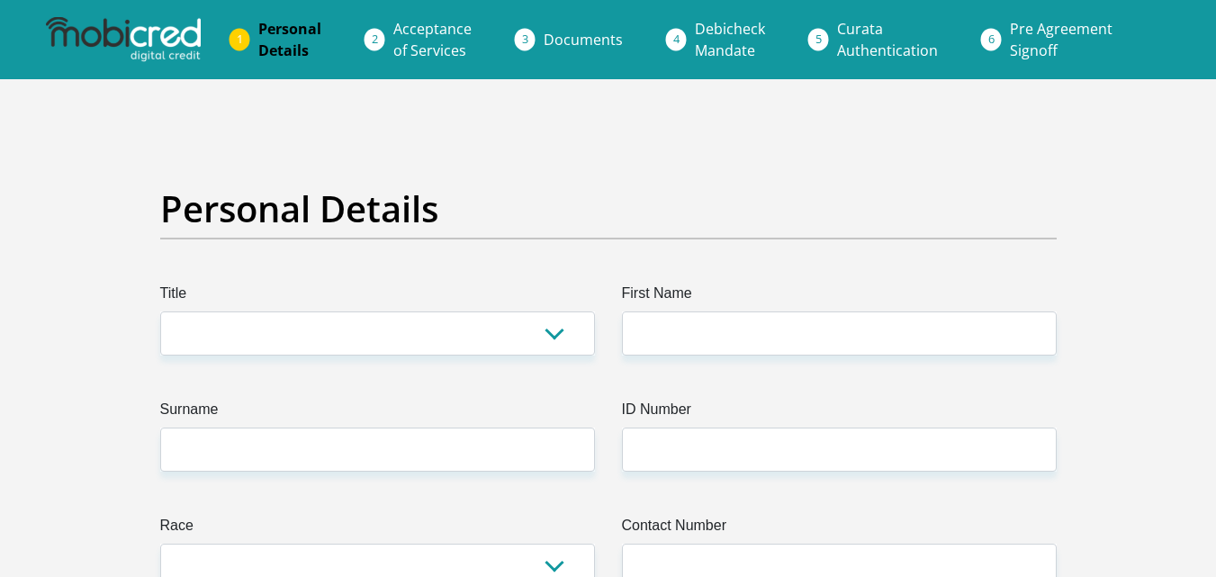
drag, startPoint x: 547, startPoint y: 307, endPoint x: 544, endPoint y: 354, distance: 47.0
click at [544, 354] on div "Title Mr Ms Mrs Dr [PERSON_NAME]" at bounding box center [377, 319] width 435 height 73
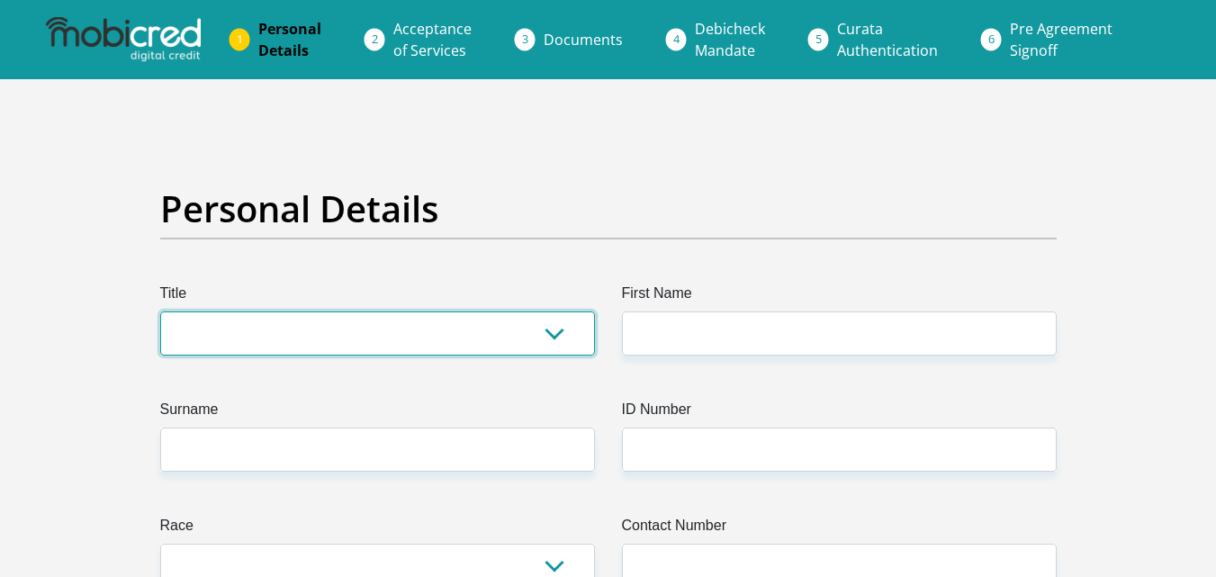
click at [544, 354] on select "Mr Ms Mrs Dr [PERSON_NAME]" at bounding box center [377, 334] width 435 height 44
select select "Mr"
click at [160, 312] on select "Mr Ms Mrs Dr [PERSON_NAME]" at bounding box center [377, 334] width 435 height 44
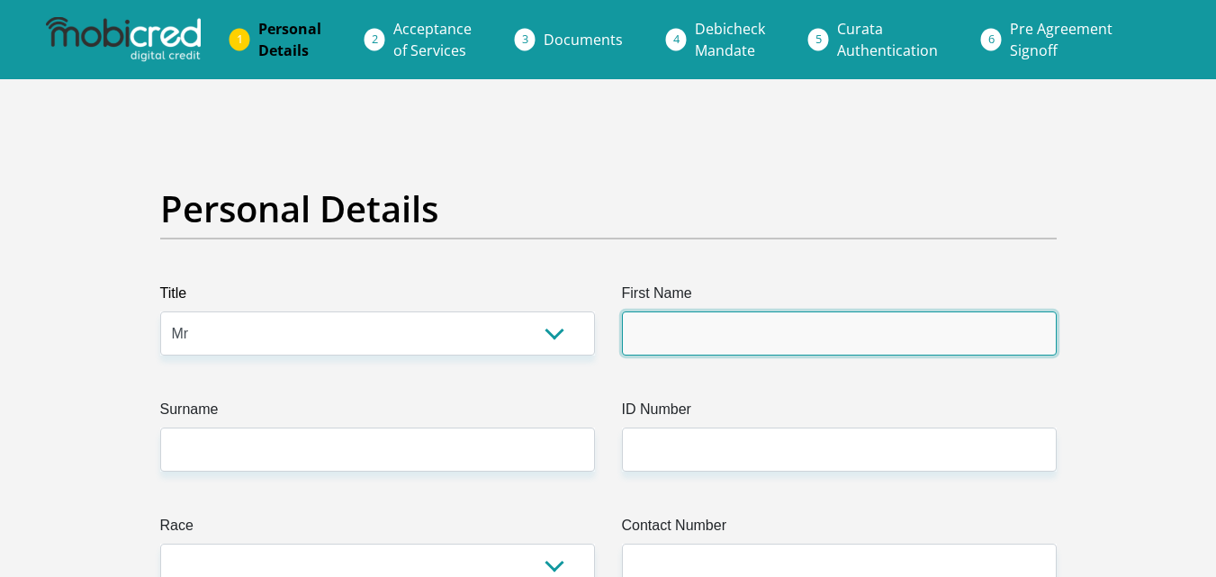
click at [708, 339] on input "First Name" at bounding box center [839, 334] width 435 height 44
type input "Sibusiso"
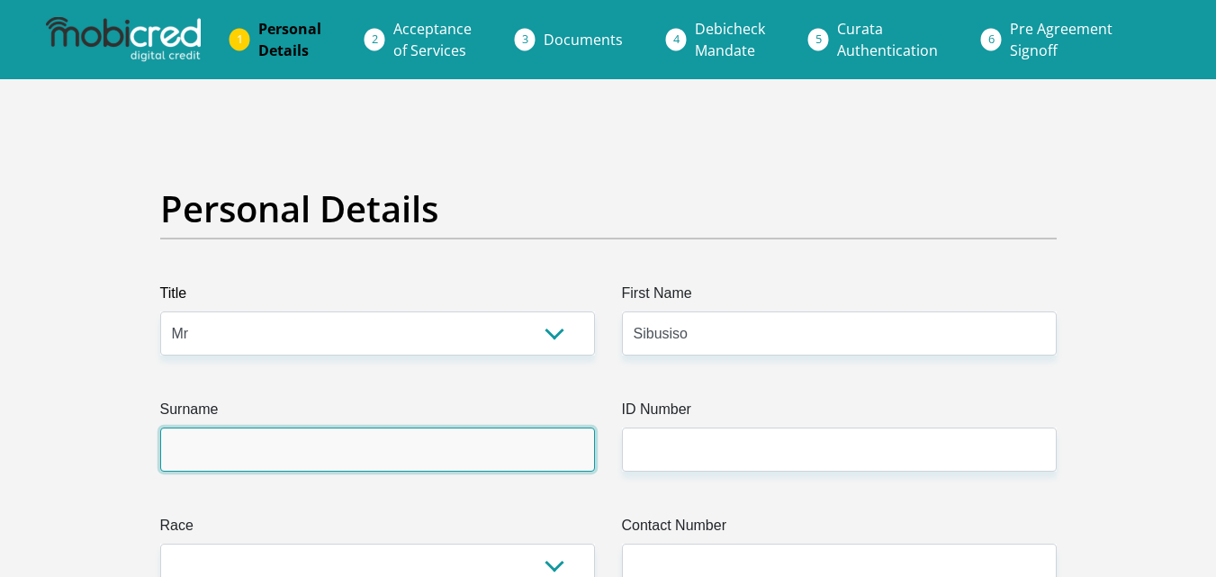
type input "Landu"
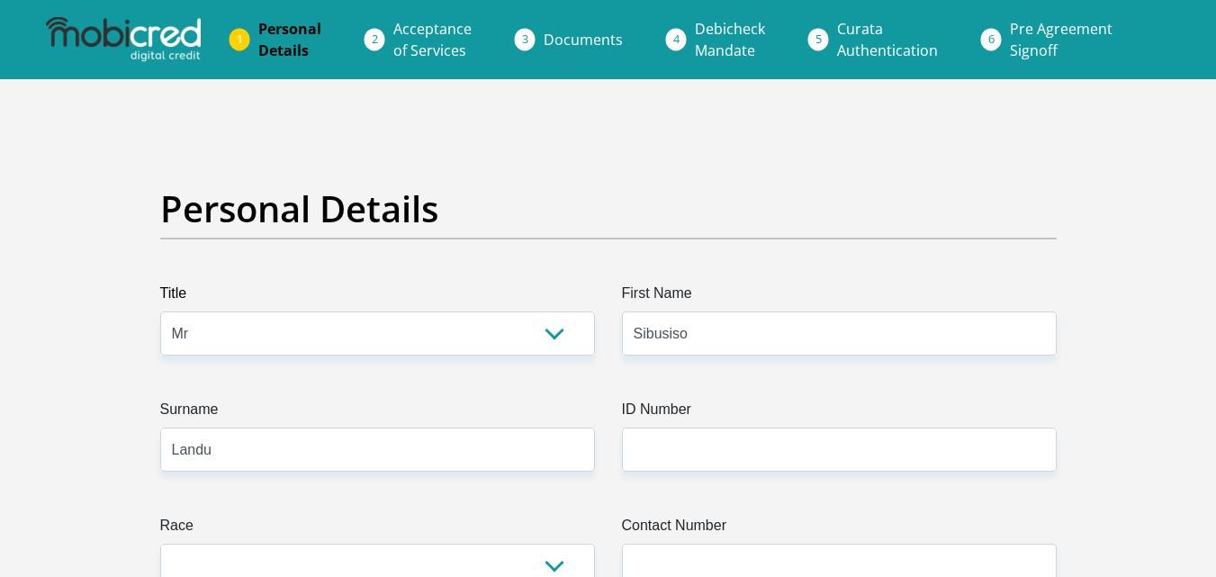
select select "ZAF"
type input "[STREET_ADDRESS]"
type input "Soweto"
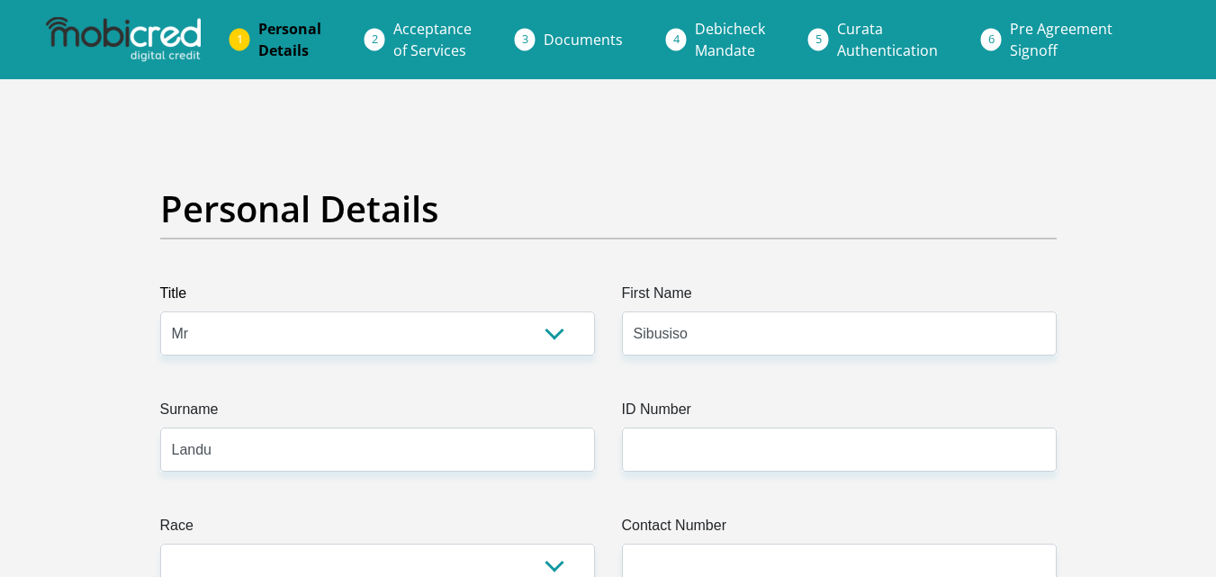
type input "1804"
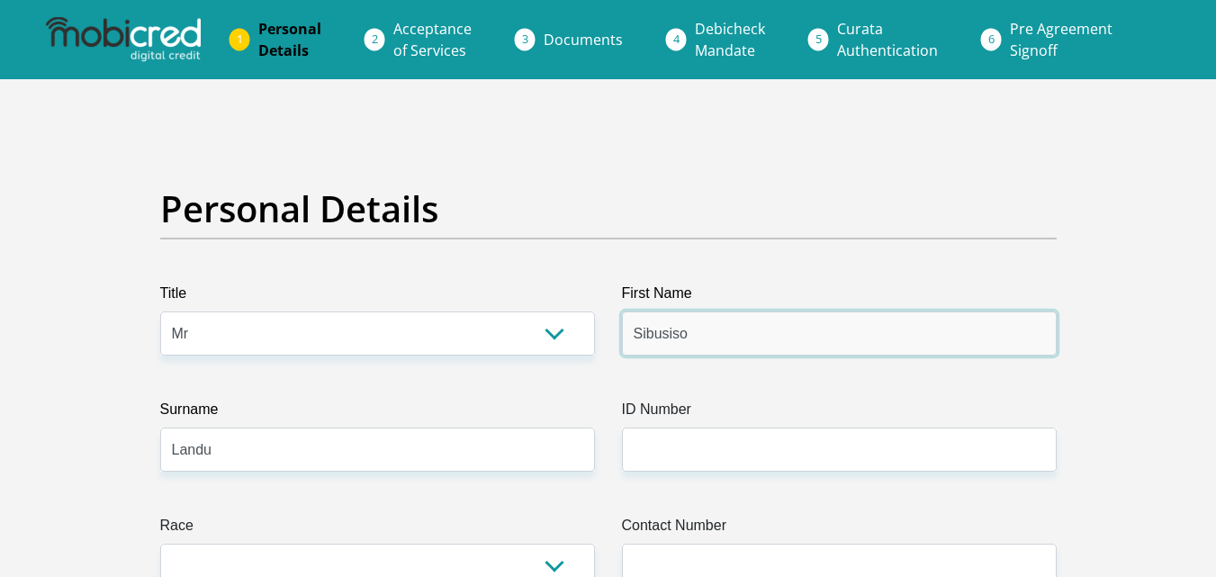
scroll to position [89, 0]
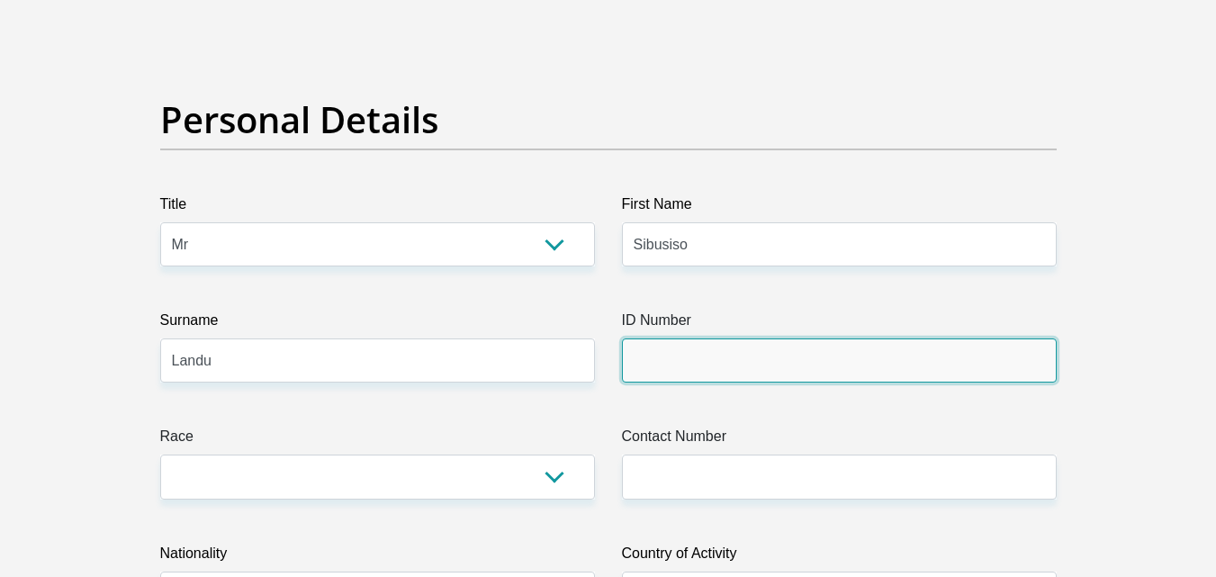
click at [704, 360] on input "ID Number" at bounding box center [839, 361] width 435 height 44
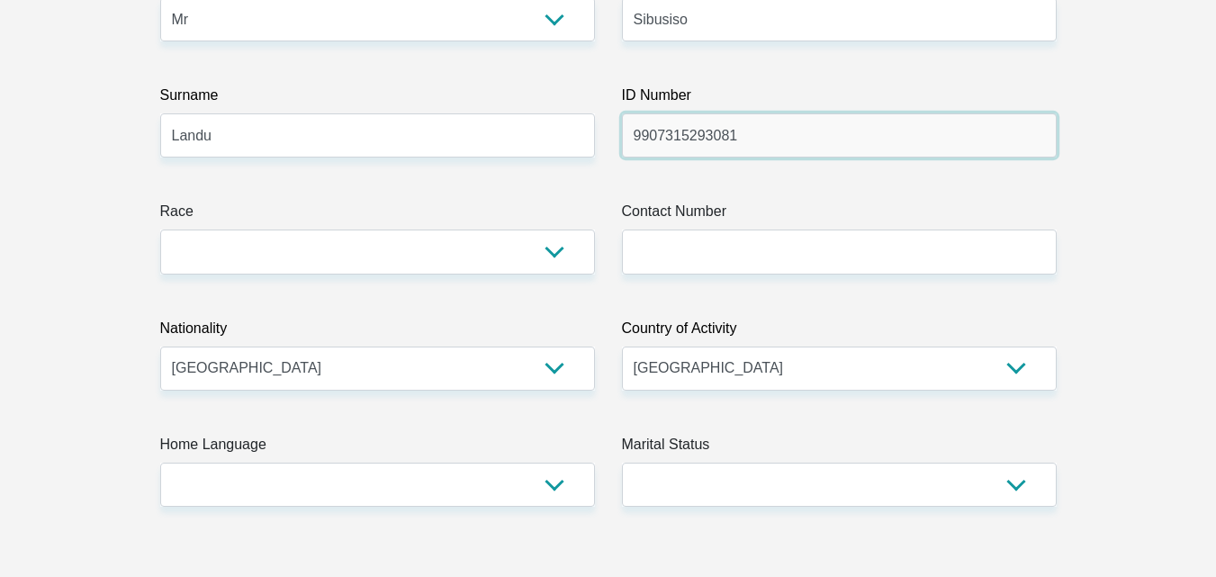
scroll to position [319, 0]
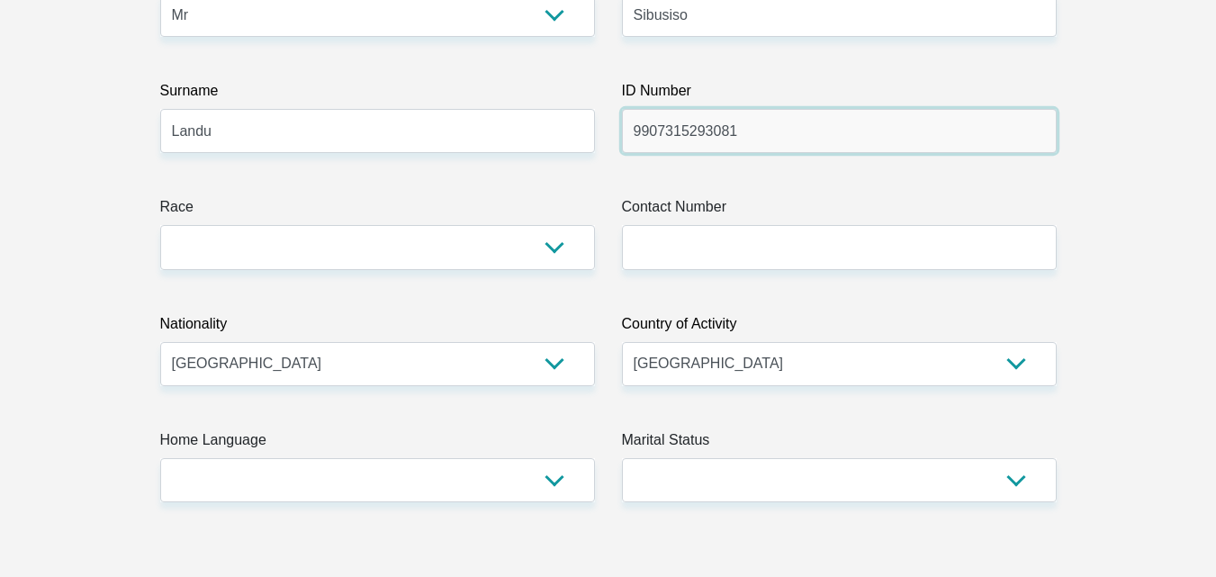
type input "9907315293081"
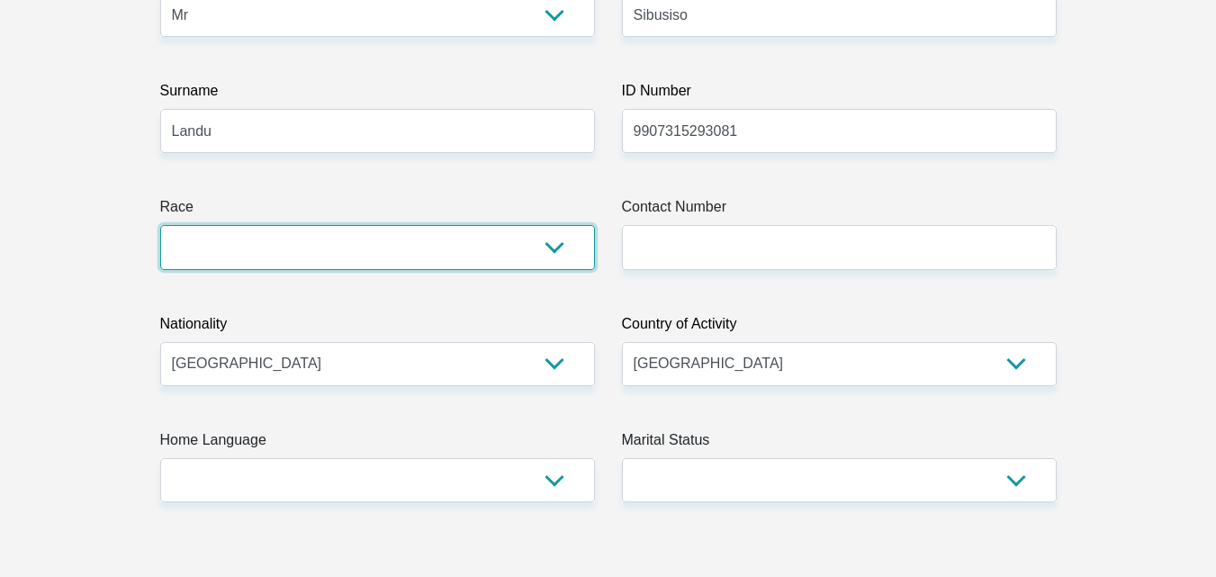
click at [552, 255] on select "Black Coloured Indian White Other" at bounding box center [377, 247] width 435 height 44
select select "1"
click at [160, 225] on select "Black Coloured Indian White Other" at bounding box center [377, 247] width 435 height 44
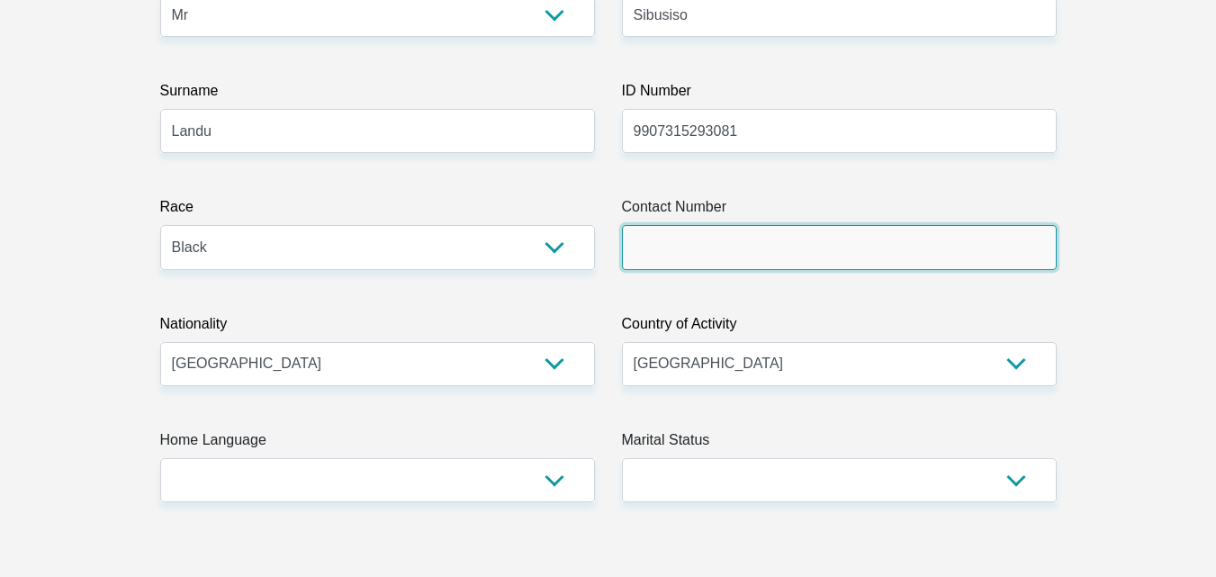
click at [710, 248] on input "Contact Number" at bounding box center [839, 247] width 435 height 44
type input "0717548660"
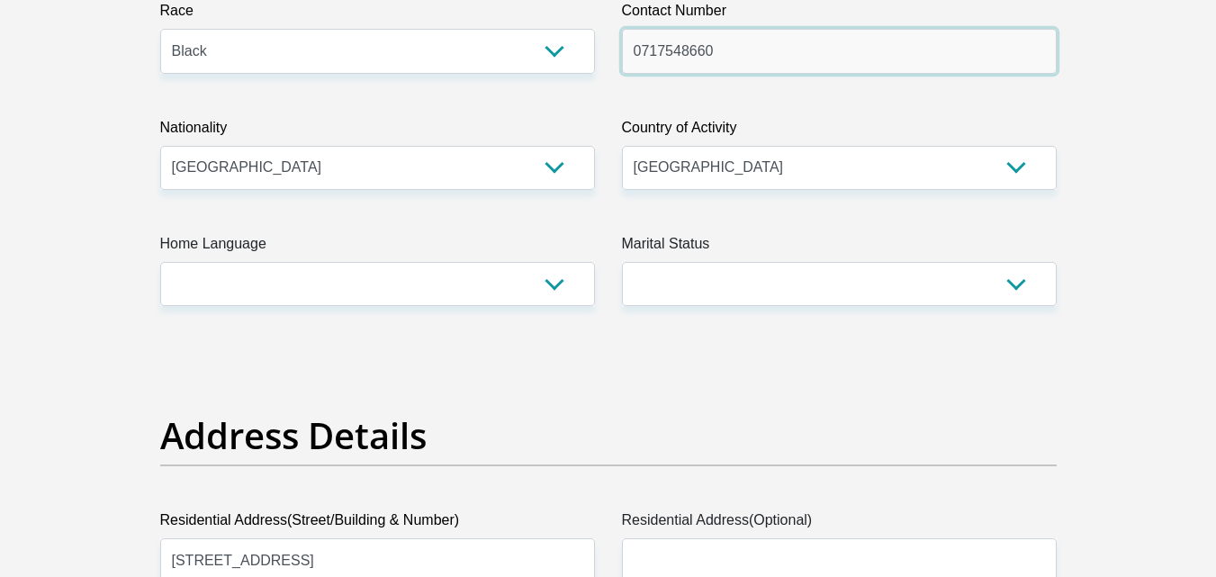
scroll to position [516, 0]
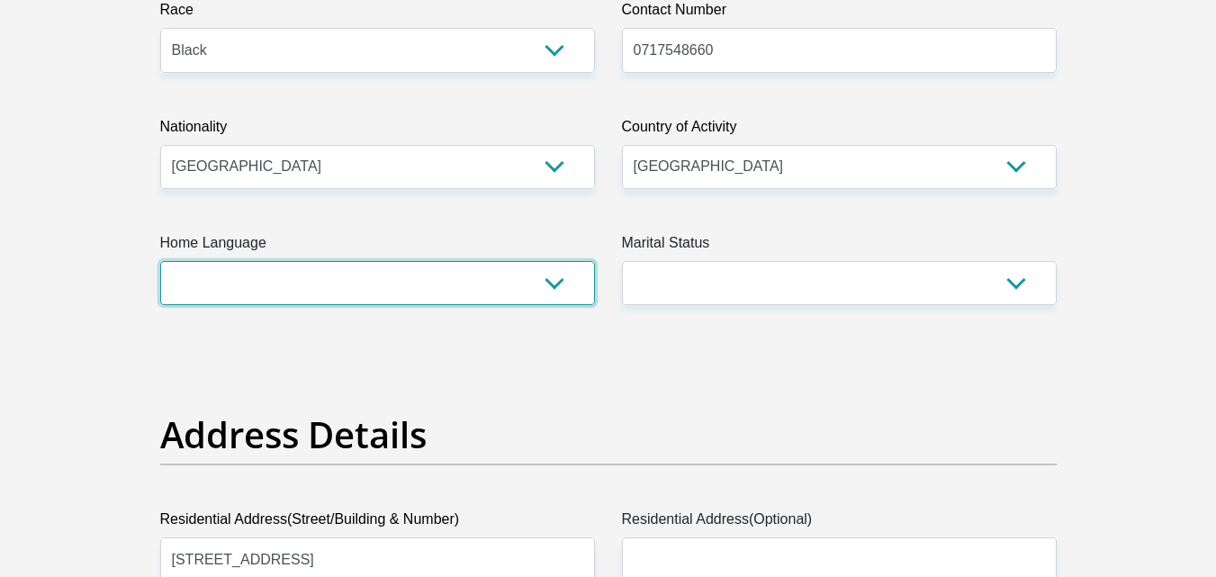
click at [548, 294] on select "Afrikaans English Sepedi South Ndebele Southern Sotho Swati Tsonga Tswana Venda…" at bounding box center [377, 283] width 435 height 44
select select "eng"
click at [160, 261] on select "Afrikaans English Sepedi South Ndebele Southern Sotho Swati Tsonga Tswana Venda…" at bounding box center [377, 283] width 435 height 44
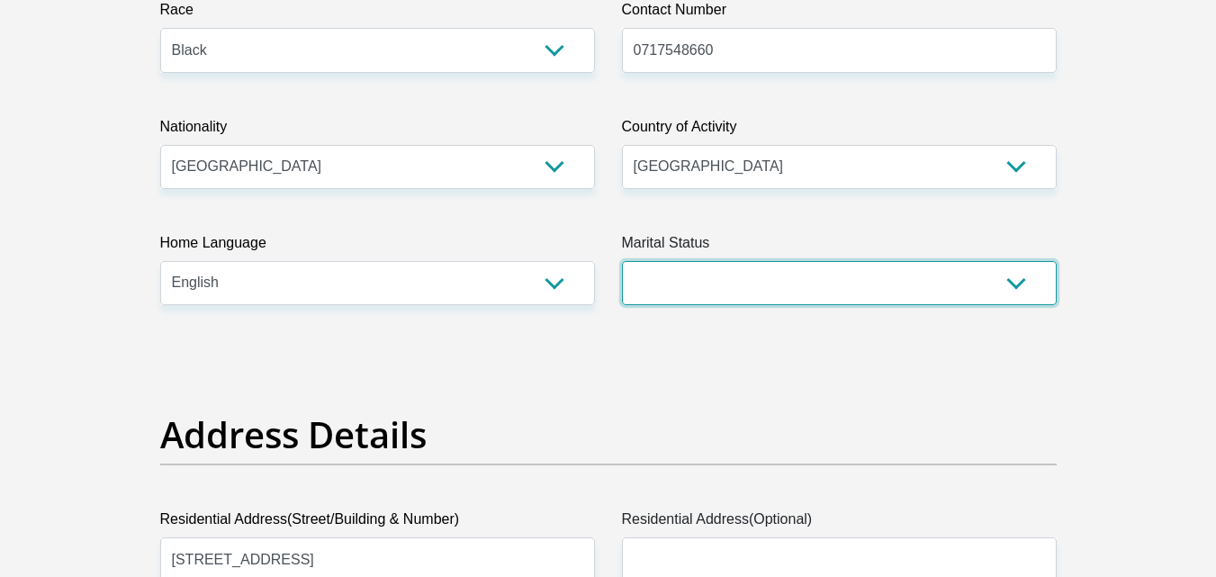
click at [862, 297] on select "Married ANC Single Divorced Widowed Married COP or Customary Law" at bounding box center [839, 283] width 435 height 44
select select "2"
click at [622, 261] on select "Married ANC Single Divorced Widowed Married COP or Customary Law" at bounding box center [839, 283] width 435 height 44
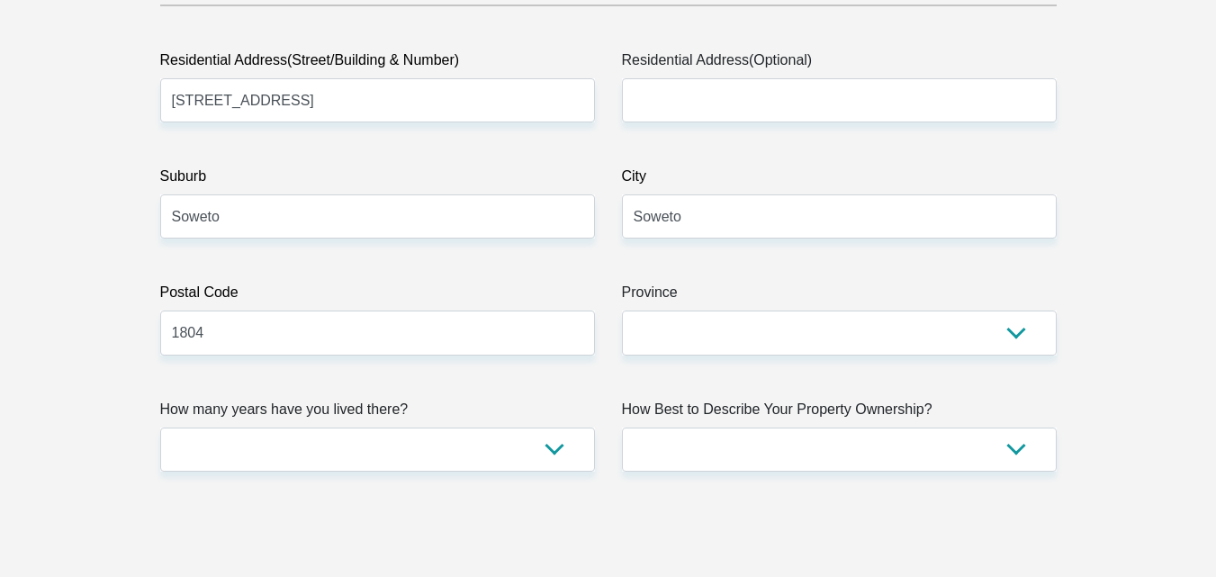
scroll to position [940, 0]
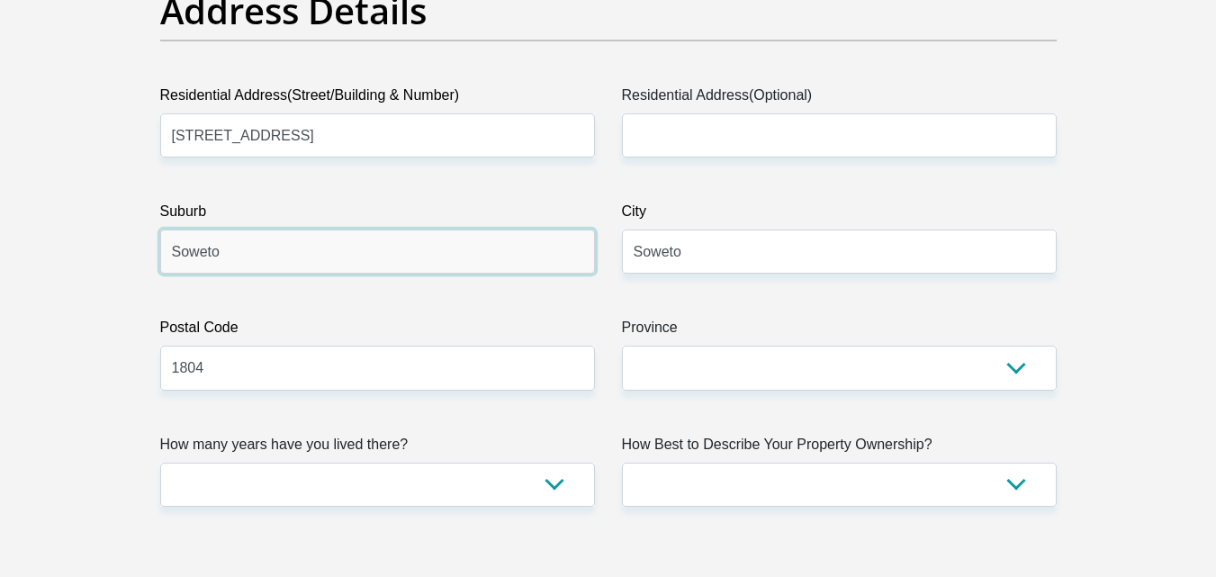
drag, startPoint x: 237, startPoint y: 245, endPoint x: 67, endPoint y: 248, distance: 170.2
type input "Orlando East"
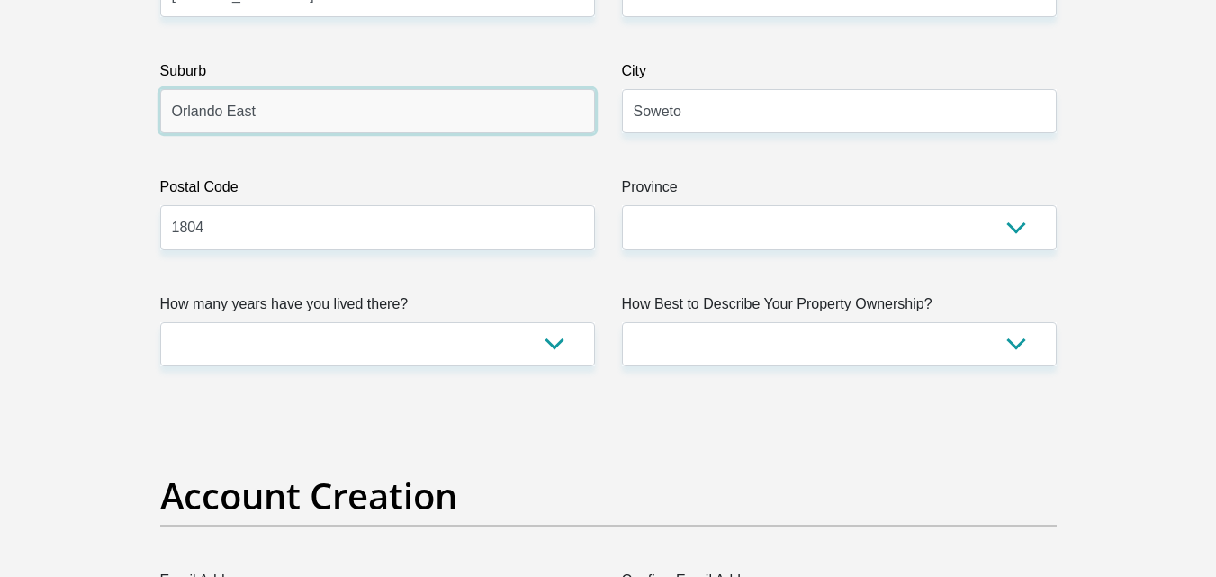
scroll to position [1085, 0]
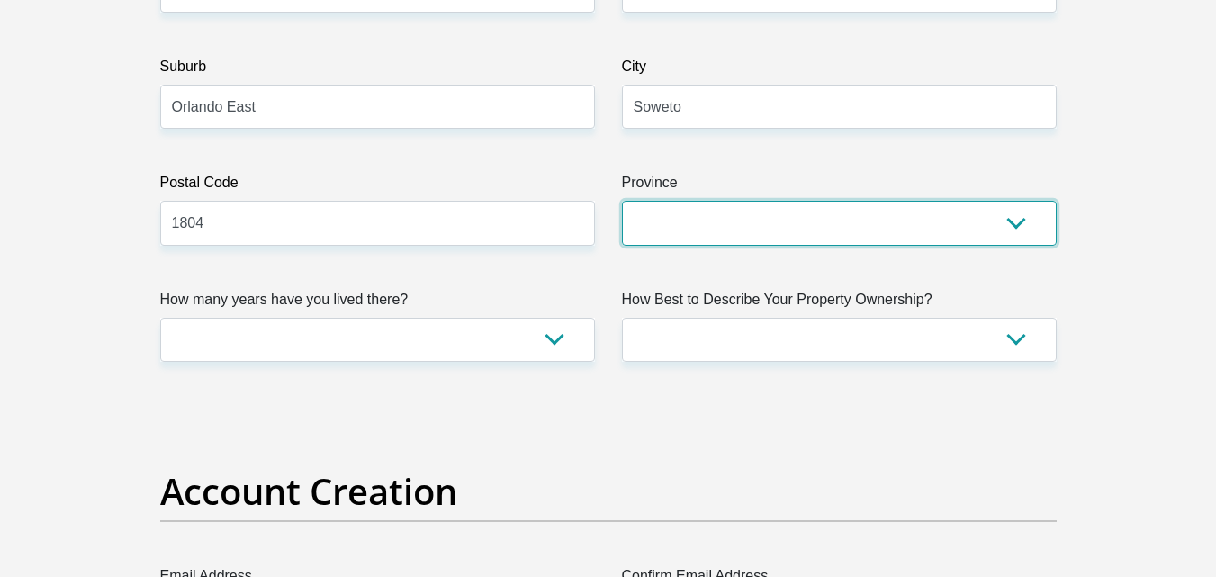
click at [779, 231] on select "Eastern Cape Free State Gauteng KwaZulu-Natal Limpopo Mpumalanga Northern Cape …" at bounding box center [839, 223] width 435 height 44
select select "Gauteng"
click at [622, 201] on select "Eastern Cape Free State Gauteng KwaZulu-Natal Limpopo Mpumalanga Northern Cape …" at bounding box center [839, 223] width 435 height 44
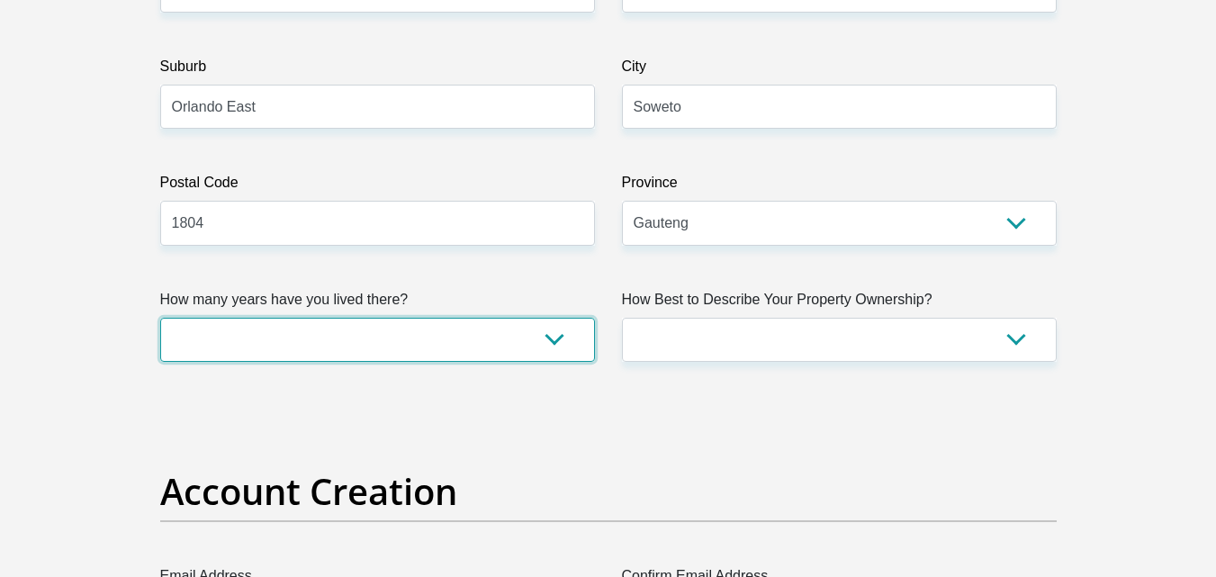
click at [543, 345] on select "less than 1 year 1-3 years 3-5 years 5+ years" at bounding box center [377, 340] width 435 height 44
select select "5"
click at [160, 318] on select "less than 1 year 1-3 years 3-5 years 5+ years" at bounding box center [377, 340] width 435 height 44
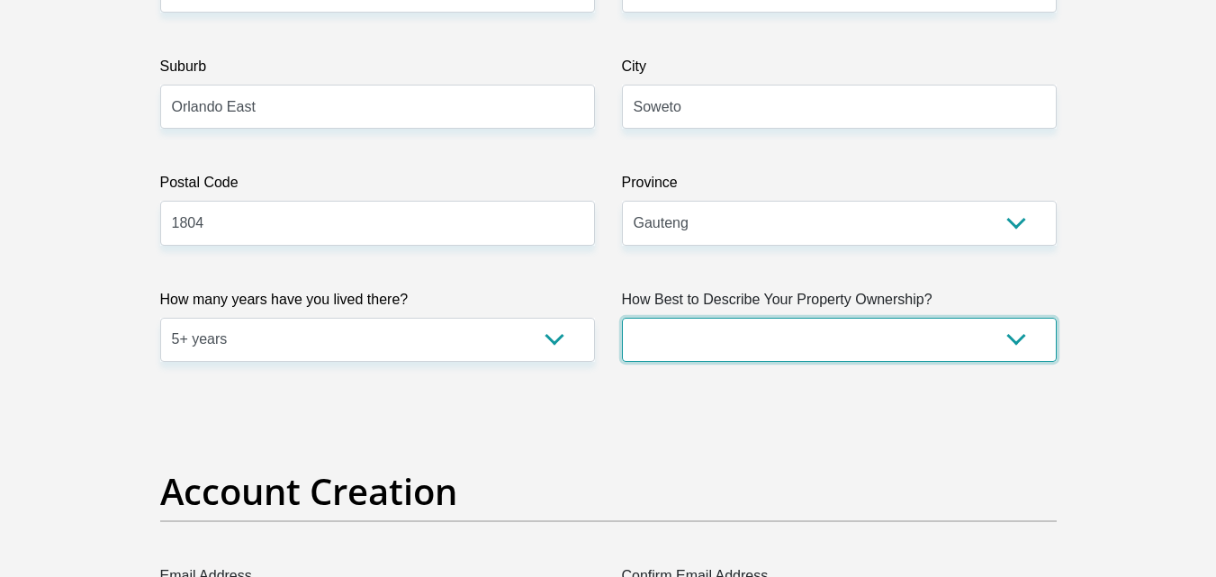
click at [808, 339] on select "Owned Rented Family Owned Company Dwelling" at bounding box center [839, 340] width 435 height 44
select select "parents"
click at [622, 318] on select "Owned Rented Family Owned Company Dwelling" at bounding box center [839, 340] width 435 height 44
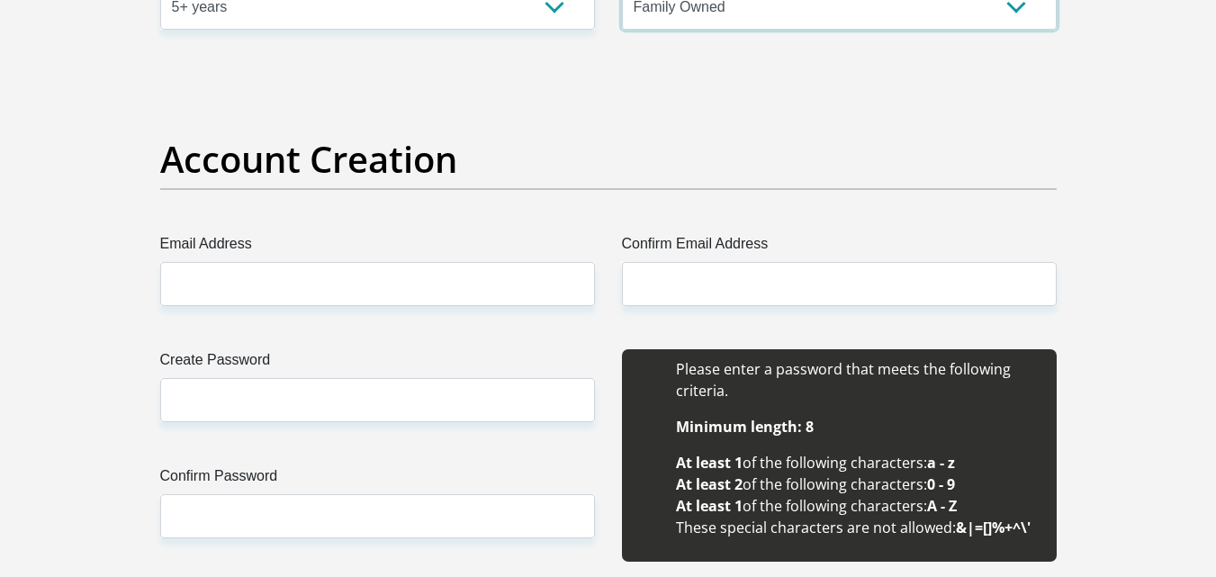
scroll to position [1418, 0]
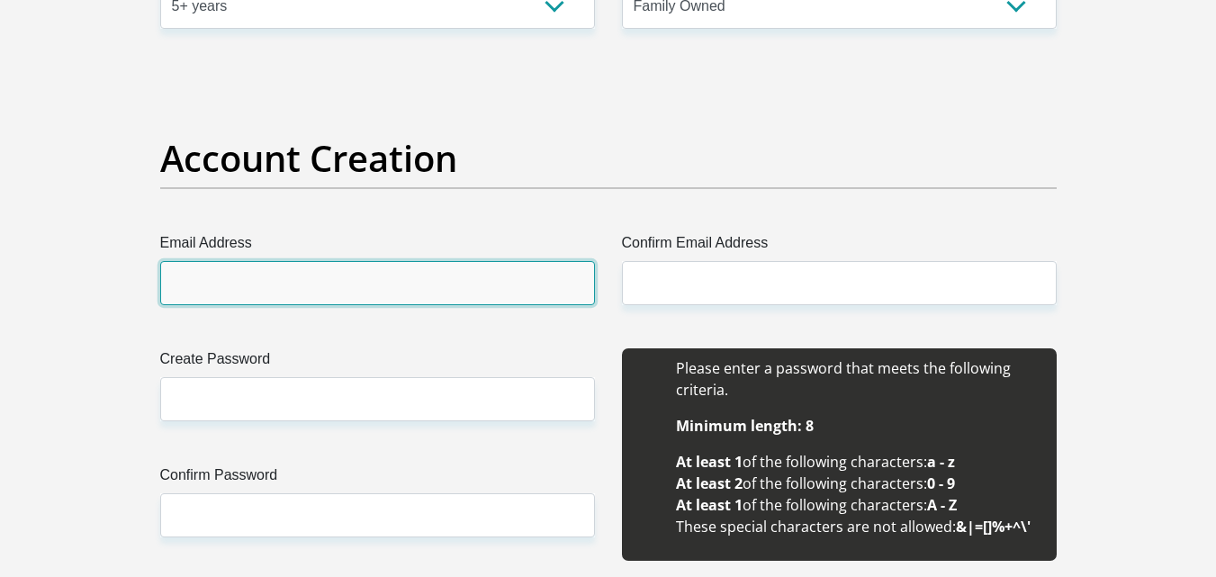
click at [362, 299] on input "Email Address" at bounding box center [377, 283] width 435 height 44
type input "landusibusiso3@gmail.com"
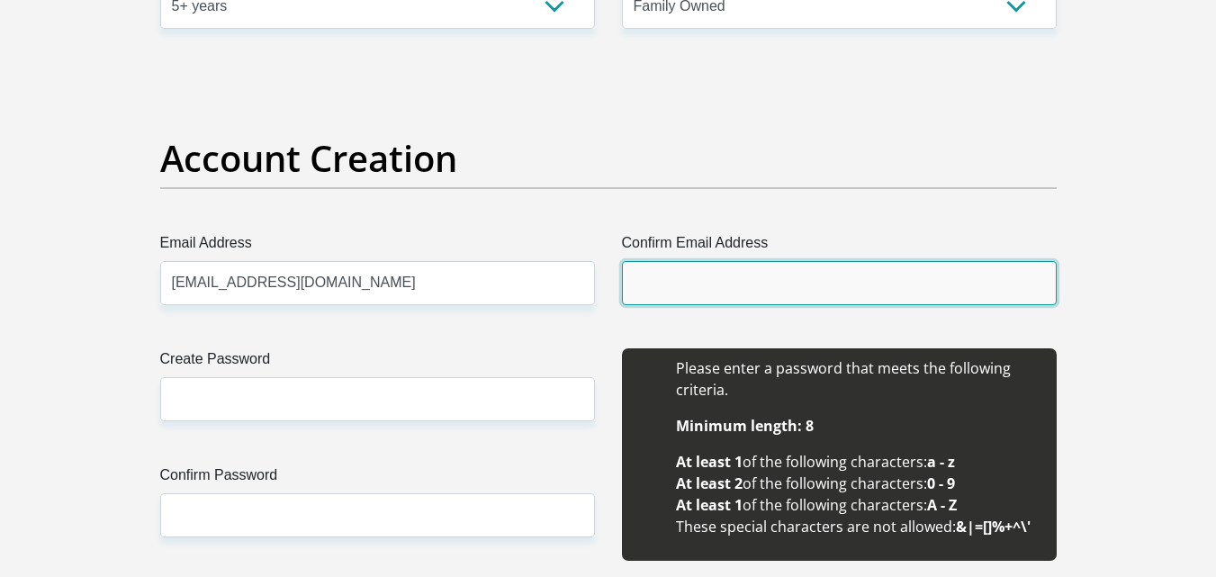
type input "landusibusiso3@gmail.com"
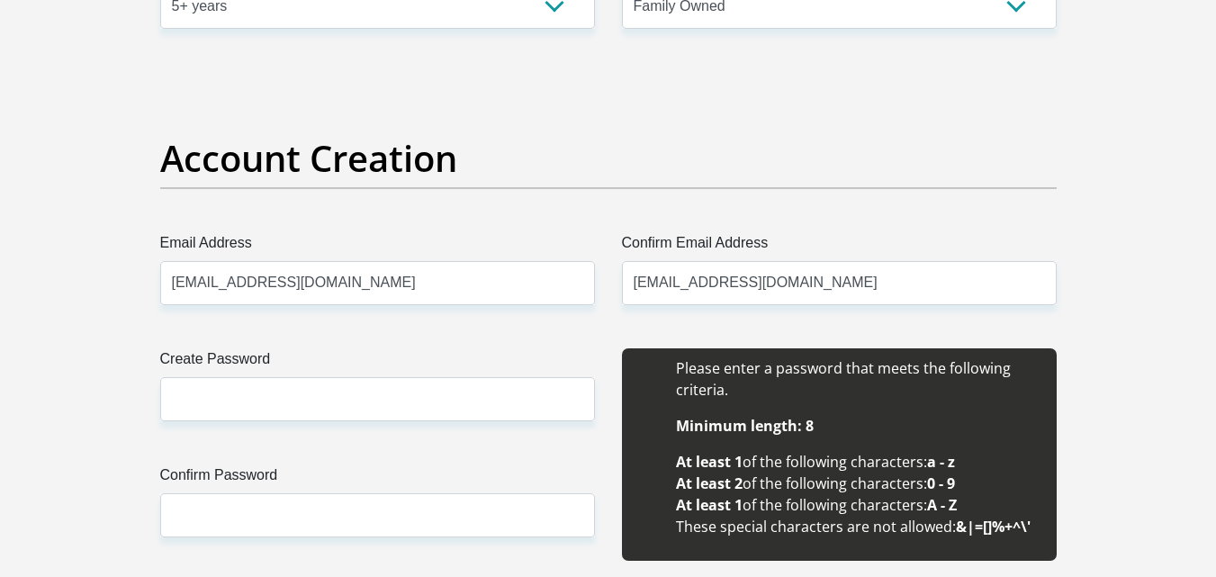
type input "Sibusiso"
type input "Landu"
type input "0717548660"
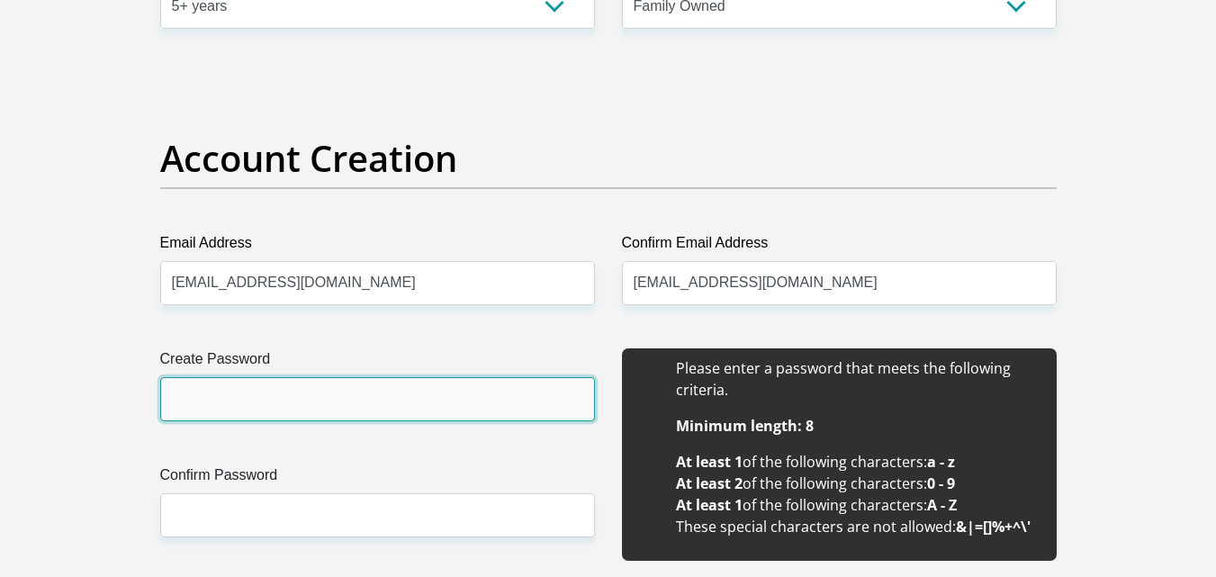
click at [364, 379] on input "Create Password" at bounding box center [377, 399] width 435 height 44
type input "Sibusiso0782100889"
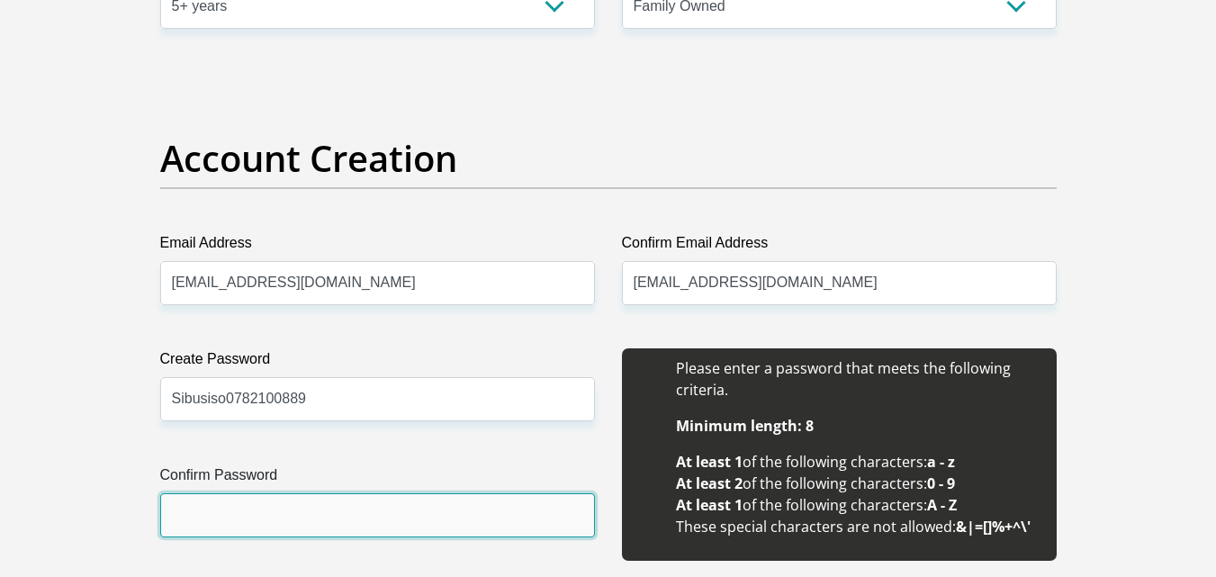
click at [311, 515] on input "Confirm Password" at bounding box center [377, 515] width 435 height 44
type input "Sibusiso0782100889"
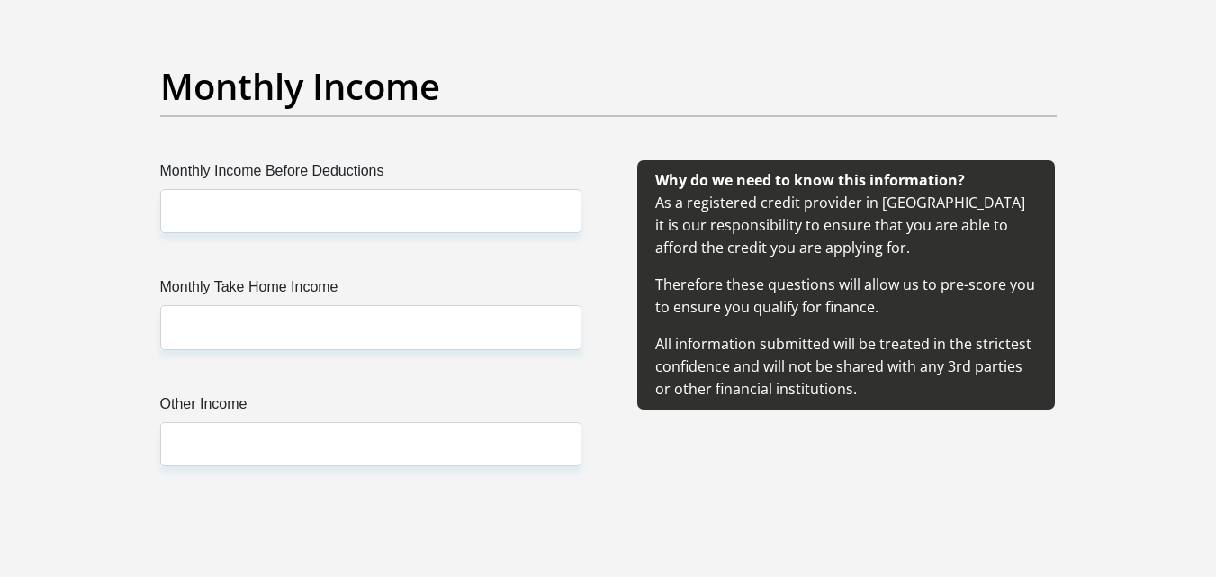
scroll to position [2043, 0]
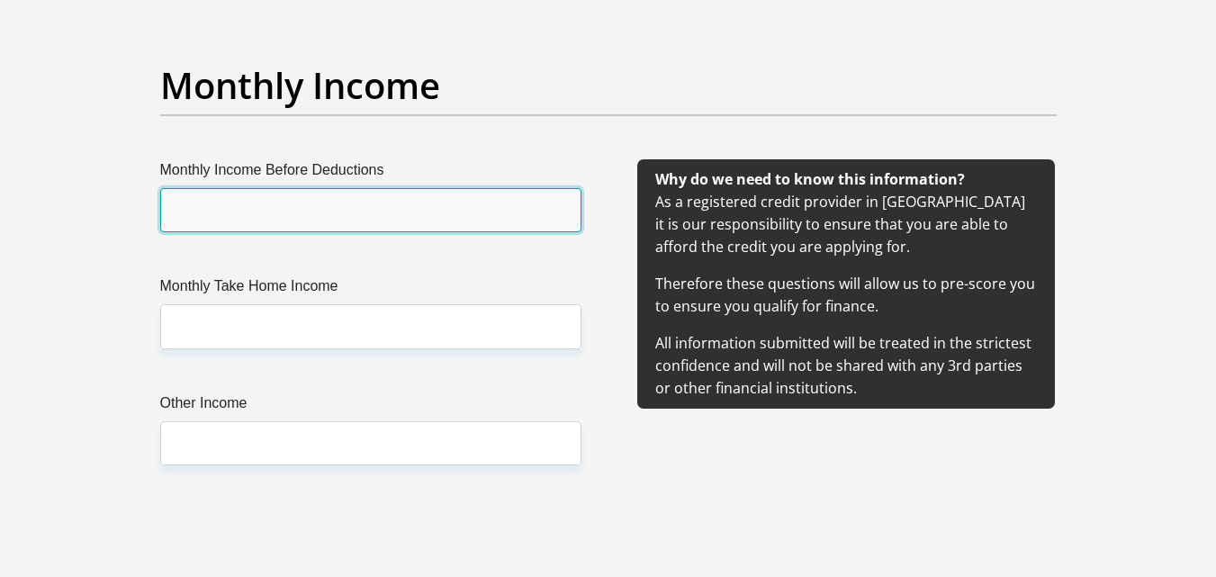
click at [282, 221] on input "Monthly Income Before Deductions" at bounding box center [370, 210] width 421 height 44
type input "6500"
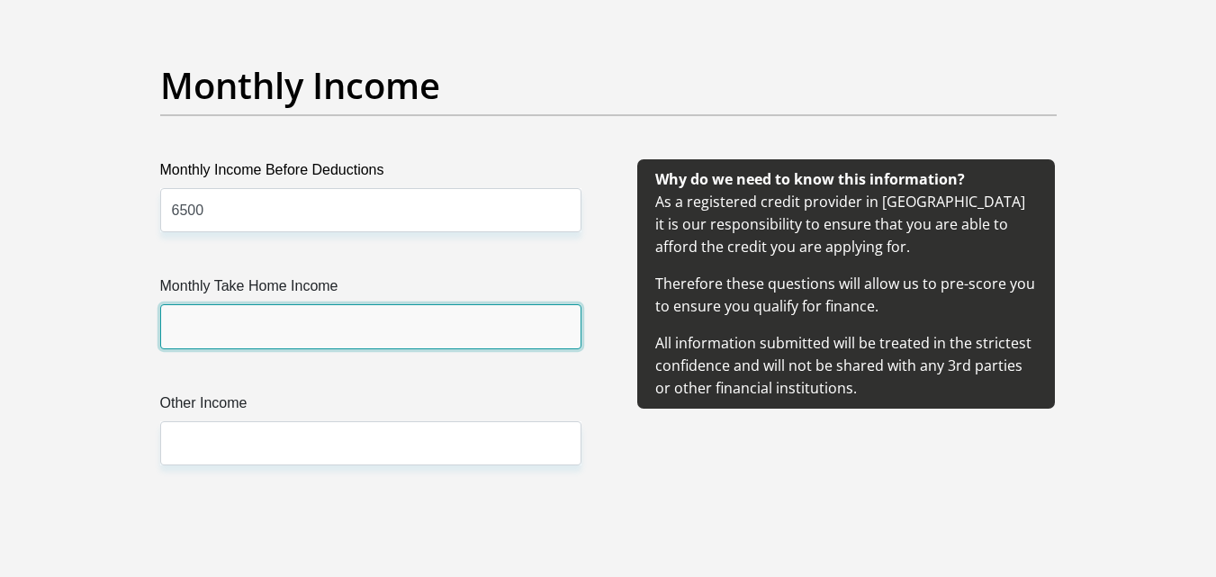
click at [294, 316] on input "Monthly Take Home Income" at bounding box center [370, 326] width 421 height 44
type input "6500"
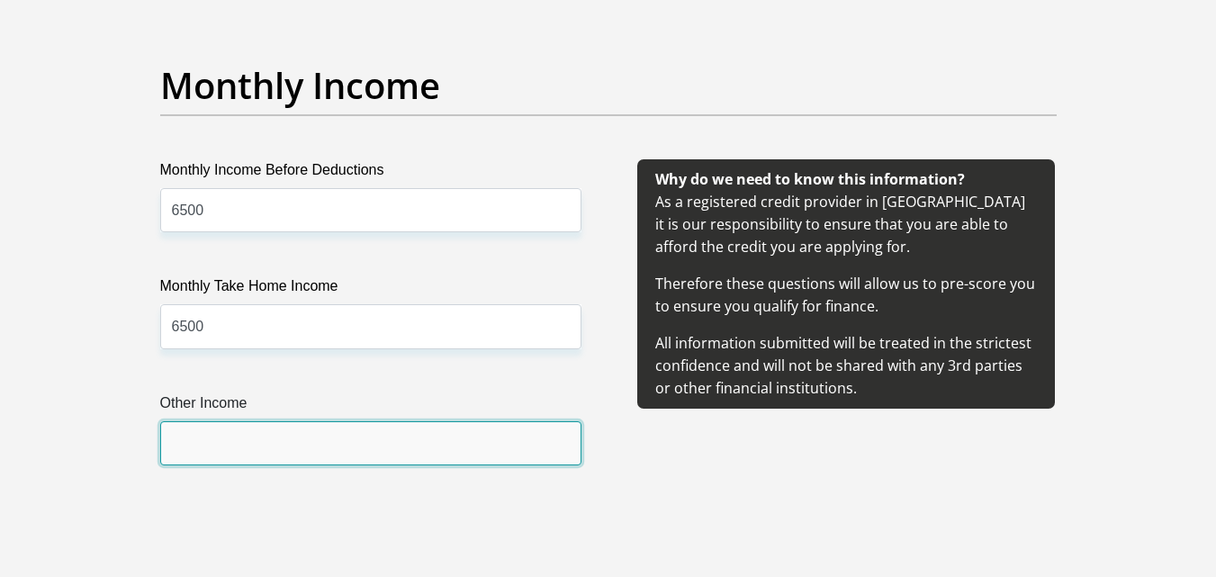
click at [275, 448] on input "Other Income" at bounding box center [370, 443] width 421 height 44
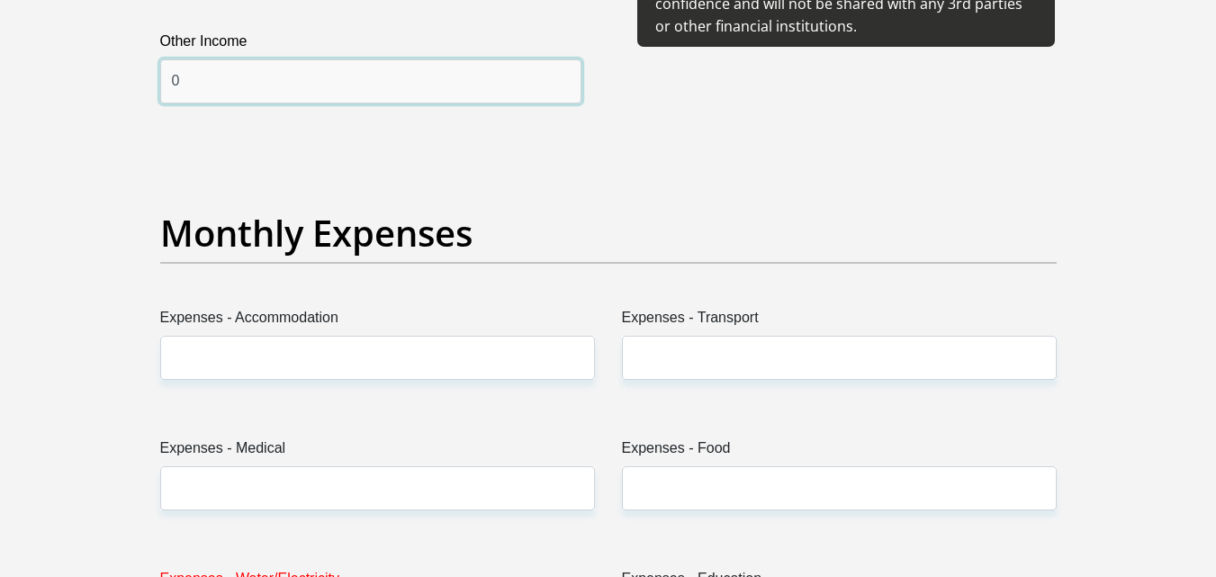
scroll to position [2407, 0]
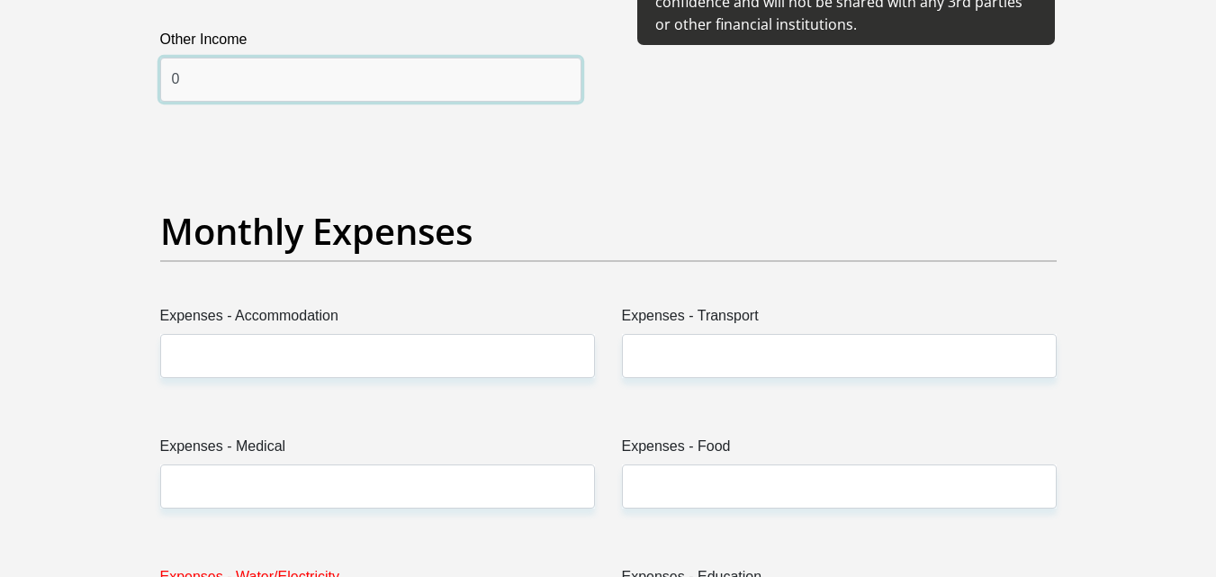
type input "0"
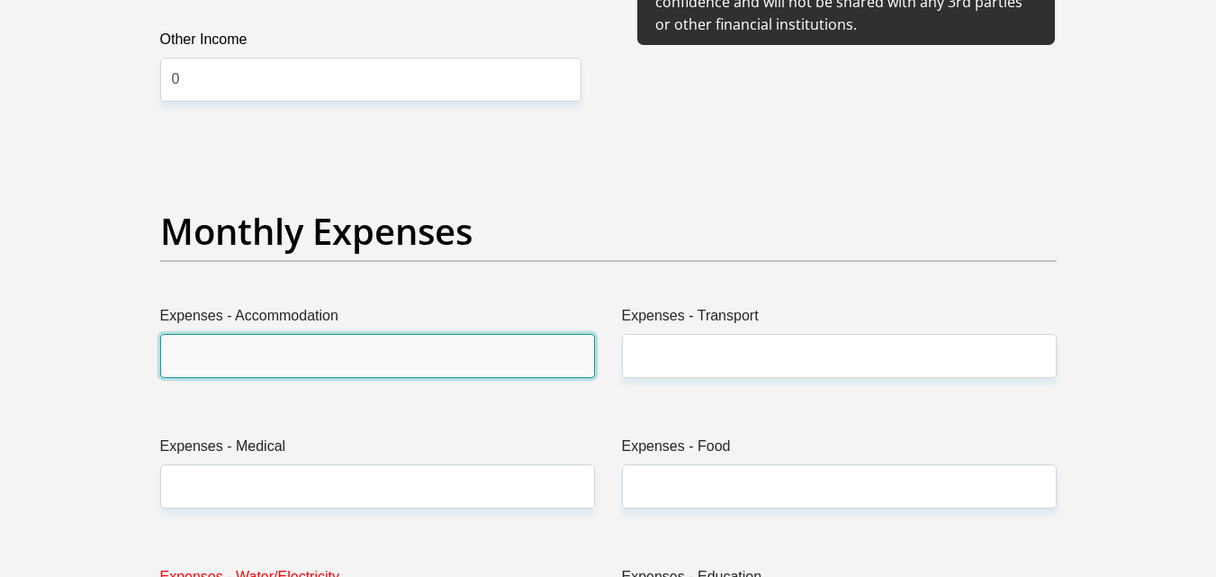
click at [305, 371] on input "Expenses - Accommodation" at bounding box center [377, 356] width 435 height 44
type input "0"
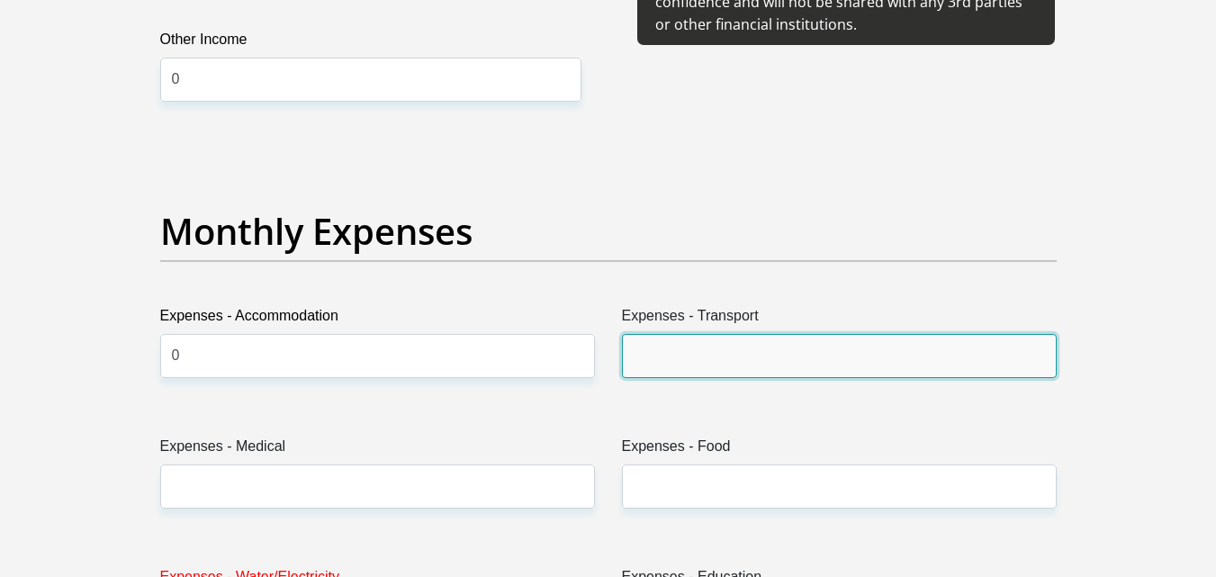
click at [766, 354] on input "Expenses - Transport" at bounding box center [839, 356] width 435 height 44
type input "0"
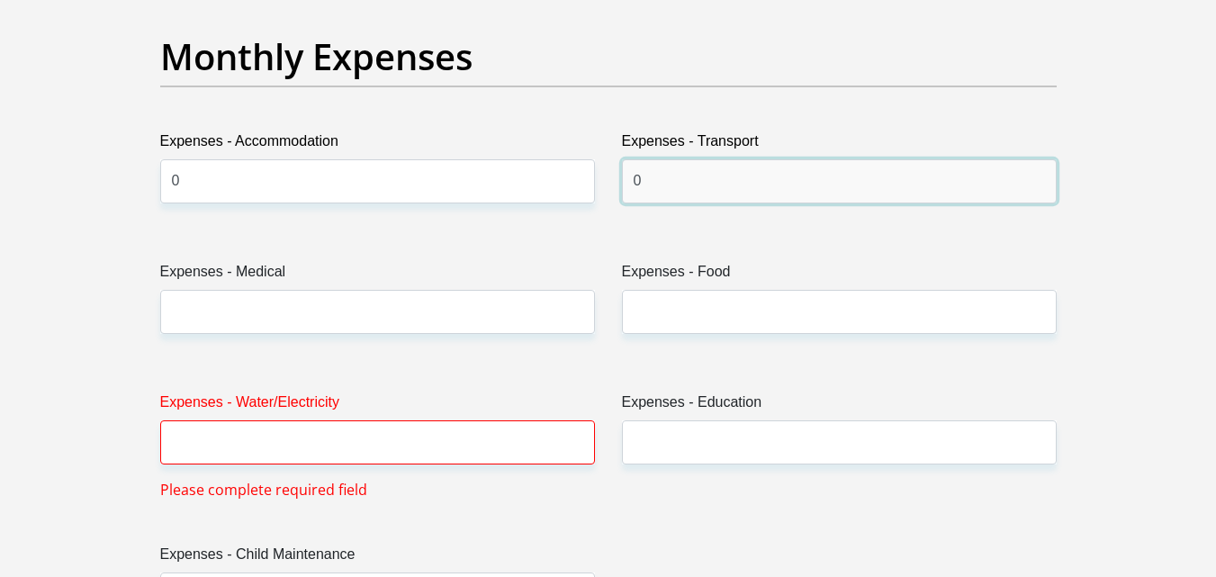
scroll to position [2582, 0]
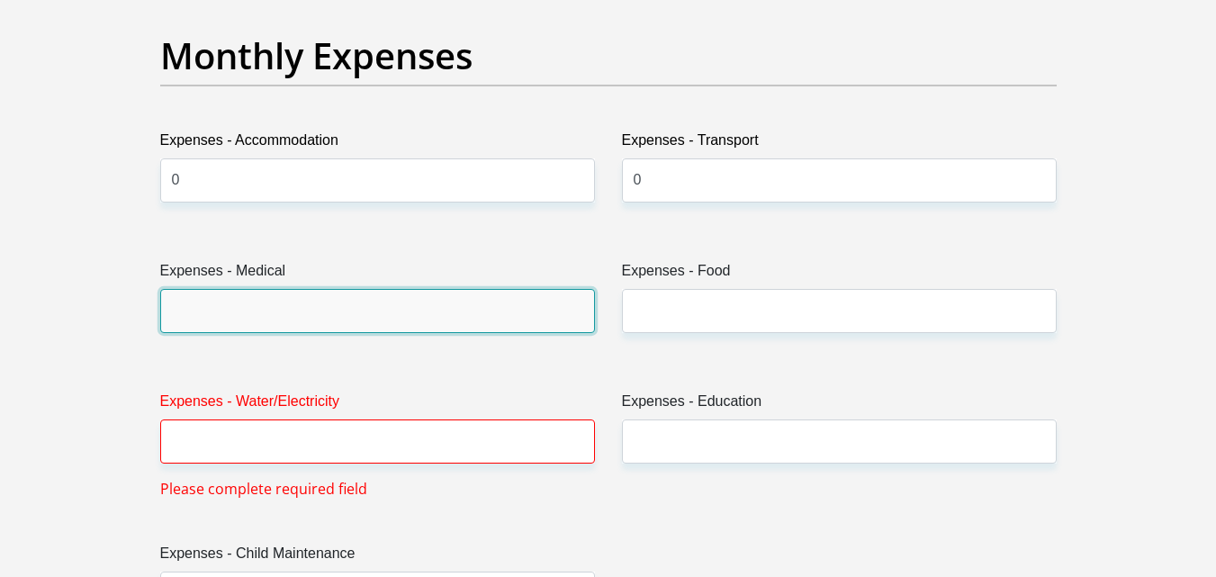
click at [332, 310] on input "Expenses - Medical" at bounding box center [377, 311] width 435 height 44
type input "0"
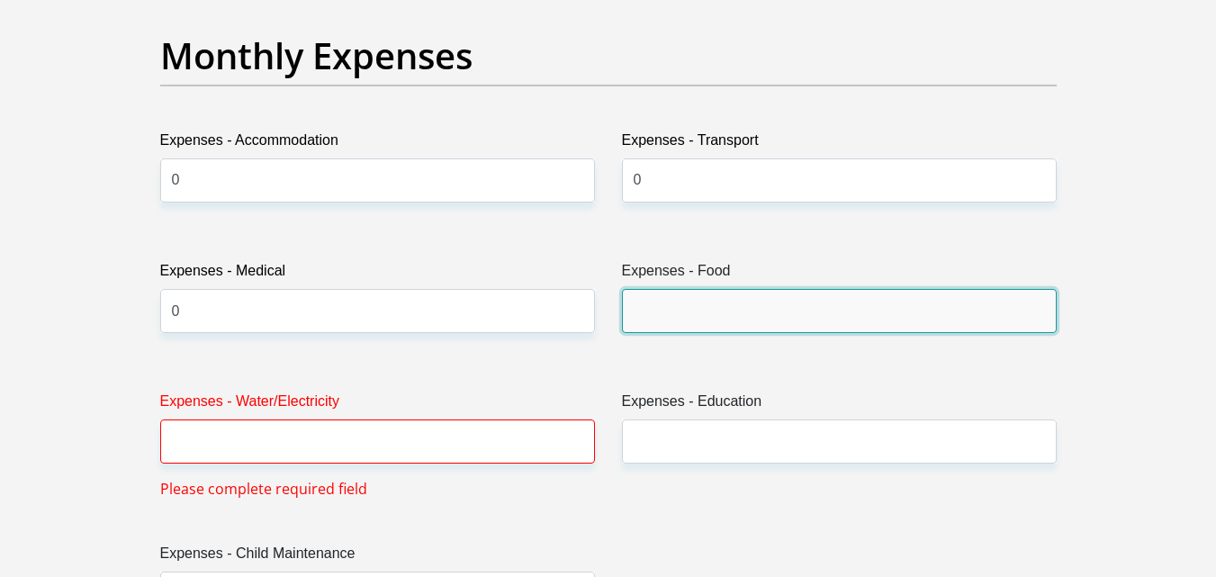
click at [667, 331] on input "Expenses - Food" at bounding box center [839, 311] width 435 height 44
type input "1000"
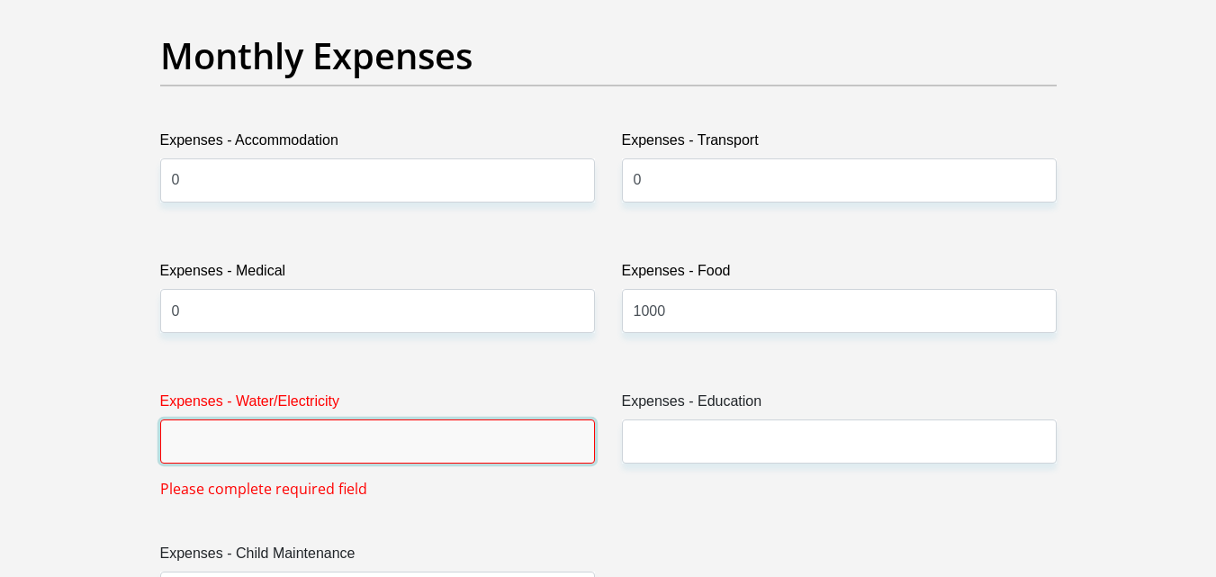
click at [439, 450] on input "Expenses - Water/Electricity" at bounding box center [377, 442] width 435 height 44
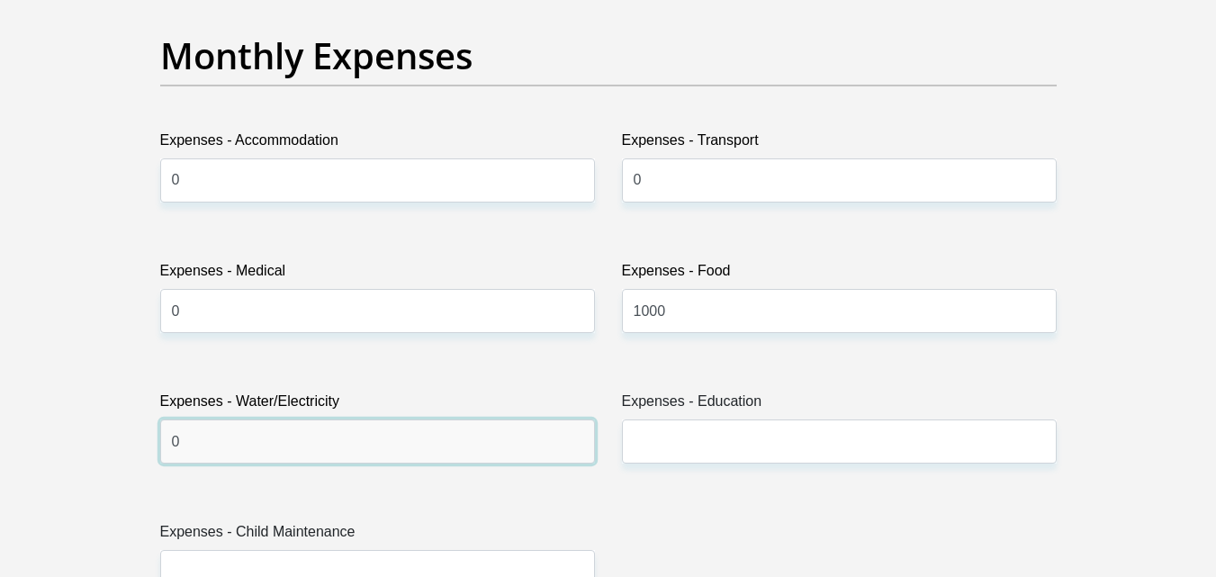
type input "0"
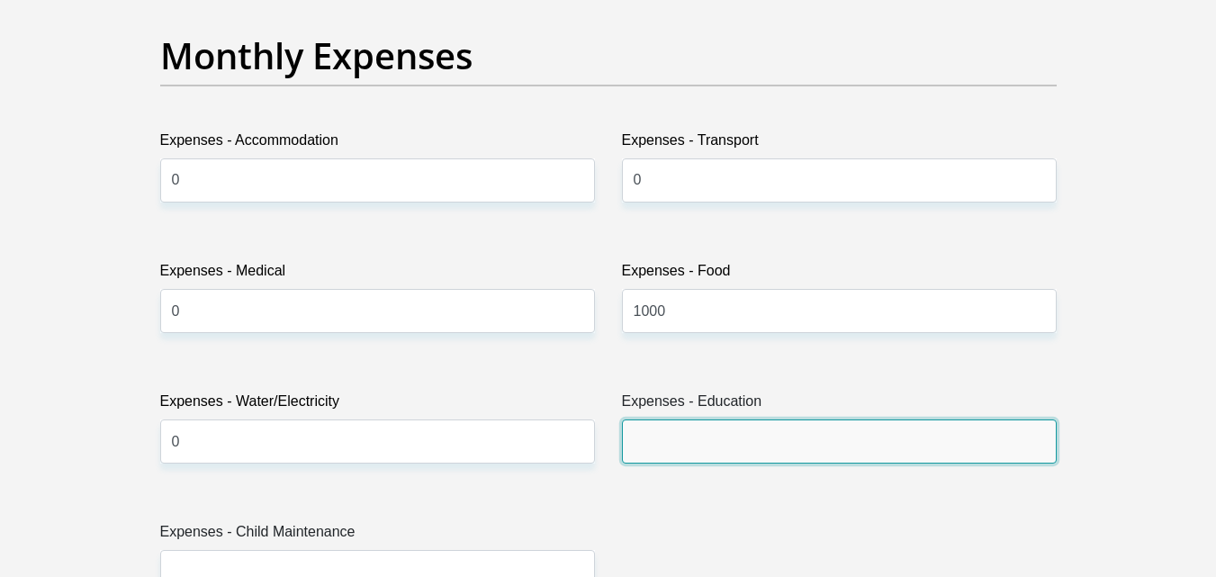
click at [673, 447] on input "Expenses - Education" at bounding box center [839, 442] width 435 height 44
type input "0"
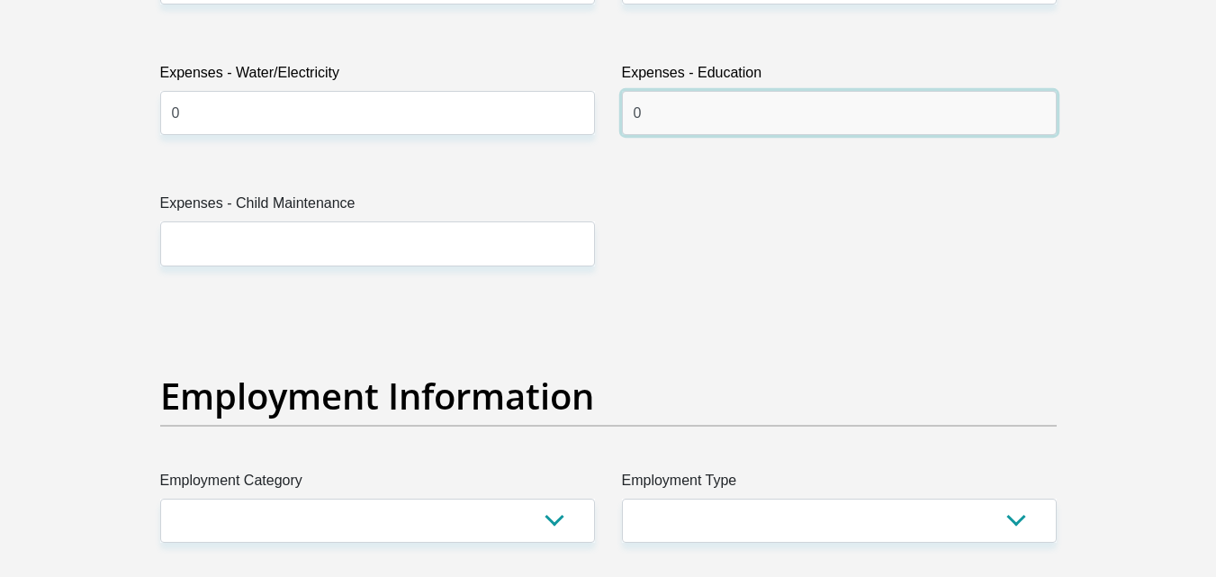
scroll to position [2912, 0]
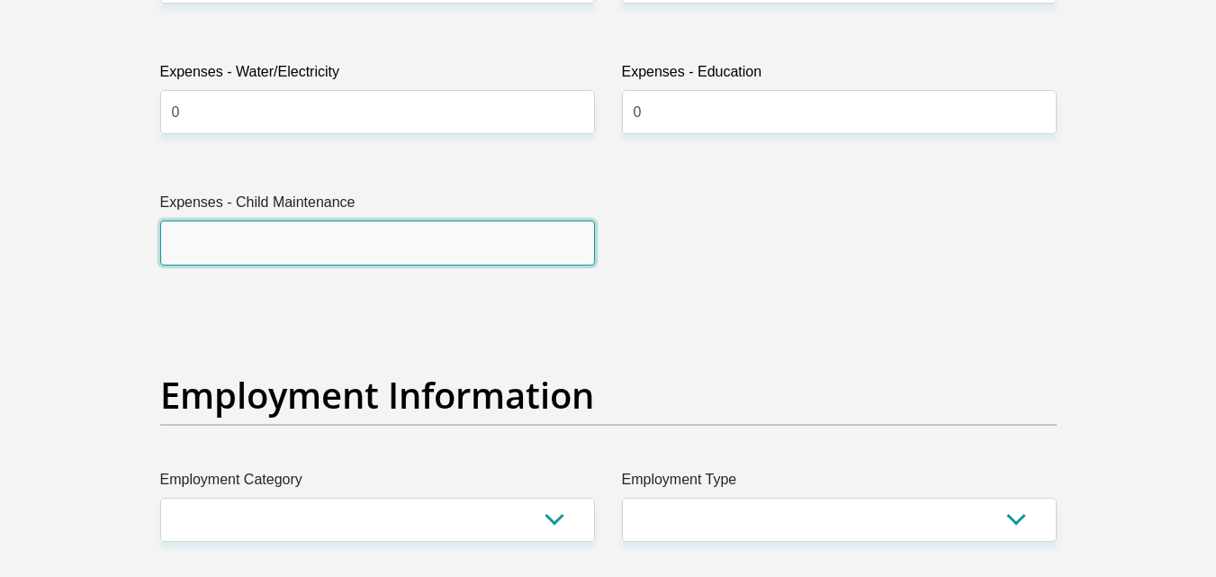
click at [288, 237] on input "Expenses - Child Maintenance" at bounding box center [377, 243] width 435 height 44
type input "500"
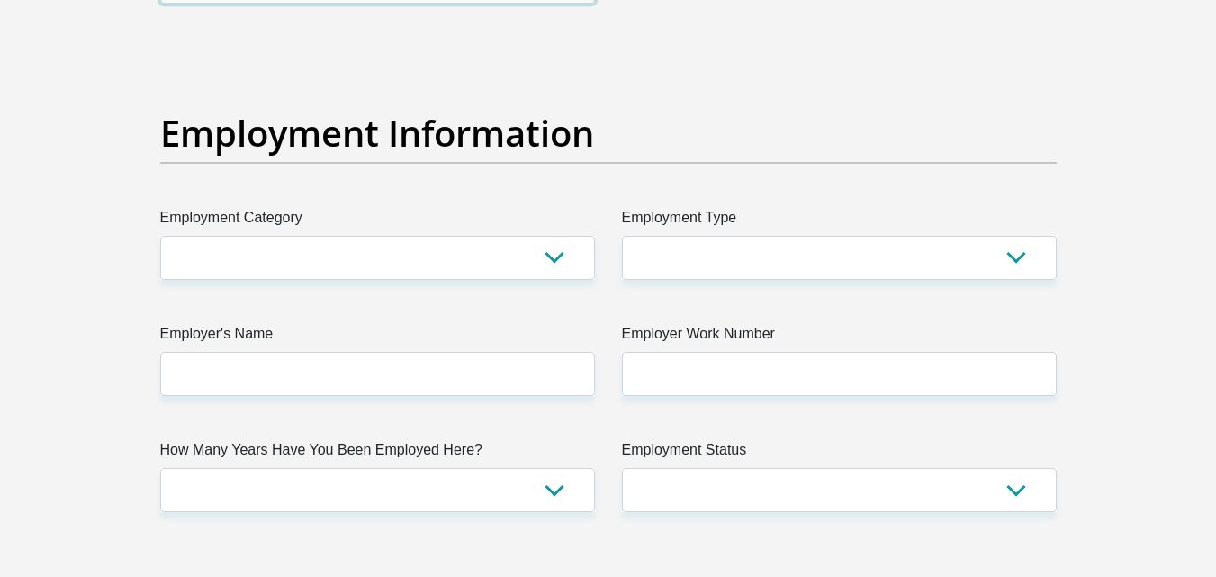
scroll to position [3175, 0]
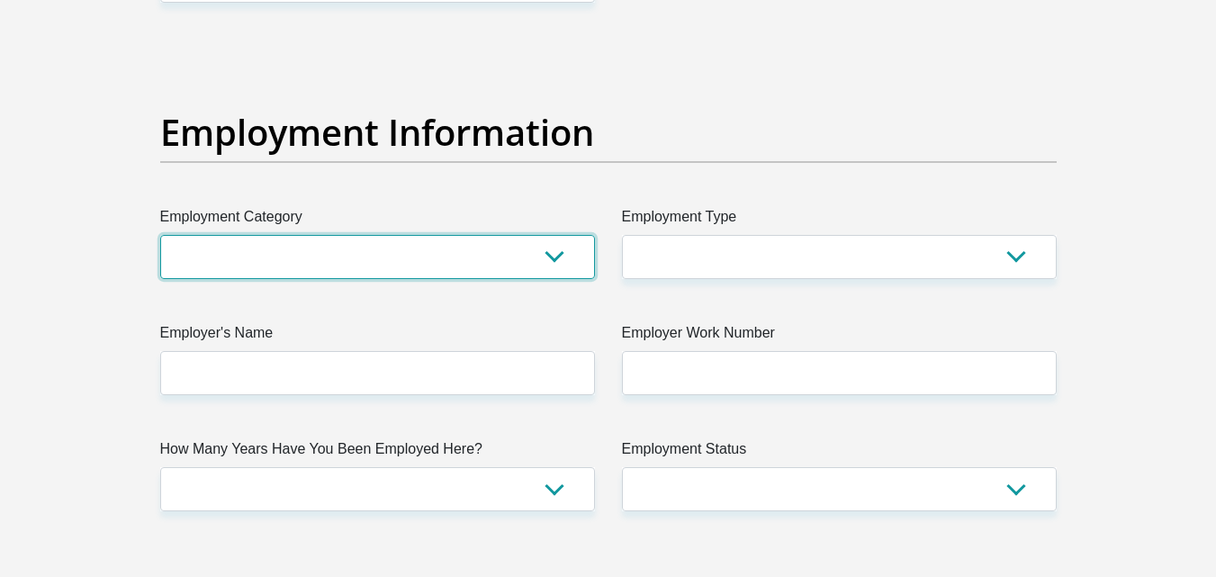
click at [438, 266] on select "AGRICULTURE ALCOHOL & TOBACCO CONSTRUCTION MATERIALS METALLURGY EQUIPMENT FOR R…" at bounding box center [377, 257] width 435 height 44
select select "2"
click at [160, 235] on select "AGRICULTURE ALCOHOL & TOBACCO CONSTRUCTION MATERIALS METALLURGY EQUIPMENT FOR R…" at bounding box center [377, 257] width 435 height 44
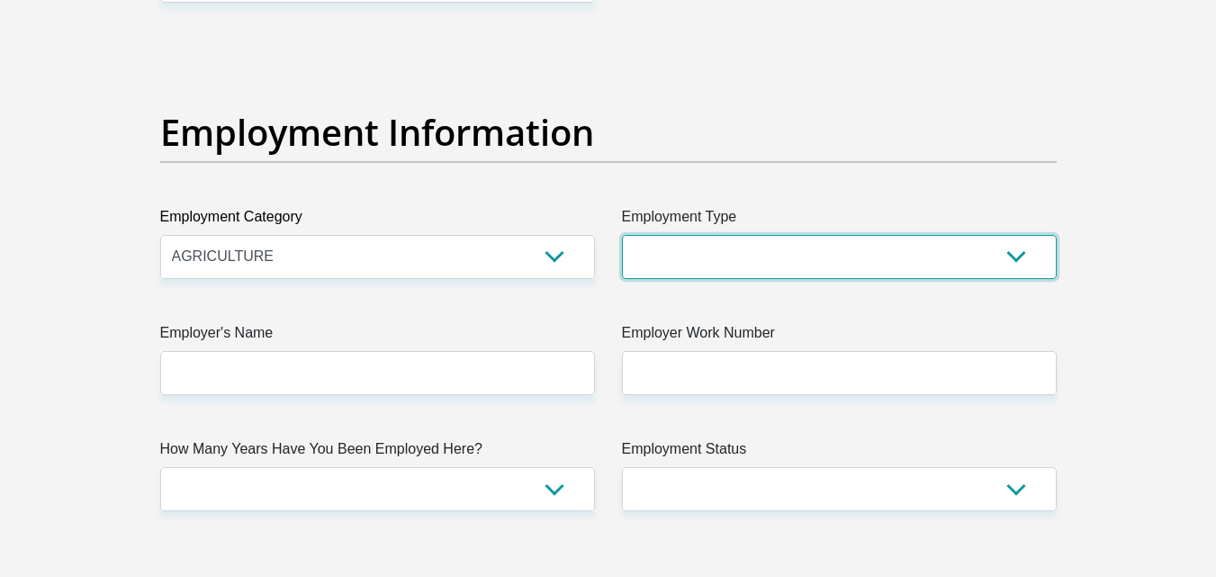
click at [883, 253] on select "College/Lecturer Craft Seller Creative Driver Executive Farmer Forces - Non Com…" at bounding box center [839, 257] width 435 height 44
select select "Self-Employed"
click at [622, 235] on select "College/Lecturer Craft Seller Creative Driver Executive Farmer Forces - Non Com…" at bounding box center [839, 257] width 435 height 44
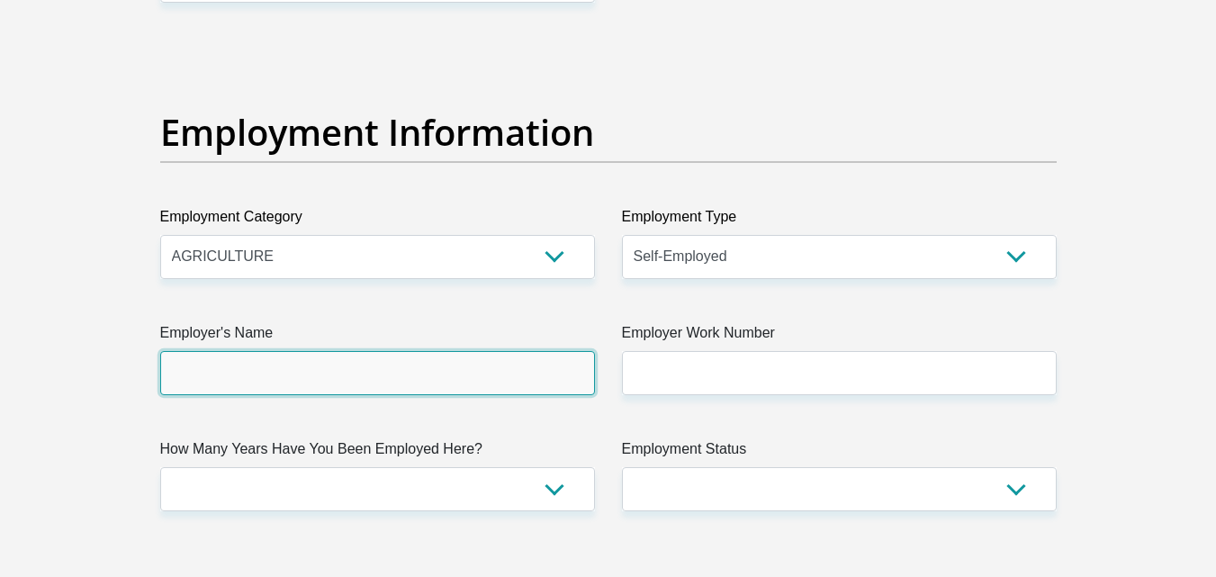
click at [336, 393] on input "Employer's Name" at bounding box center [377, 373] width 435 height 44
type input "UWC"
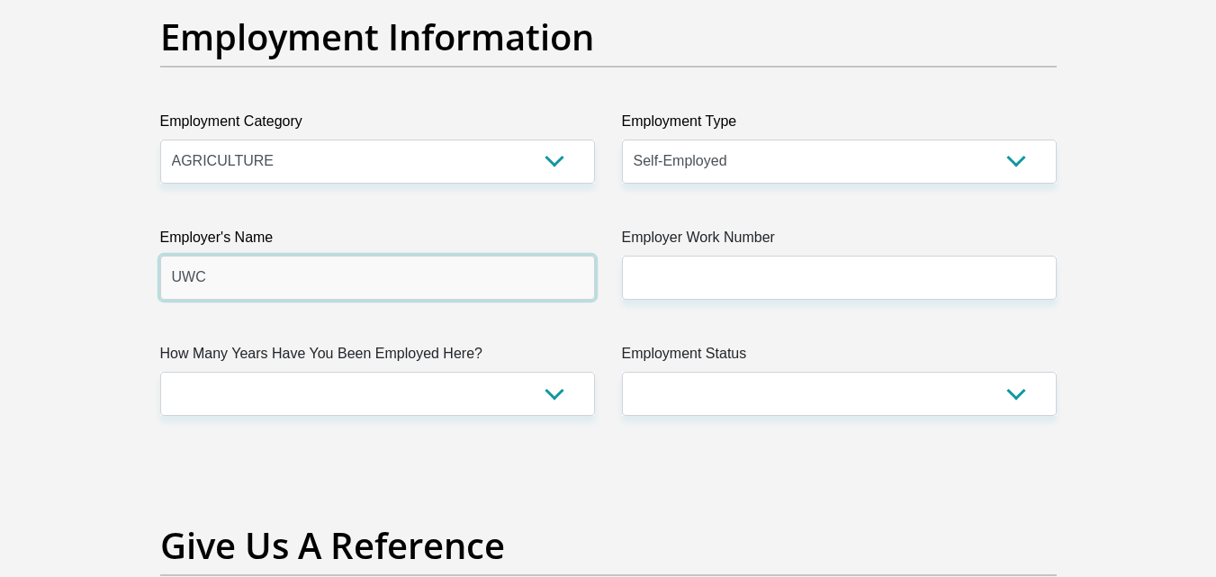
scroll to position [3272, 0]
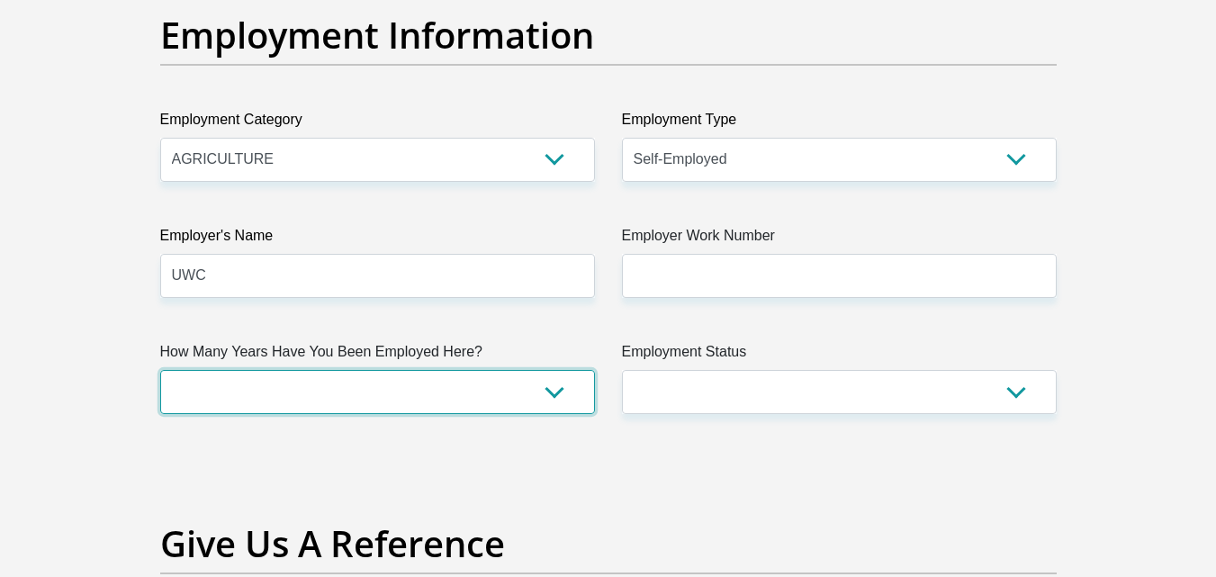
click at [532, 388] on select "less than 1 year 1-3 years 3-5 years 5+ years" at bounding box center [377, 392] width 435 height 44
select select "60"
click at [160, 370] on select "less than 1 year 1-3 years 3-5 years 5+ years" at bounding box center [377, 392] width 435 height 44
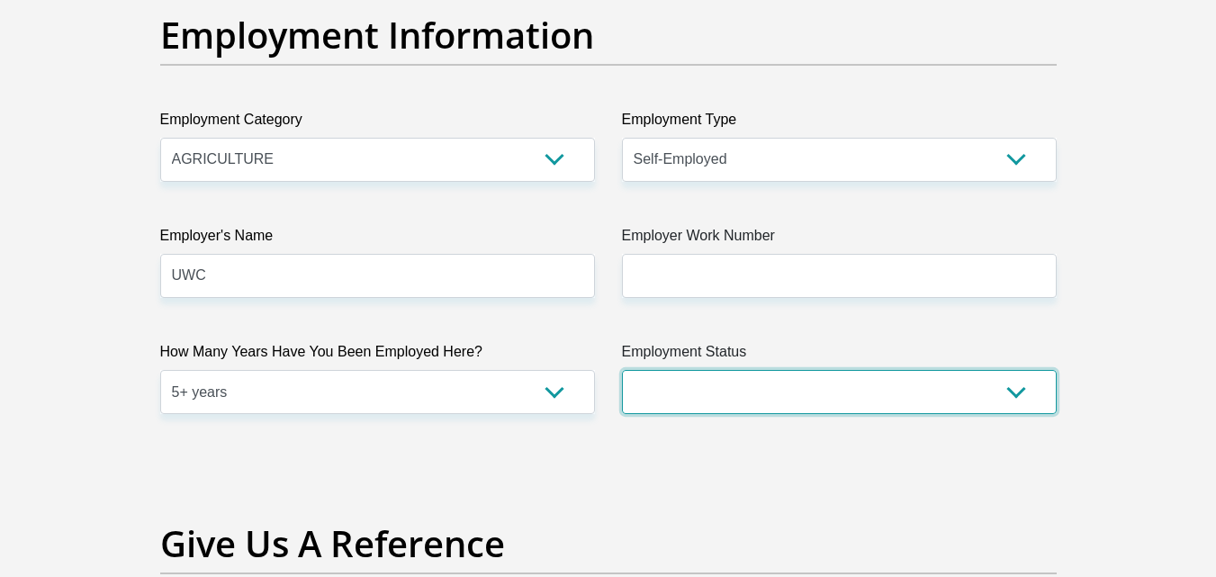
click at [851, 396] on select "Permanent/Full-time Part-time/Casual Contract Worker Self-Employed Housewife Re…" at bounding box center [839, 392] width 435 height 44
click at [622, 370] on select "Permanent/Full-time Part-time/Casual Contract Worker Self-Employed Housewife Re…" at bounding box center [839, 392] width 435 height 44
click at [754, 380] on select "Permanent/Full-time Part-time/Casual Contract Worker Self-Employed Housewife Re…" at bounding box center [839, 392] width 435 height 44
select select "4"
click at [622, 370] on select "Permanent/Full-time Part-time/Casual Contract Worker Self-Employed Housewife Re…" at bounding box center [839, 392] width 435 height 44
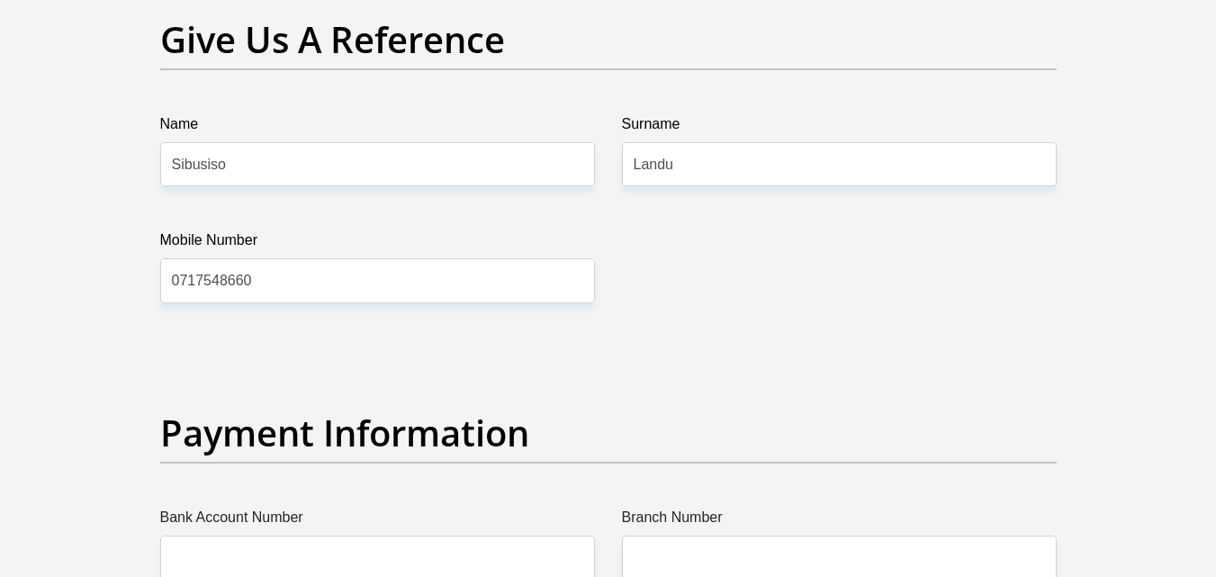
scroll to position [3773, 0]
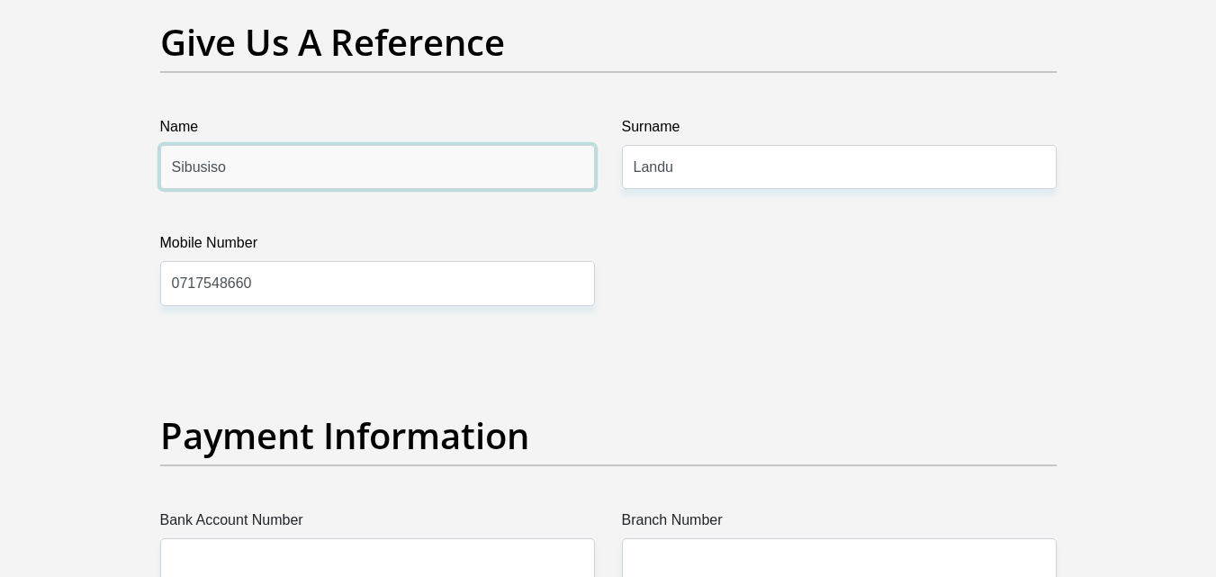
drag, startPoint x: 289, startPoint y: 157, endPoint x: 0, endPoint y: 164, distance: 289.1
type input "Nontuthuzelo"
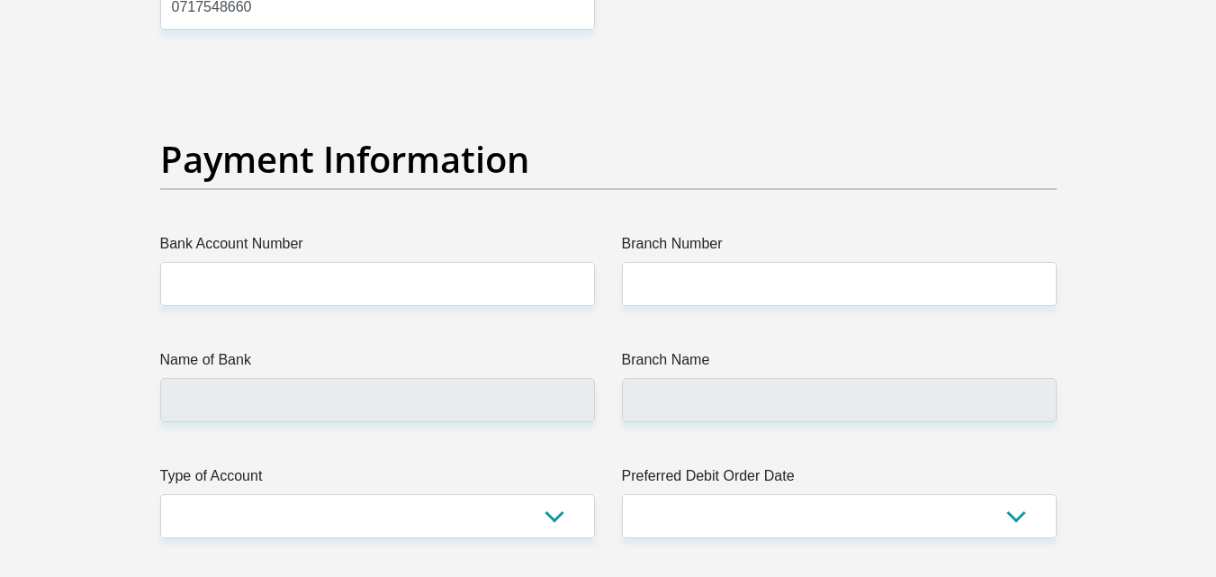
scroll to position [4052, 0]
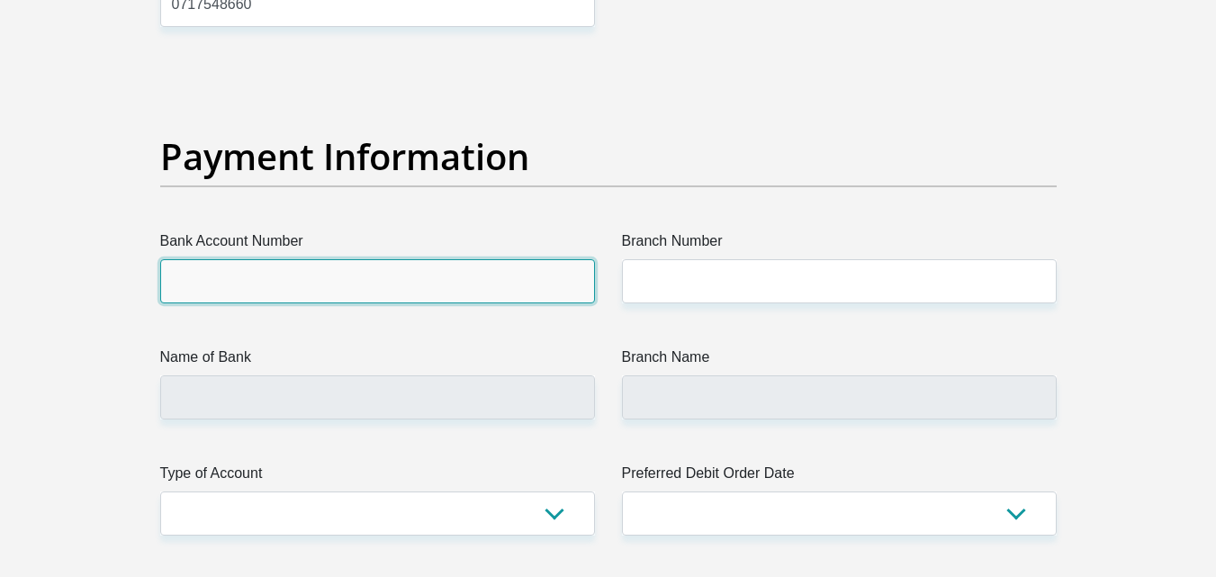
click at [303, 285] on input "Bank Account Number" at bounding box center [377, 281] width 435 height 44
type input "1698460625"
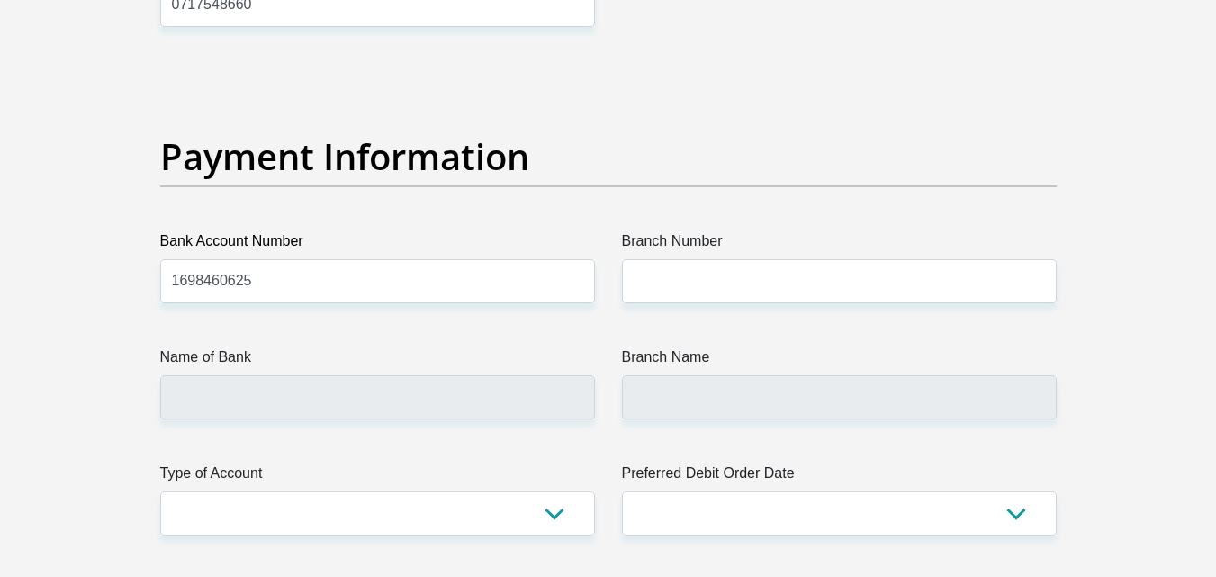
click at [715, 249] on label "Branch Number" at bounding box center [839, 244] width 435 height 29
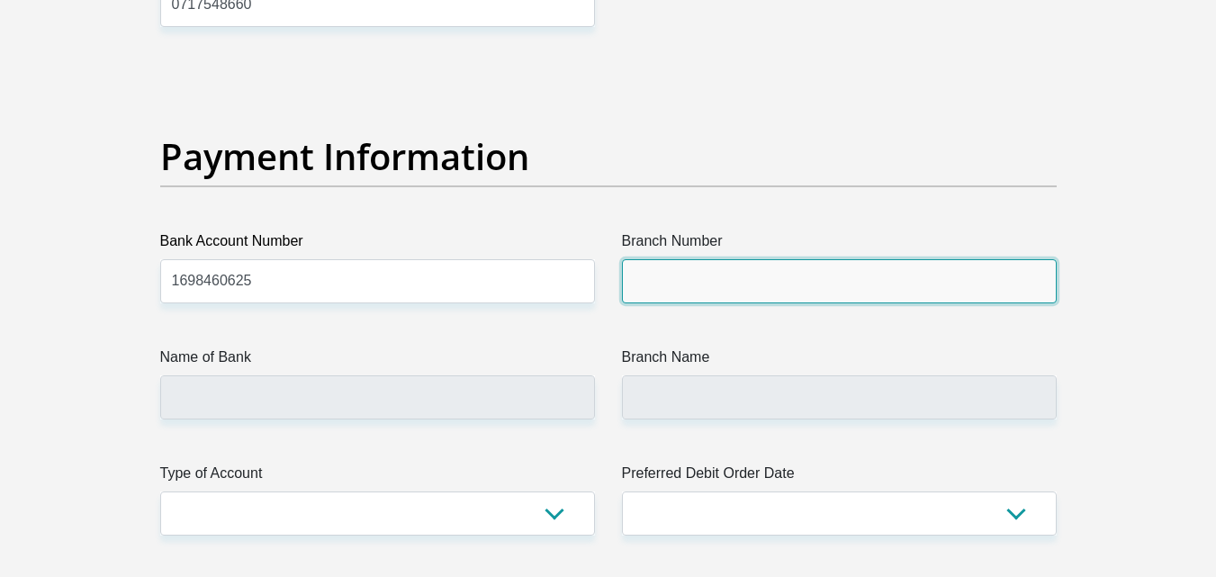
click at [715, 259] on input "Branch Number" at bounding box center [839, 281] width 435 height 44
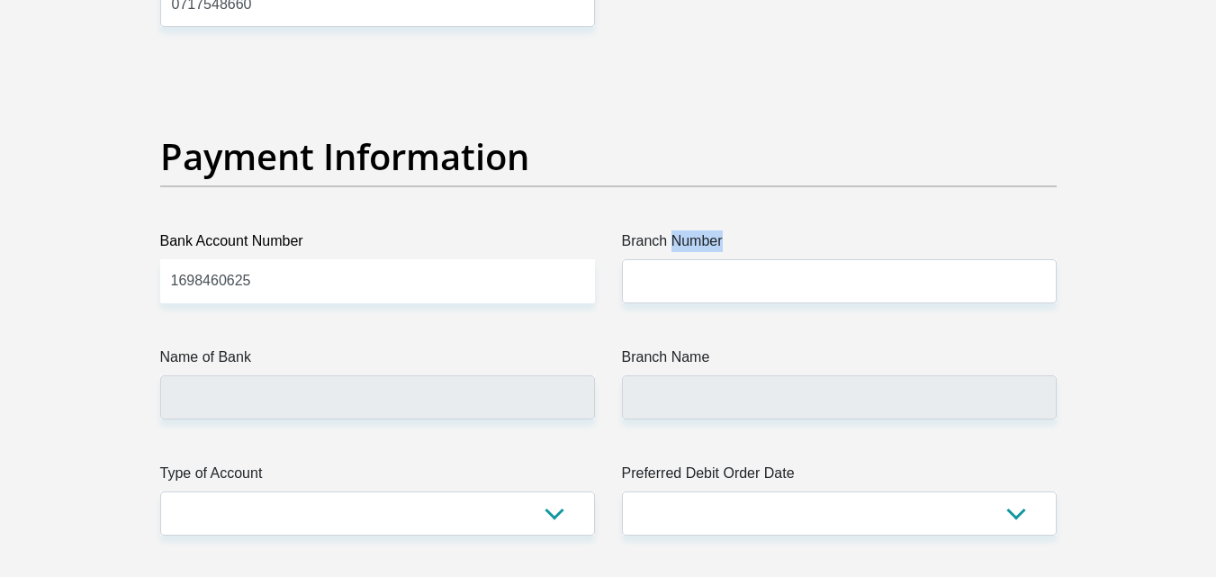
click at [715, 249] on label "Branch Number" at bounding box center [839, 244] width 435 height 29
click at [715, 259] on input "Branch Number" at bounding box center [839, 281] width 435 height 44
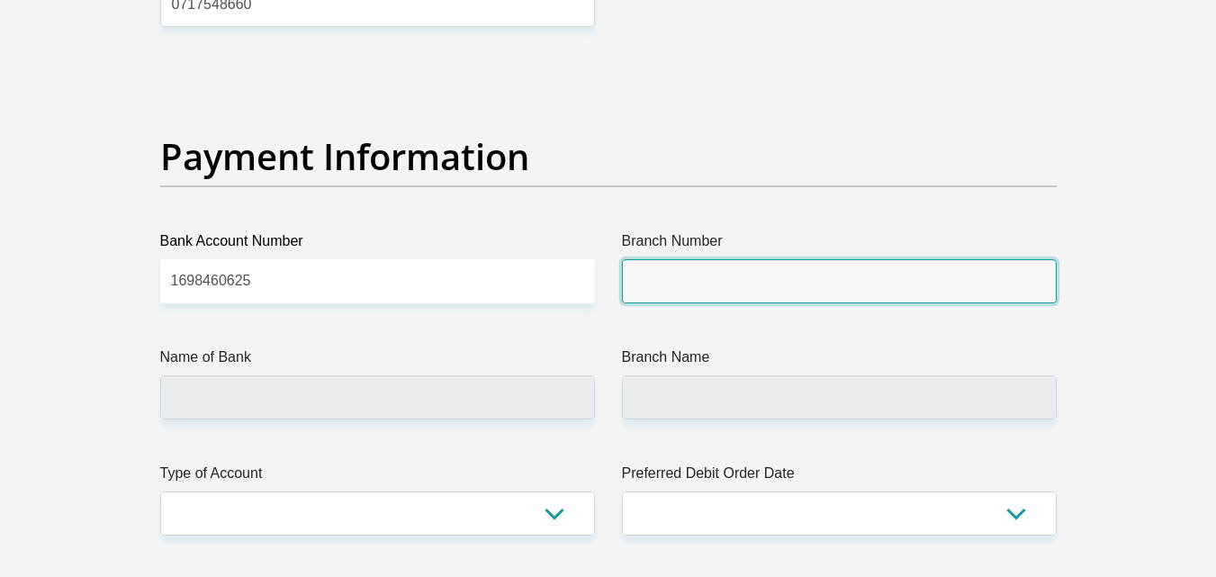
click at [701, 284] on input "Branch Number" at bounding box center [839, 281] width 435 height 44
type input "470010"
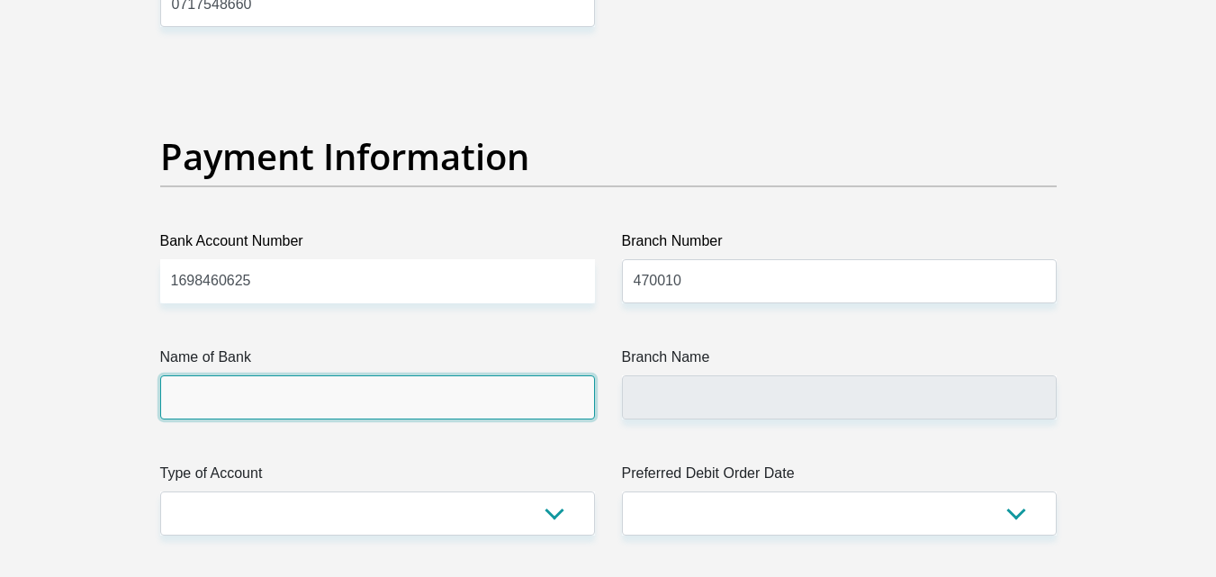
click at [462, 393] on input "Name of Bank" at bounding box center [377, 397] width 435 height 44
type input "CAPITEC BANK LIMITED"
type input "CAPITEC BANK CPC"
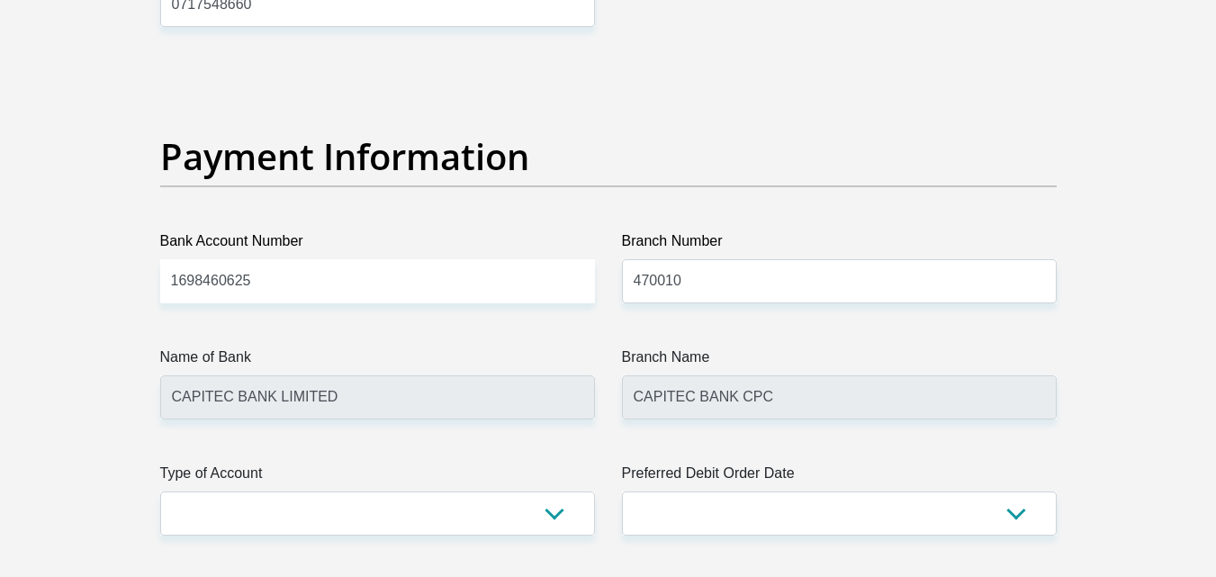
click at [307, 484] on label "Type of Account" at bounding box center [377, 477] width 435 height 29
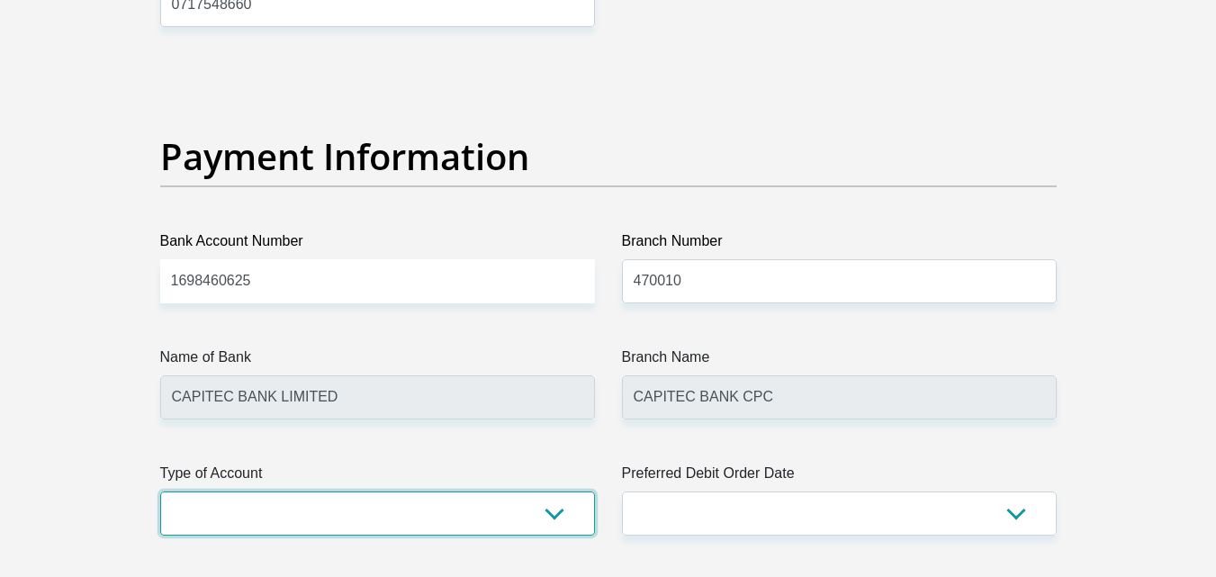
click at [307, 492] on select "Cheque Savings" at bounding box center [377, 514] width 435 height 44
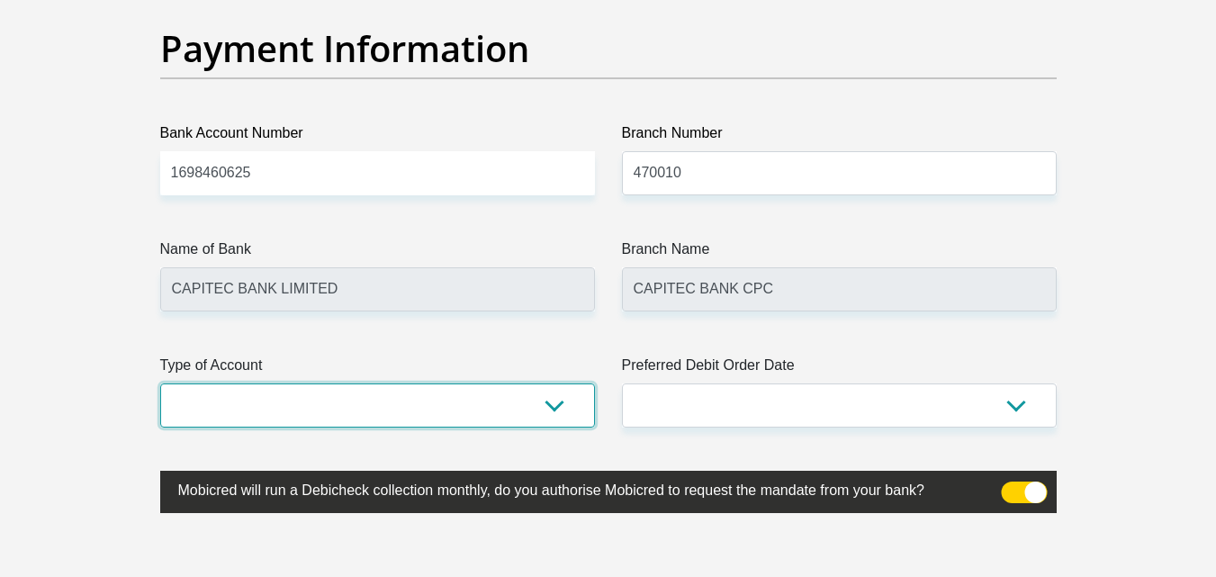
click at [404, 402] on select "Cheque Savings" at bounding box center [377, 406] width 435 height 44
select select "SAV"
click at [160, 384] on select "Cheque Savings" at bounding box center [377, 406] width 435 height 44
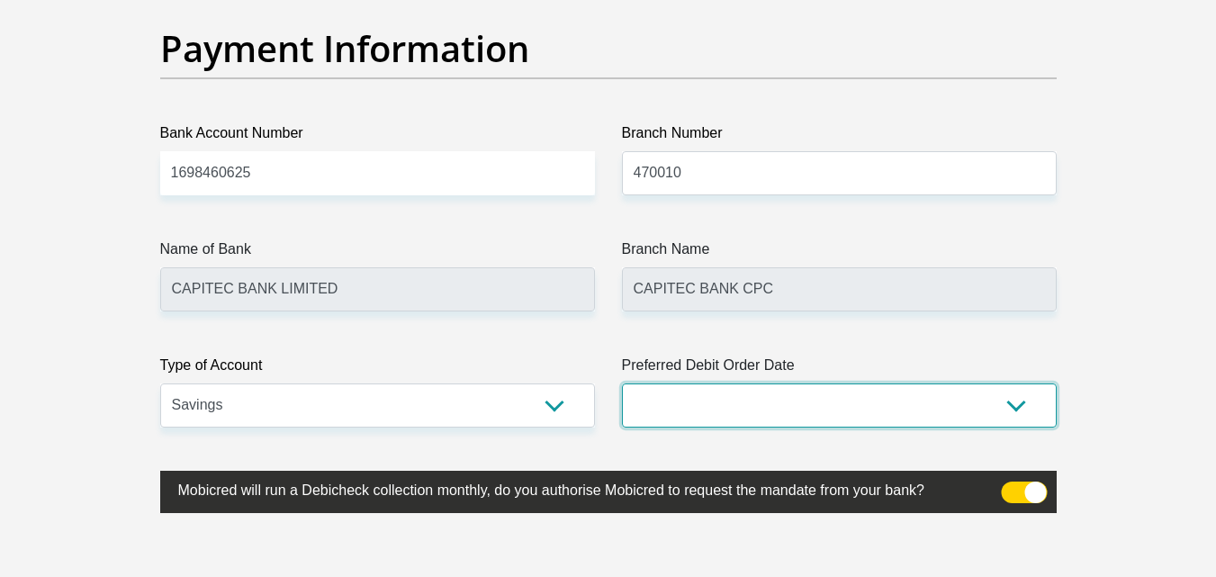
click at [772, 400] on select "1st 2nd 3rd 4th 5th 7th 18th 19th 20th 21st 22nd 23rd 24th 25th 26th 27th 28th …" at bounding box center [839, 406] width 435 height 44
select select "24"
click at [622, 384] on select "1st 2nd 3rd 4th 5th 7th 18th 19th 20th 21st 22nd 23rd 24th 25th 26th 27th 28th …" at bounding box center [839, 406] width 435 height 44
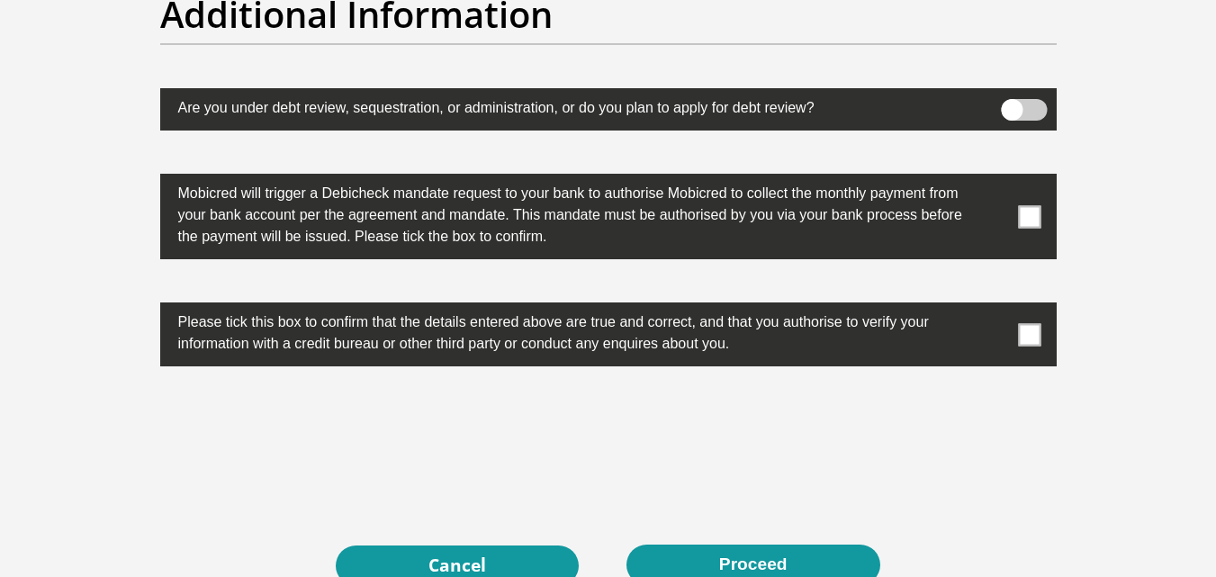
scroll to position [5662, 0]
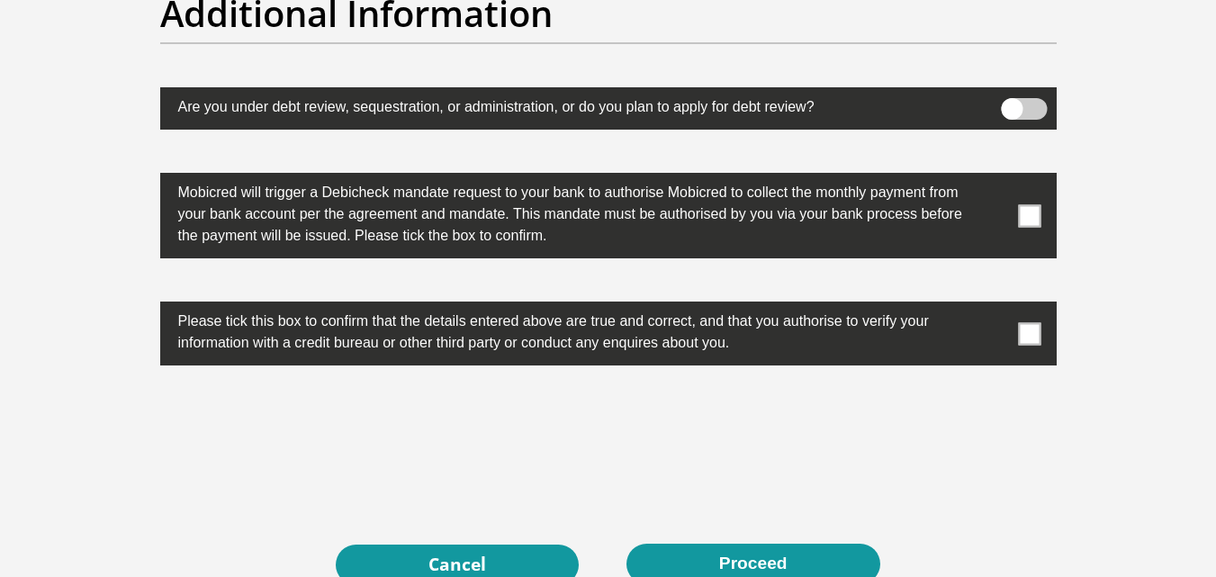
click at [1016, 218] on label at bounding box center [608, 216] width 897 height 86
click at [994, 177] on input "checkbox" at bounding box center [994, 177] width 0 height 0
click at [1038, 339] on span at bounding box center [1029, 333] width 23 height 23
click at [994, 306] on input "checkbox" at bounding box center [994, 306] width 0 height 0
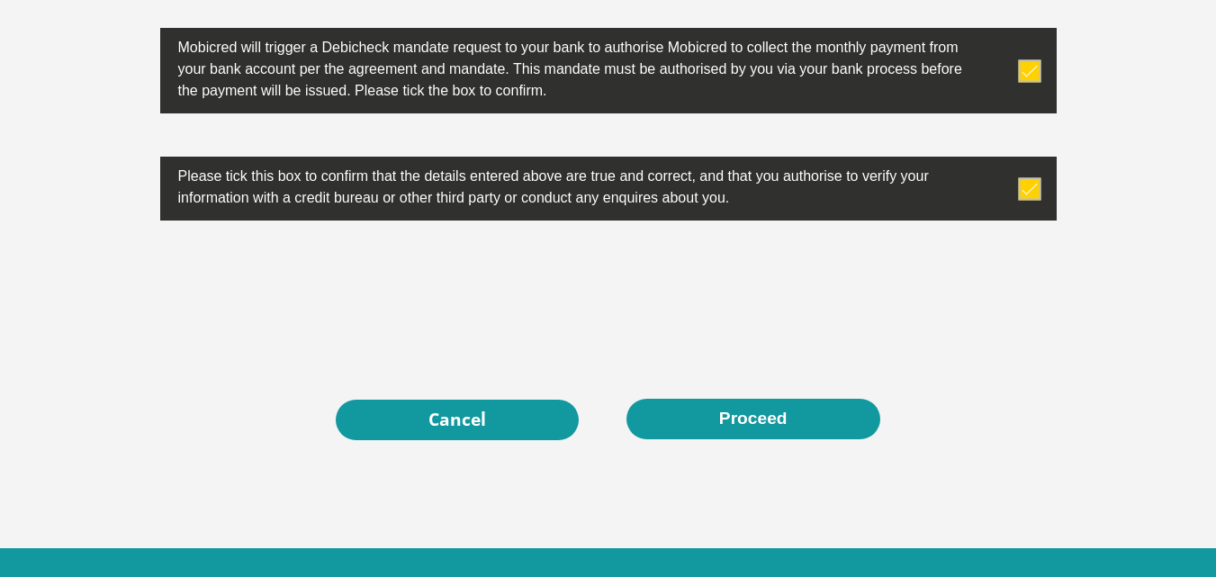
scroll to position [5808, 0]
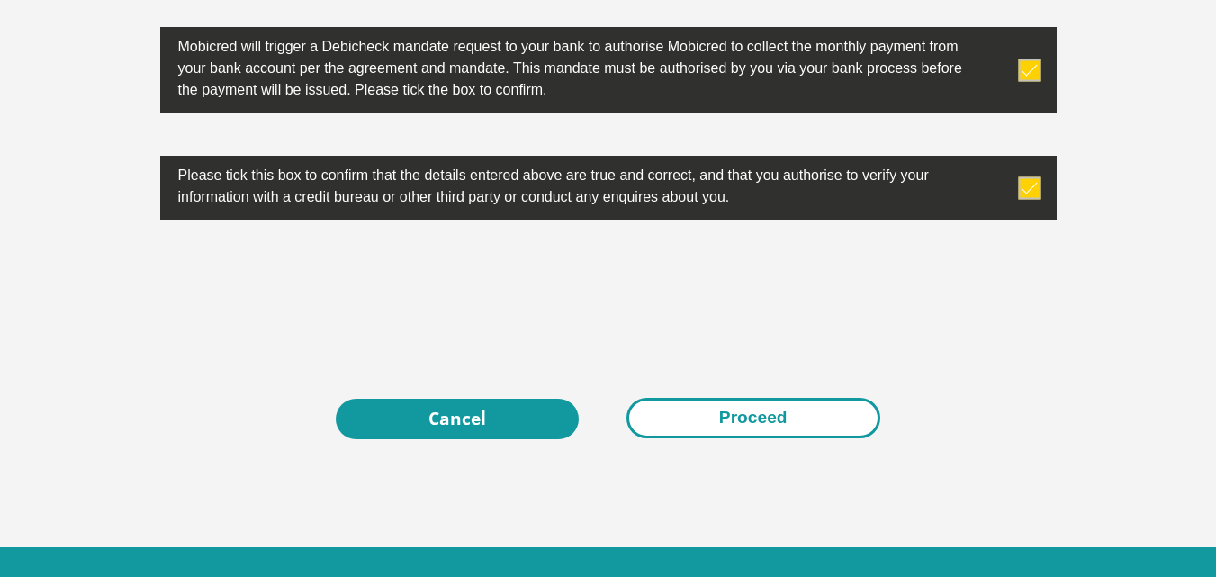
click at [721, 429] on button "Proceed" at bounding box center [754, 418] width 254 height 41
click at [748, 415] on button "Proceed" at bounding box center [754, 418] width 254 height 41
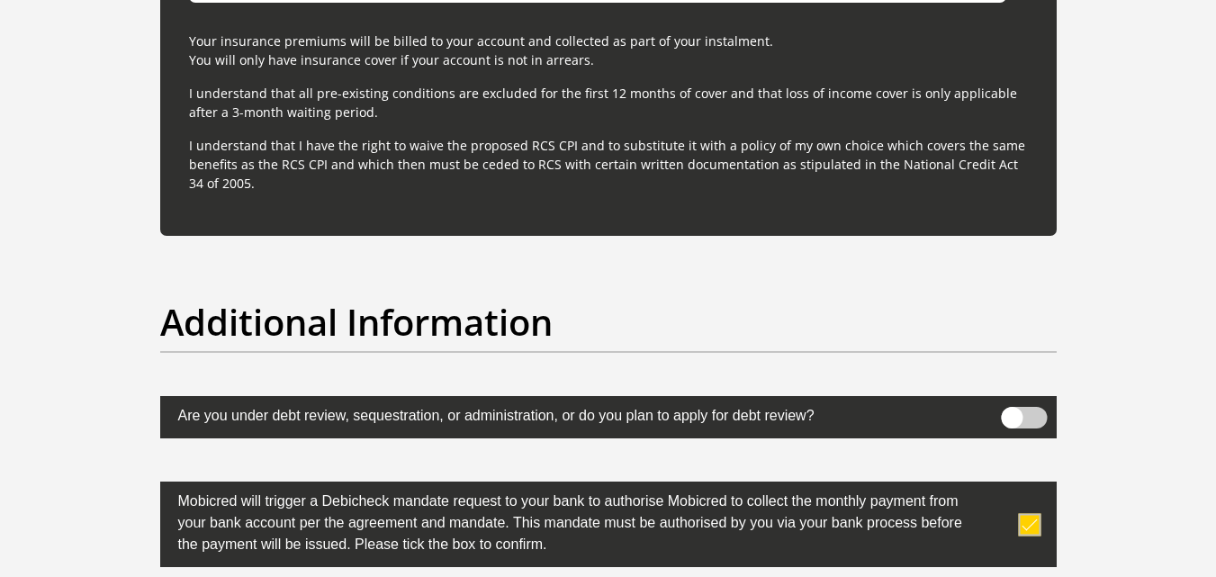
scroll to position [5822, 0]
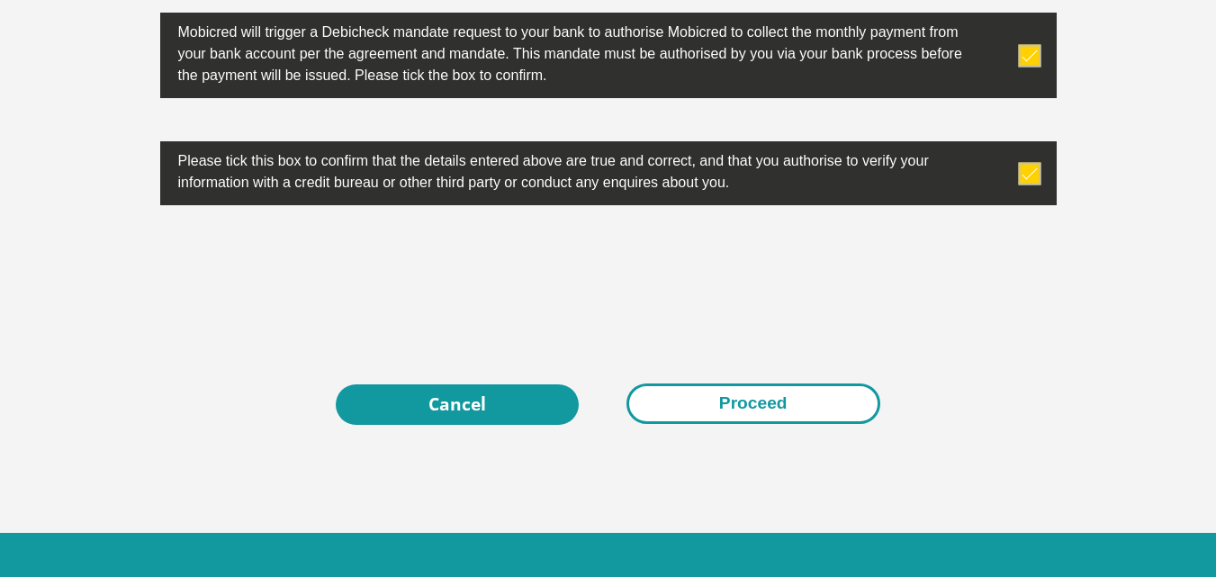
click at [768, 407] on button "Proceed" at bounding box center [754, 404] width 254 height 41
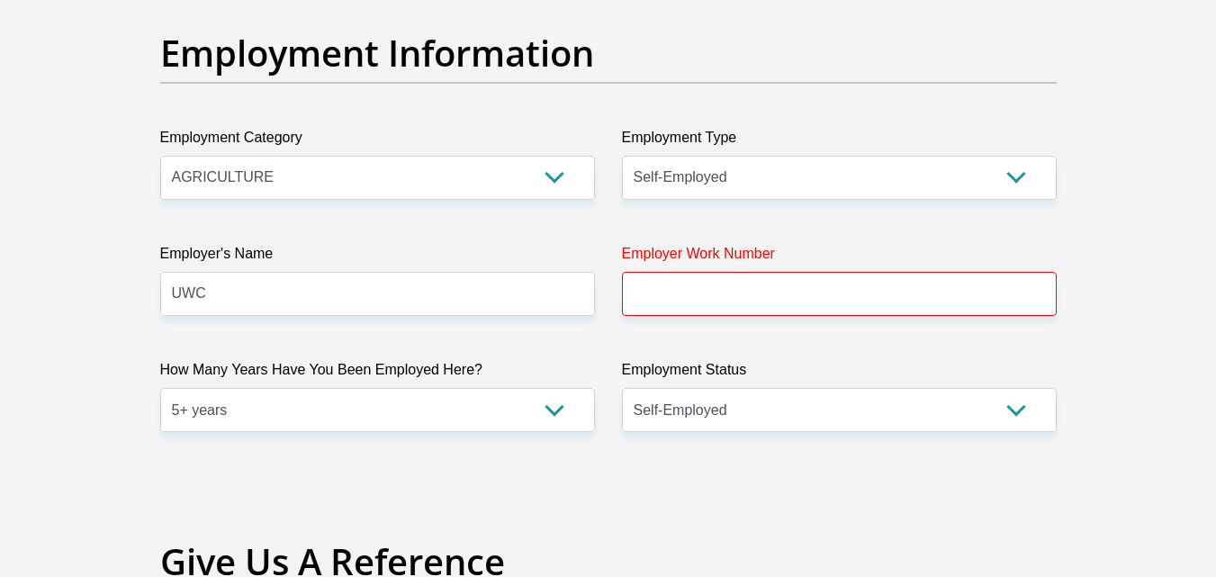
scroll to position [3253, 0]
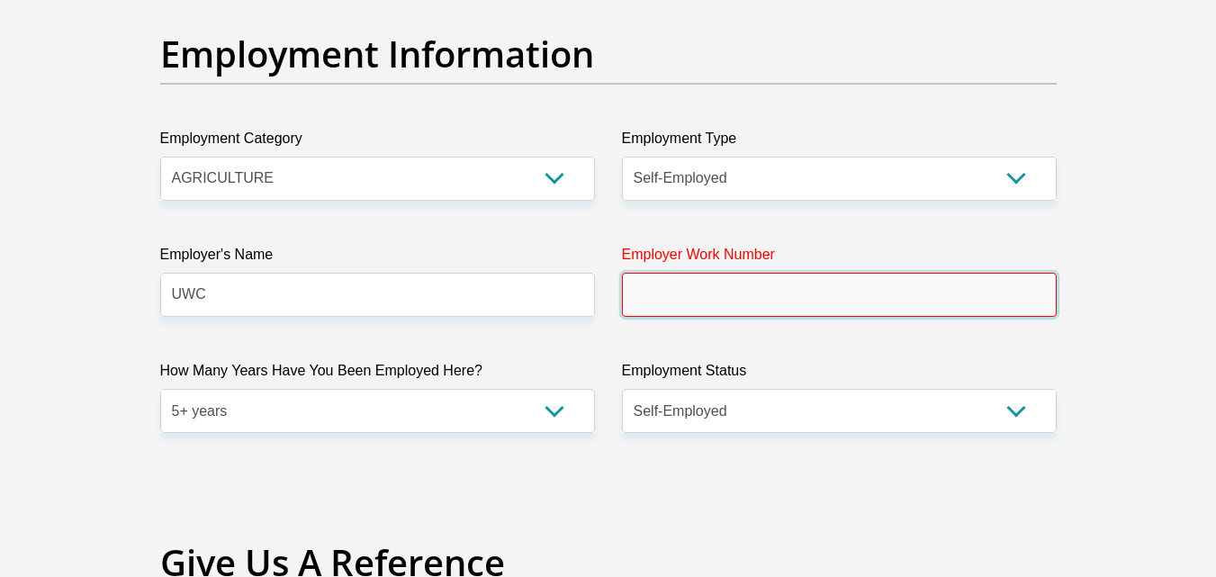
click at [789, 294] on input "Employer Work Number" at bounding box center [839, 295] width 435 height 44
type input "0219593900"
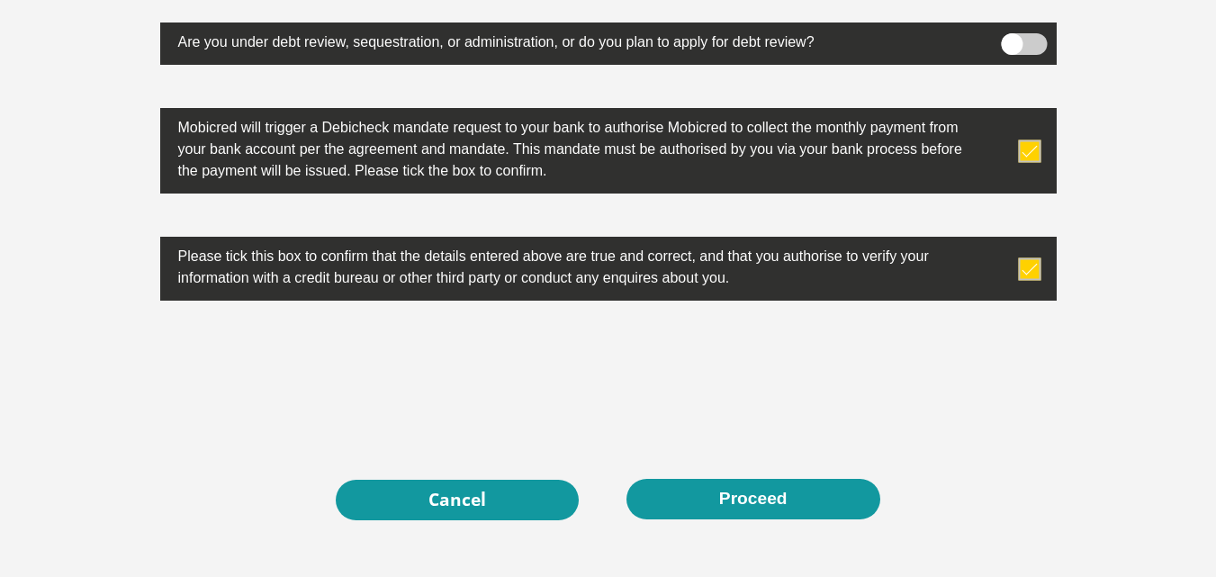
scroll to position [5728, 0]
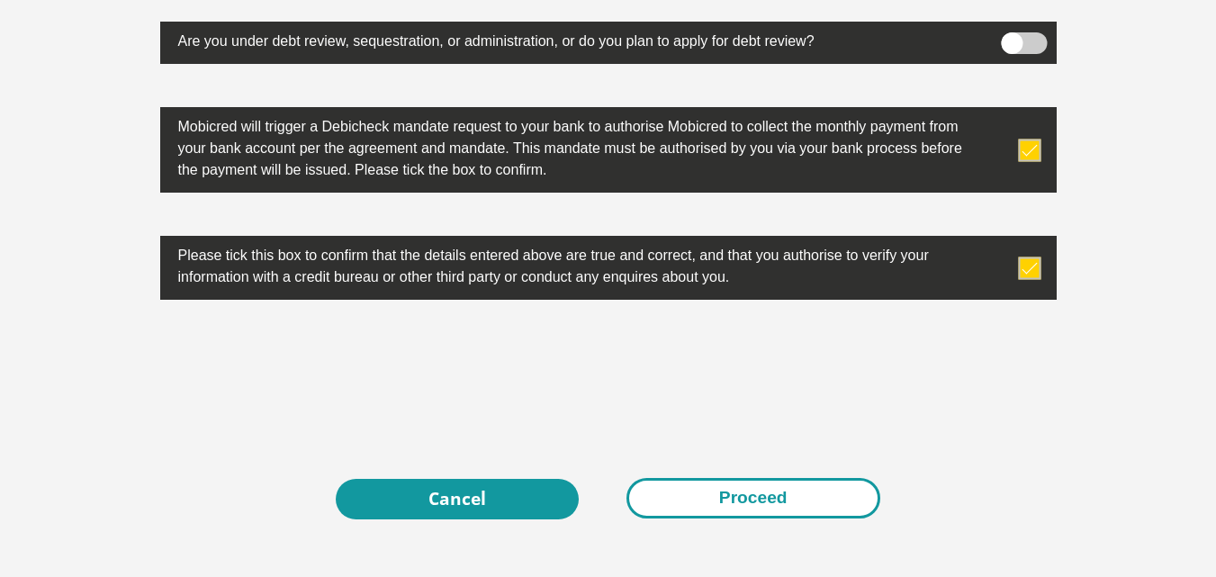
click at [746, 508] on button "Proceed" at bounding box center [754, 498] width 254 height 41
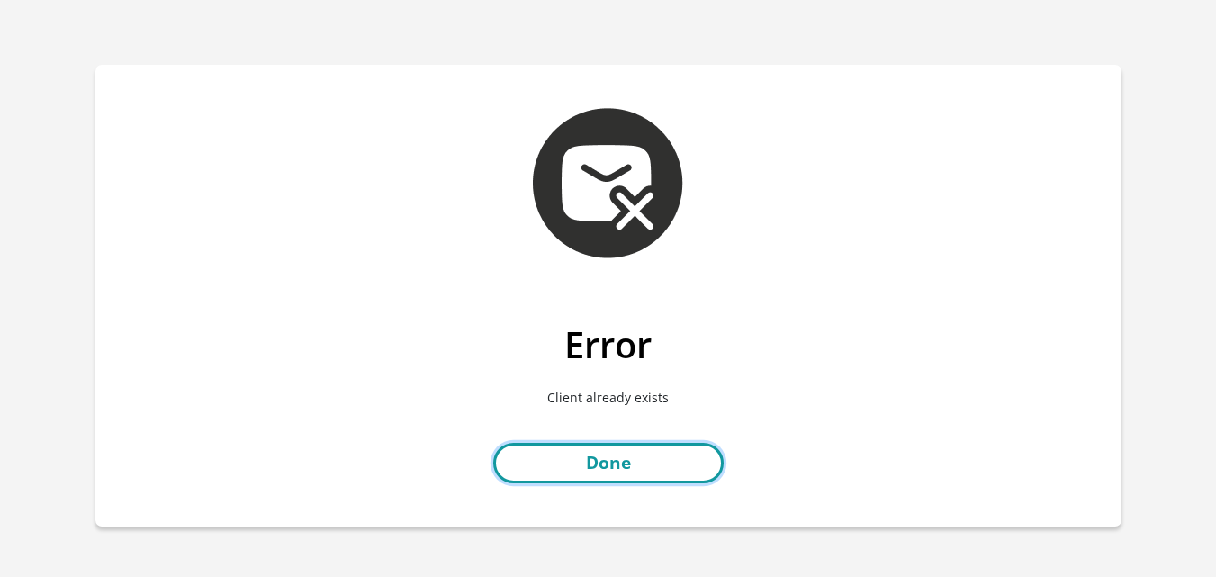
click at [645, 456] on link "Done" at bounding box center [608, 463] width 230 height 41
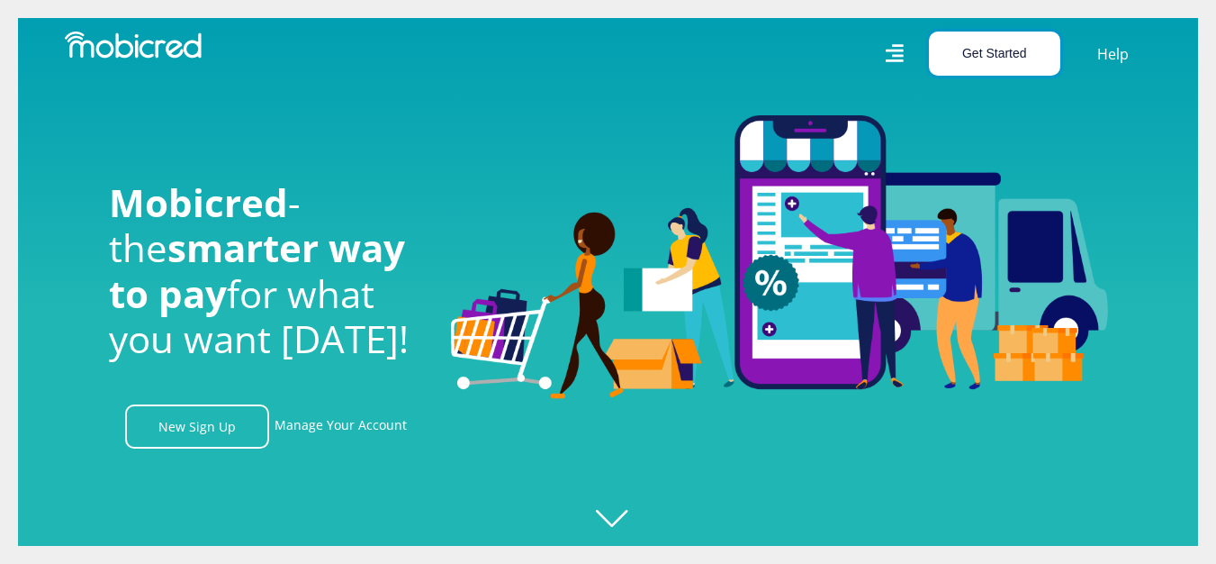
click at [992, 41] on button "Get Started" at bounding box center [994, 54] width 131 height 44
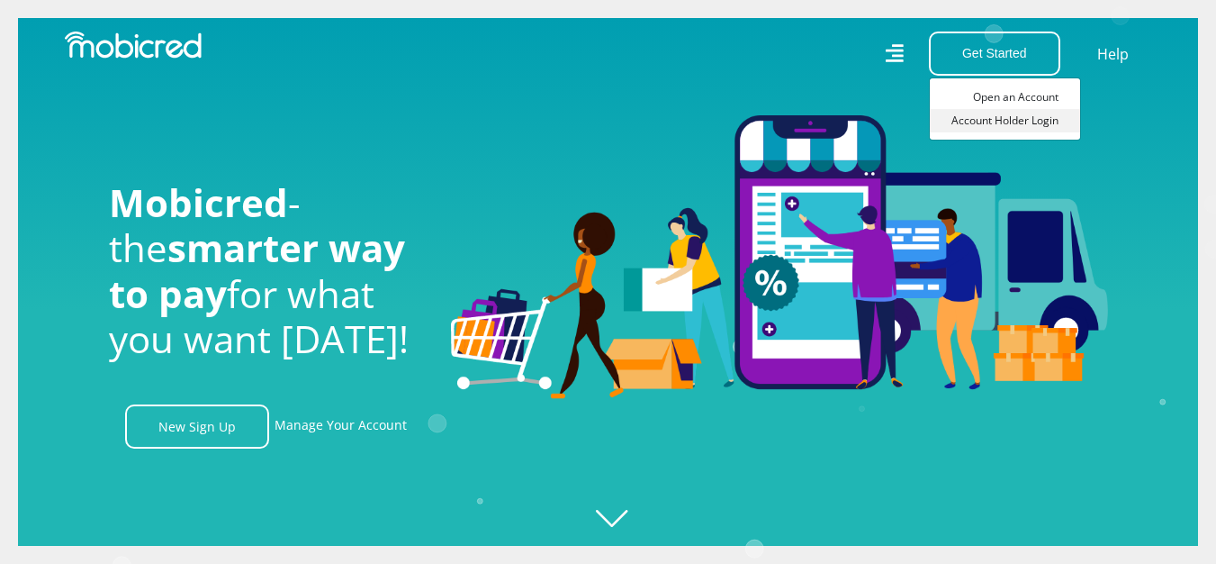
click at [1007, 122] on link "Account Holder Login" at bounding box center [1005, 120] width 150 height 23
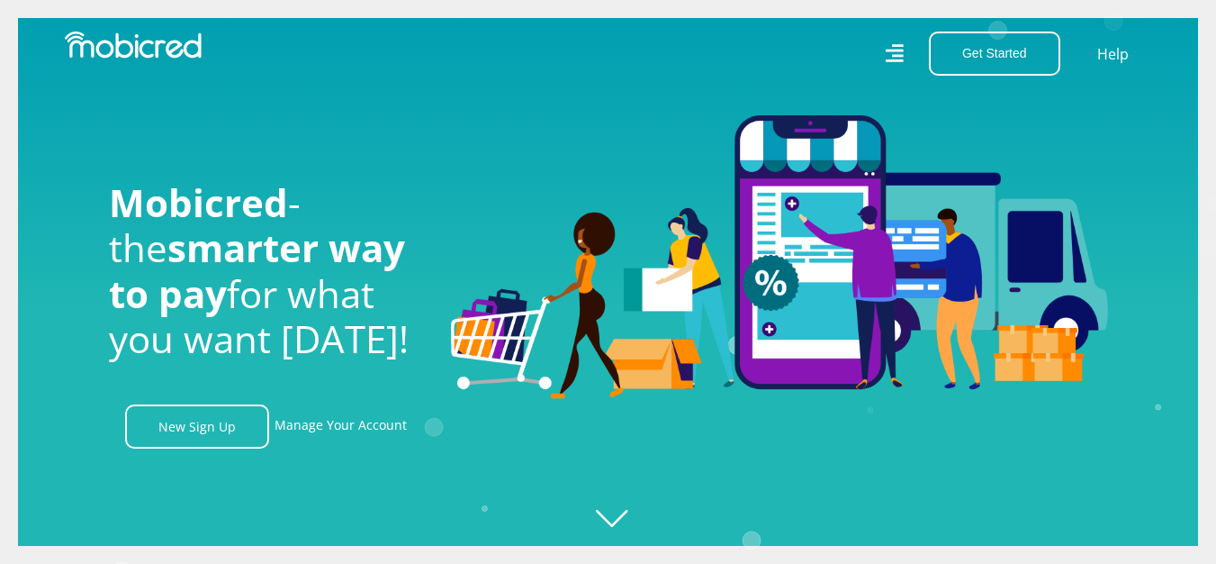
scroll to position [0, 1282]
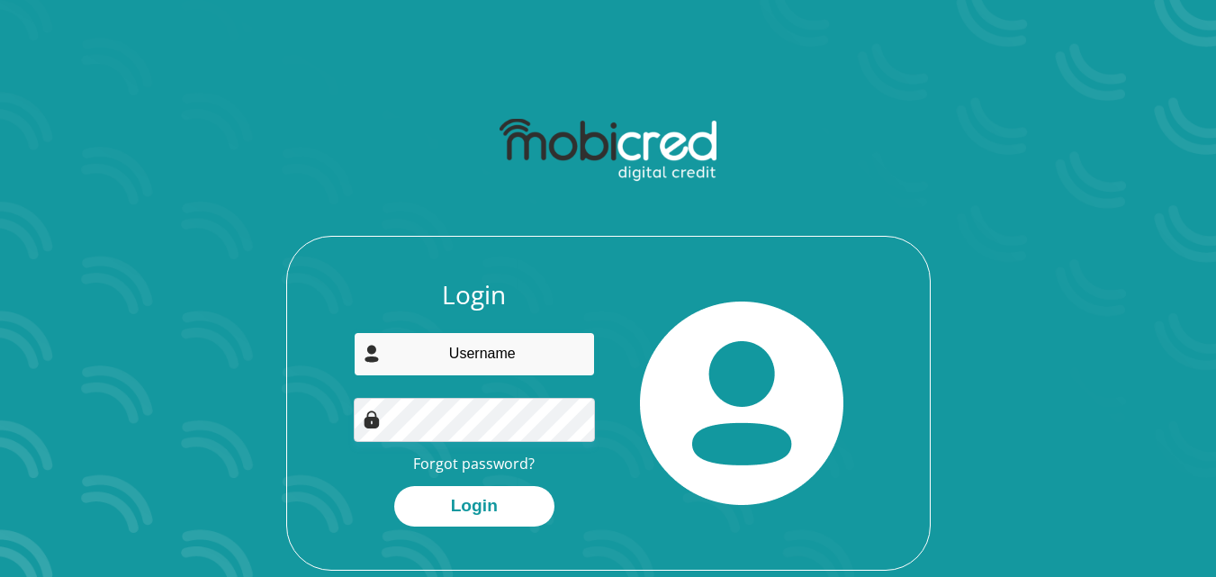
click at [464, 345] on input "email" at bounding box center [474, 354] width 241 height 44
type input "[EMAIL_ADDRESS][DOMAIN_NAME]"
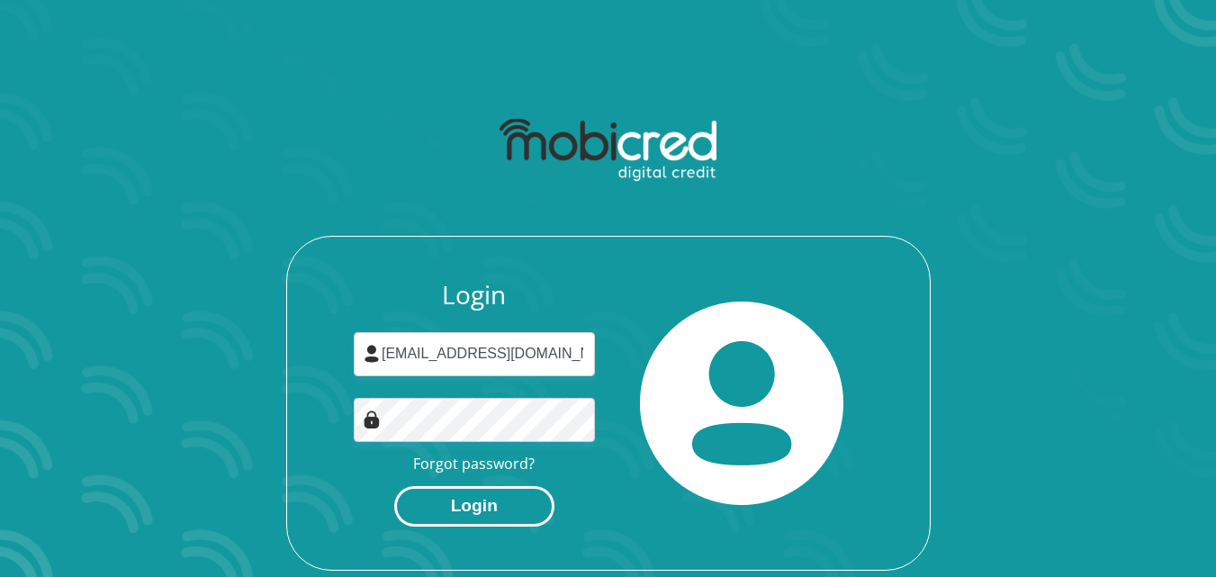
click at [457, 493] on button "Login" at bounding box center [474, 506] width 160 height 41
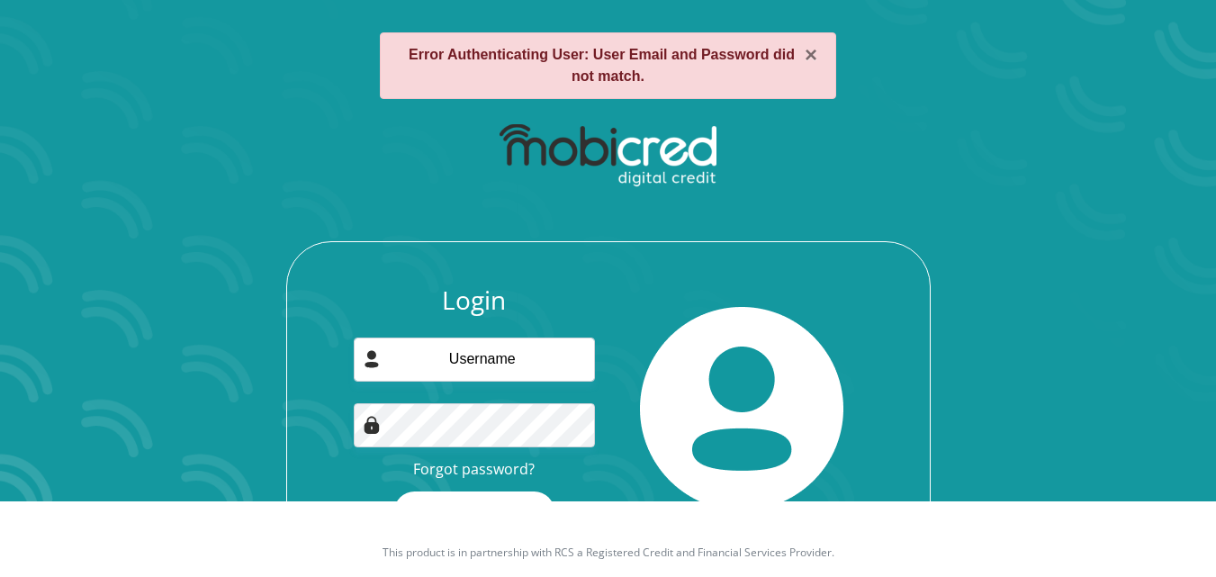
scroll to position [86, 0]
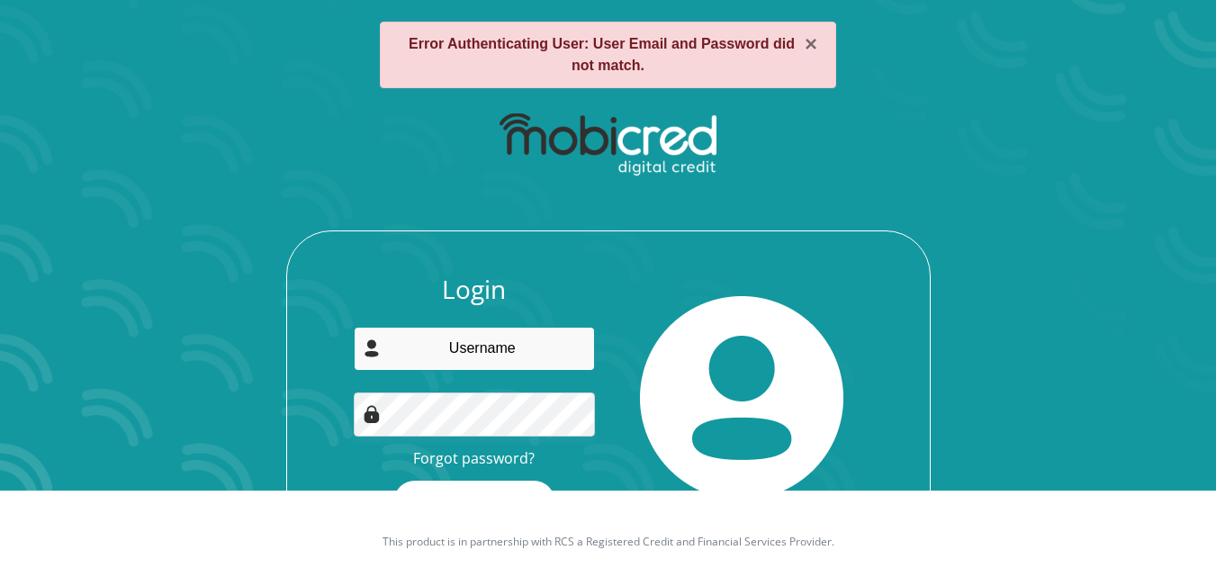
click at [521, 348] on input "email" at bounding box center [474, 349] width 241 height 44
type input "9907"
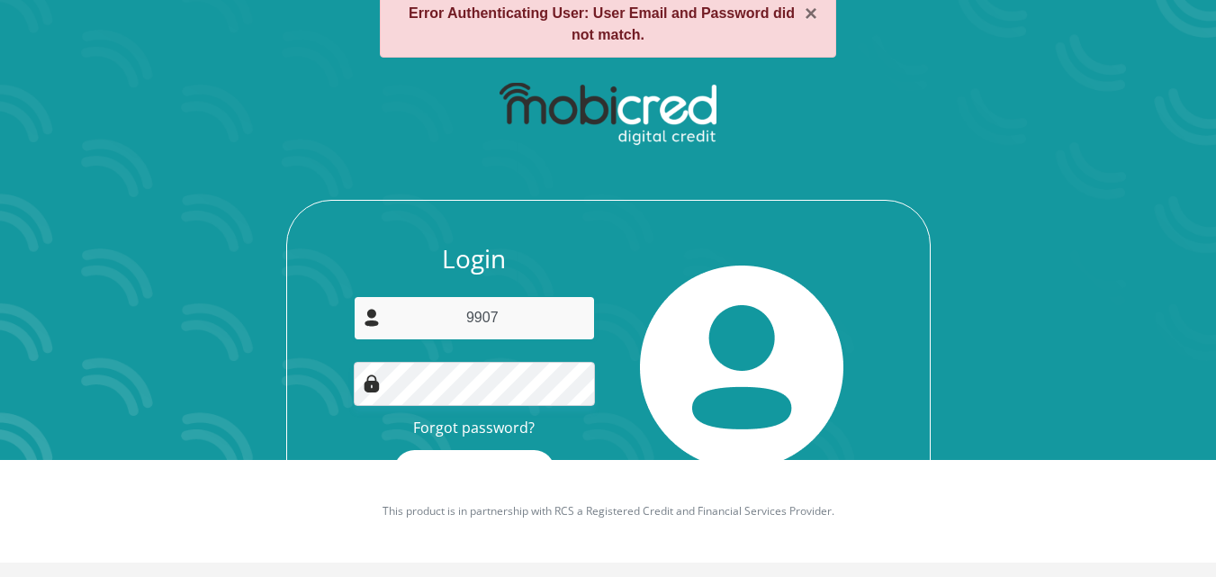
scroll to position [0, 0]
